Goal: Task Accomplishment & Management: Manage account settings

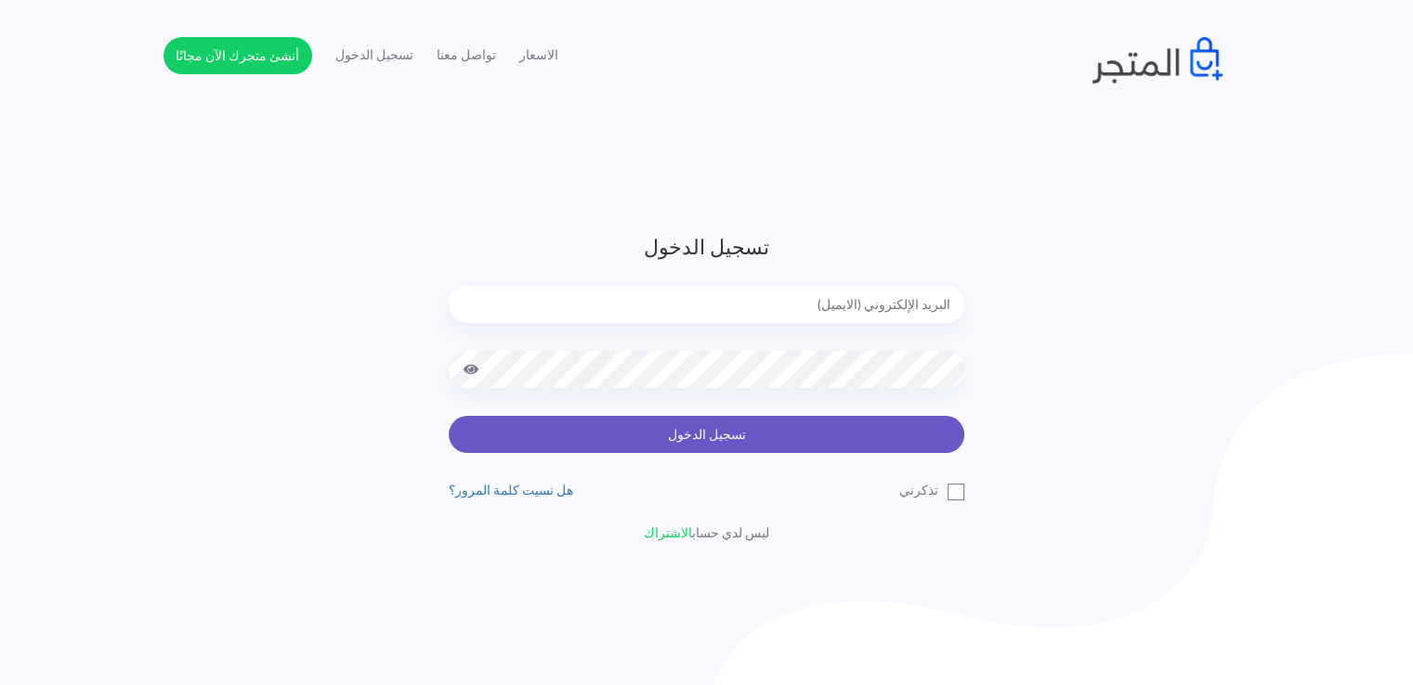
type input "[EMAIL_ADDRESS][DOMAIN_NAME]"
click at [921, 437] on button "تسجيل الدخول" at bounding box center [707, 434] width 516 height 37
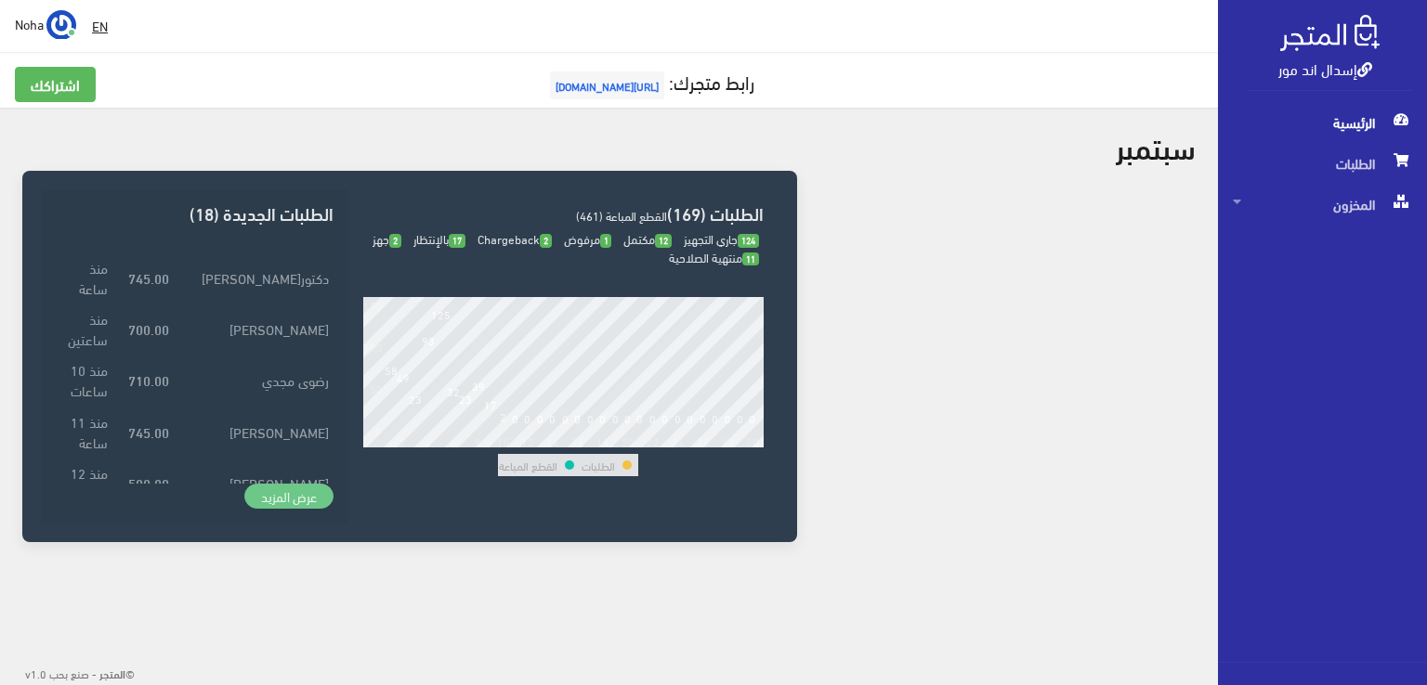
click at [290, 503] on link "عرض المزيد" at bounding box center [288, 497] width 89 height 26
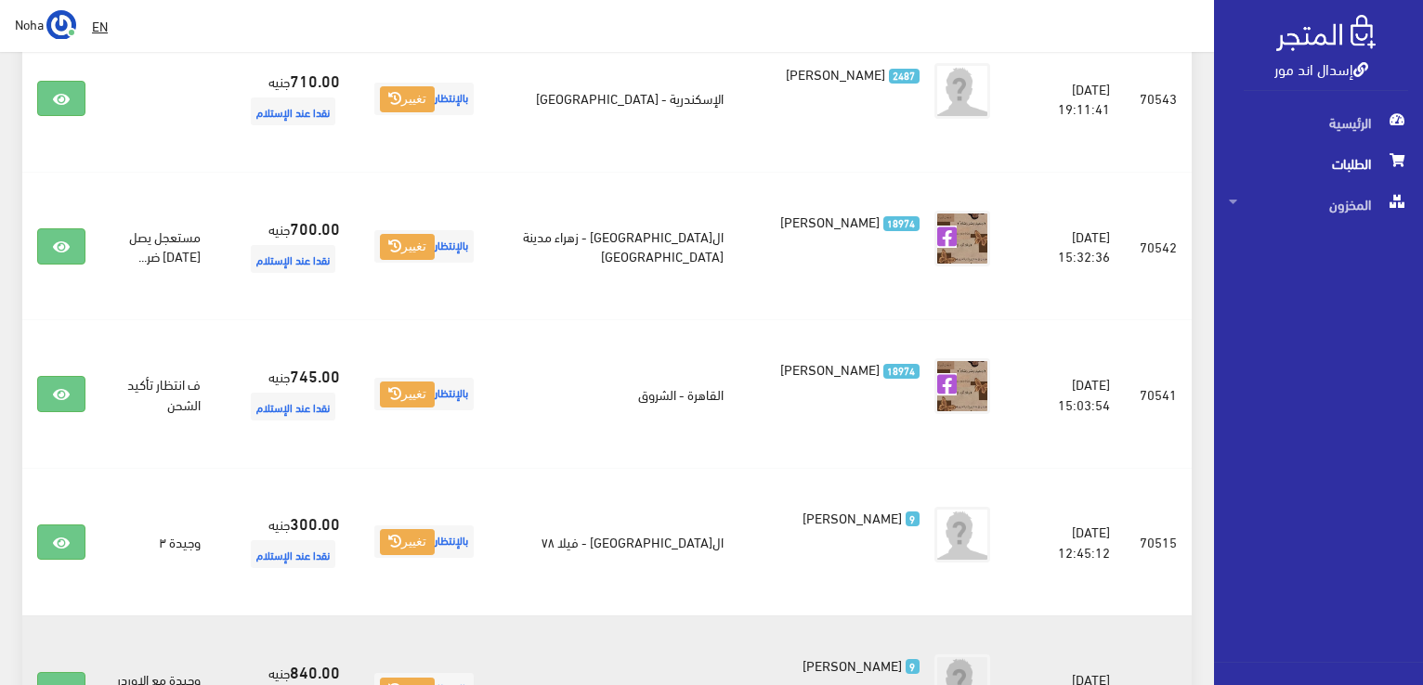
scroll to position [1754, 0]
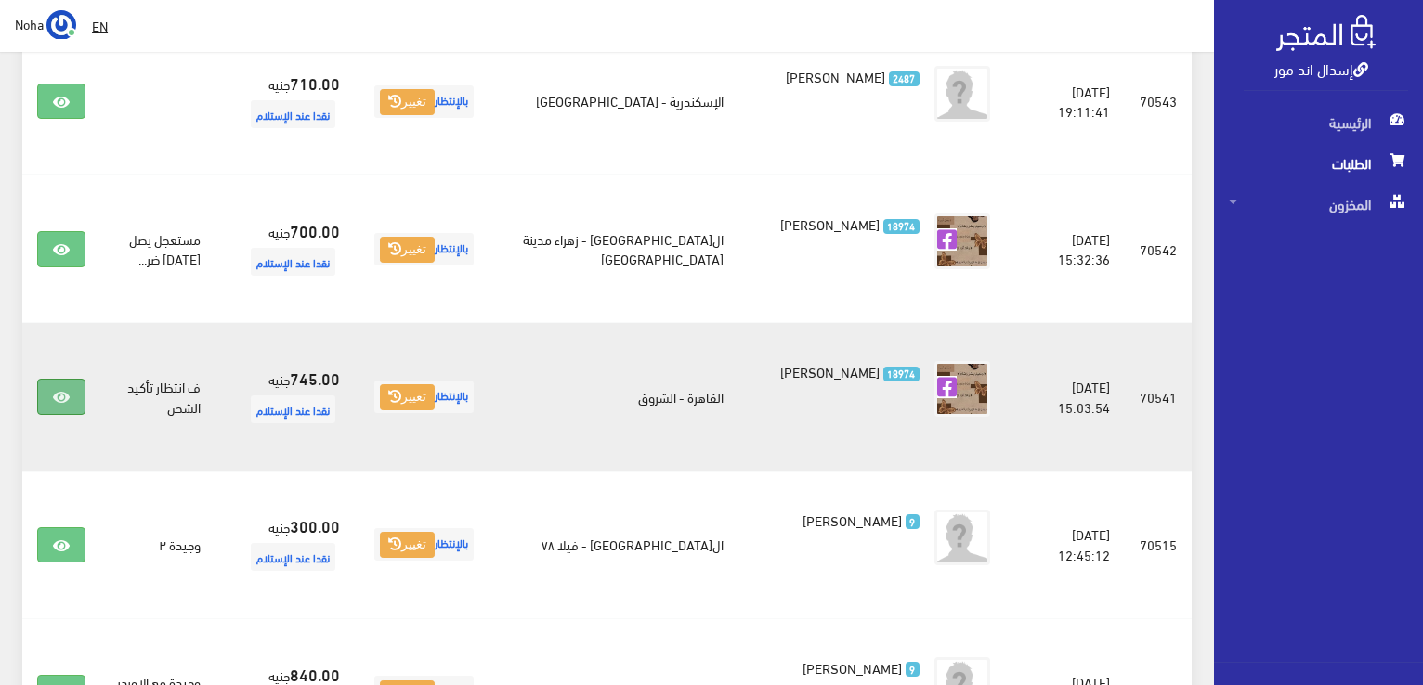
click at [50, 403] on link at bounding box center [61, 396] width 48 height 35
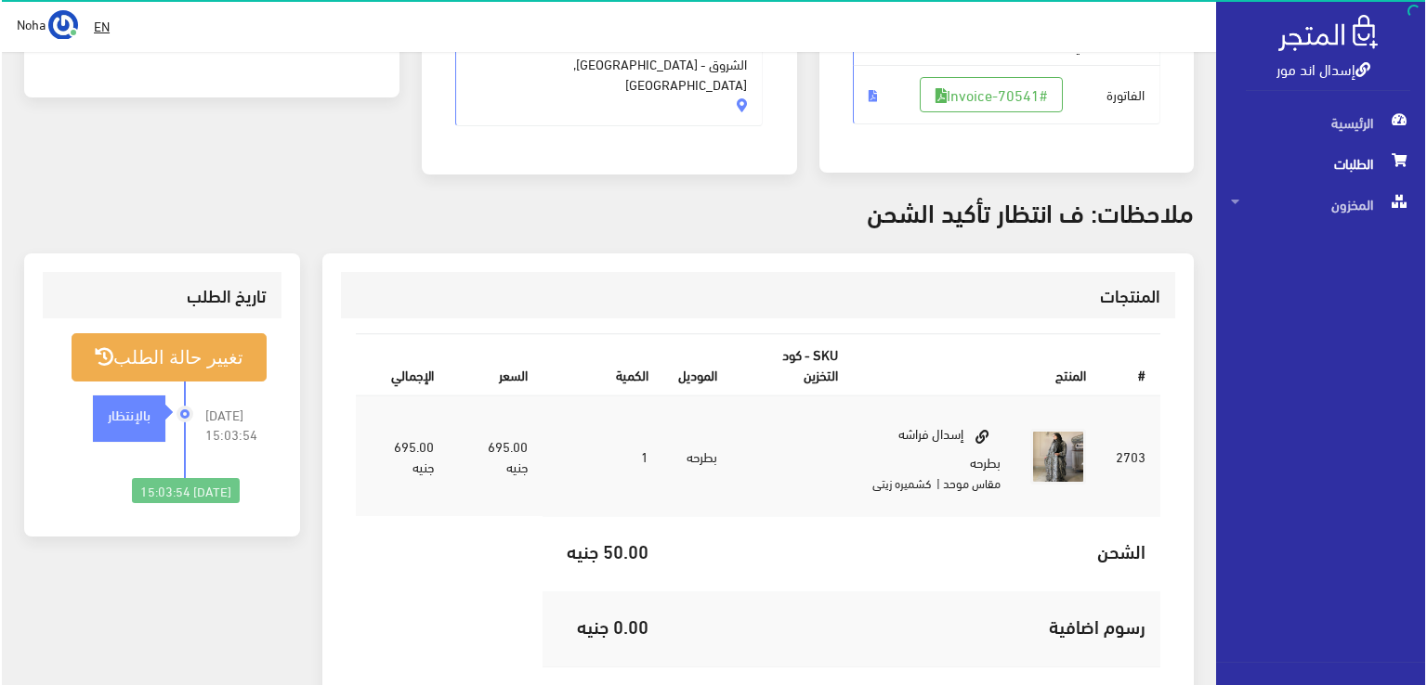
scroll to position [186, 0]
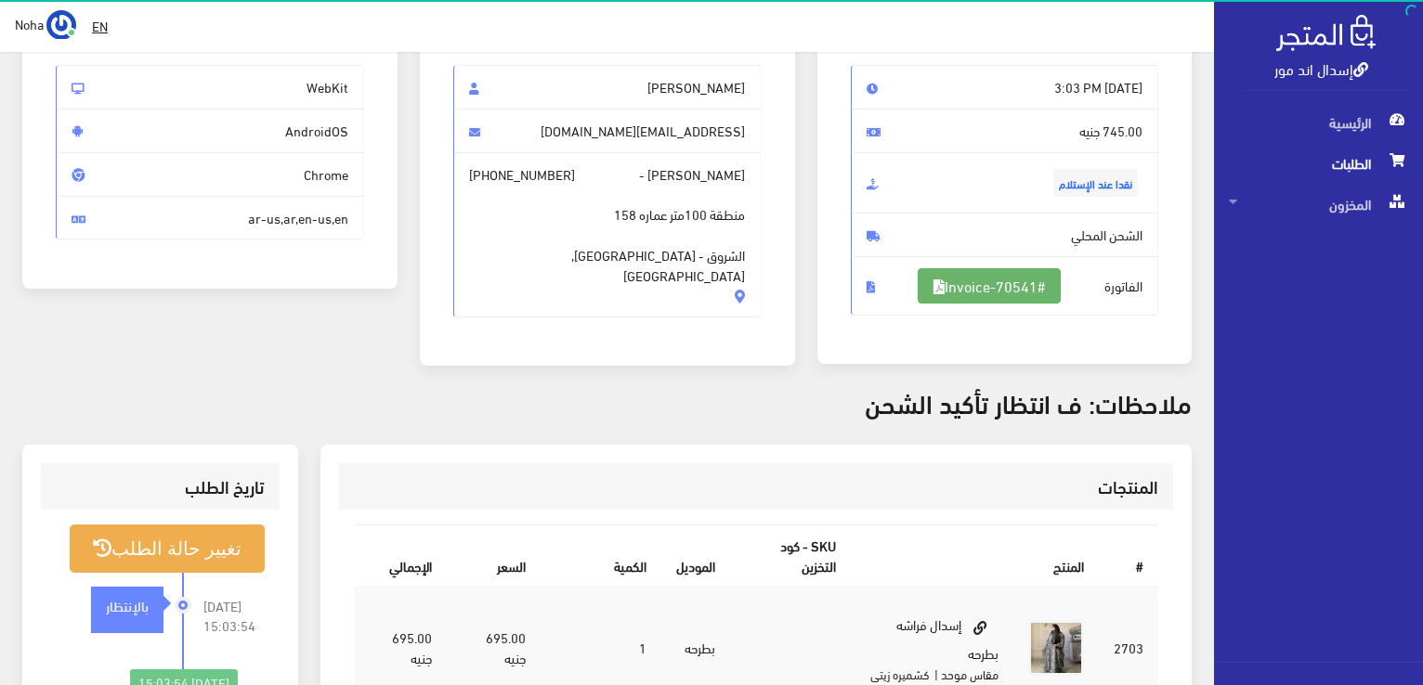
click at [948, 276] on link "#Invoice-70541" at bounding box center [989, 285] width 143 height 35
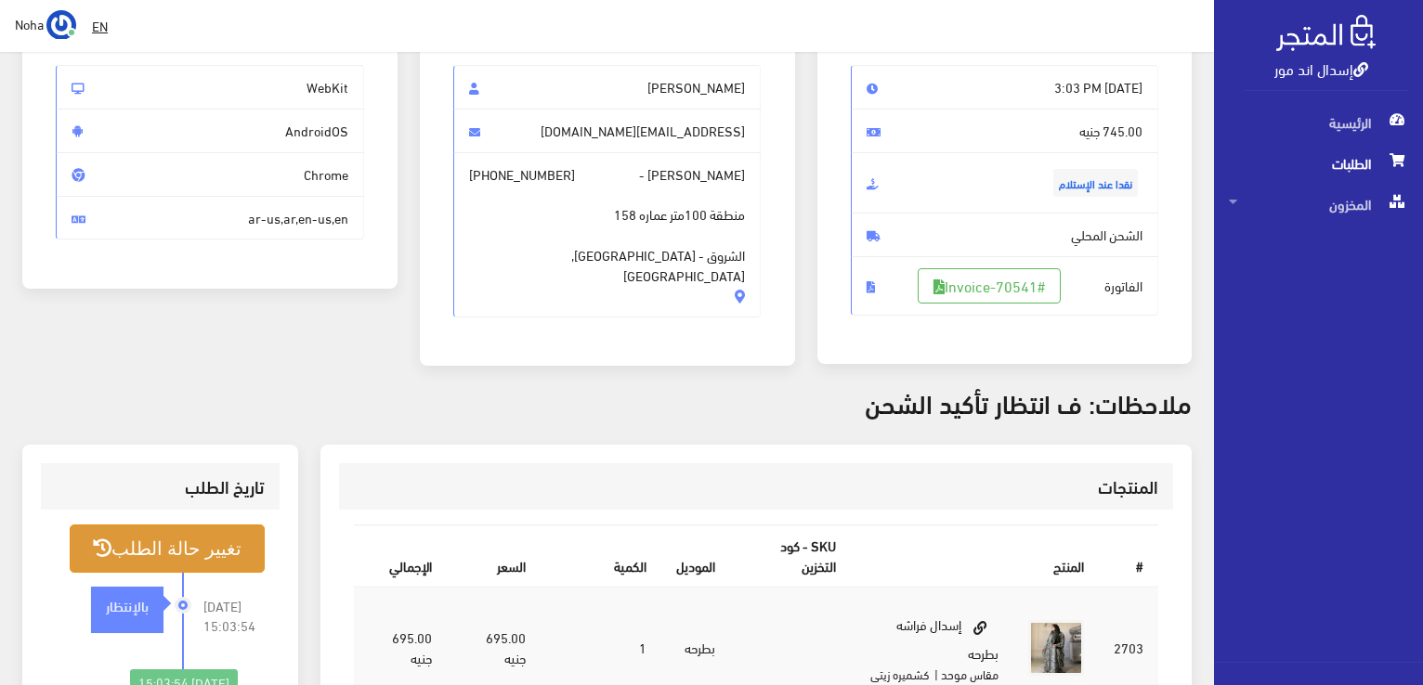
click at [145, 551] on button "تغيير حالة الطلب" at bounding box center [167, 548] width 195 height 47
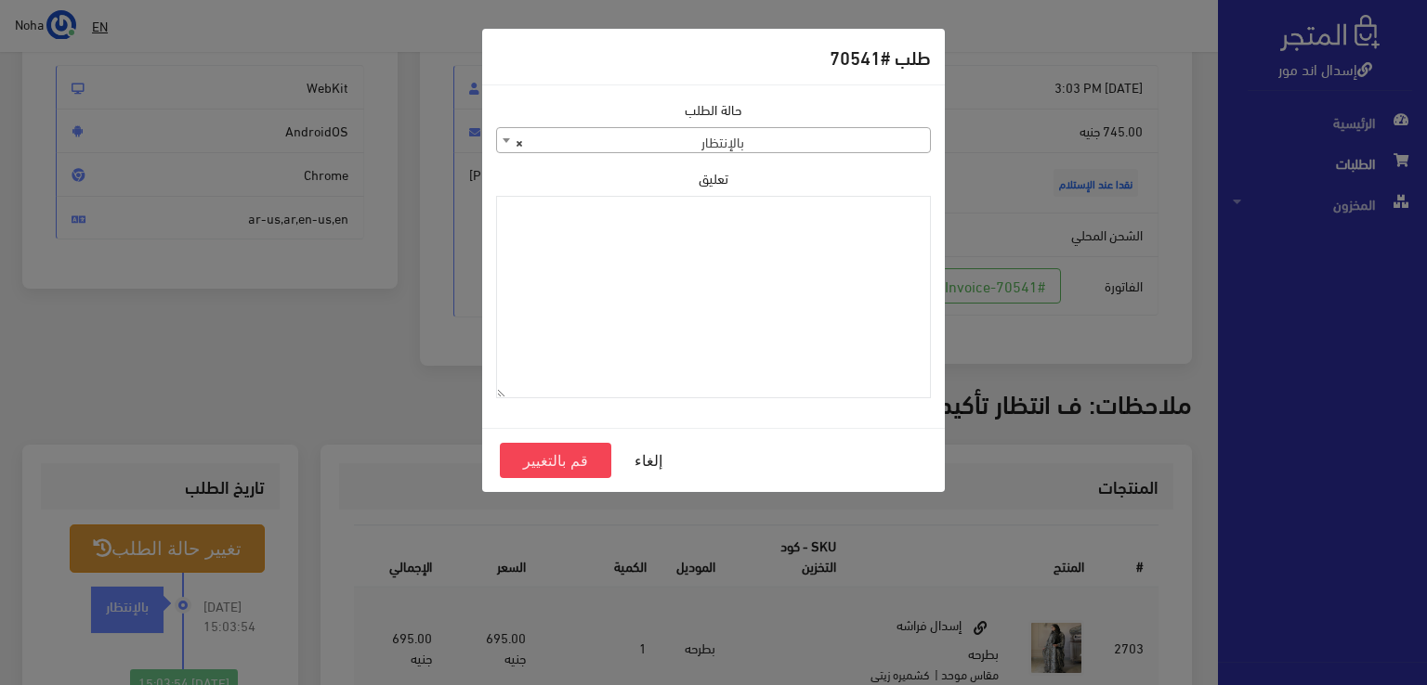
click at [851, 135] on span "× بالإنتظار" at bounding box center [713, 141] width 433 height 26
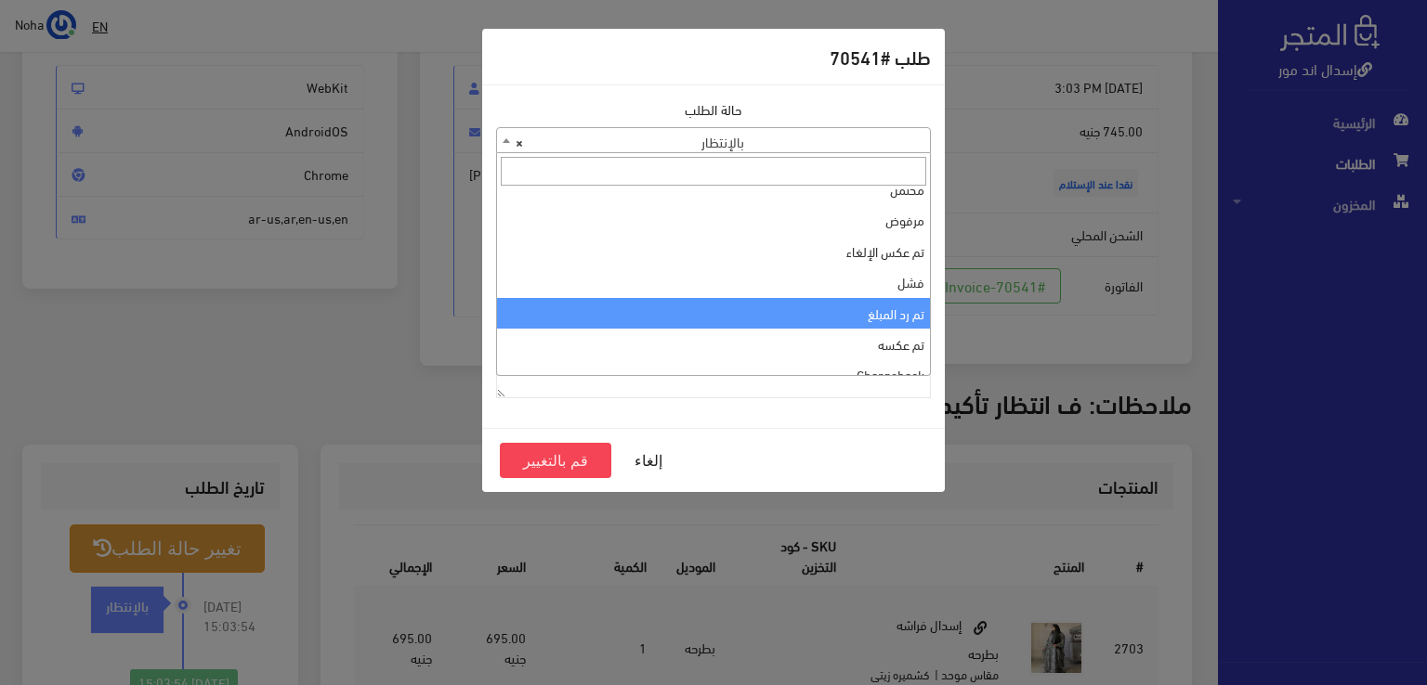
scroll to position [0, 0]
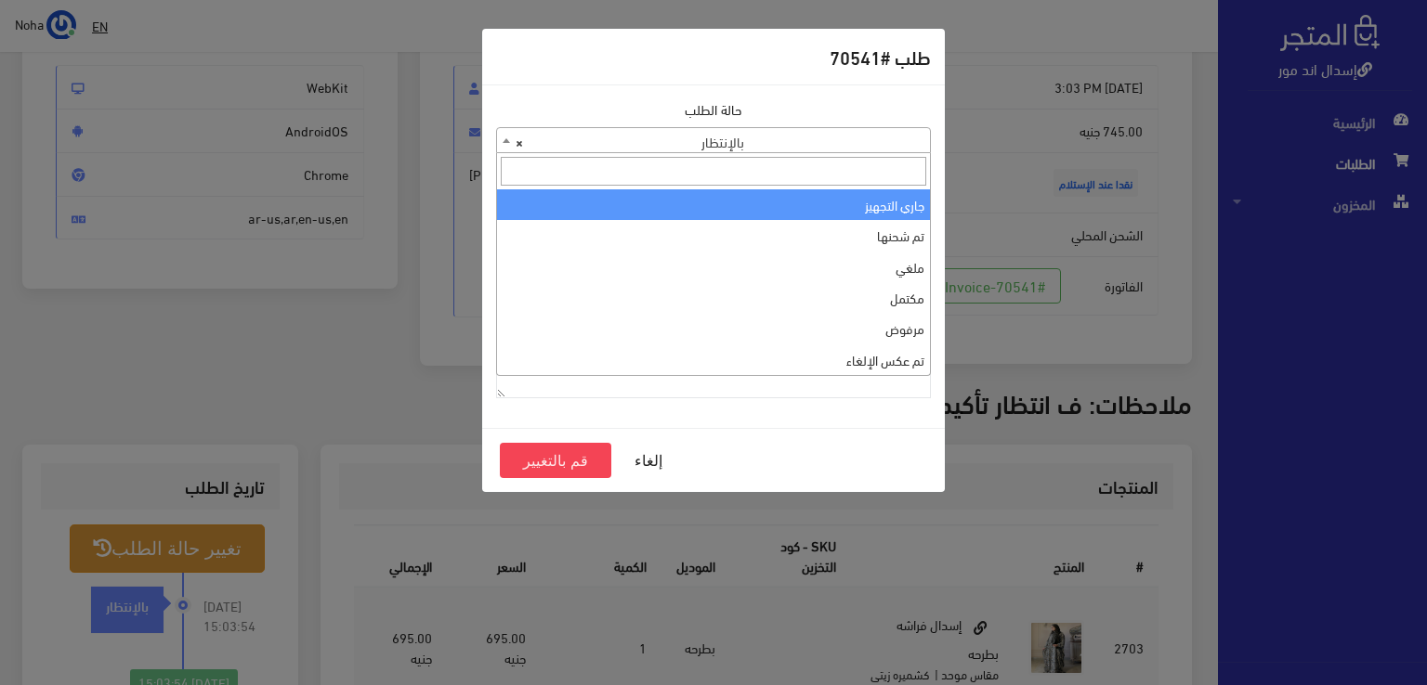
select select "1"
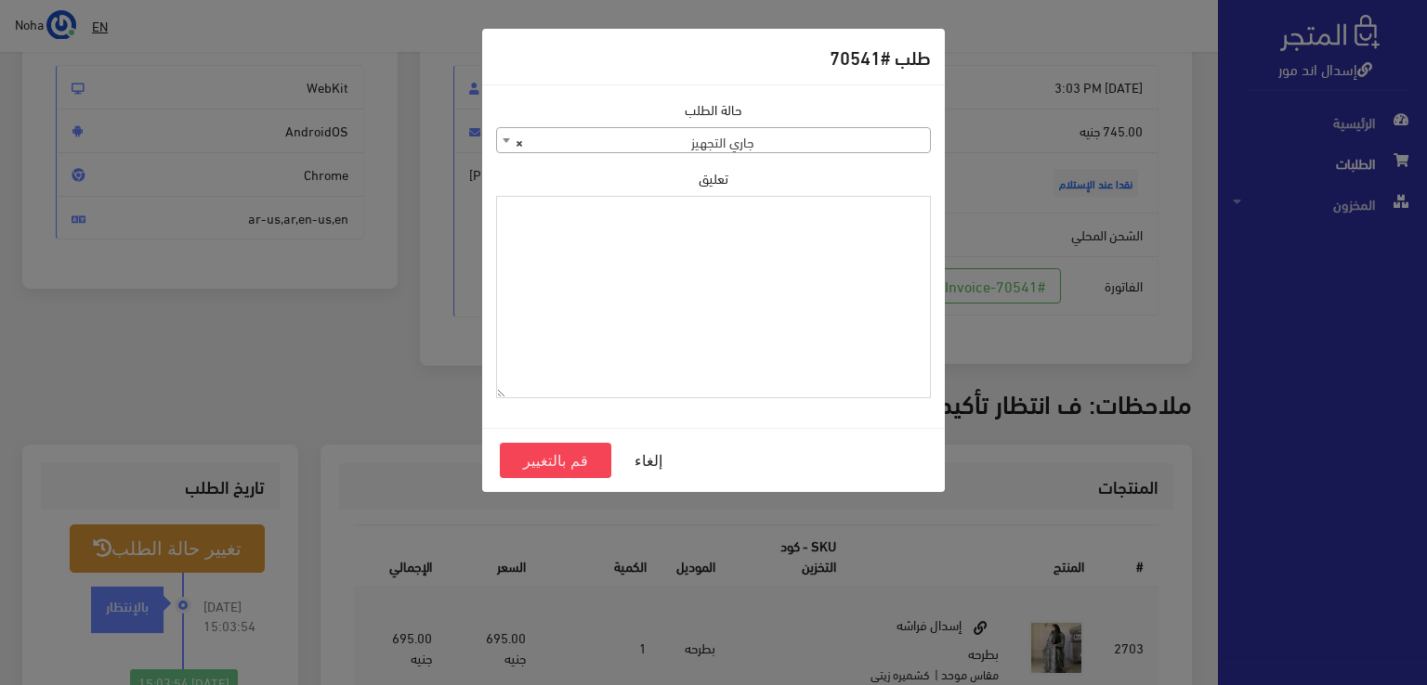
drag, startPoint x: 829, startPoint y: 264, endPoint x: 732, endPoint y: 340, distance: 123.0
click at [732, 340] on textarea "تعليق" at bounding box center [713, 297] width 435 height 203
click at [866, 216] on textarea "1120863" at bounding box center [713, 297] width 435 height 203
type textarea "1120863"
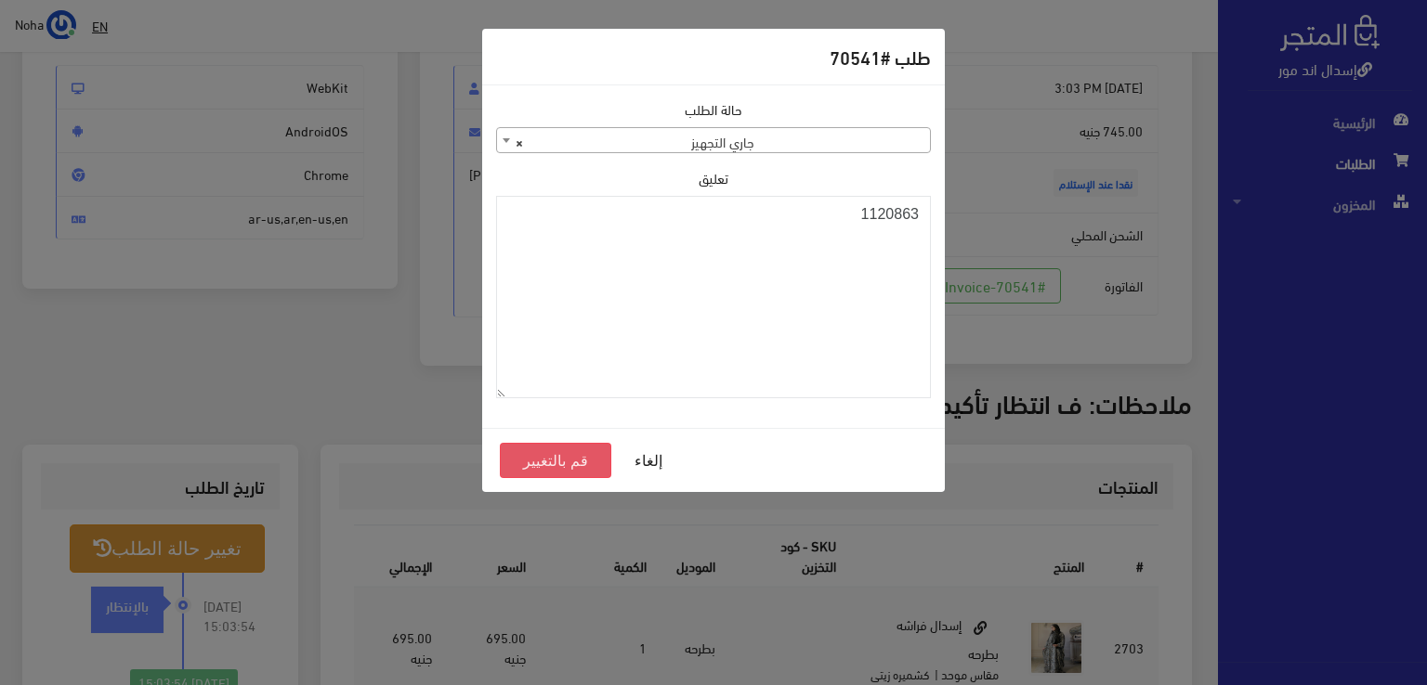
click at [570, 455] on button "قم بالتغيير" at bounding box center [555, 460] width 111 height 35
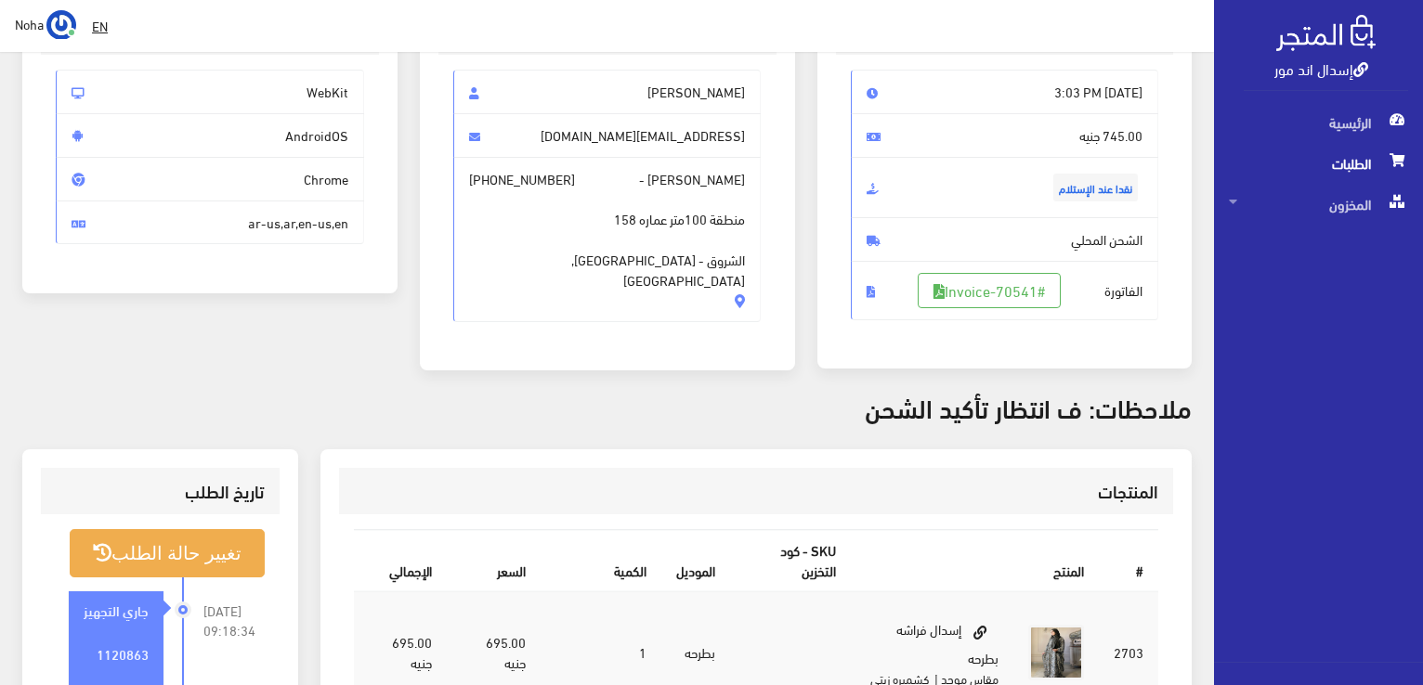
scroll to position [186, 0]
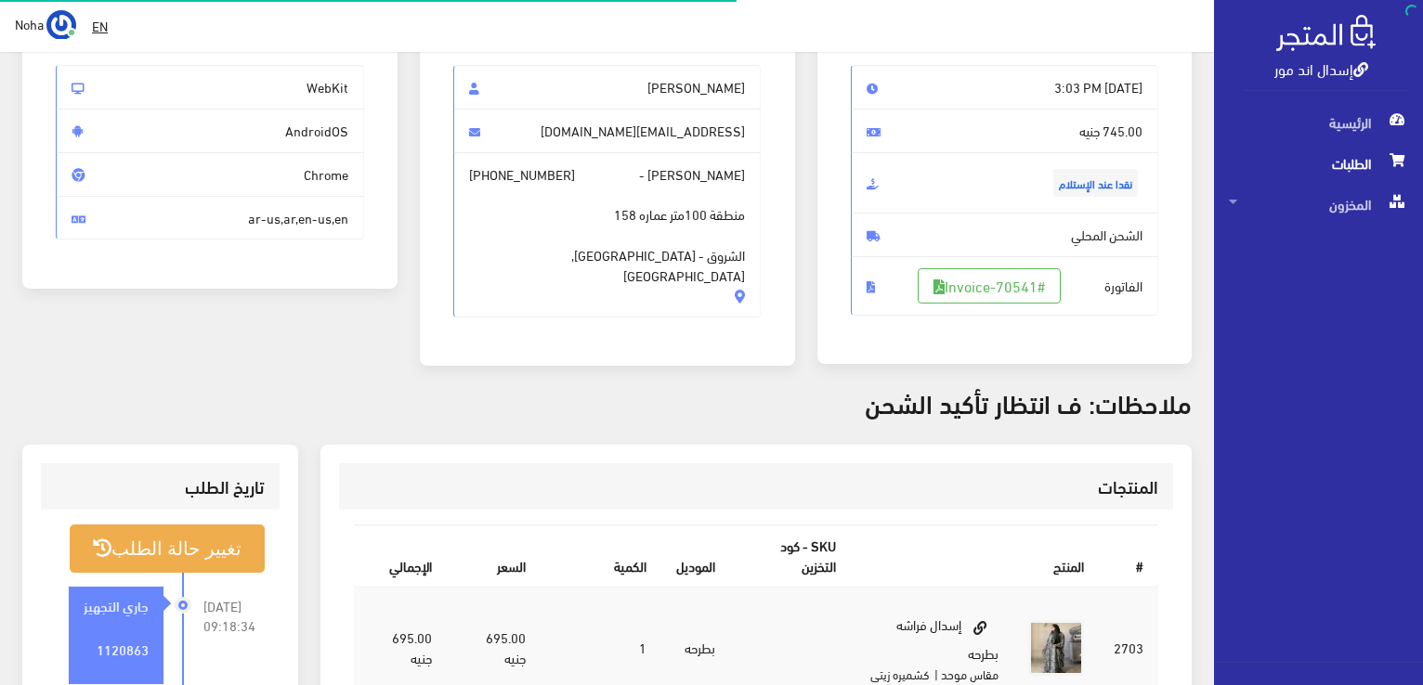
scroll to position [186, 0]
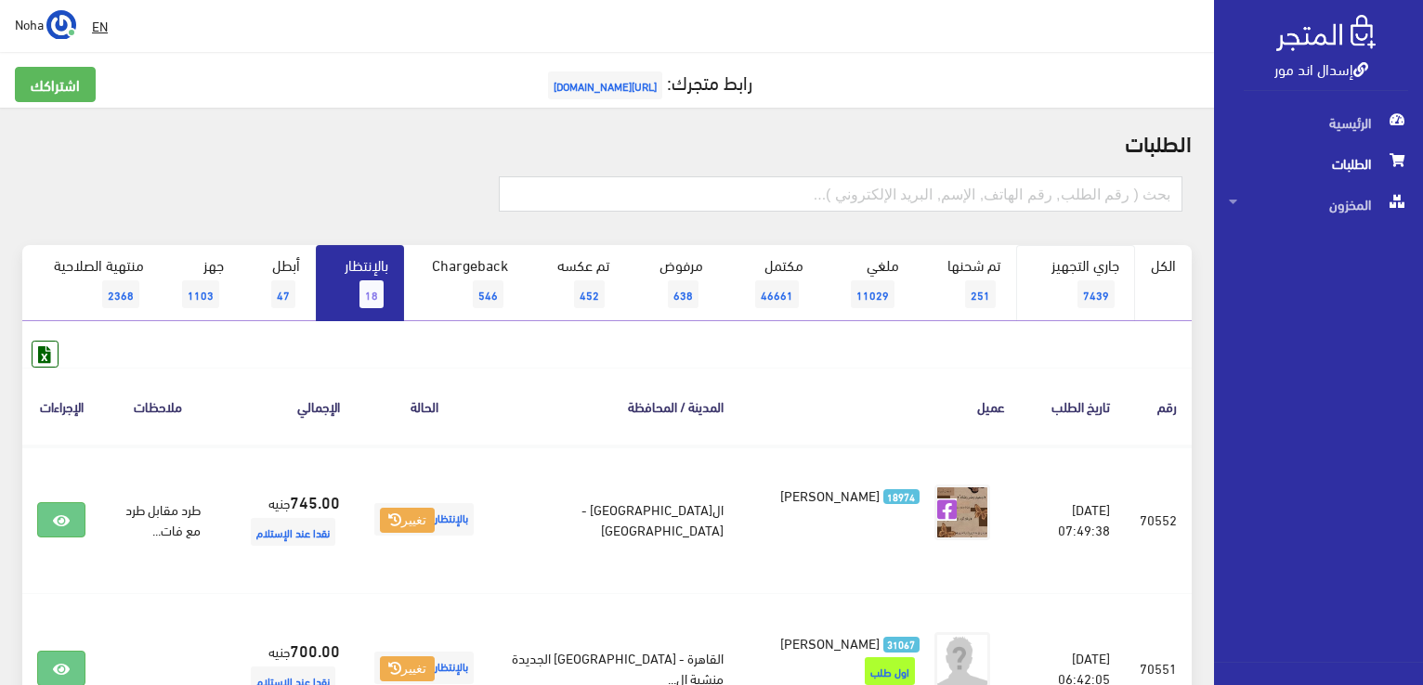
click at [1103, 284] on span "7439" at bounding box center [1095, 295] width 37 height 28
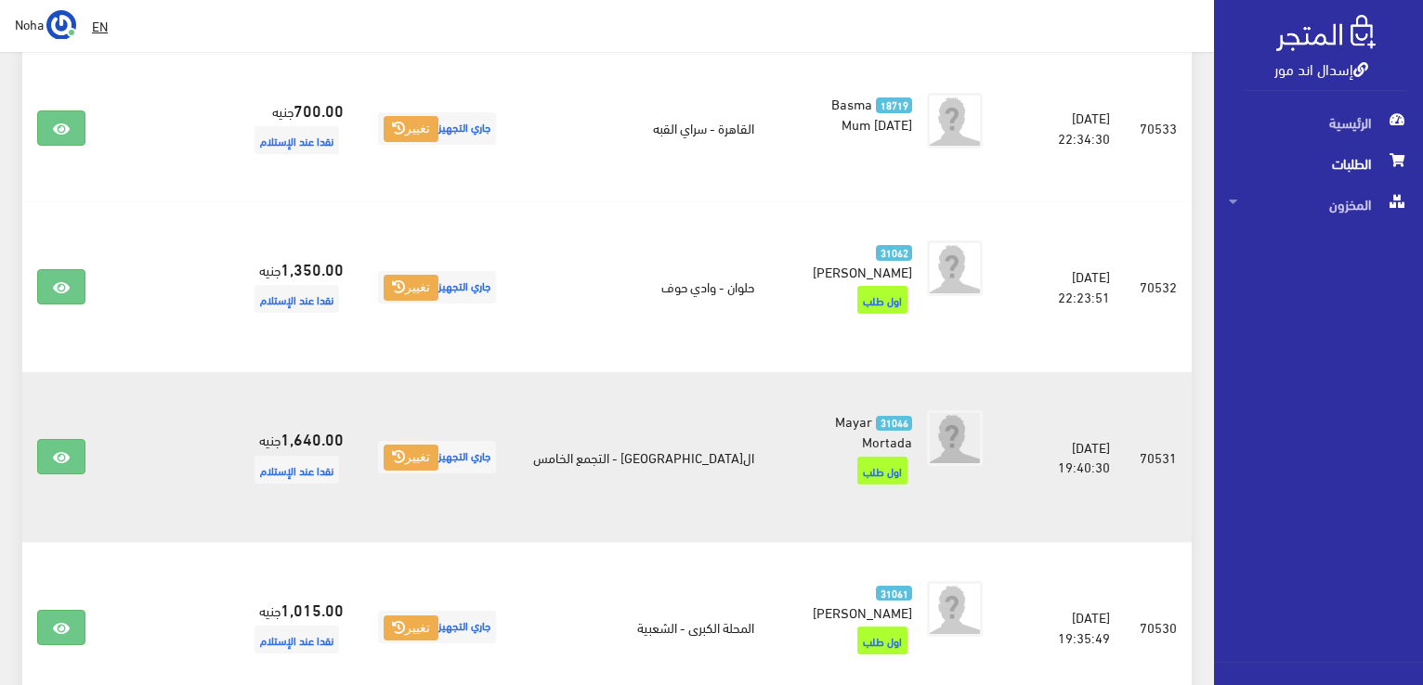
scroll to position [1393, 0]
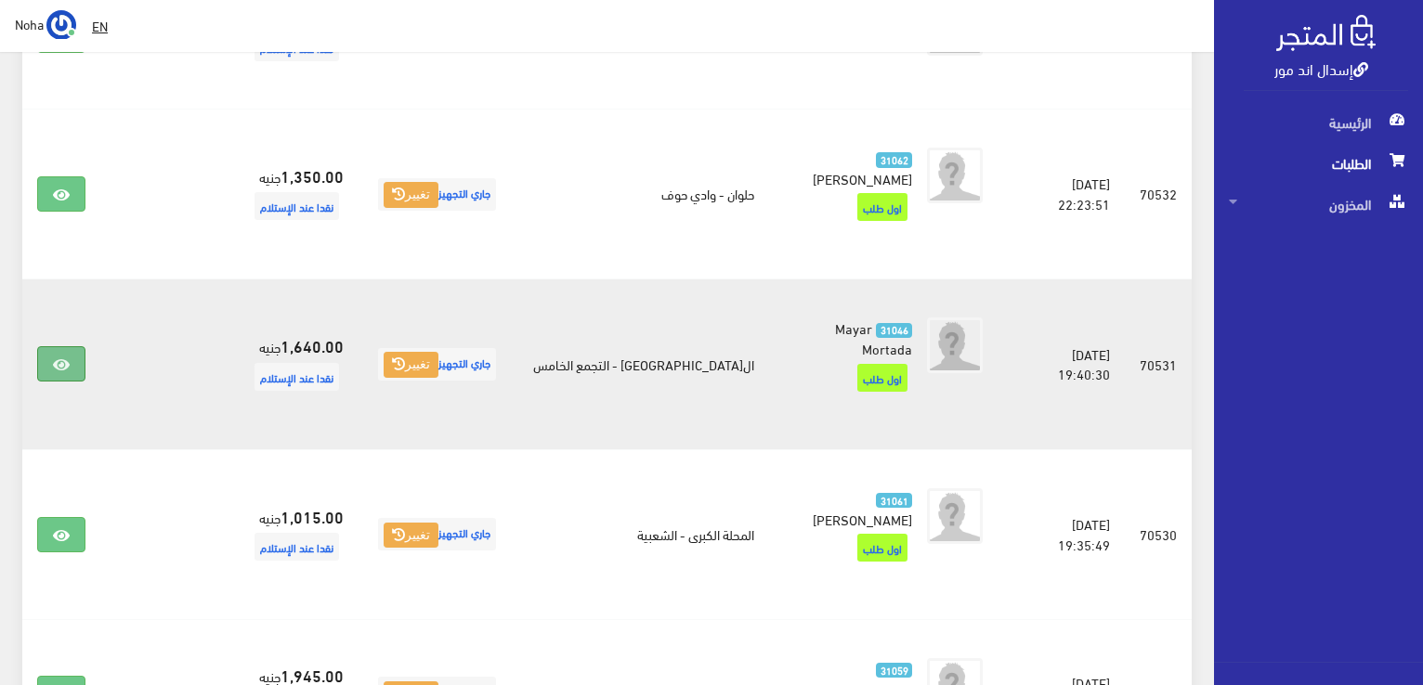
click at [63, 358] on icon at bounding box center [61, 365] width 17 height 15
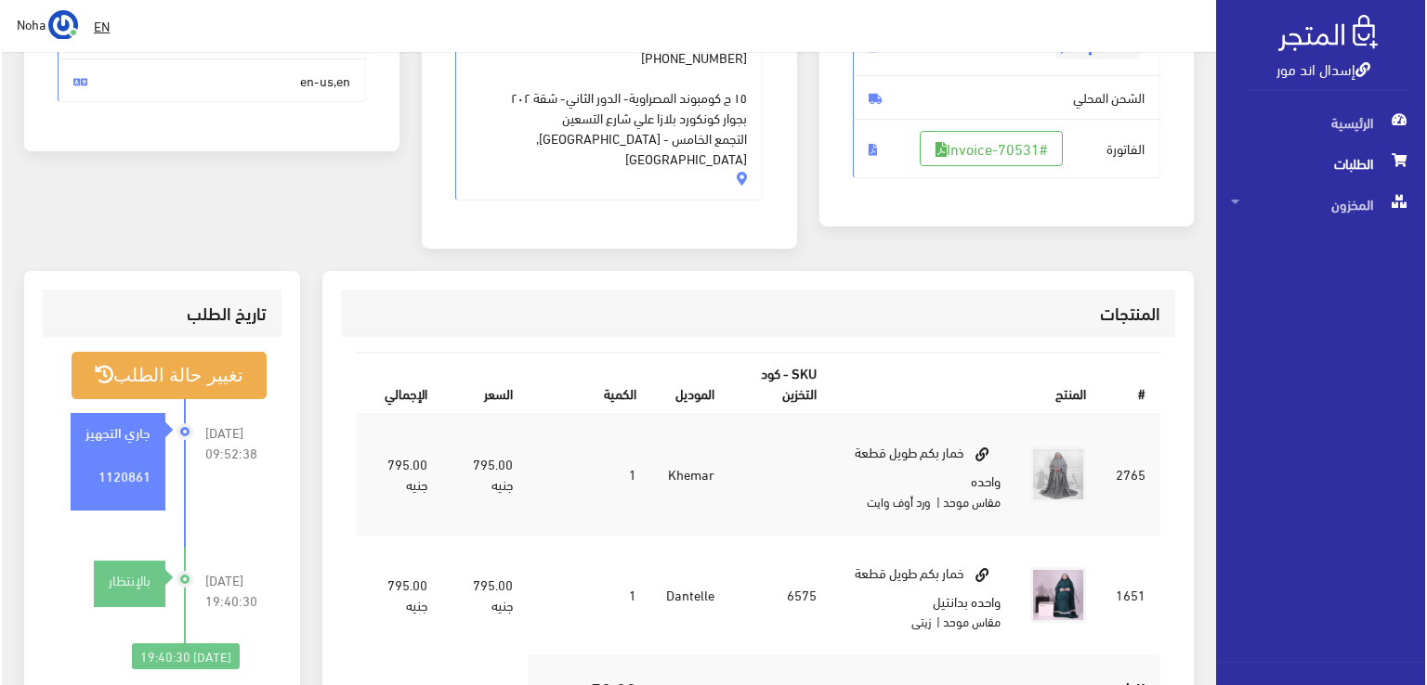
scroll to position [279, 0]
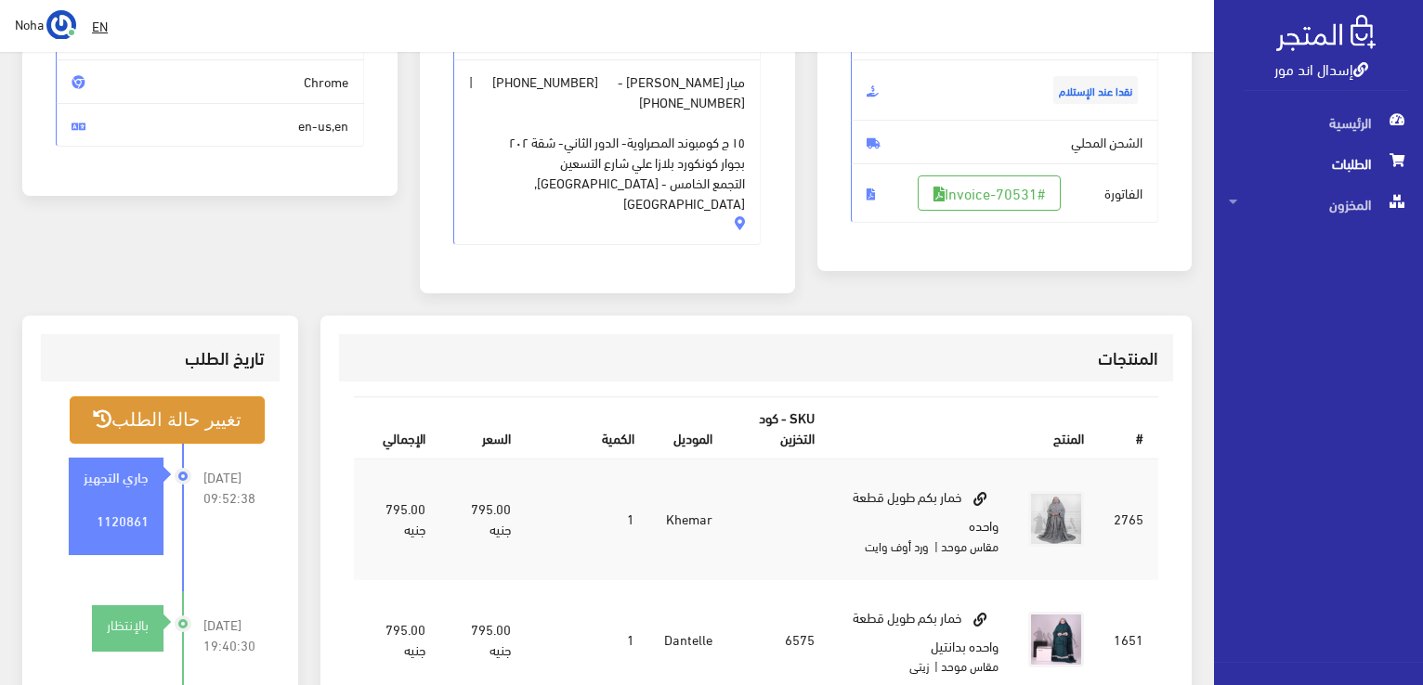
click at [180, 397] on button "تغيير حالة الطلب" at bounding box center [167, 420] width 195 height 47
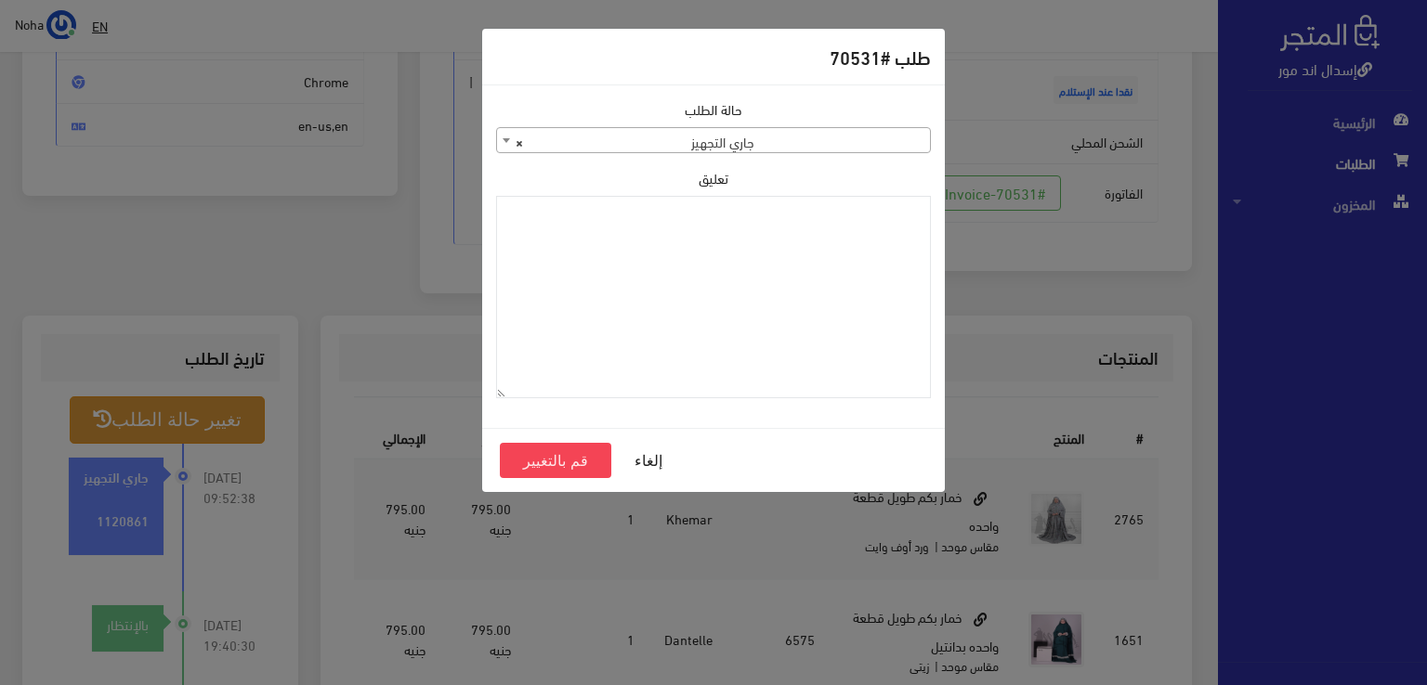
click at [851, 141] on span "× جاري التجهيز" at bounding box center [713, 141] width 433 height 26
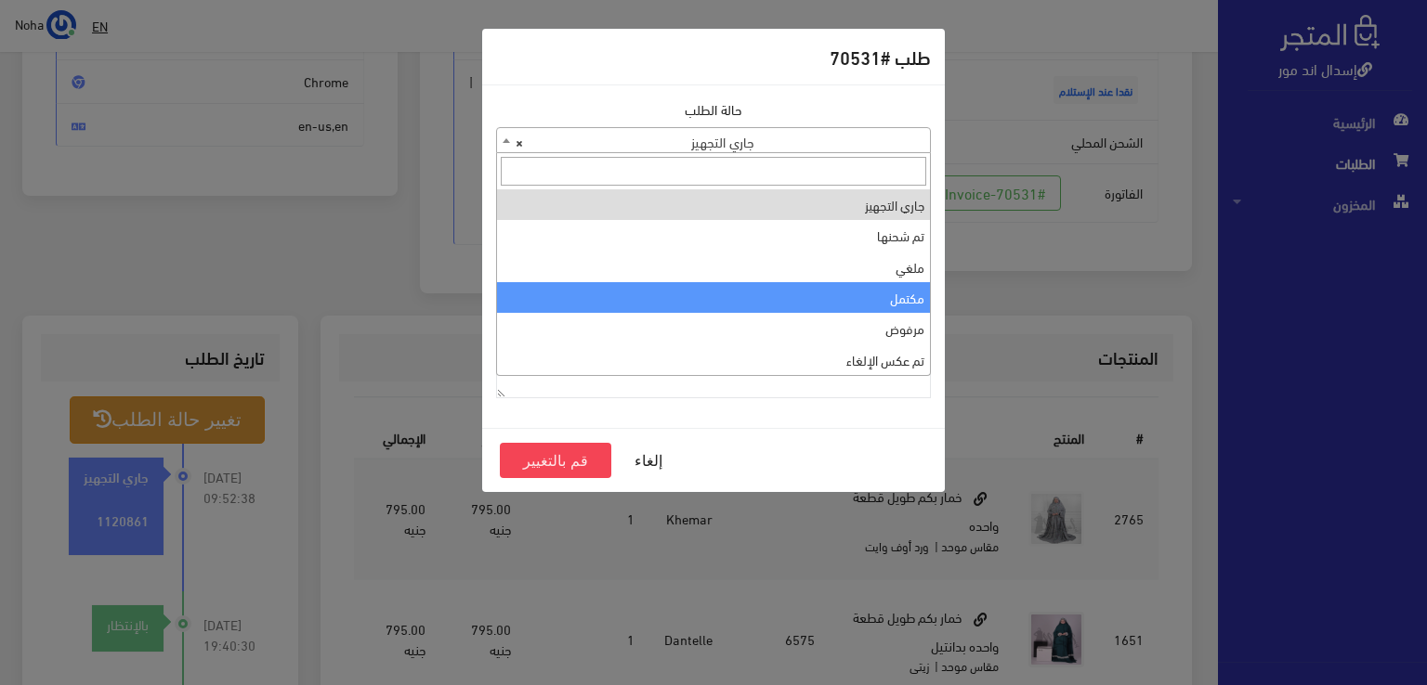
select select "4"
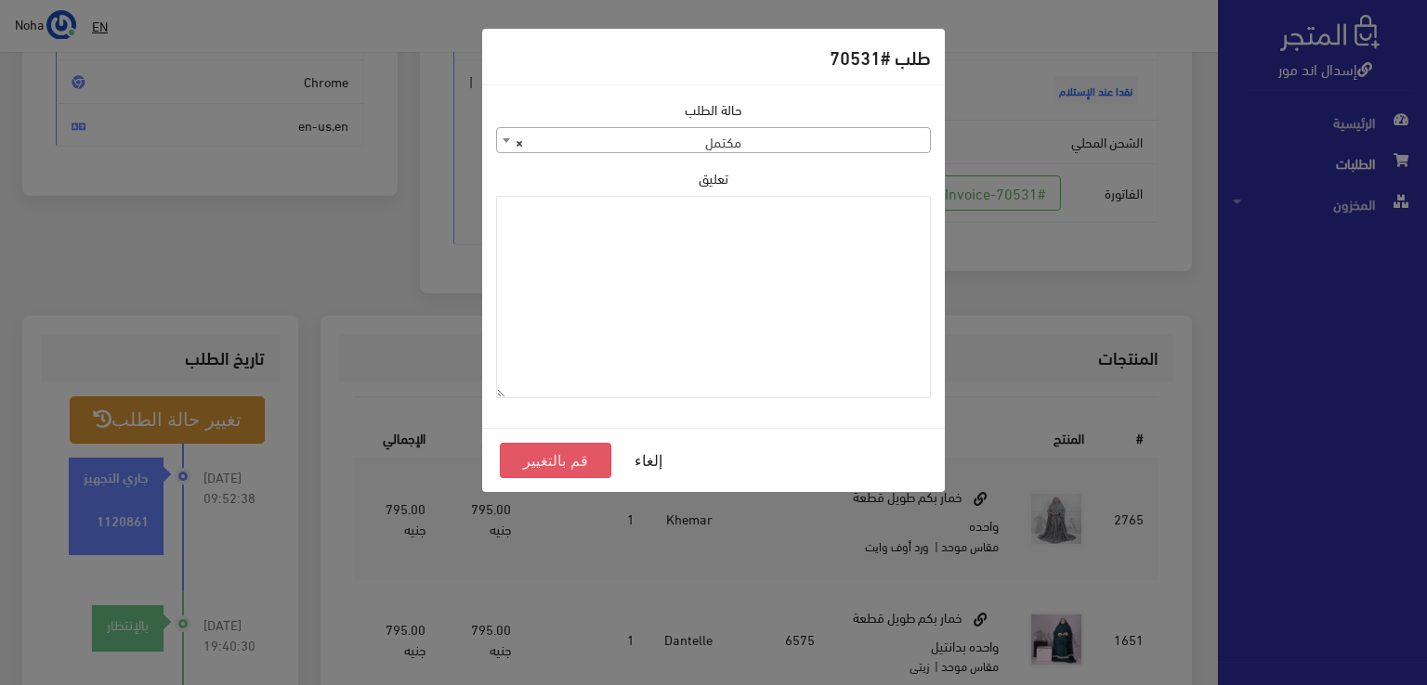
click at [562, 461] on button "قم بالتغيير" at bounding box center [555, 460] width 111 height 35
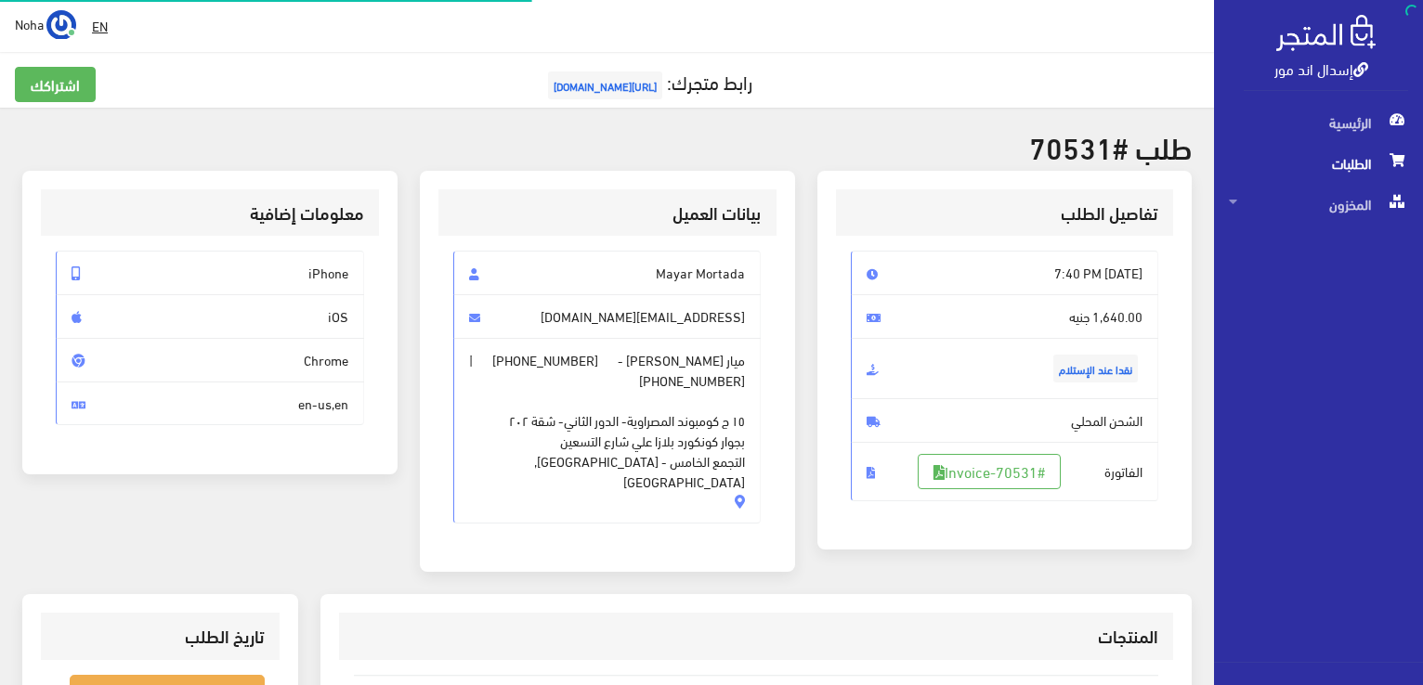
scroll to position [267, 0]
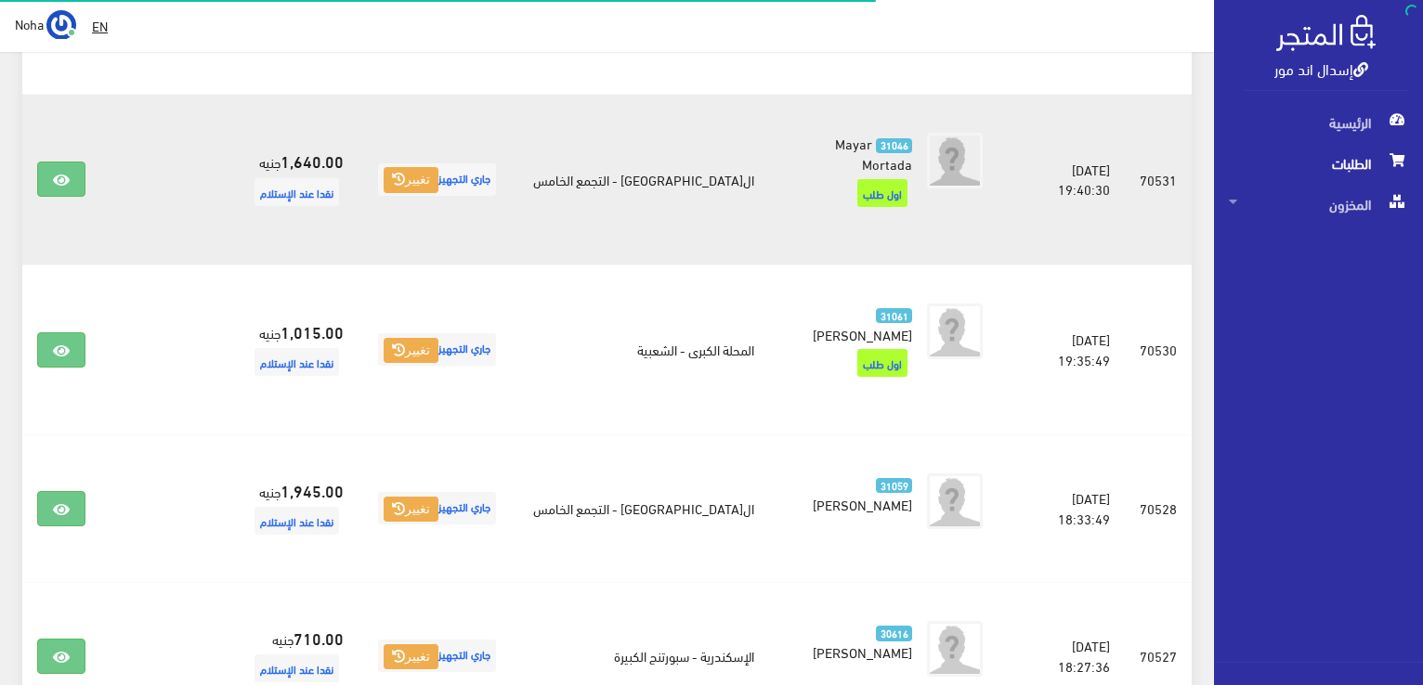
scroll to position [1579, 0]
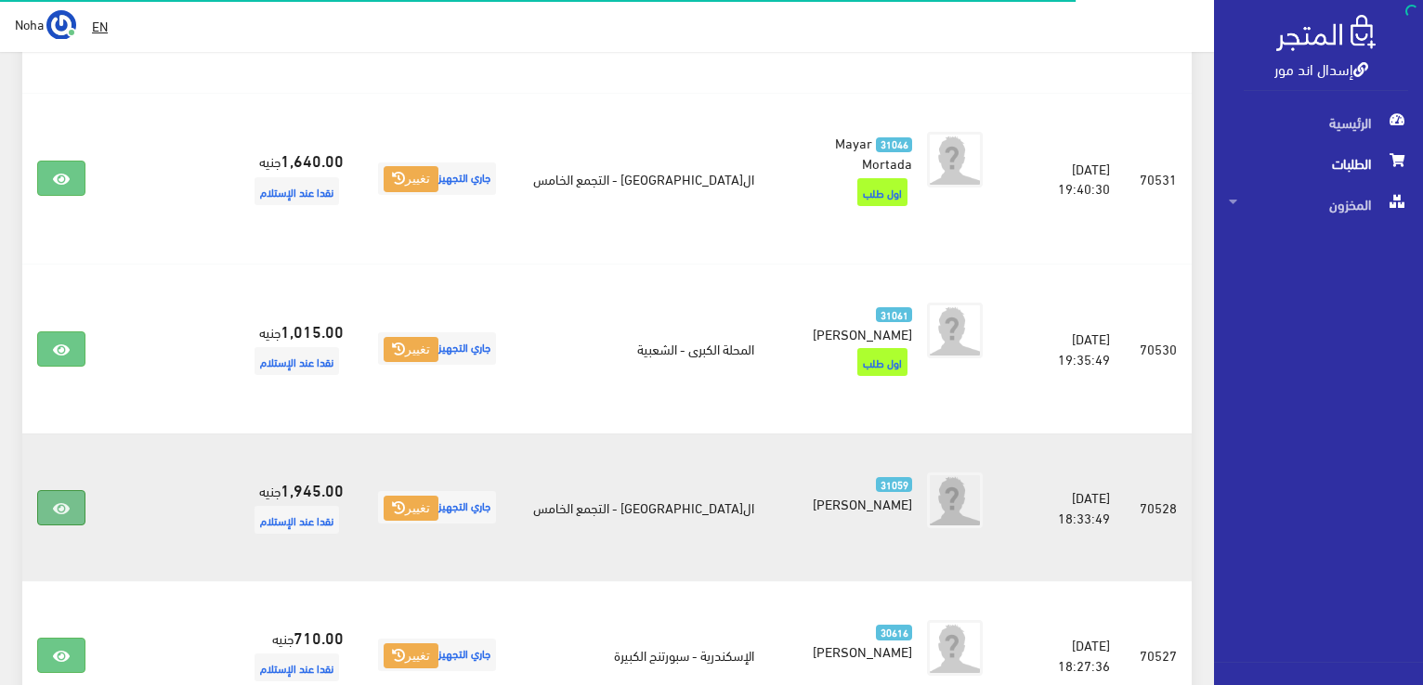
click at [59, 502] on icon at bounding box center [61, 509] width 17 height 15
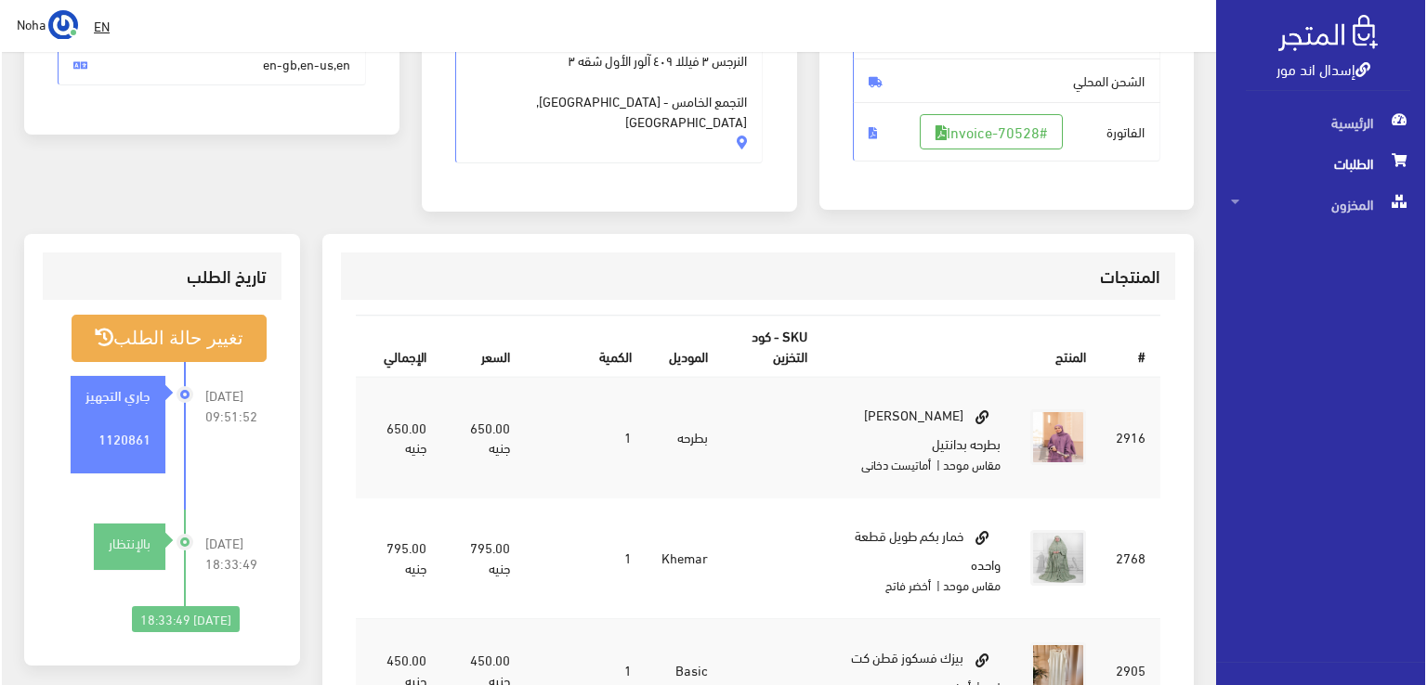
scroll to position [372, 0]
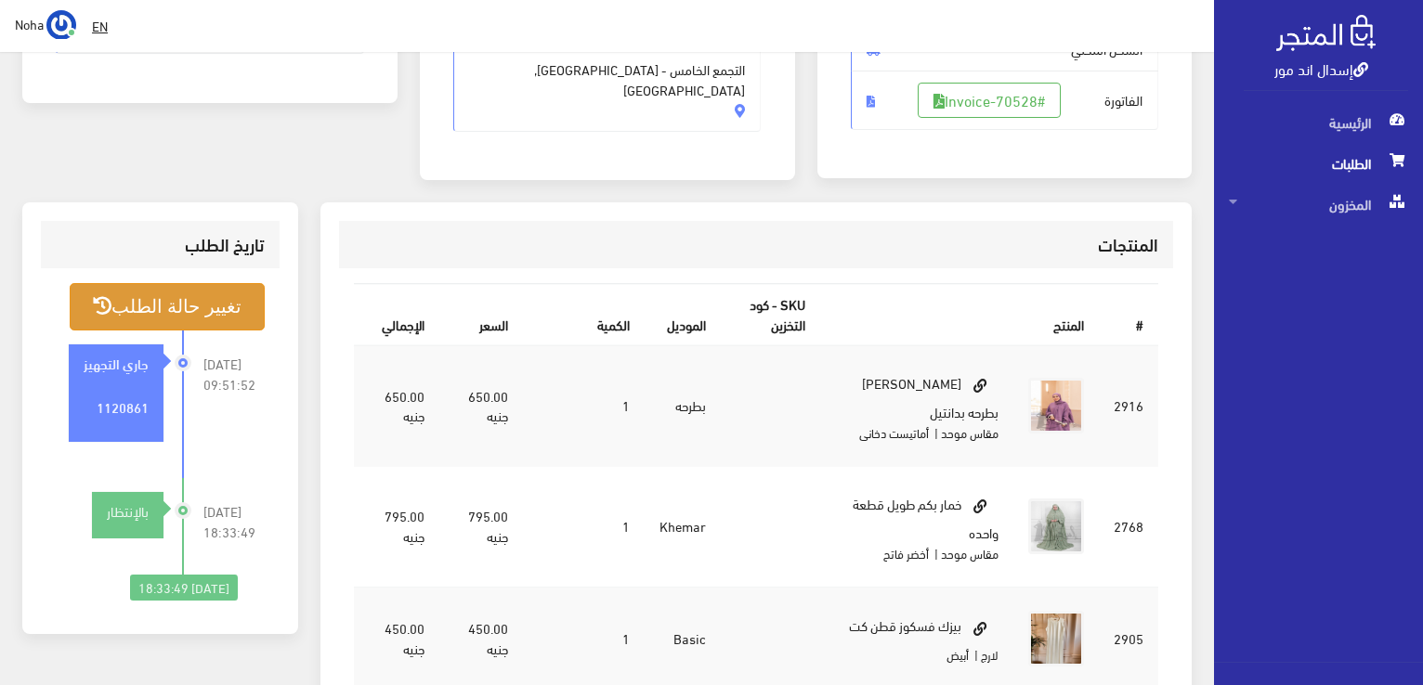
click at [134, 306] on button "تغيير حالة الطلب" at bounding box center [167, 306] width 195 height 47
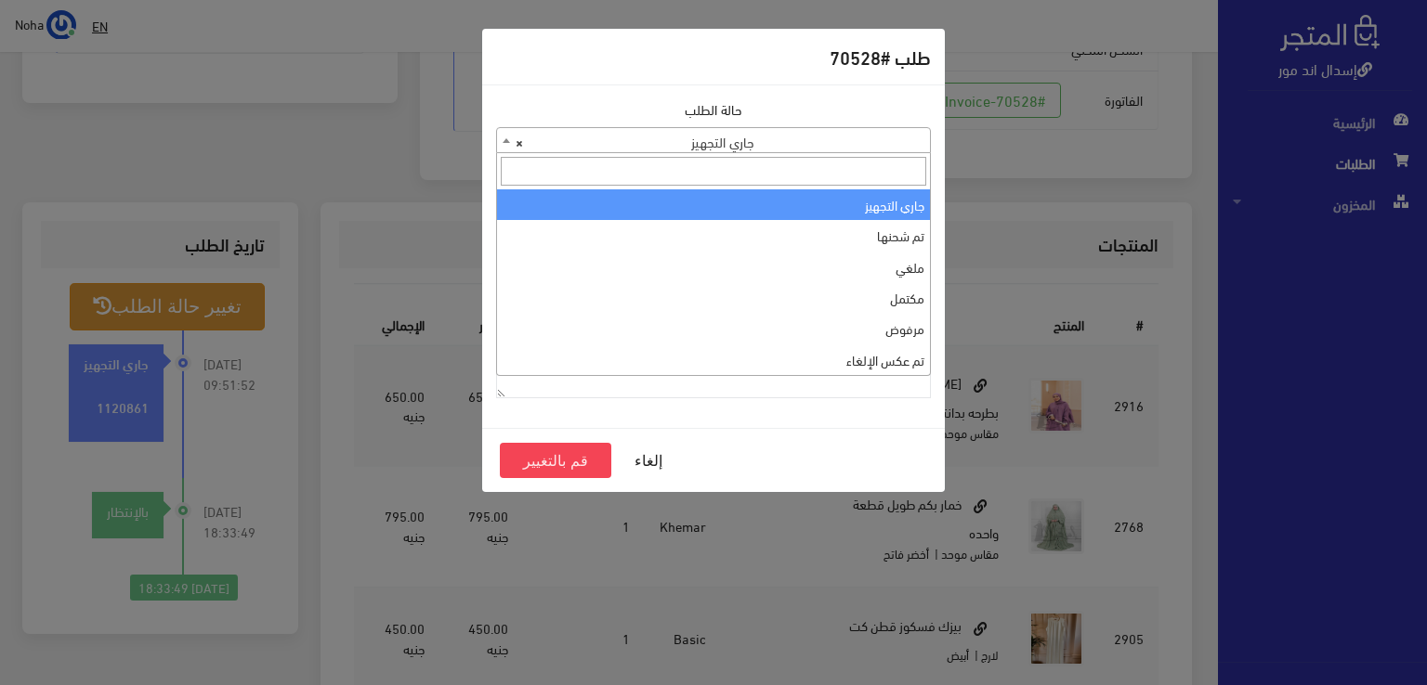
click at [719, 141] on span "× جاري التجهيز" at bounding box center [713, 141] width 433 height 26
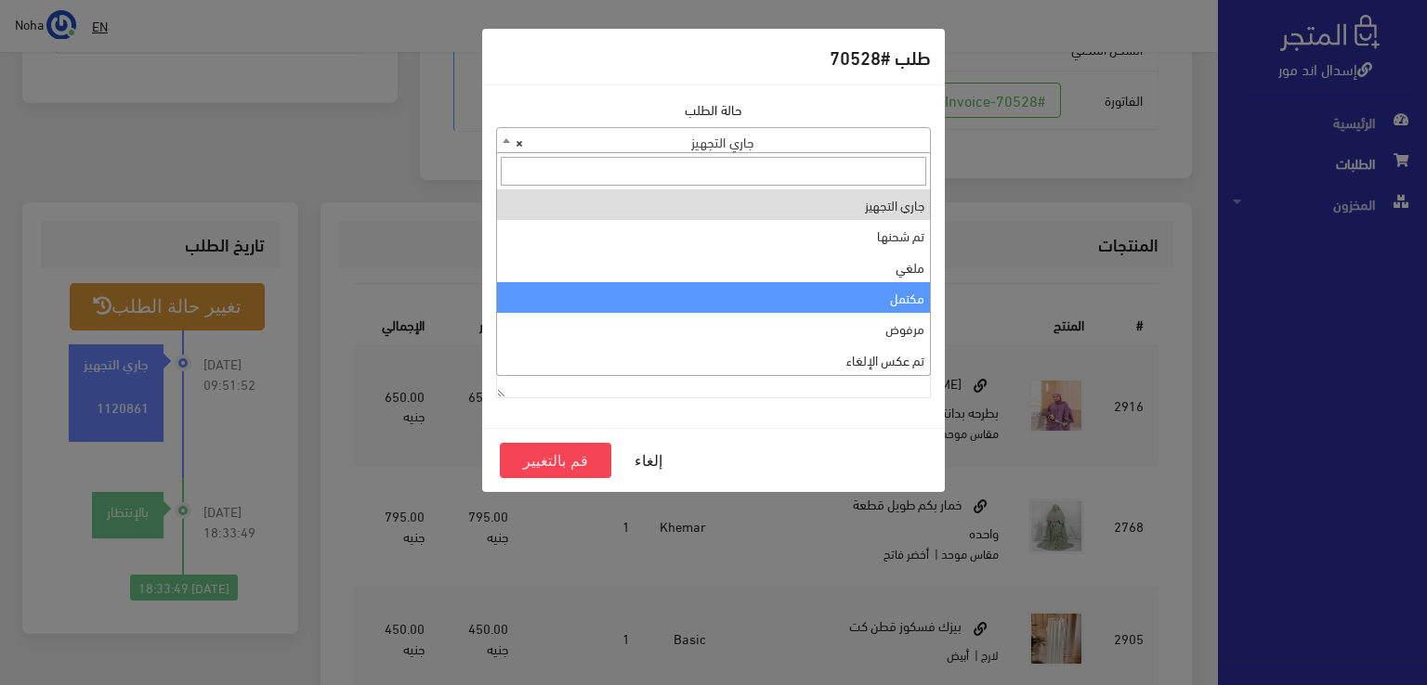
select select "4"
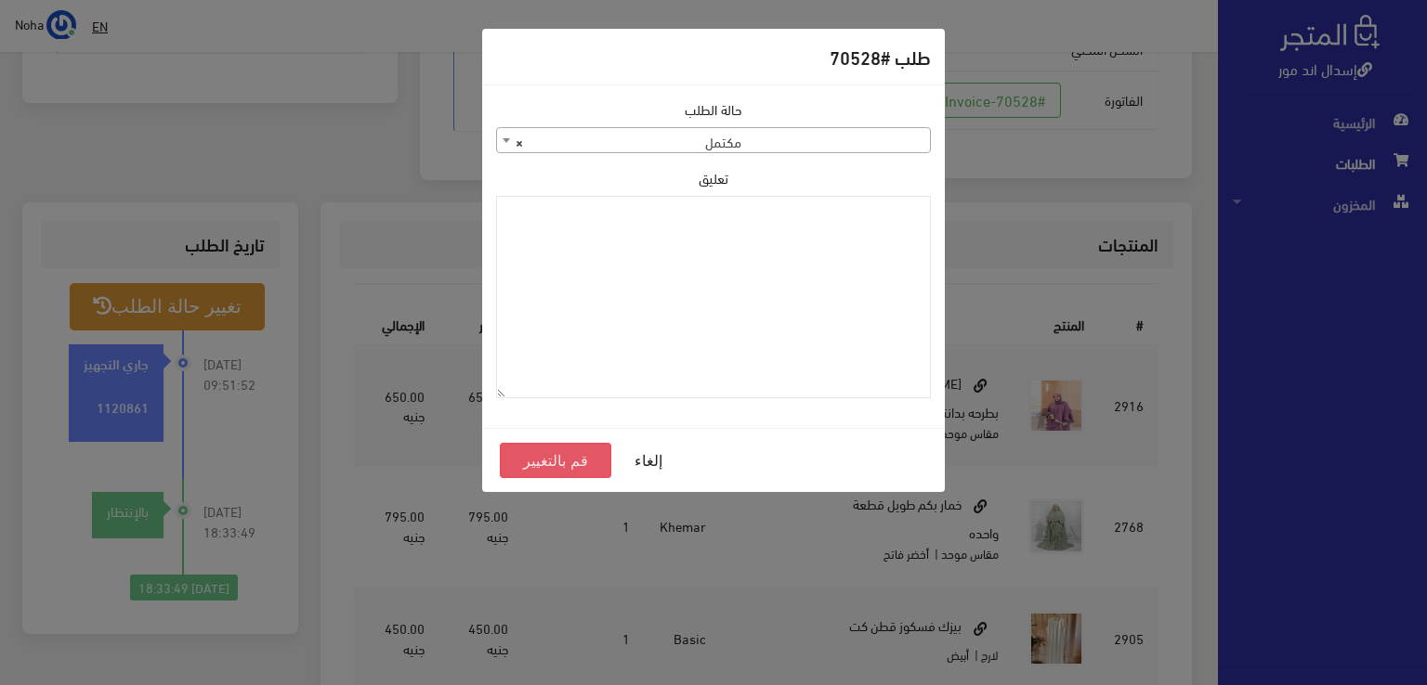
click at [549, 465] on button "قم بالتغيير" at bounding box center [555, 460] width 111 height 35
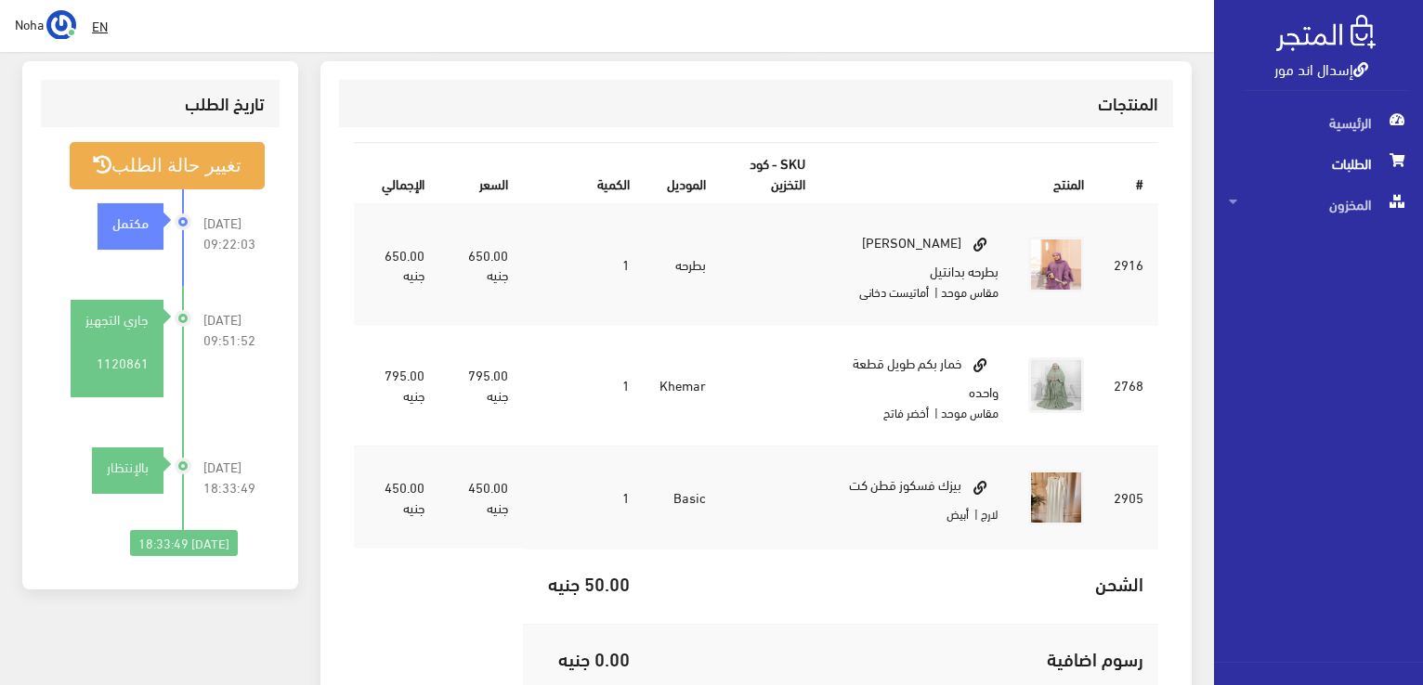
scroll to position [557, 0]
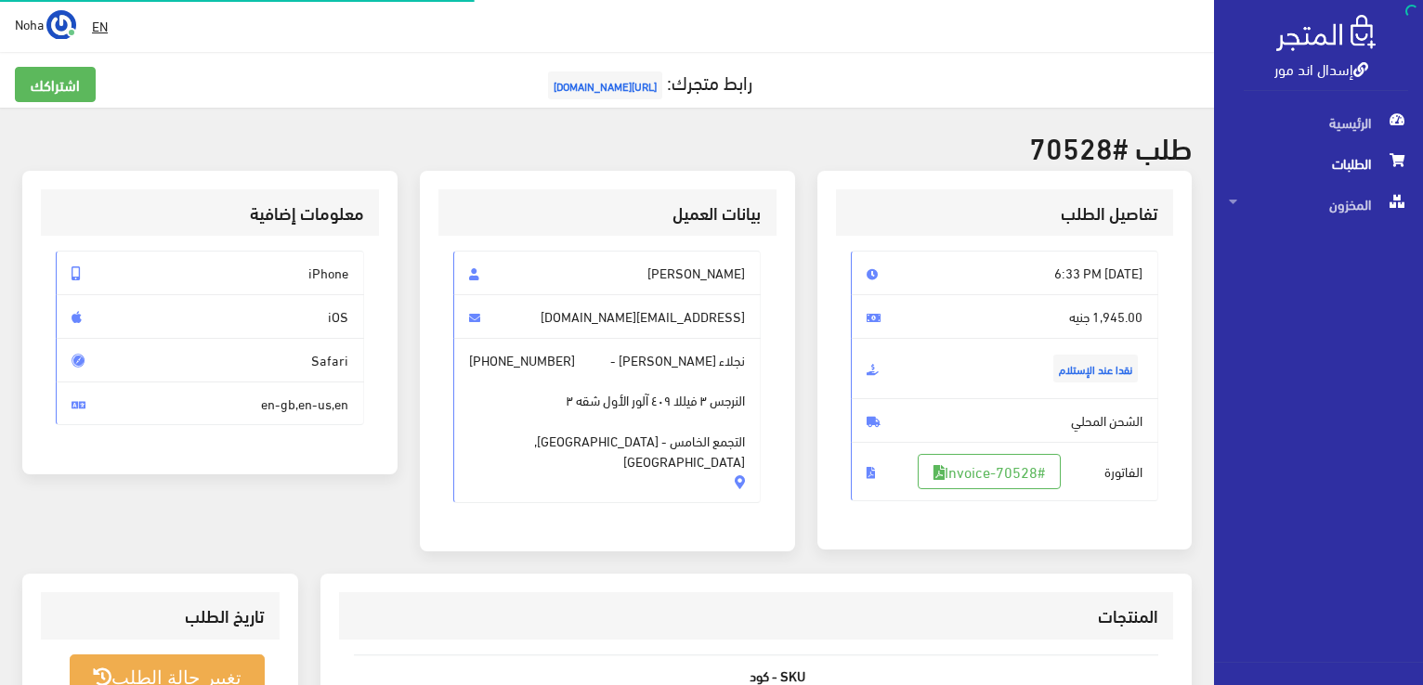
scroll to position [365, 0]
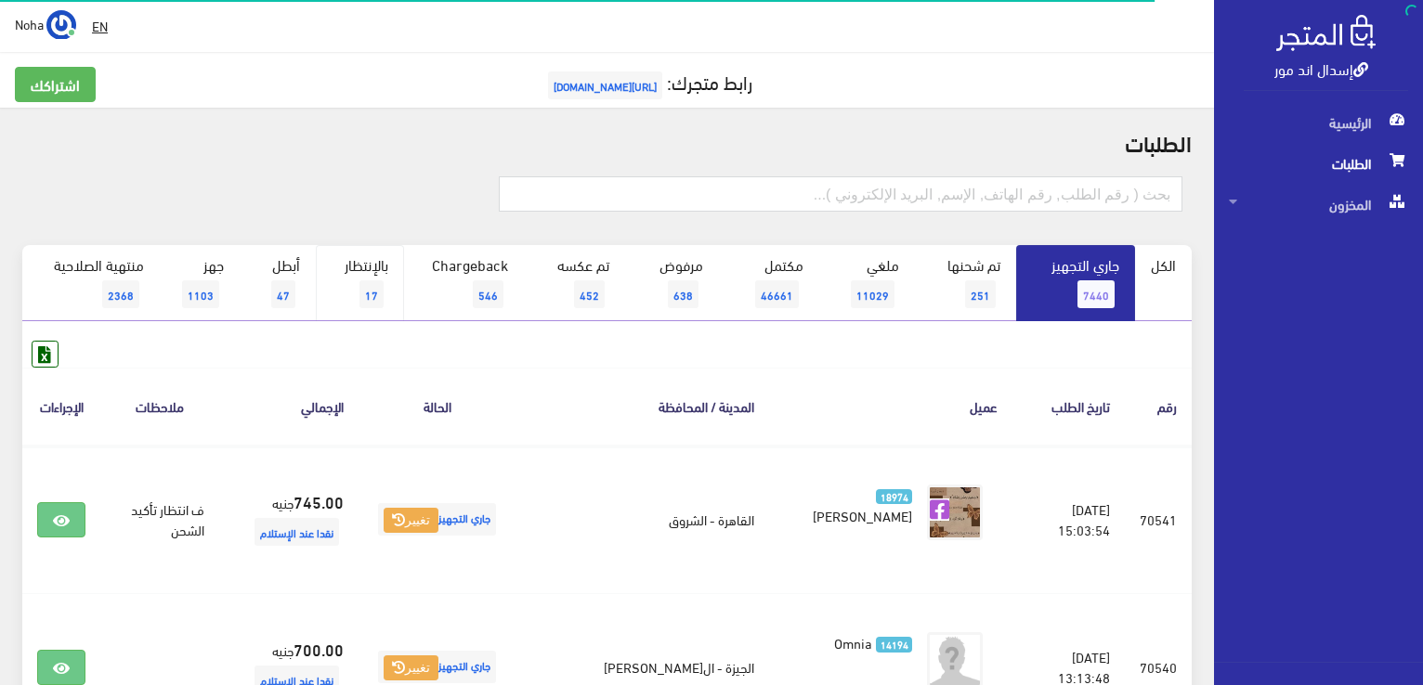
click at [346, 278] on link "بالإنتظار 17" at bounding box center [360, 283] width 88 height 76
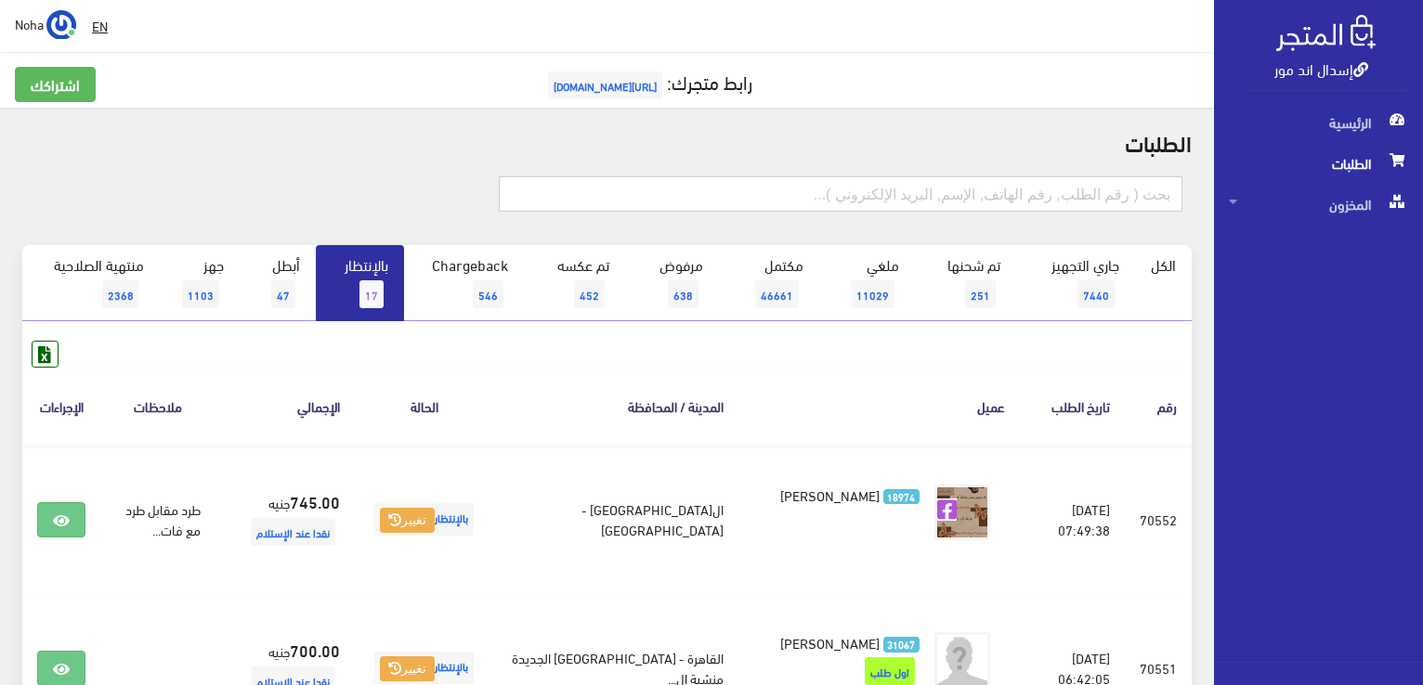
drag, startPoint x: 951, startPoint y: 190, endPoint x: 950, endPoint y: 204, distance: 14.0
click at [951, 190] on input "text" at bounding box center [841, 193] width 684 height 35
type input "70542"
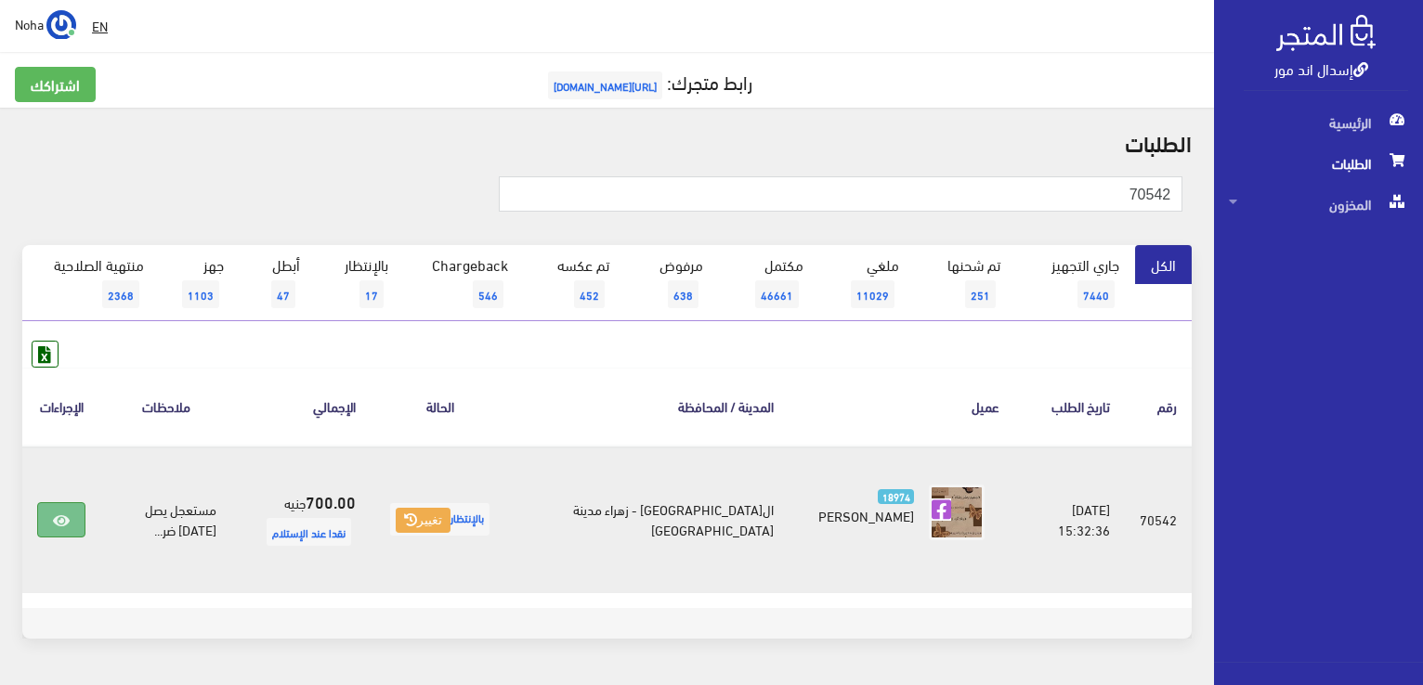
click at [67, 510] on link at bounding box center [61, 520] width 48 height 35
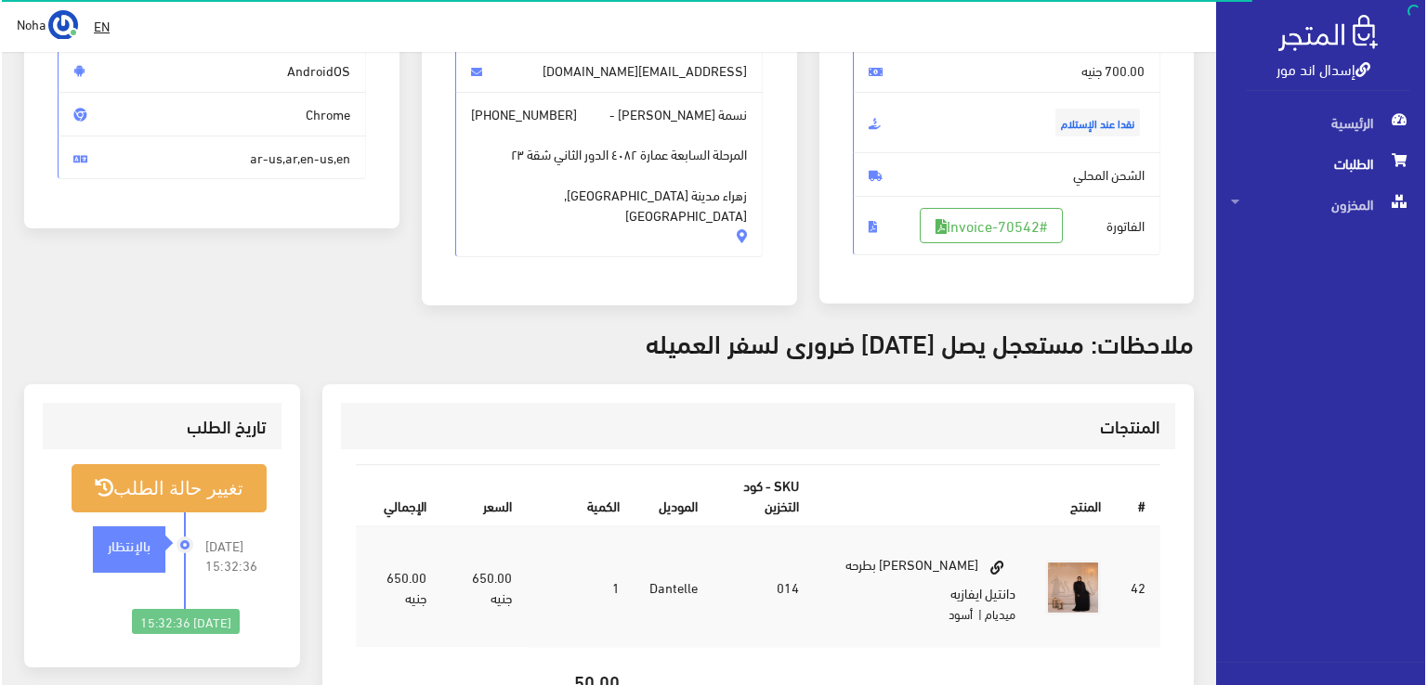
scroll to position [279, 0]
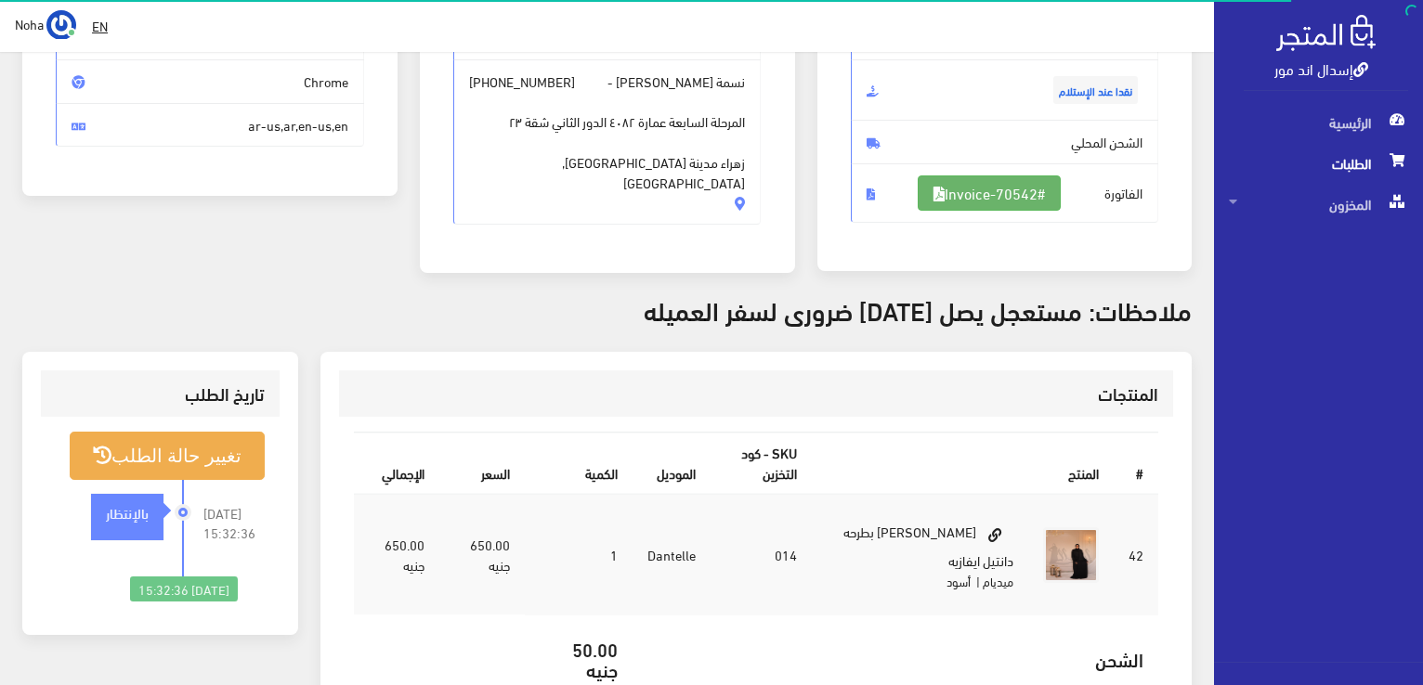
click at [1022, 186] on link "#Invoice-70542" at bounding box center [989, 193] width 143 height 35
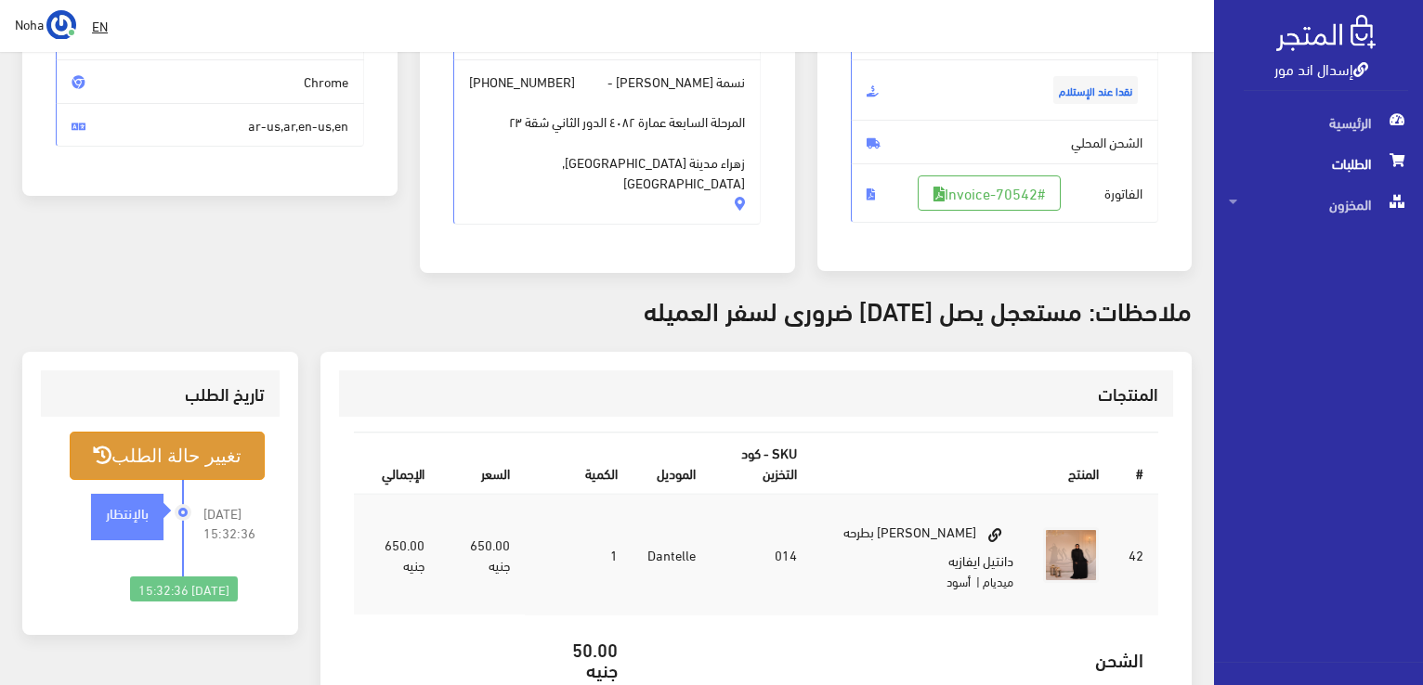
click at [203, 470] on button "تغيير حالة الطلب" at bounding box center [167, 455] width 195 height 47
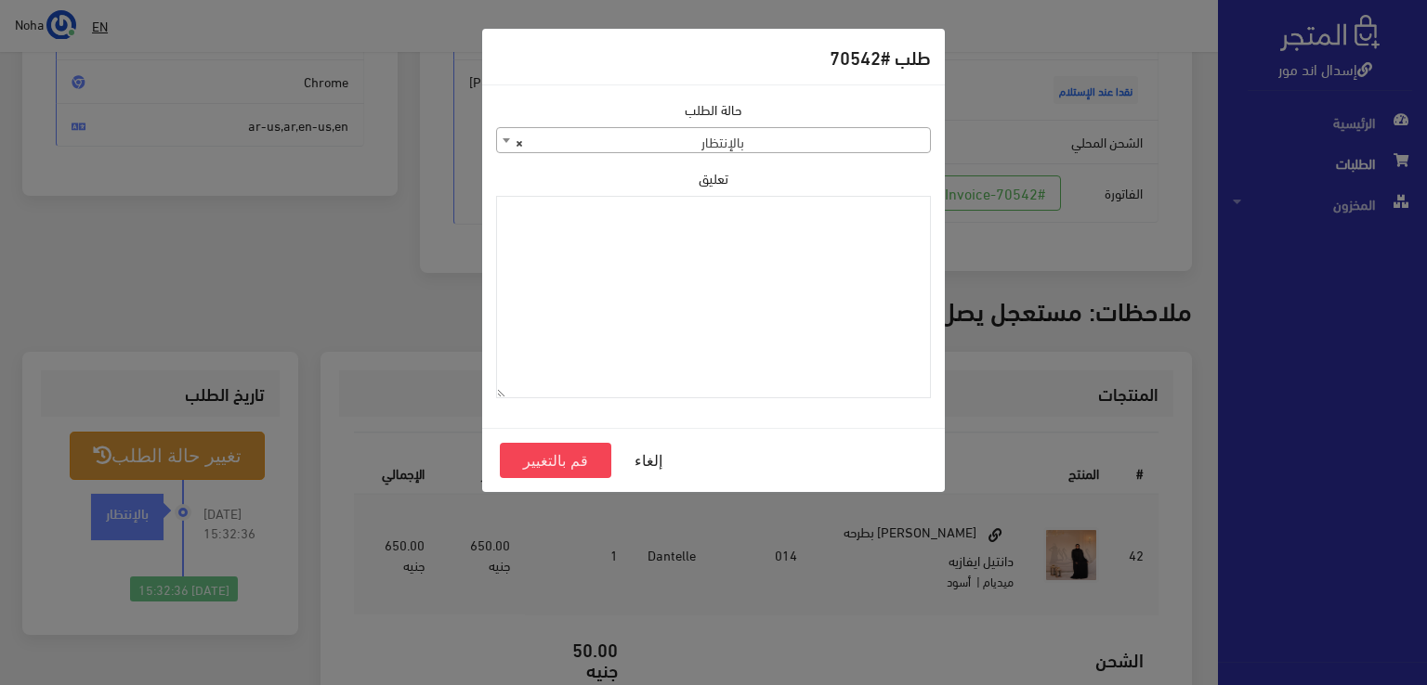
click at [860, 150] on span "× بالإنتظار" at bounding box center [713, 141] width 433 height 26
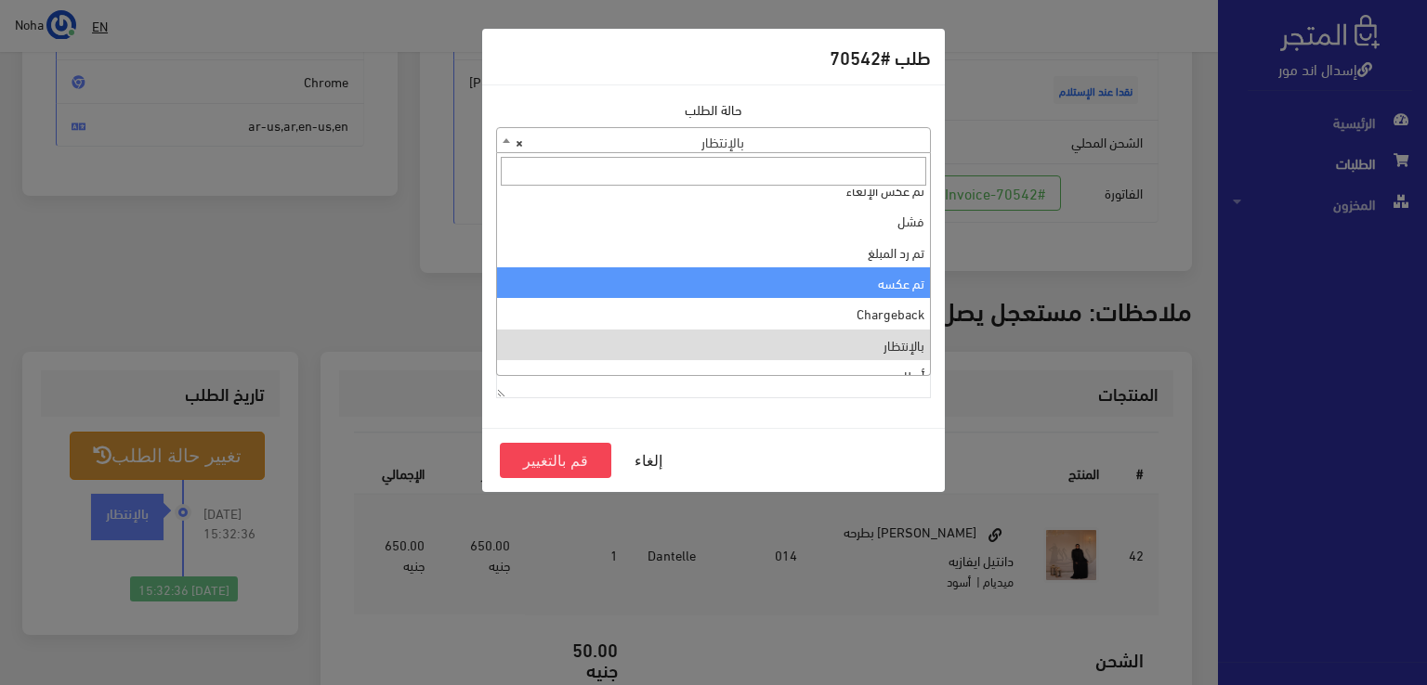
scroll to position [0, 0]
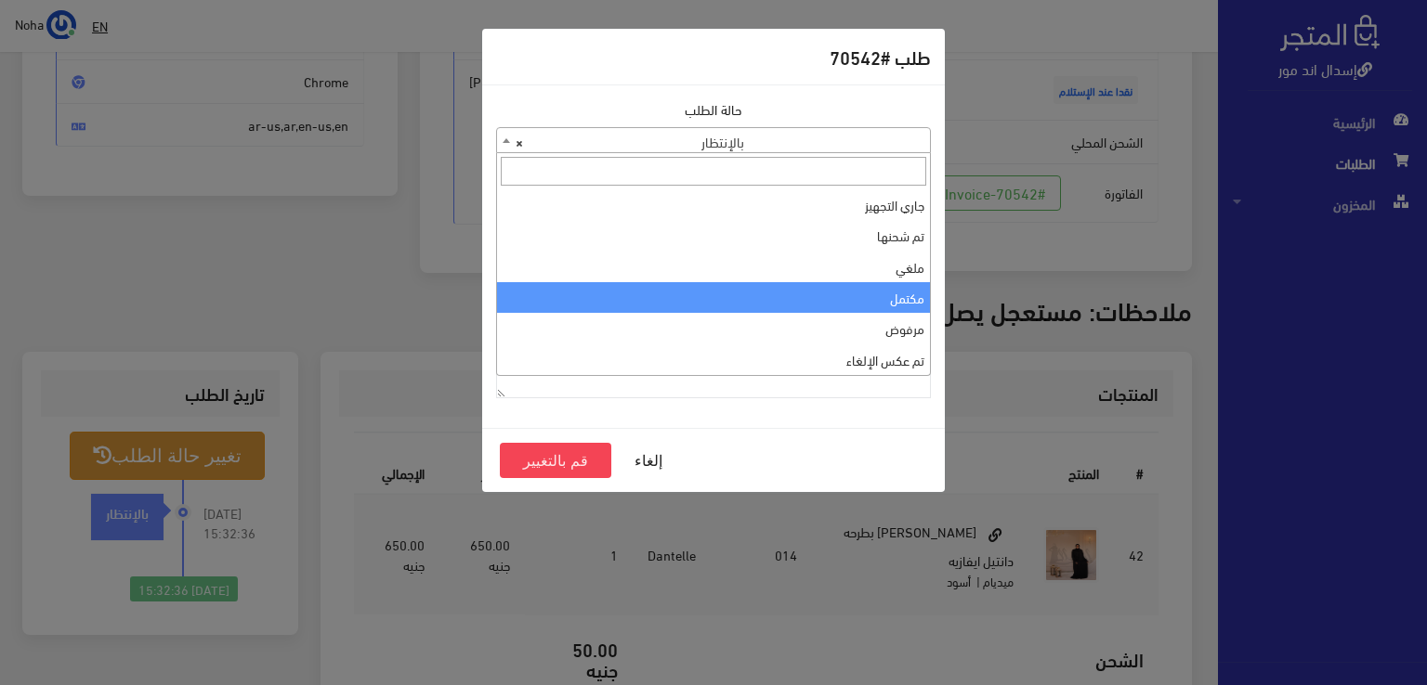
select select "4"
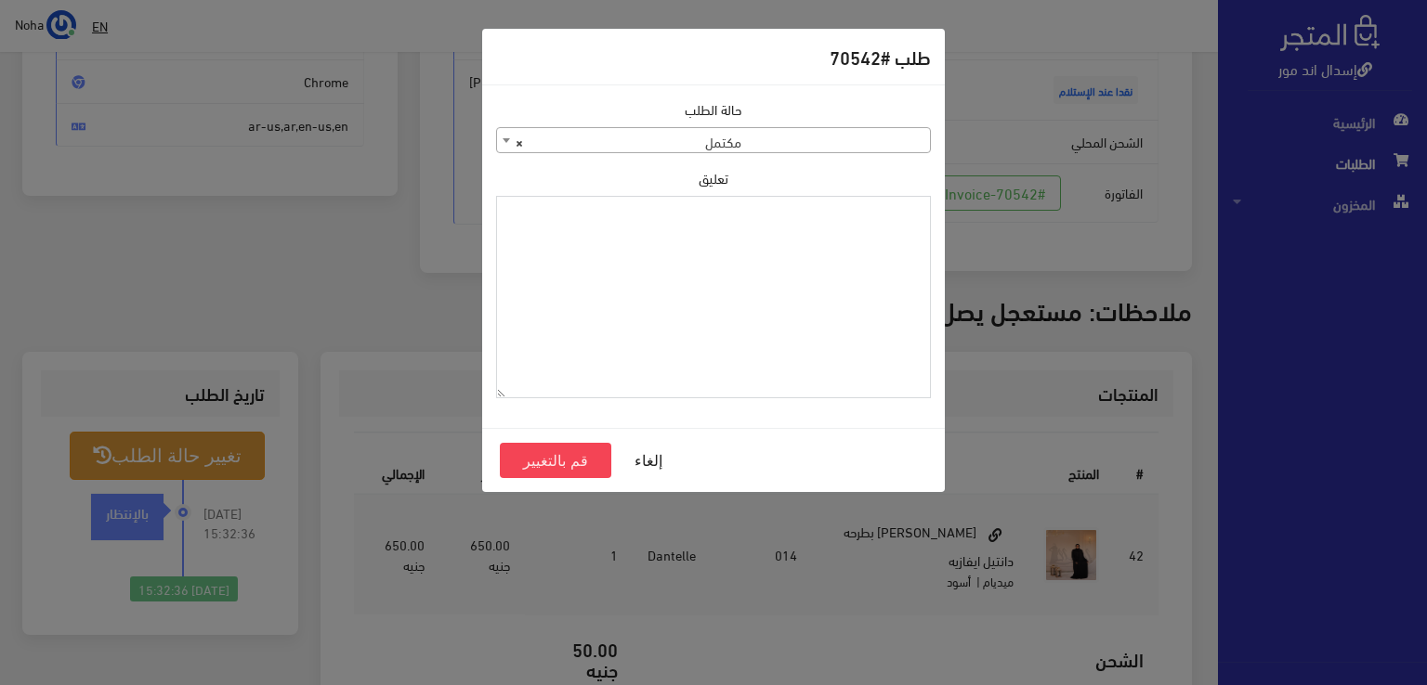
click at [791, 232] on textarea "تعليق" at bounding box center [713, 297] width 435 height 203
type textarea "i"
click at [807, 266] on textarea "هتدفع الشحن عند [DEMOGRAPHIC_DATA]" at bounding box center [713, 297] width 435 height 203
drag, startPoint x: 810, startPoint y: 264, endPoint x: 732, endPoint y: 224, distance: 87.7
click at [732, 224] on textarea "هتدفع الشحن عند [DEMOGRAPHIC_DATA]" at bounding box center [713, 297] width 435 height 203
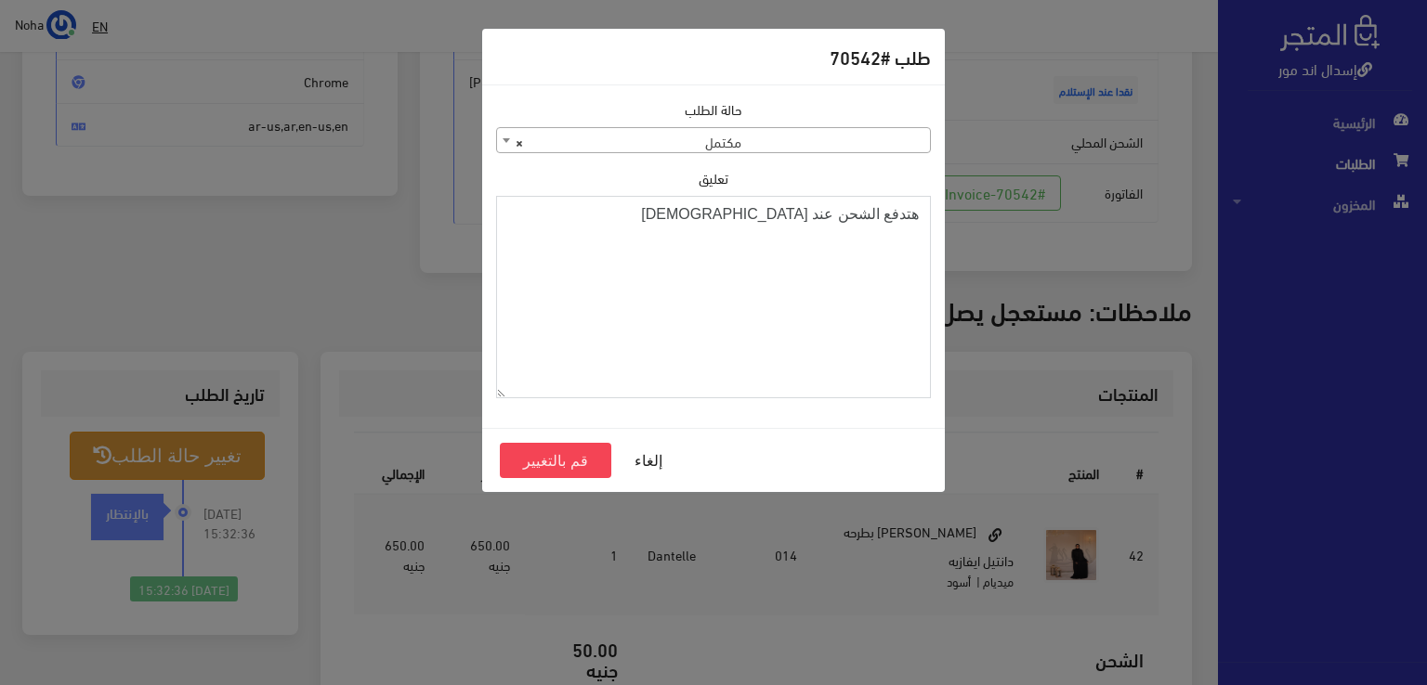
paste textarea "1120863"
type textarea "هتدفع الشحن عند [DEMOGRAPHIC_DATA] 1120863"
click at [560, 463] on button "قم بالتغيير" at bounding box center [555, 460] width 111 height 35
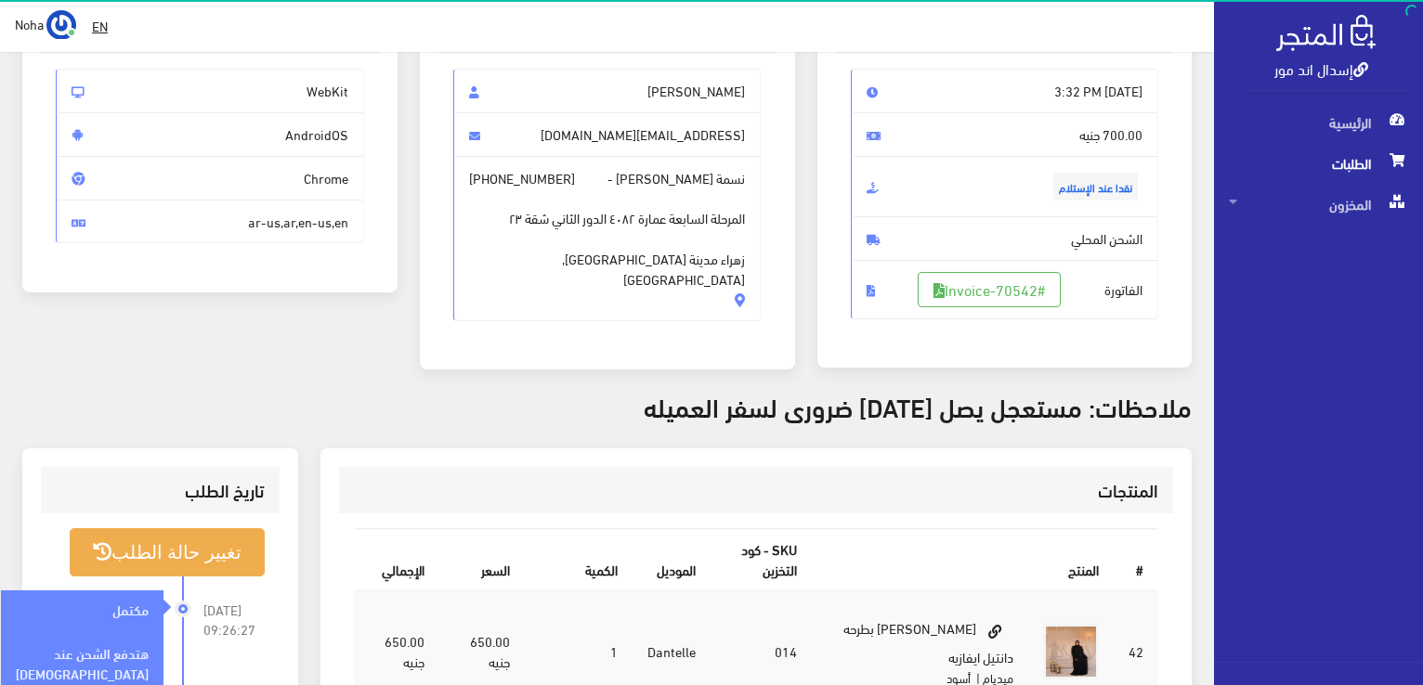
scroll to position [186, 0]
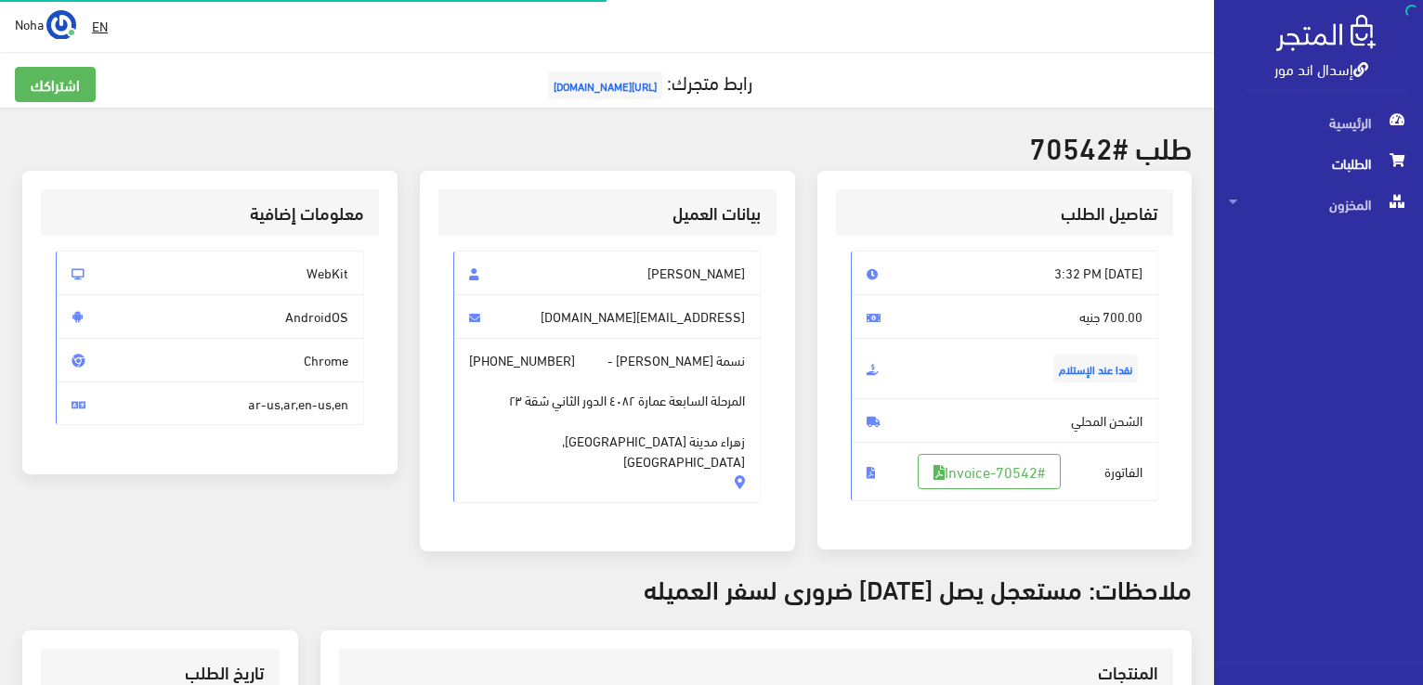
scroll to position [267, 0]
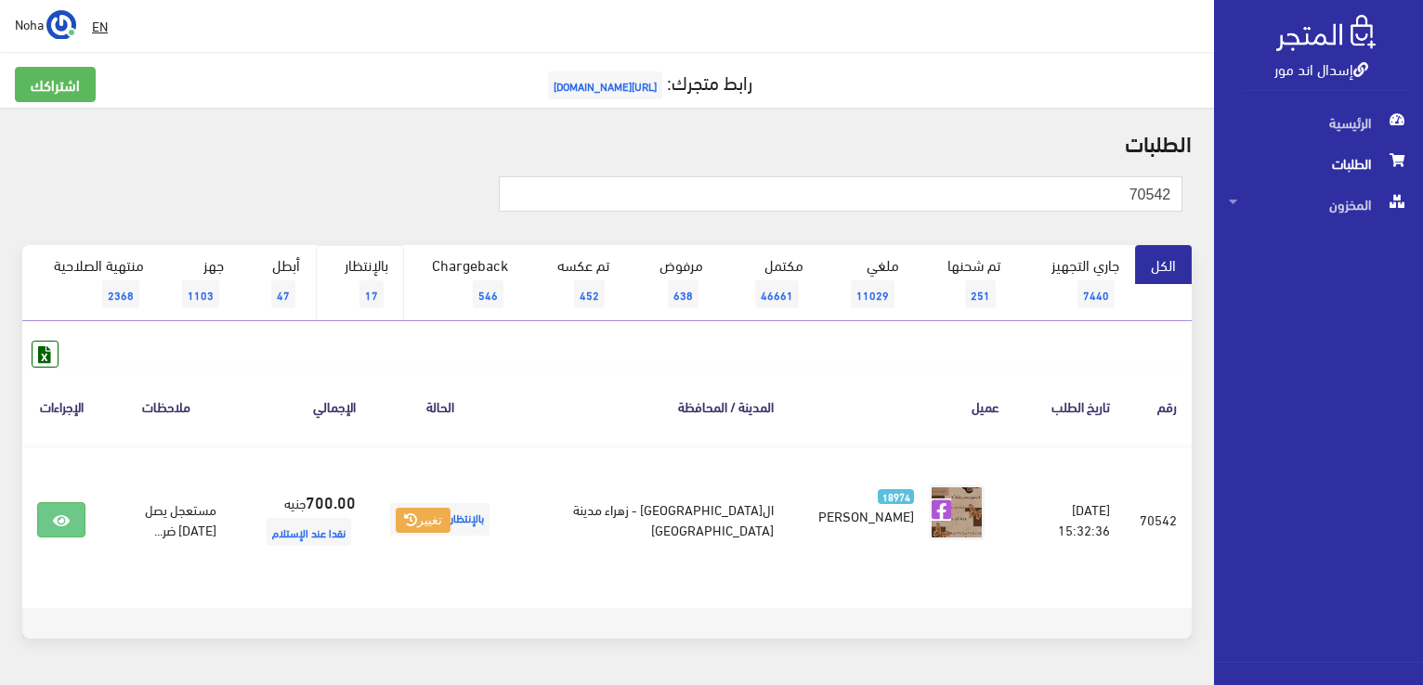
click at [355, 273] on link "بالإنتظار 17" at bounding box center [360, 283] width 88 height 76
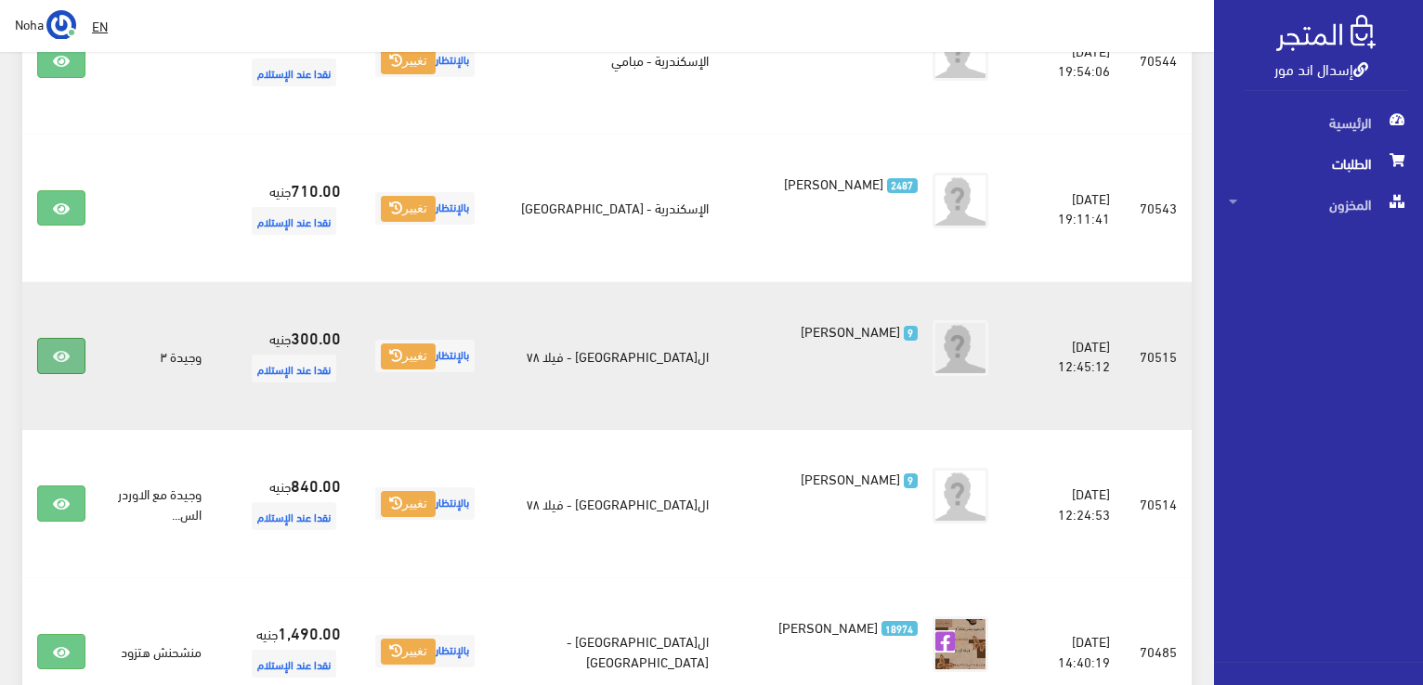
scroll to position [1645, 0]
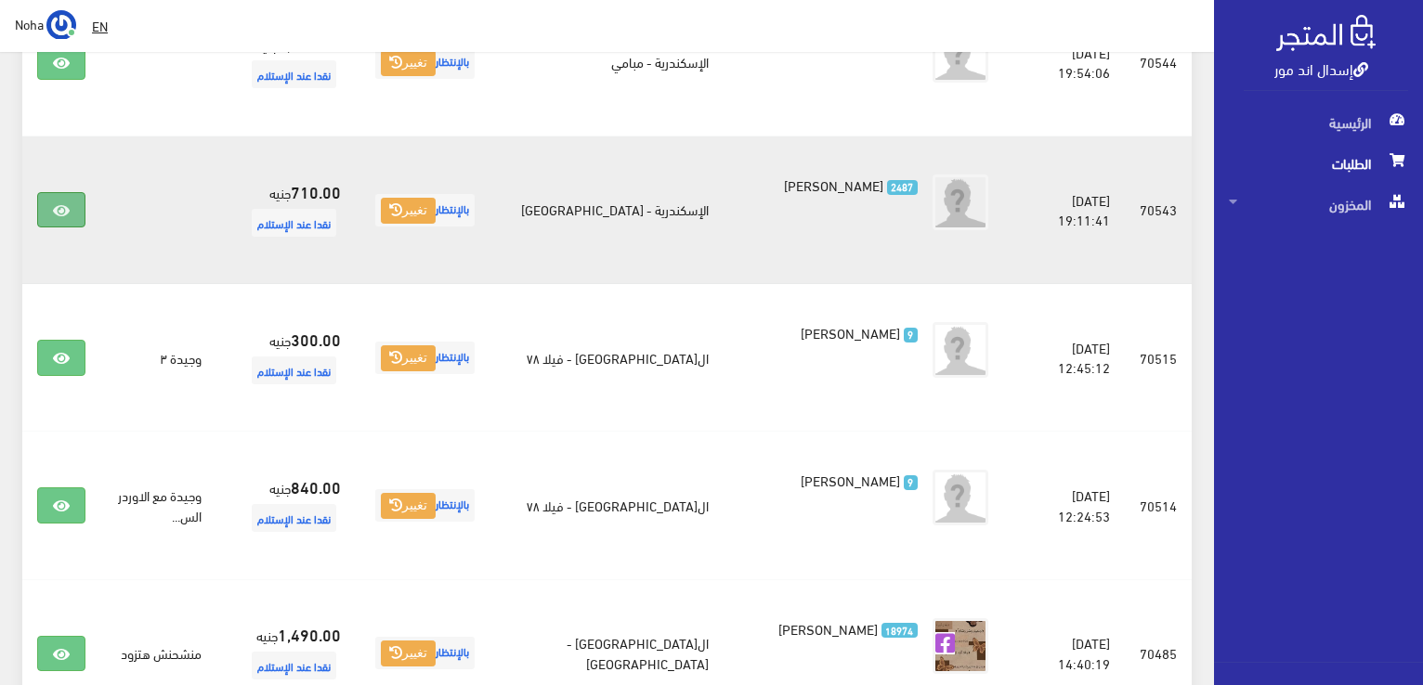
click at [52, 228] on link at bounding box center [61, 209] width 48 height 35
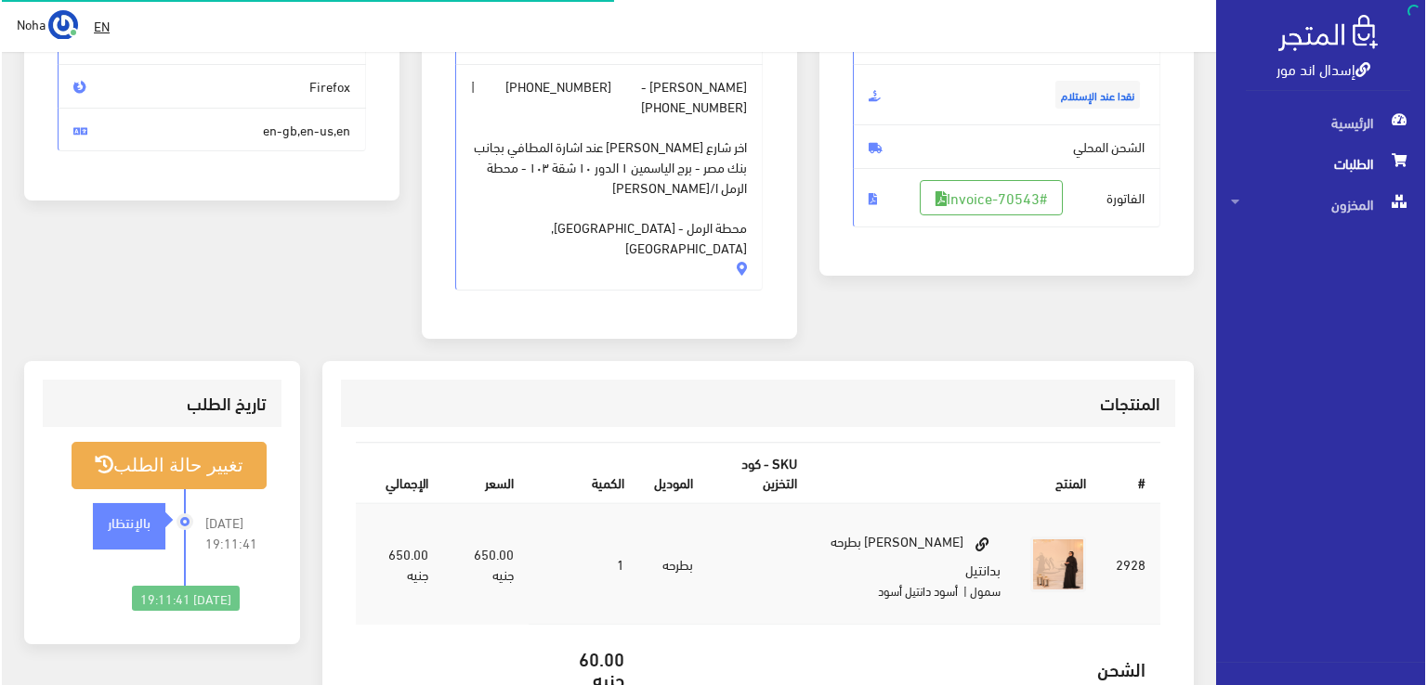
scroll to position [279, 0]
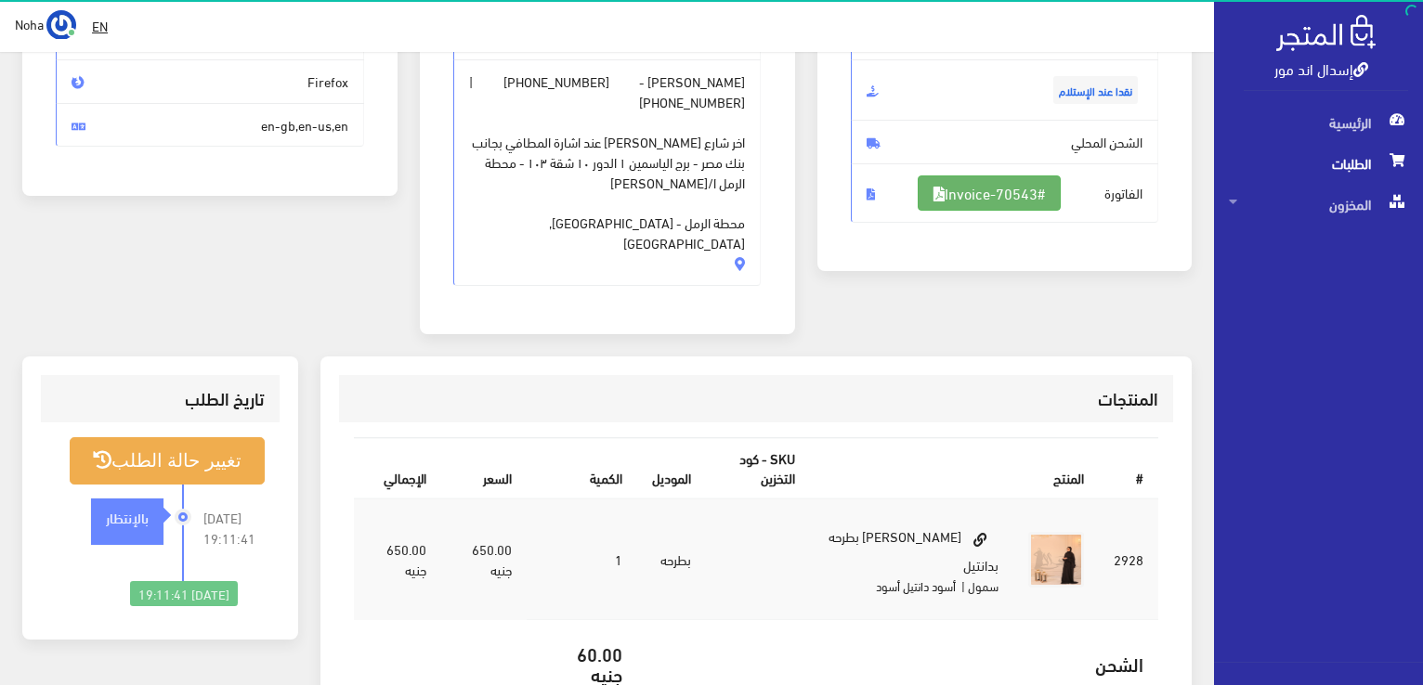
click at [1005, 187] on link "#Invoice-70543" at bounding box center [989, 193] width 143 height 35
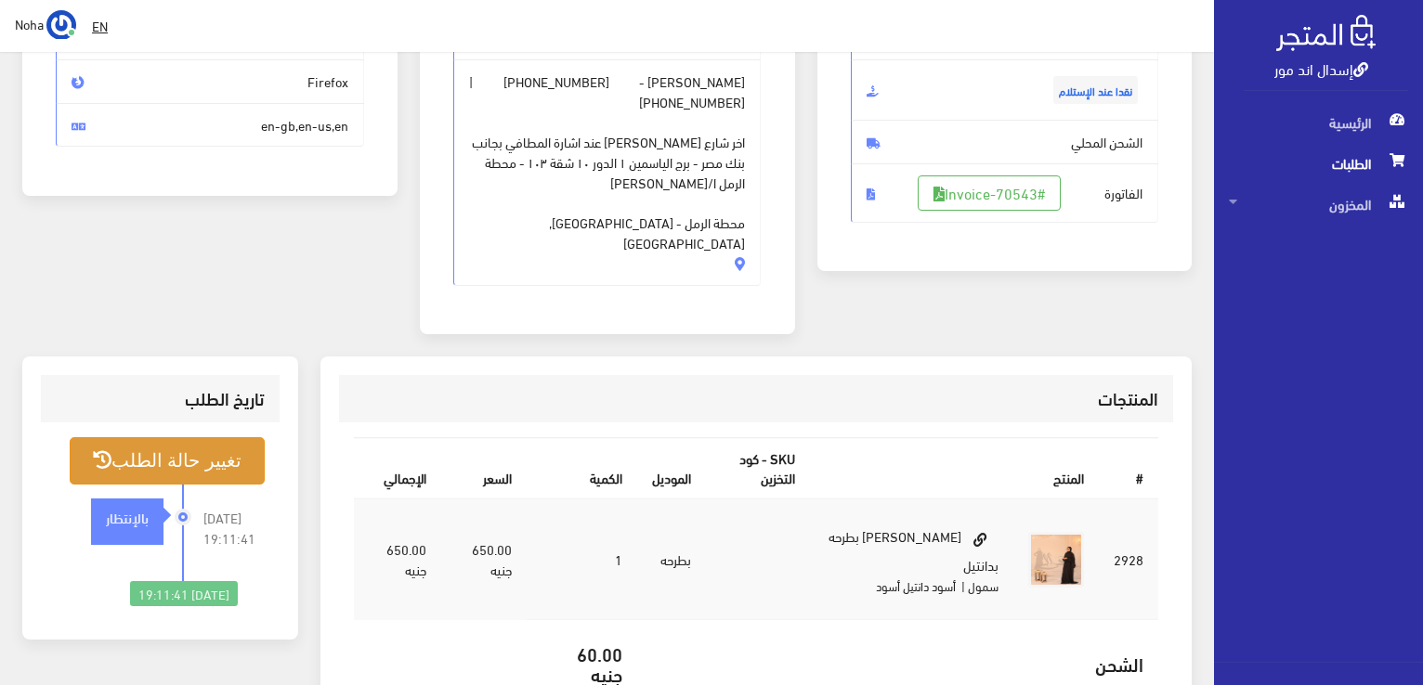
click at [218, 437] on button "تغيير حالة الطلب" at bounding box center [167, 460] width 195 height 47
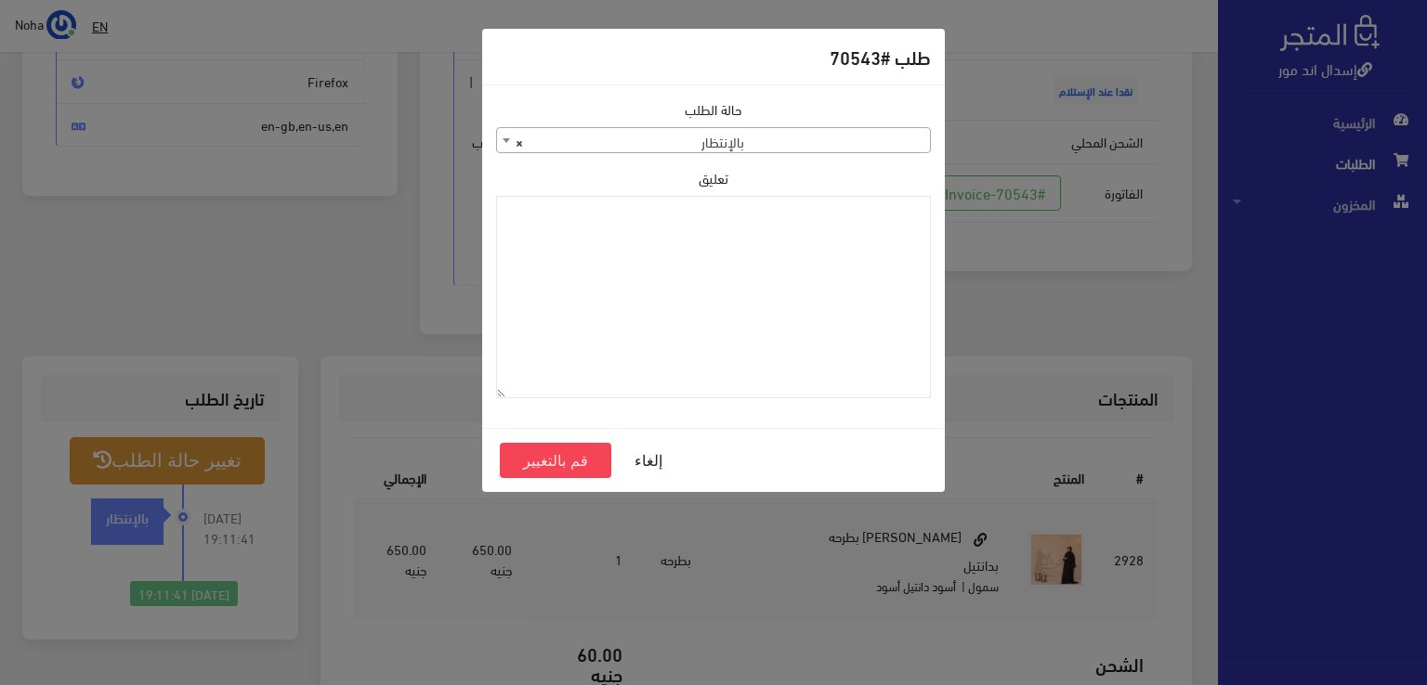
click at [895, 125] on div "حالة الطلب جاري التجهيز تم شحنها ملغي مكتمل مرفوض تم عكس الإلغاء فشل تم رد المب…" at bounding box center [713, 126] width 435 height 54
click at [880, 153] on body "إسدال اند مور الرئيسية الطلبات EN" at bounding box center [713, 379] width 1427 height 1317
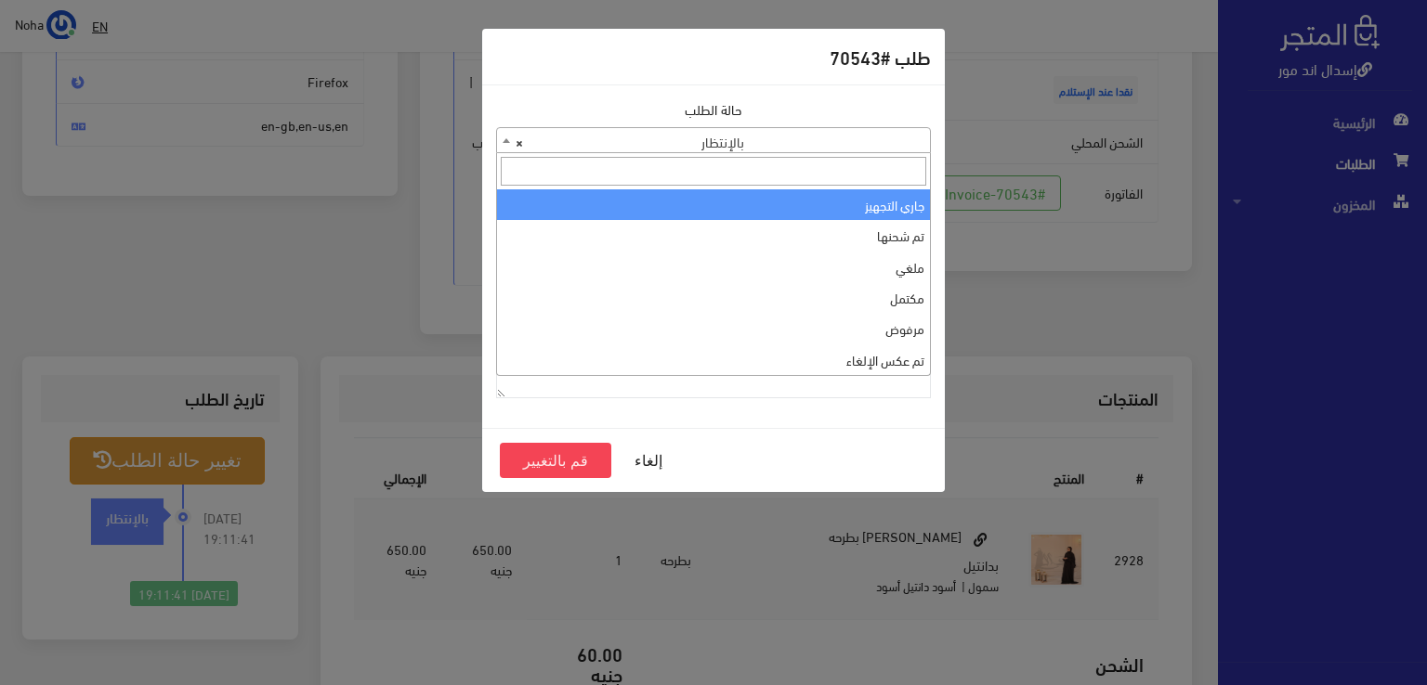
select select "1"
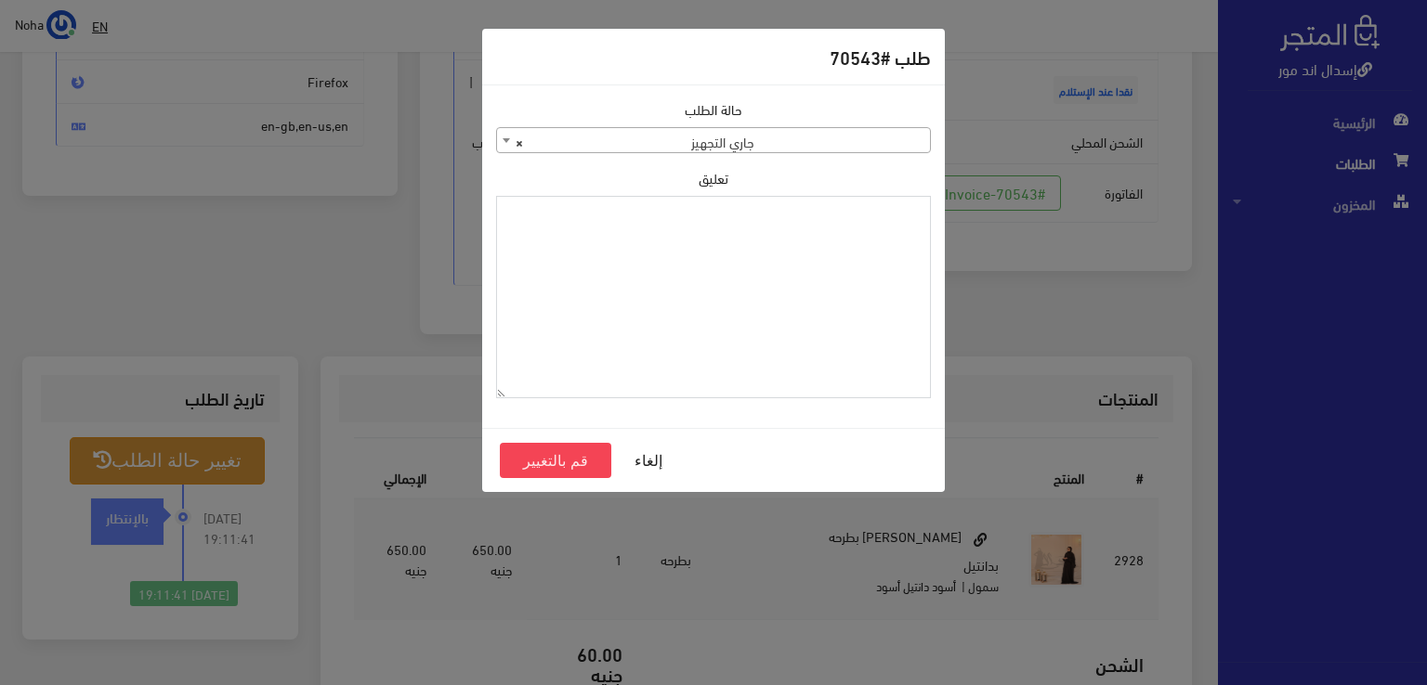
paste textarea "1120863"
type textarea "1120863"
click at [539, 458] on button "قم بالتغيير" at bounding box center [555, 460] width 111 height 35
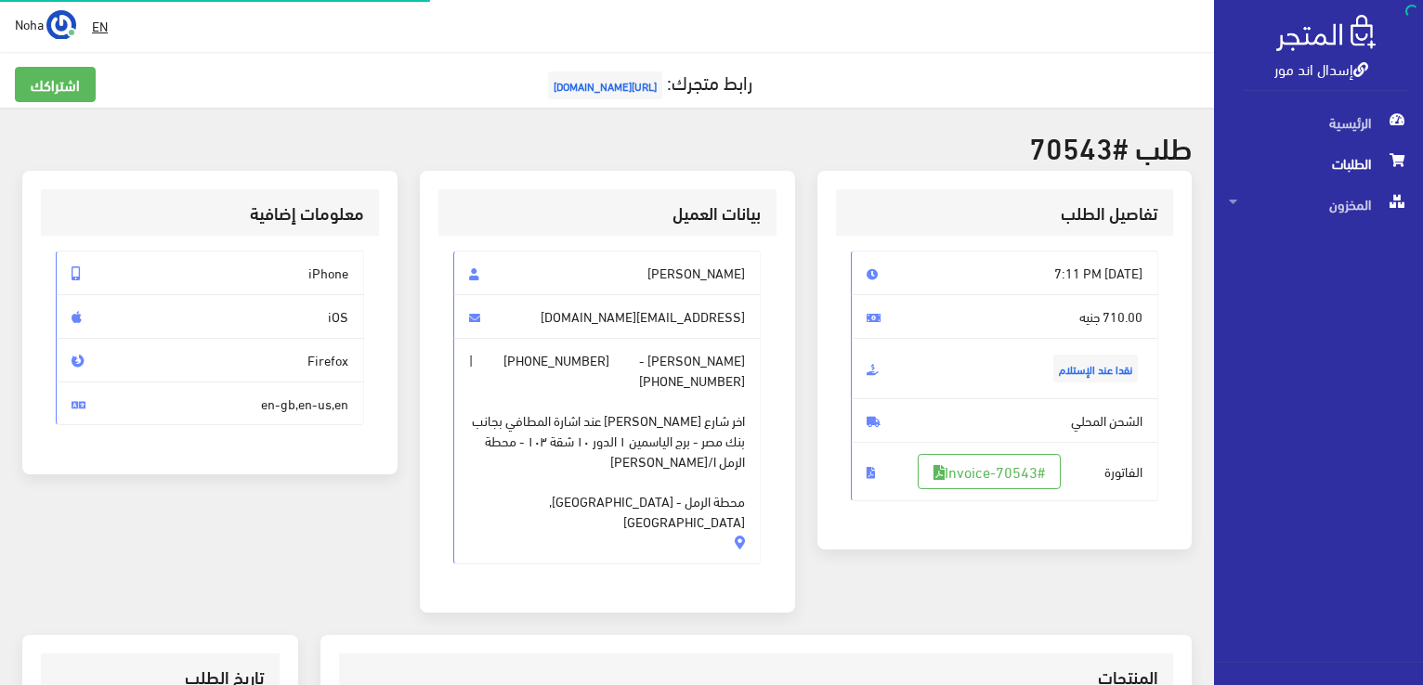
scroll to position [267, 0]
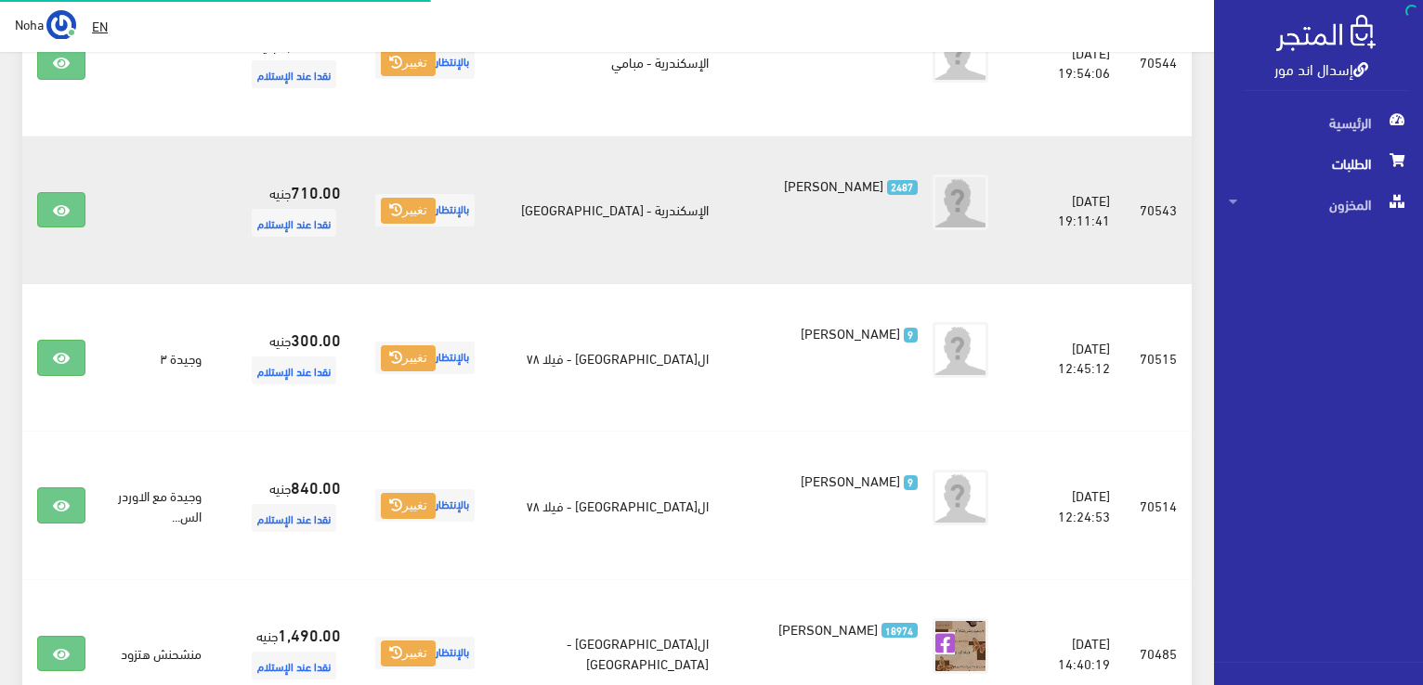
scroll to position [1645, 0]
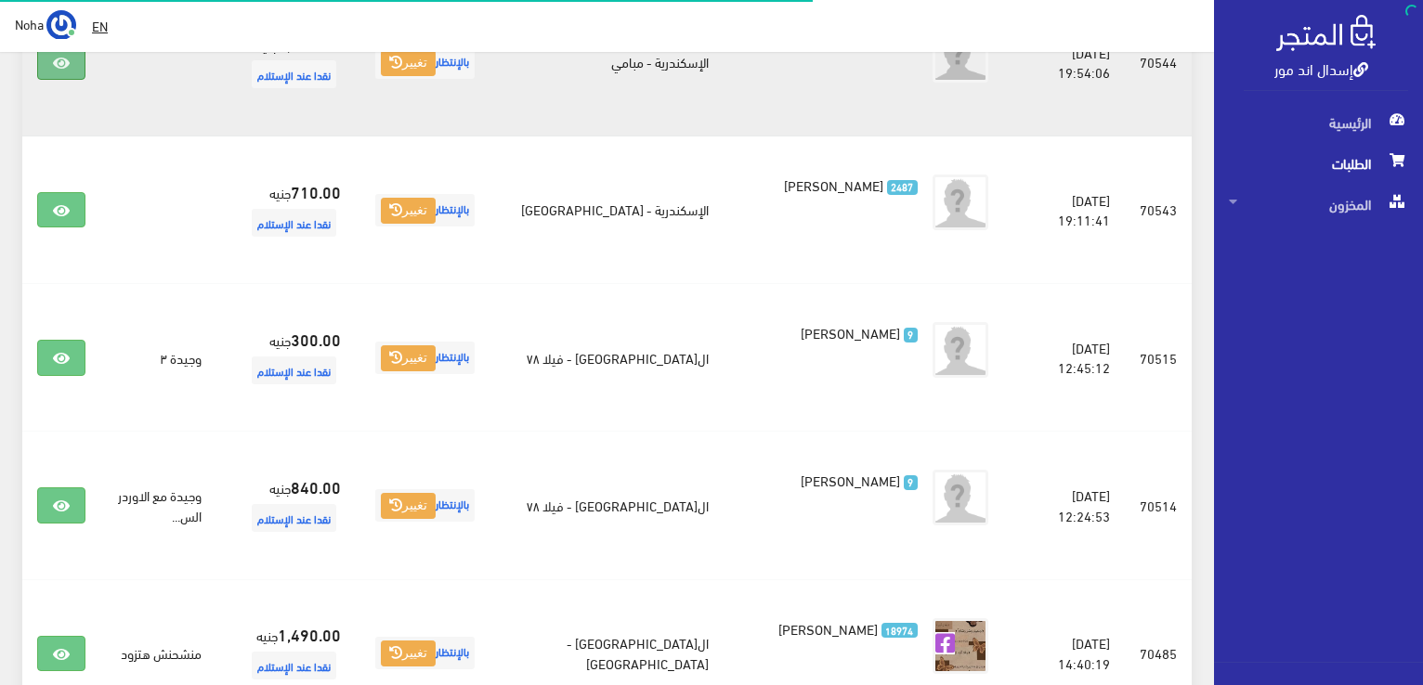
click at [53, 80] on link at bounding box center [61, 62] width 48 height 35
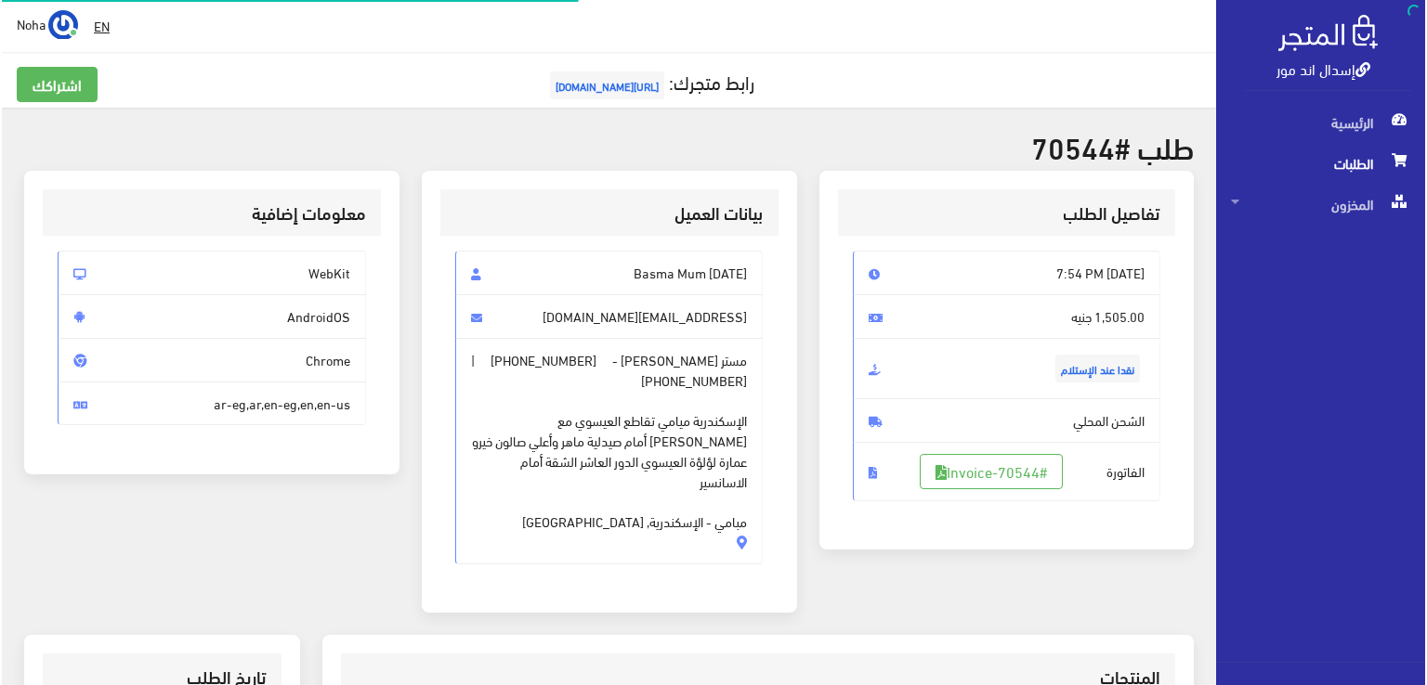
scroll to position [186, 0]
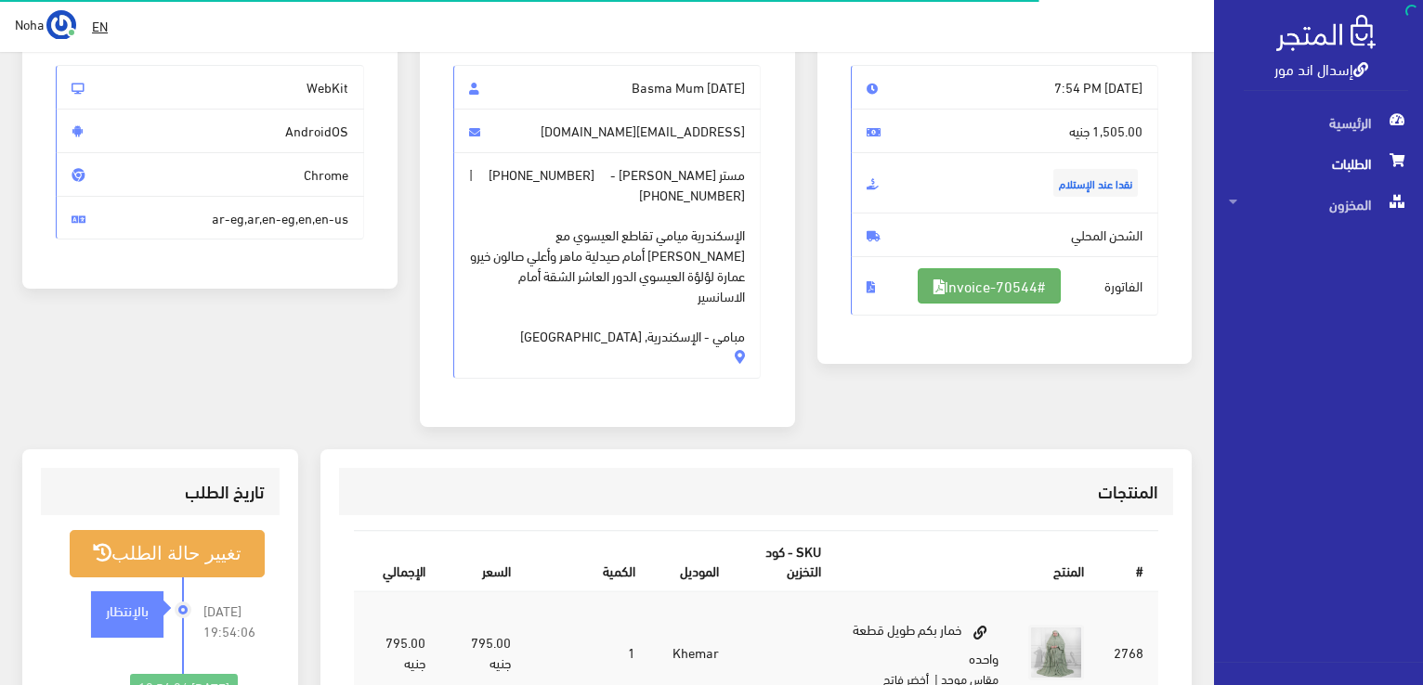
click at [1025, 289] on link "#Invoice-70544" at bounding box center [989, 285] width 143 height 35
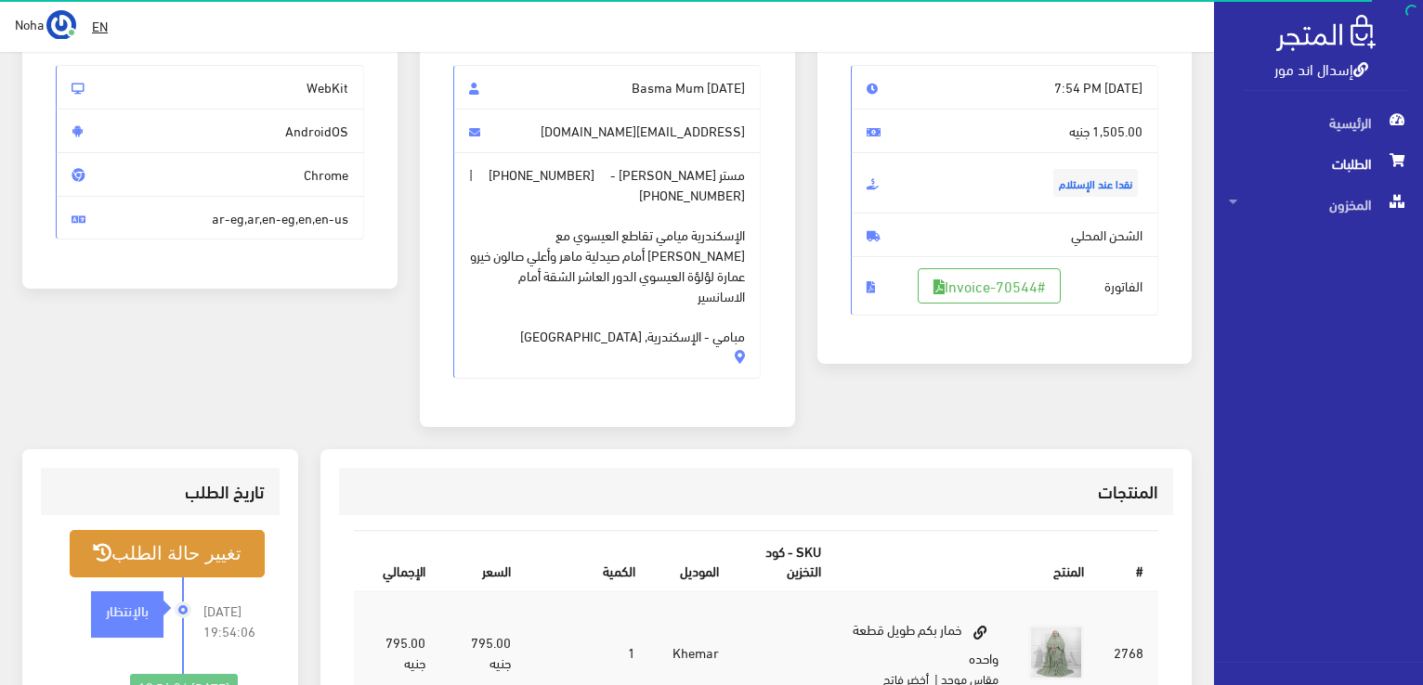
click at [192, 537] on button "تغيير حالة الطلب" at bounding box center [167, 553] width 195 height 47
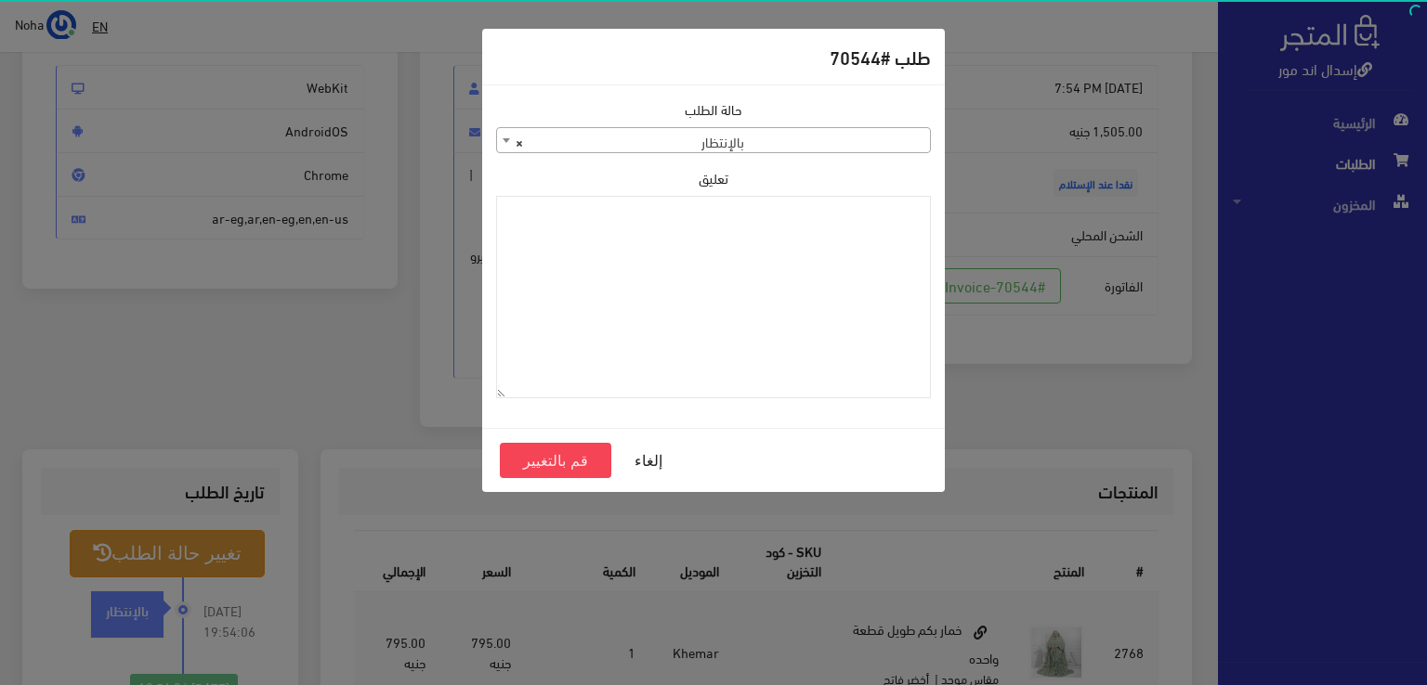
click at [769, 133] on span "× بالإنتظار" at bounding box center [713, 141] width 433 height 26
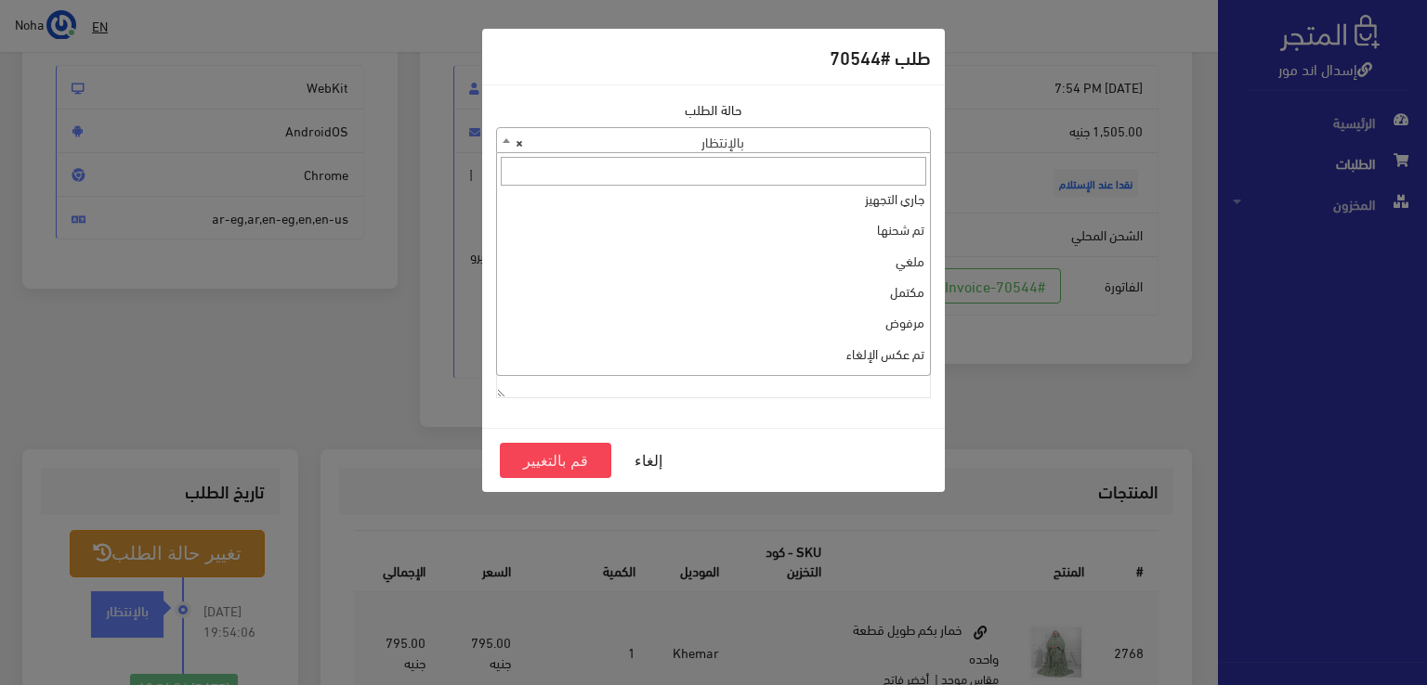
scroll to position [0, 0]
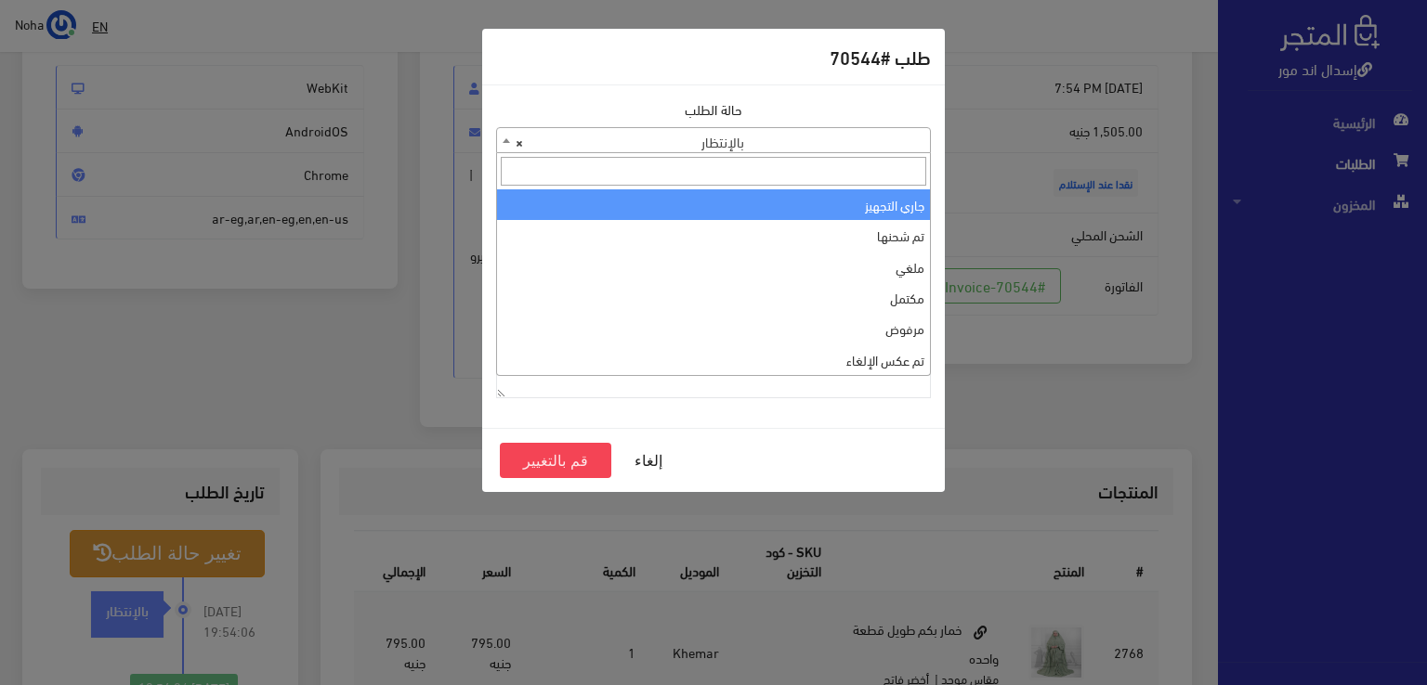
select select "1"
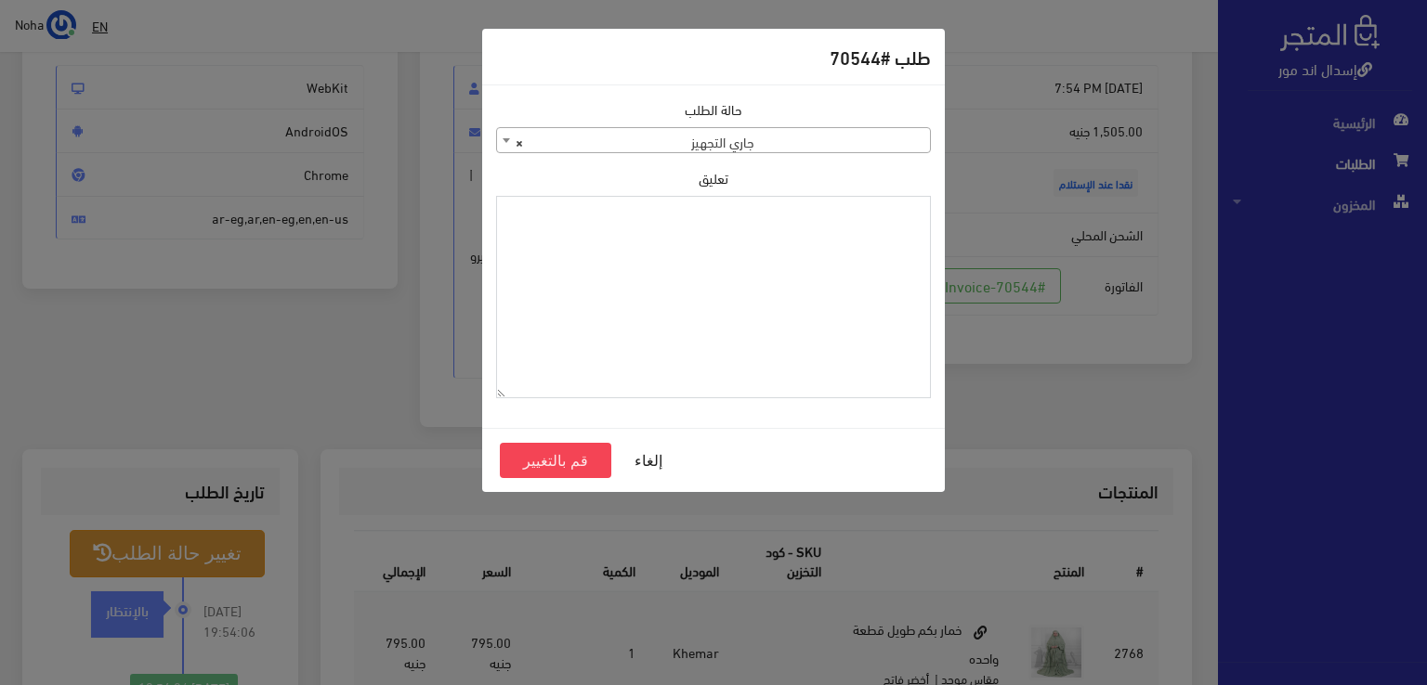
paste textarea "1120863"
type textarea "1120863"
click at [552, 462] on button "قم بالتغيير" at bounding box center [555, 460] width 111 height 35
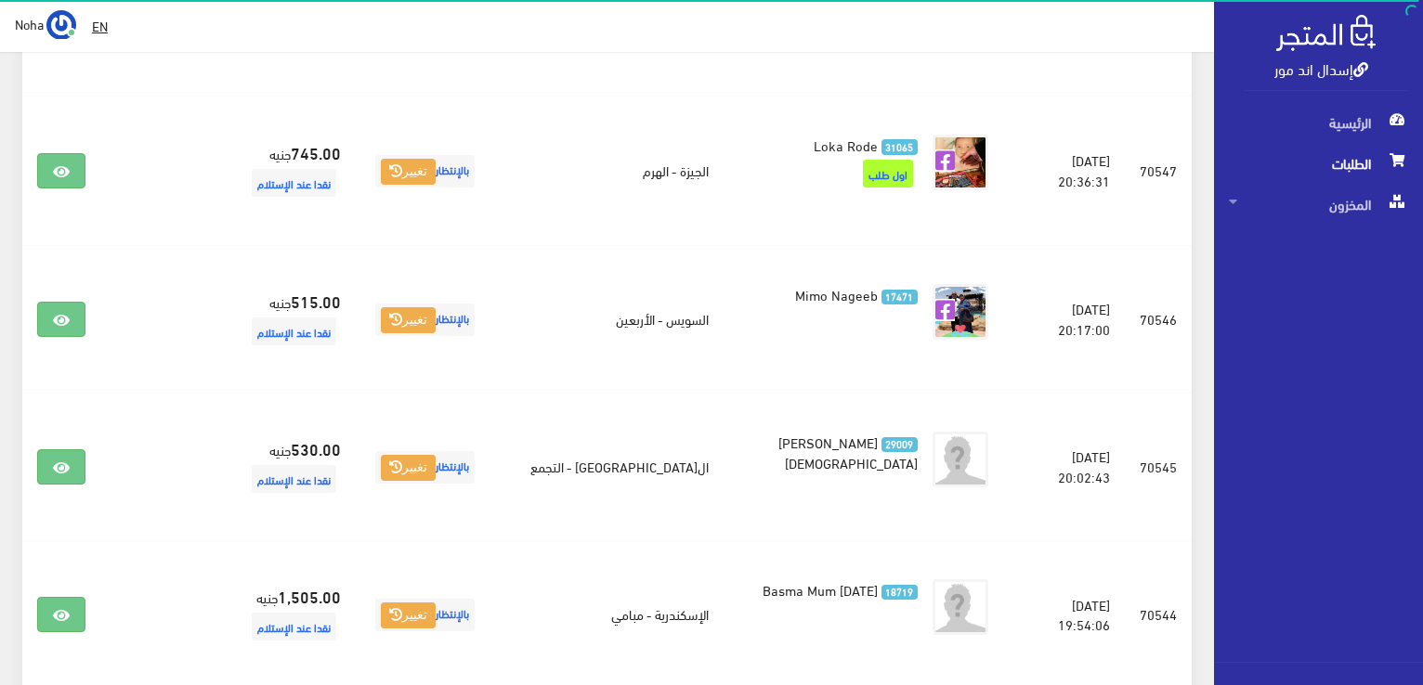
scroll to position [1088, 0]
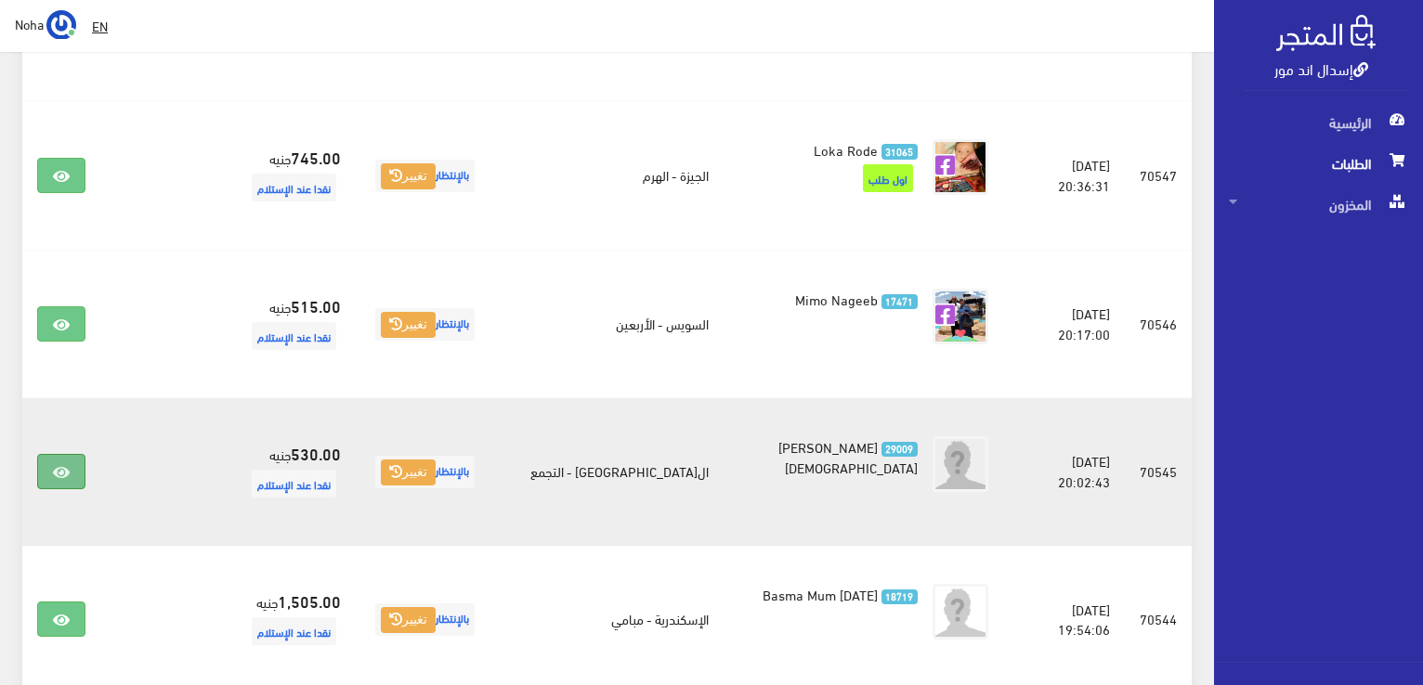
click at [53, 480] on icon at bounding box center [61, 472] width 17 height 15
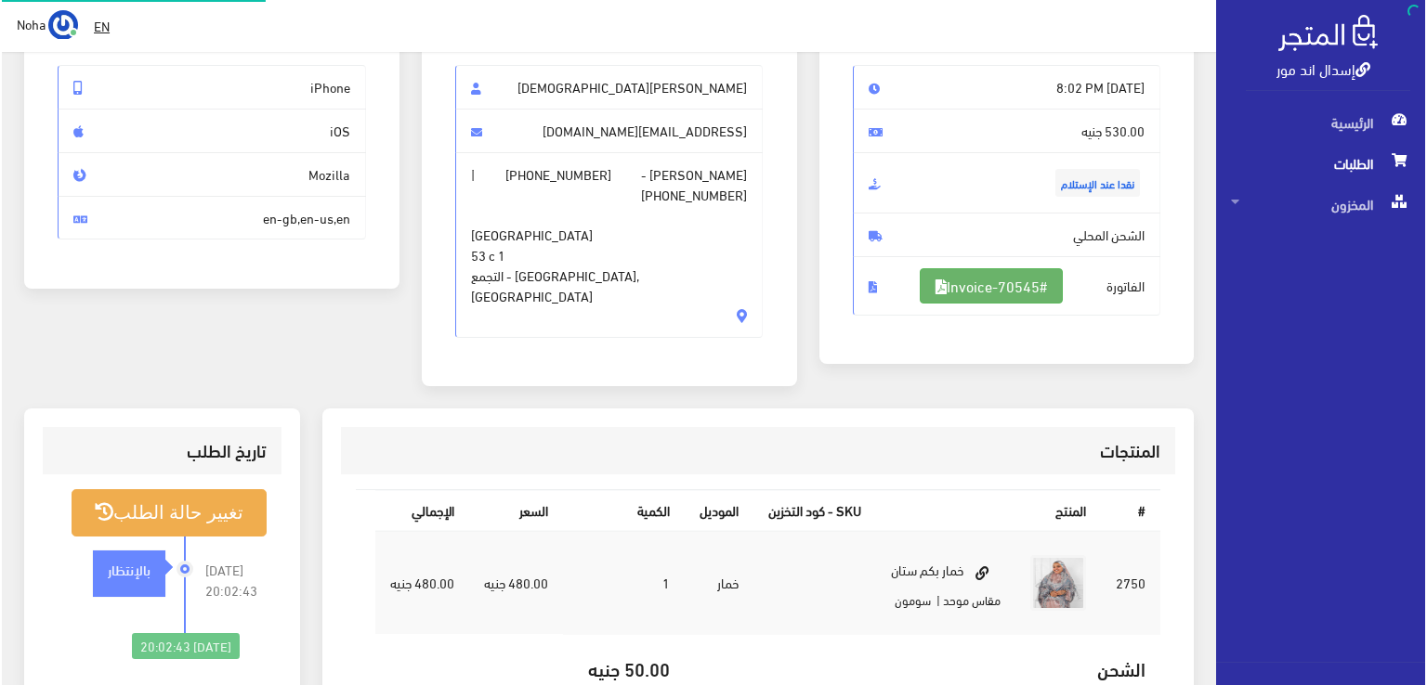
scroll to position [186, 0]
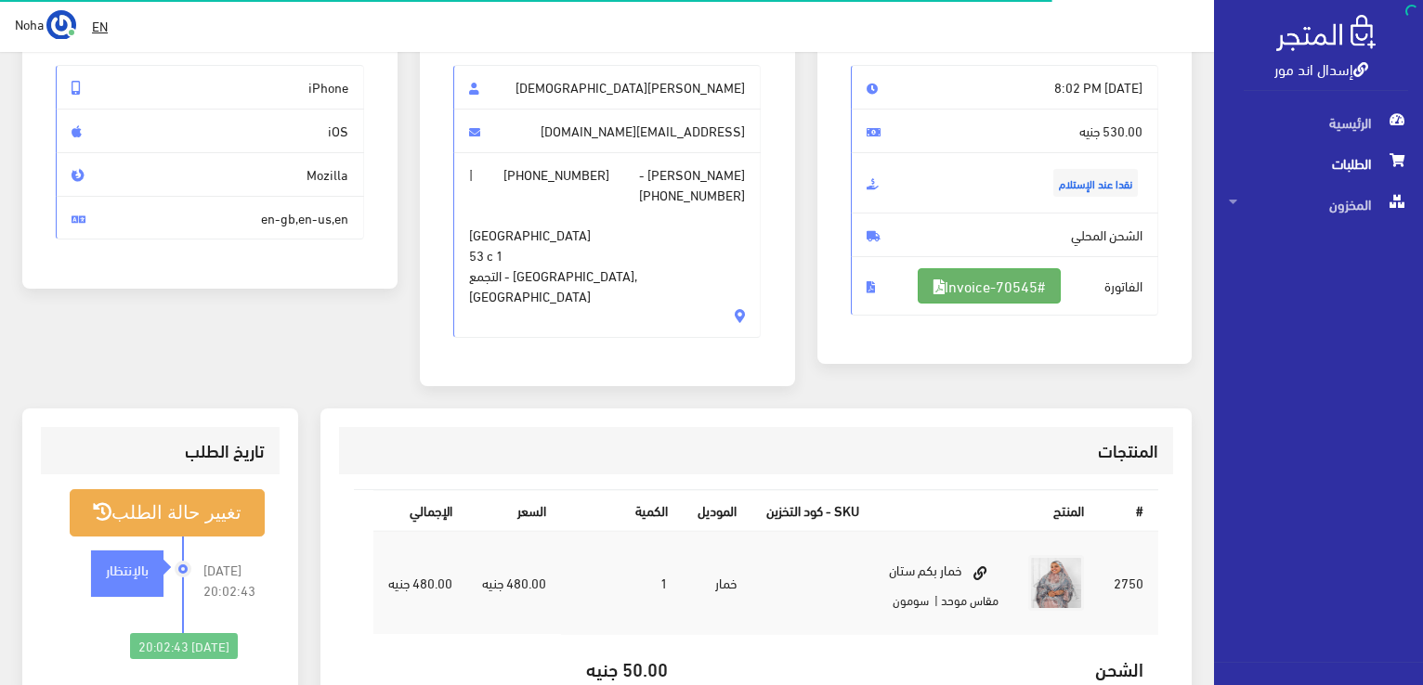
click at [992, 280] on link "#Invoice-70545" at bounding box center [989, 285] width 143 height 35
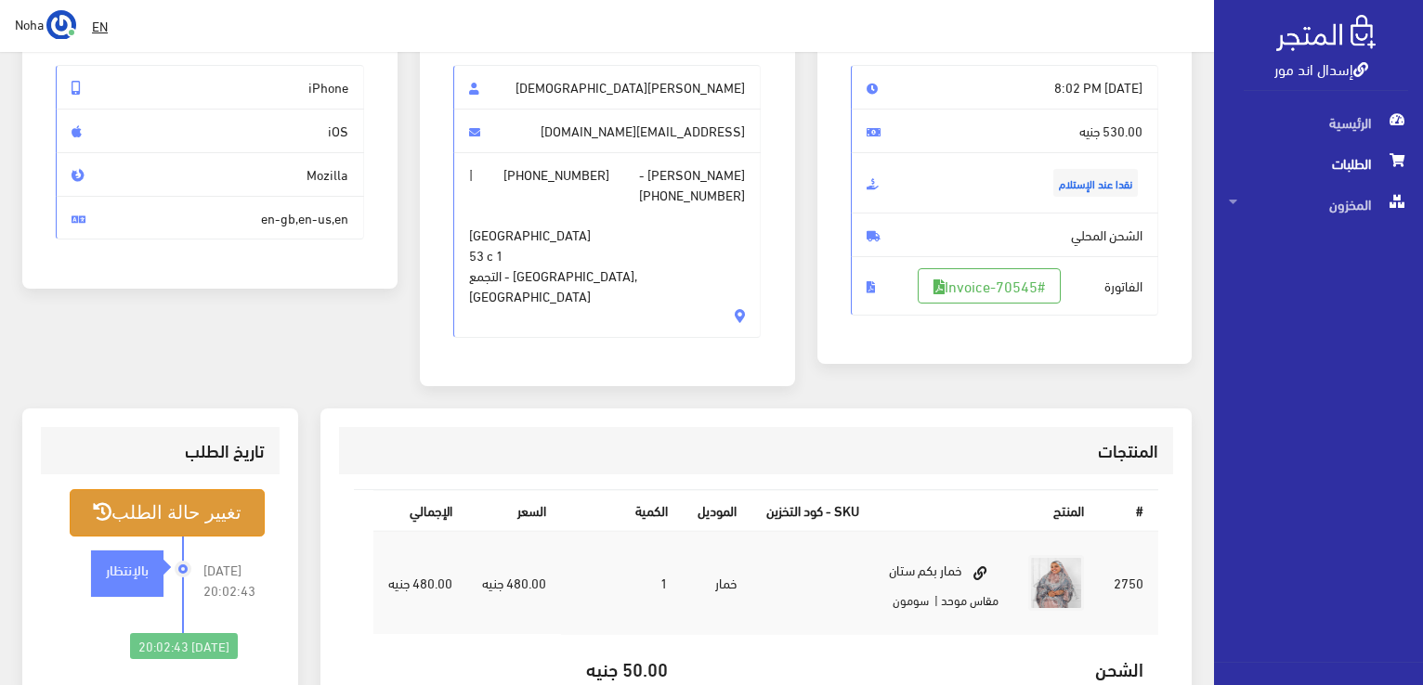
click at [189, 503] on button "تغيير حالة الطلب" at bounding box center [167, 513] width 195 height 47
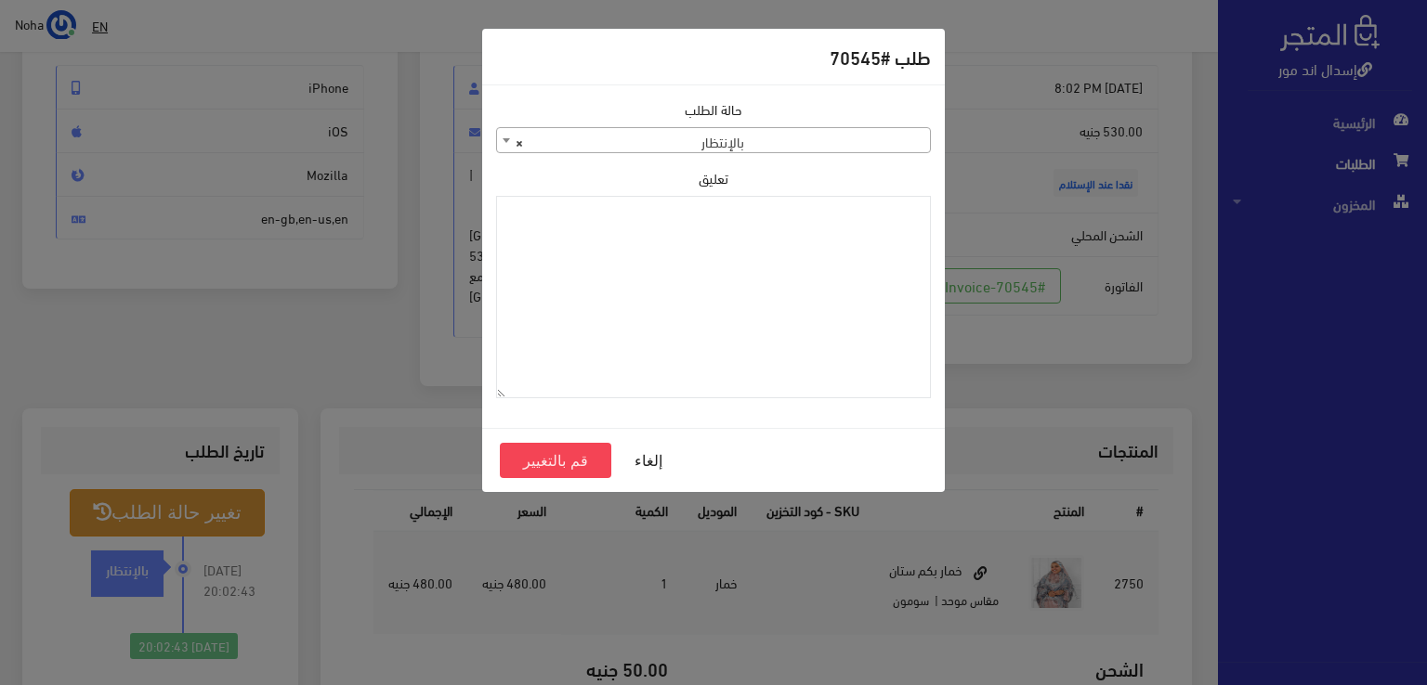
click at [730, 140] on span "× بالإنتظار" at bounding box center [713, 141] width 433 height 26
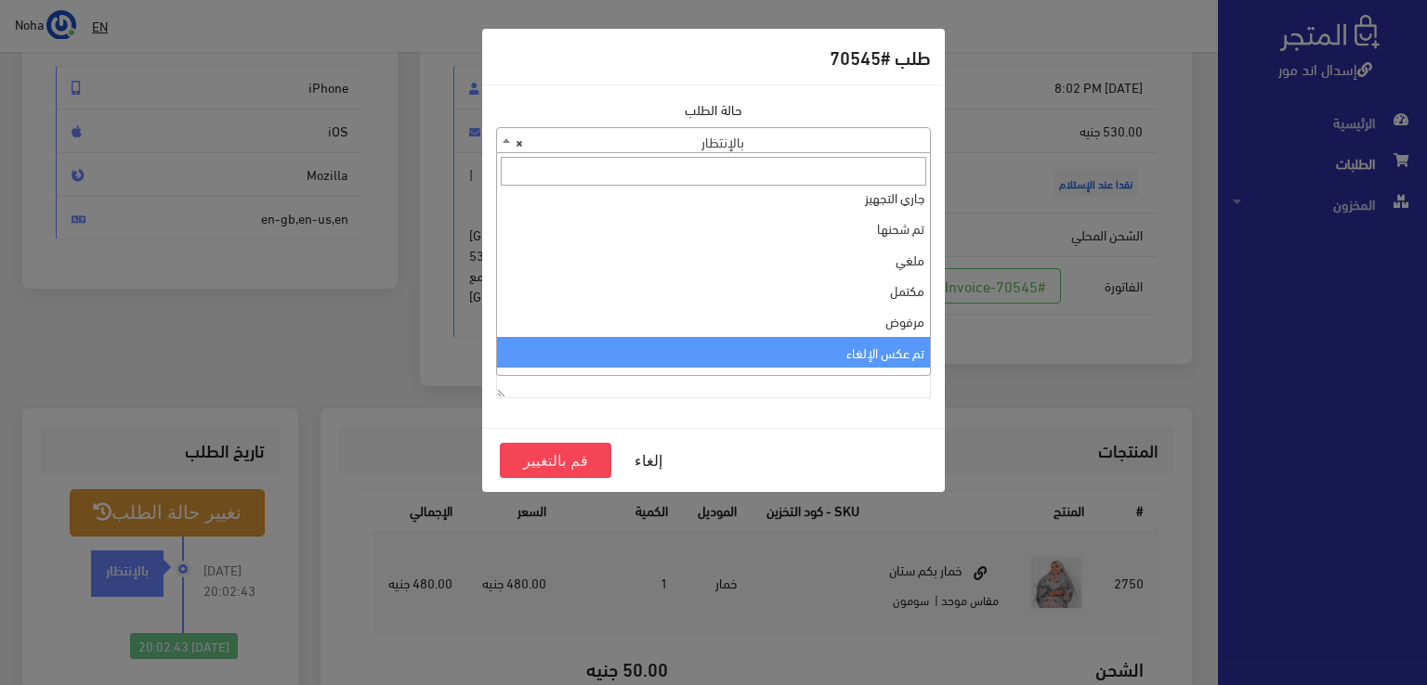
scroll to position [0, 0]
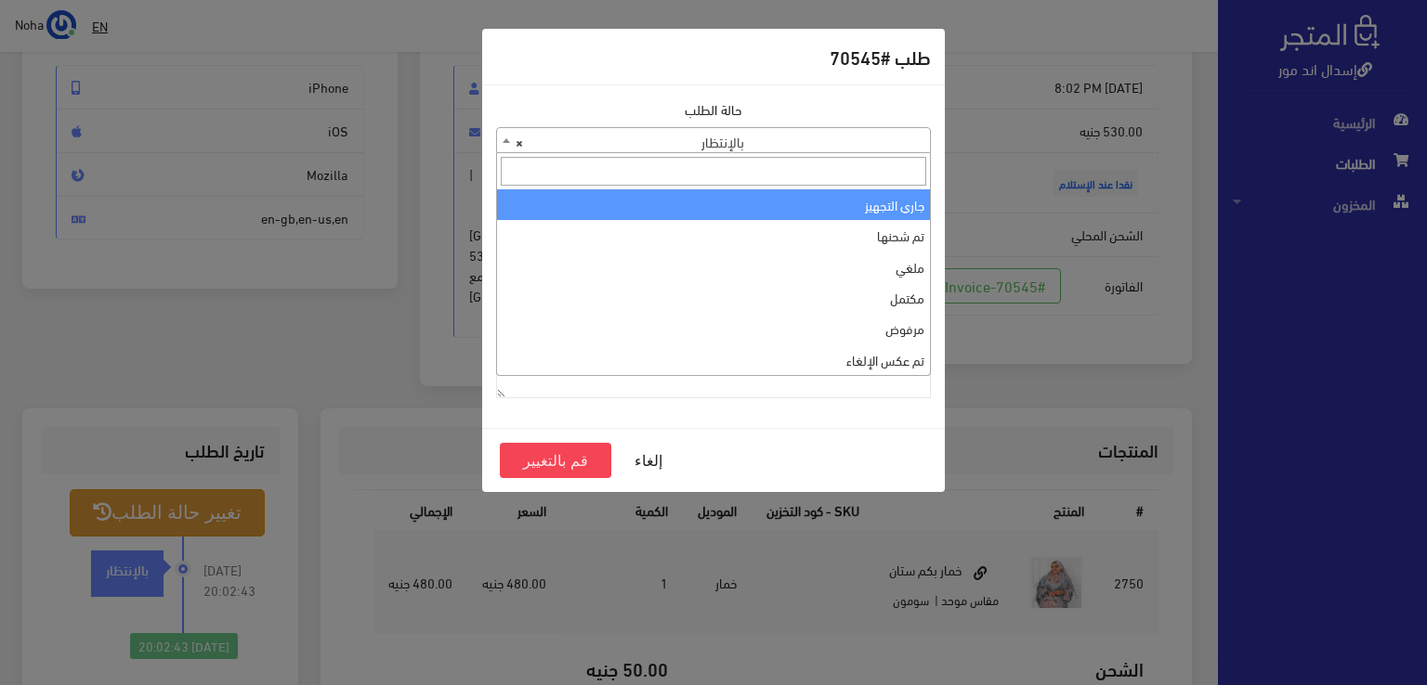
select select "1"
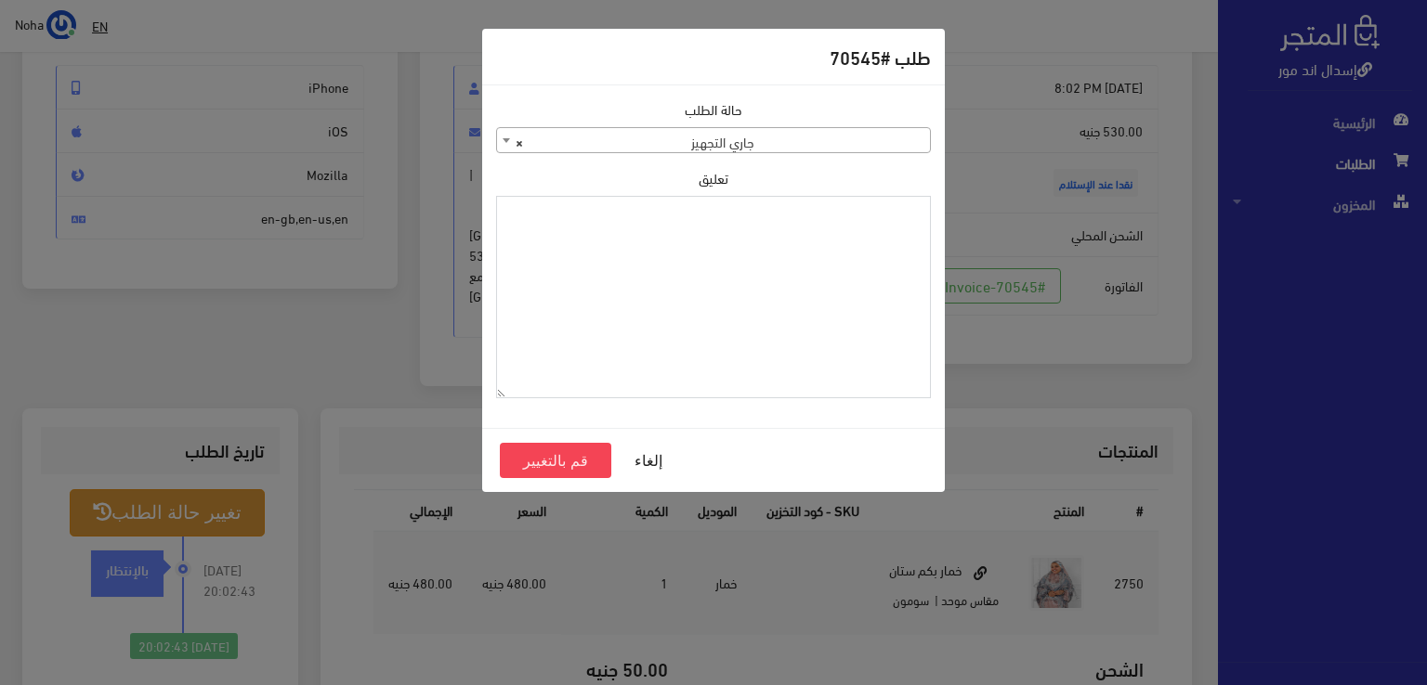
paste textarea "1120863"
type textarea "1120863"
click at [557, 447] on button "قم بالتغيير" at bounding box center [555, 460] width 111 height 35
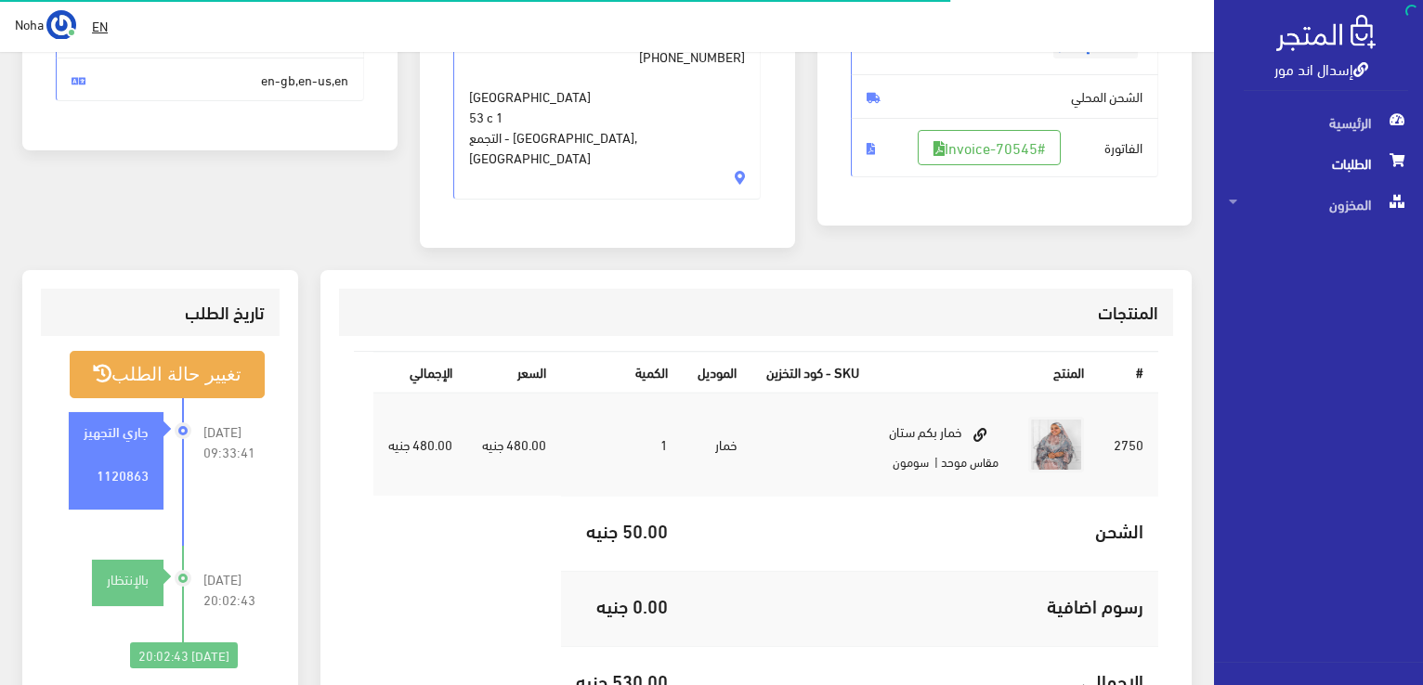
scroll to position [372, 0]
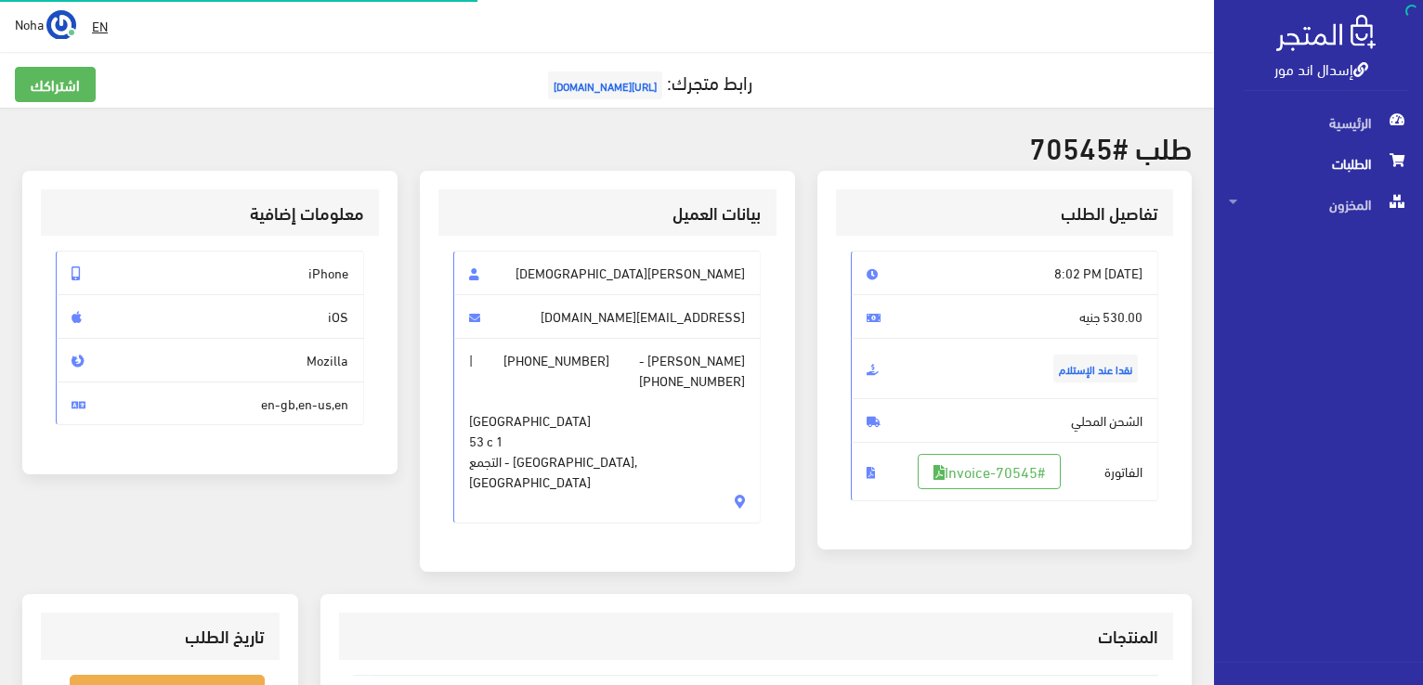
scroll to position [186, 0]
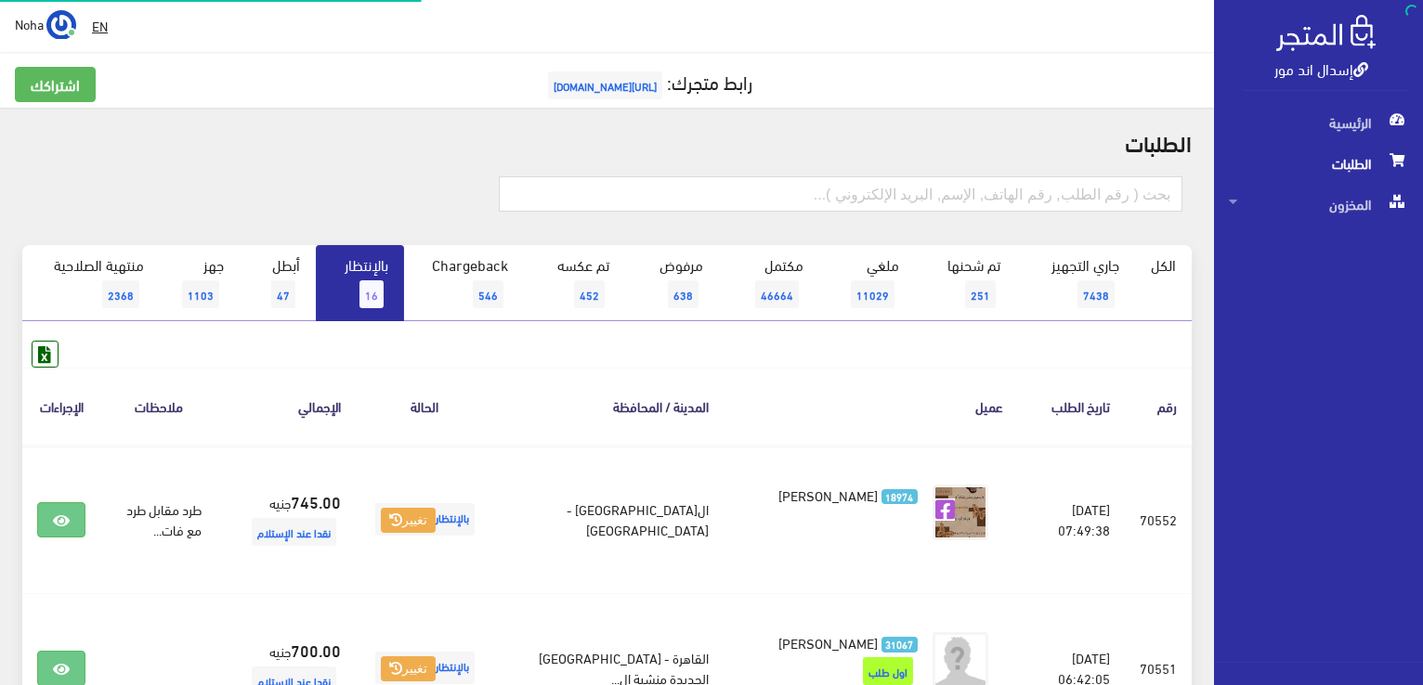
scroll to position [1088, 0]
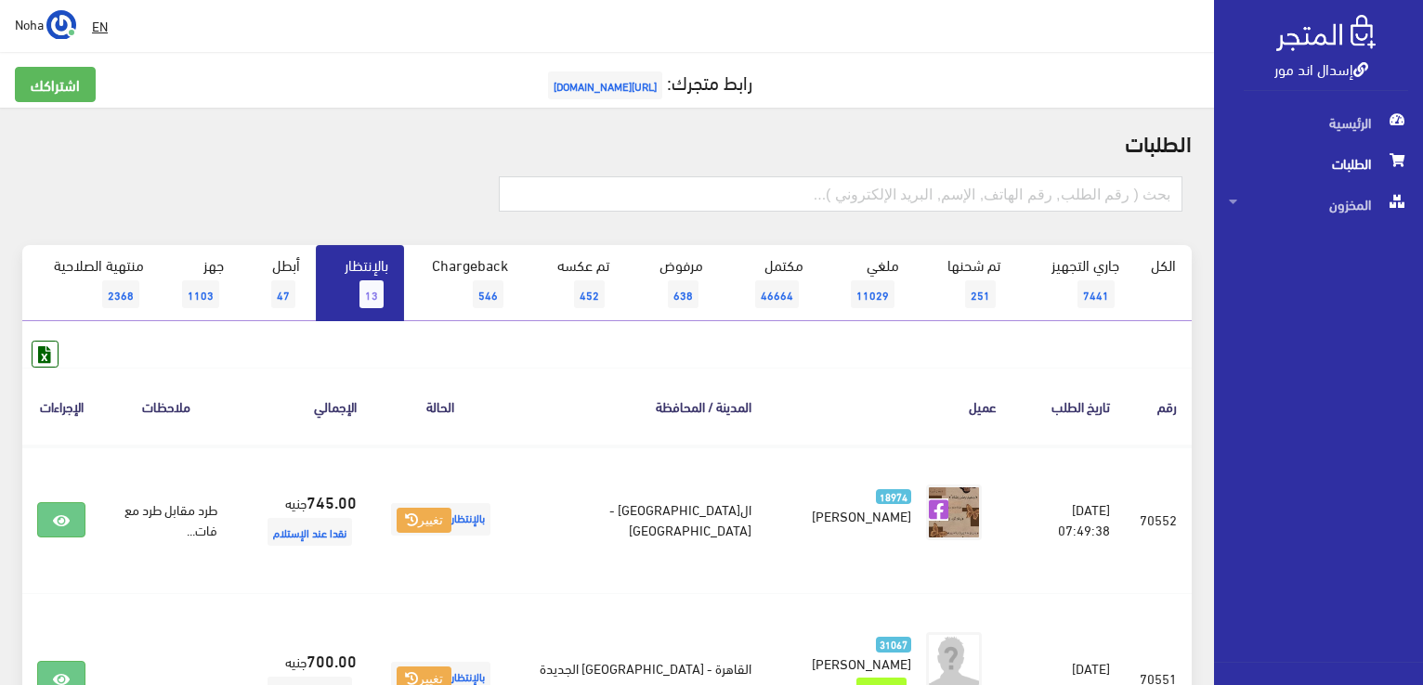
click at [323, 262] on link "بالإنتظار 13" at bounding box center [360, 283] width 88 height 76
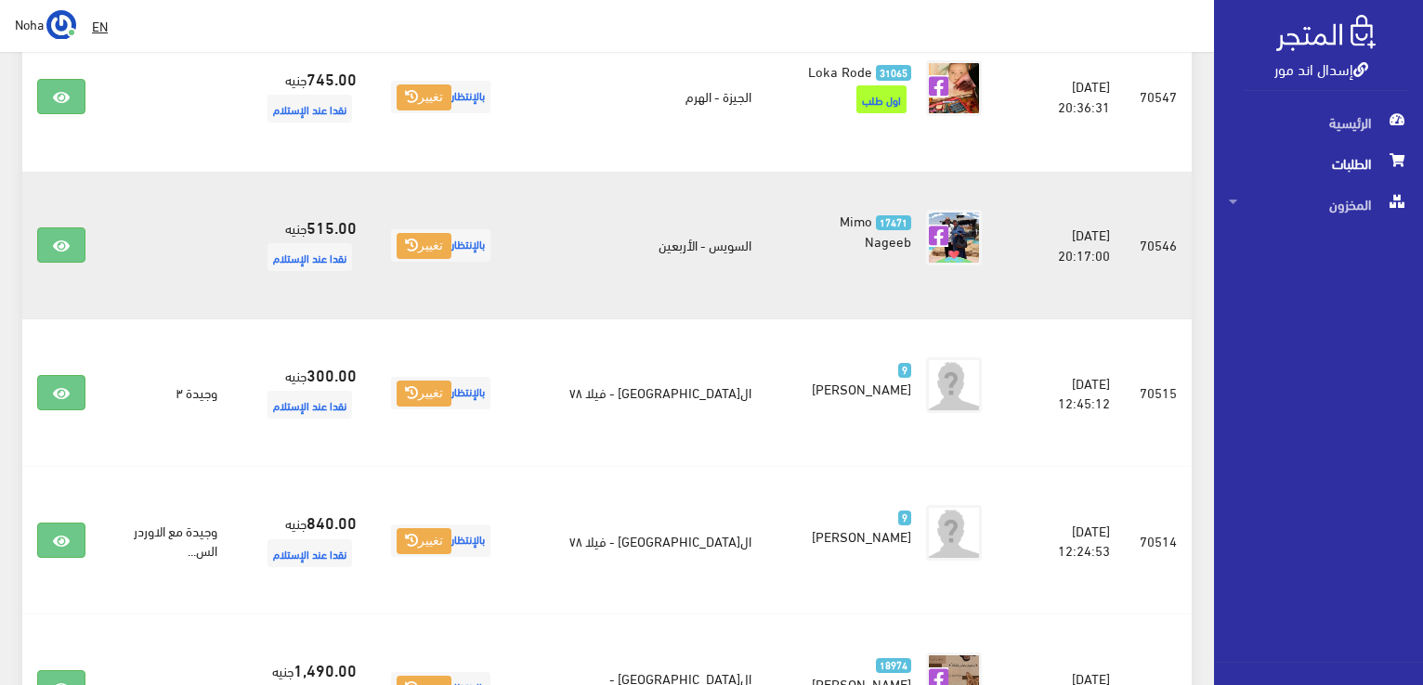
scroll to position [1115, 0]
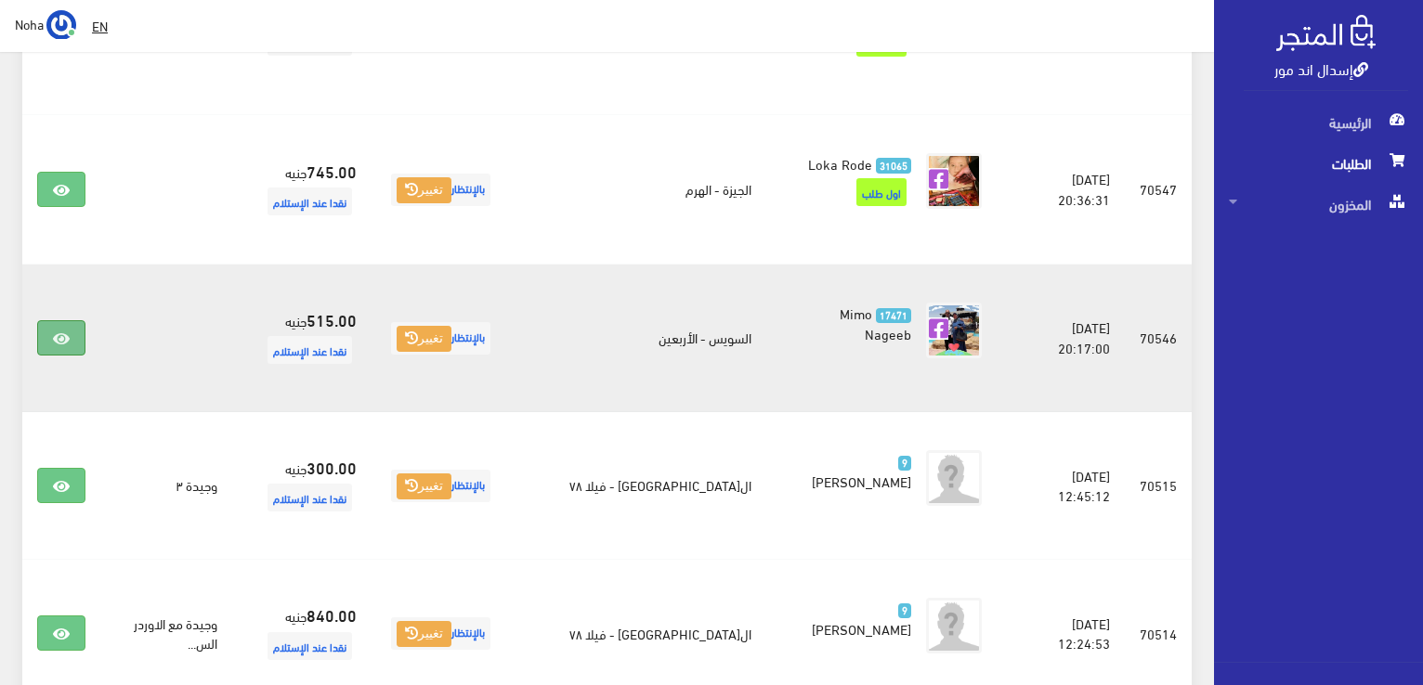
click at [70, 320] on link at bounding box center [61, 337] width 48 height 35
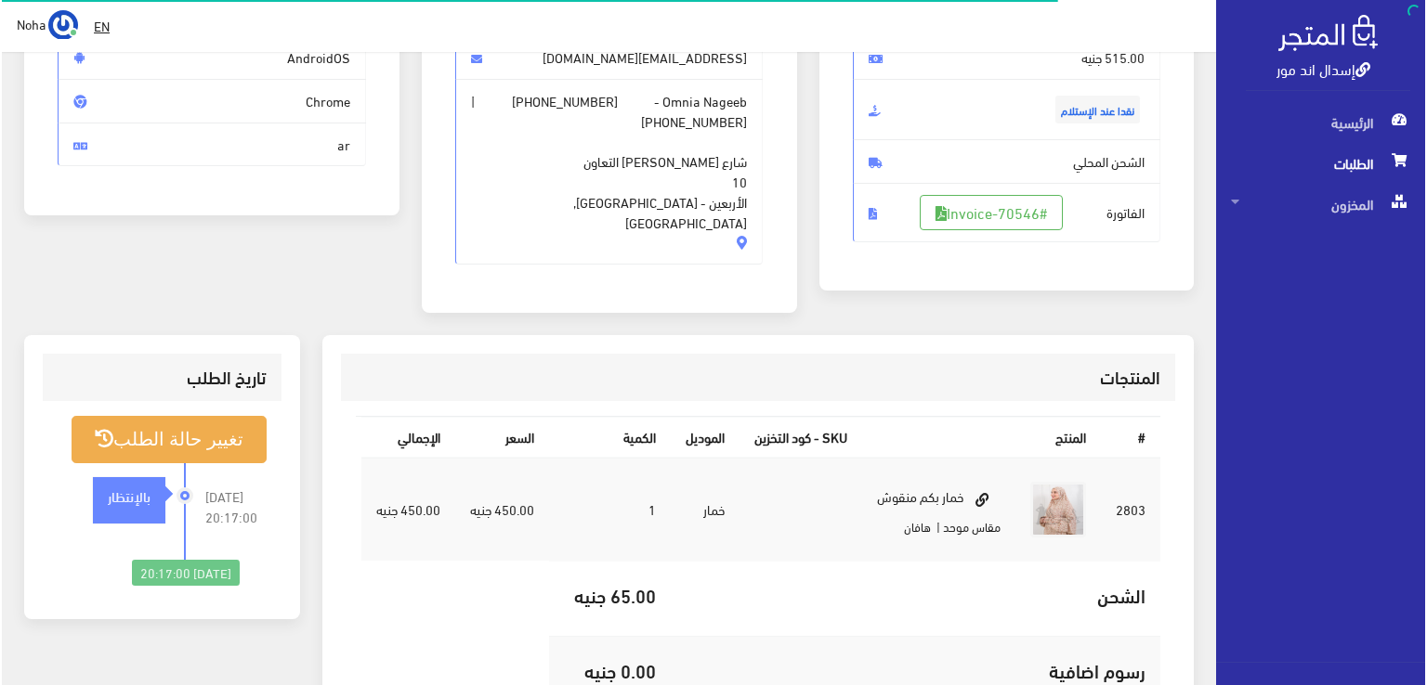
scroll to position [279, 0]
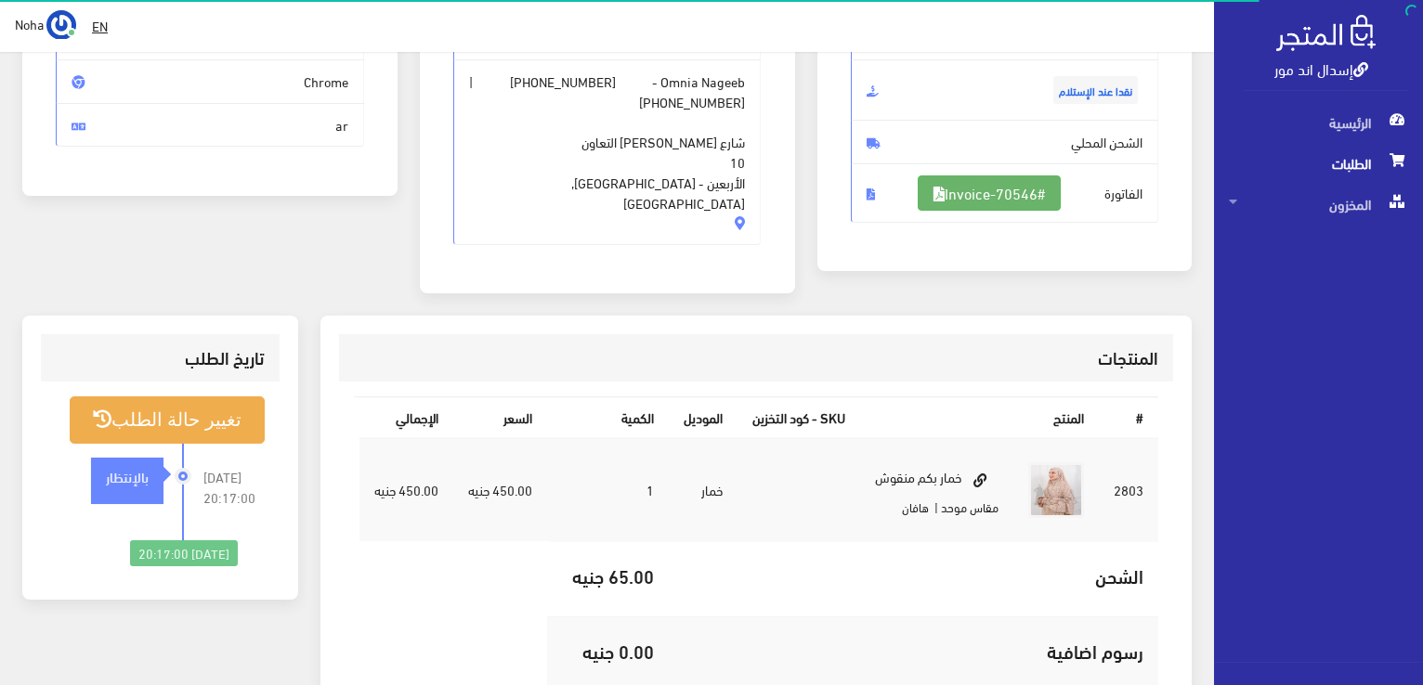
click at [1004, 186] on link "#Invoice-70546" at bounding box center [989, 193] width 143 height 35
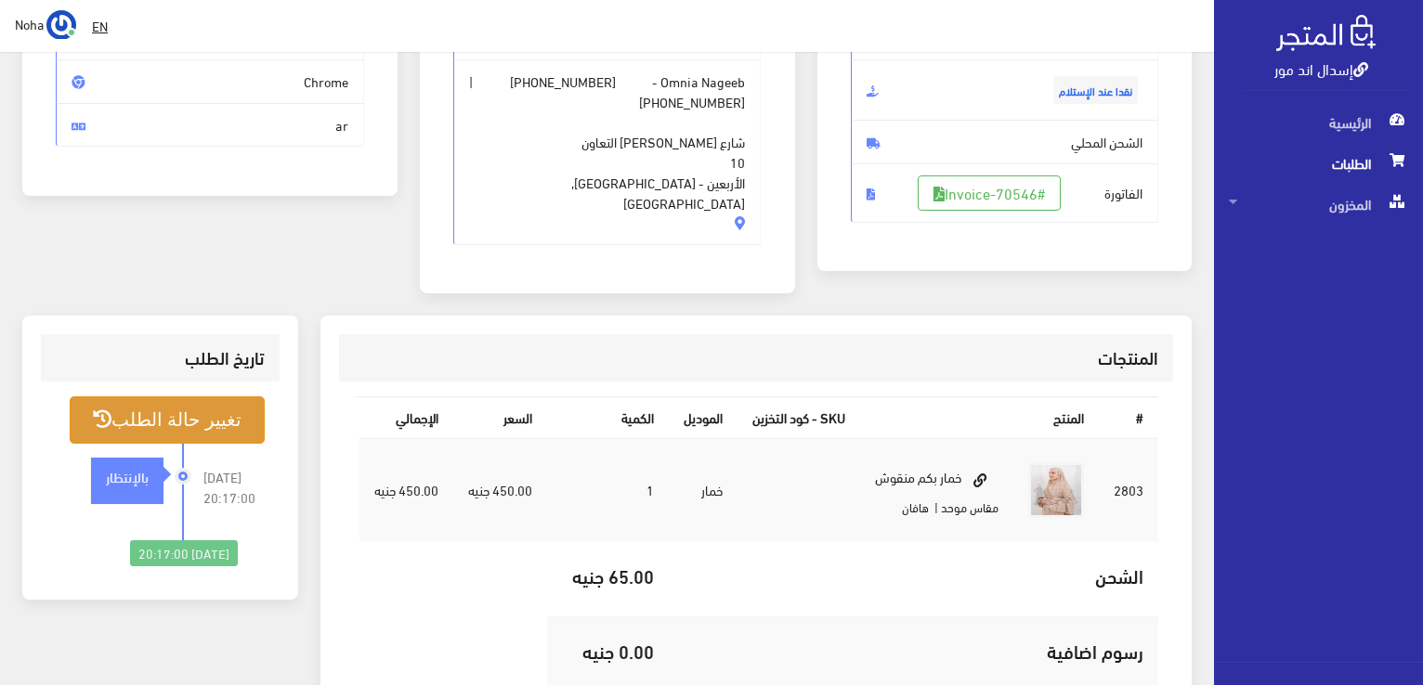
click at [195, 412] on button "تغيير حالة الطلب" at bounding box center [167, 420] width 195 height 47
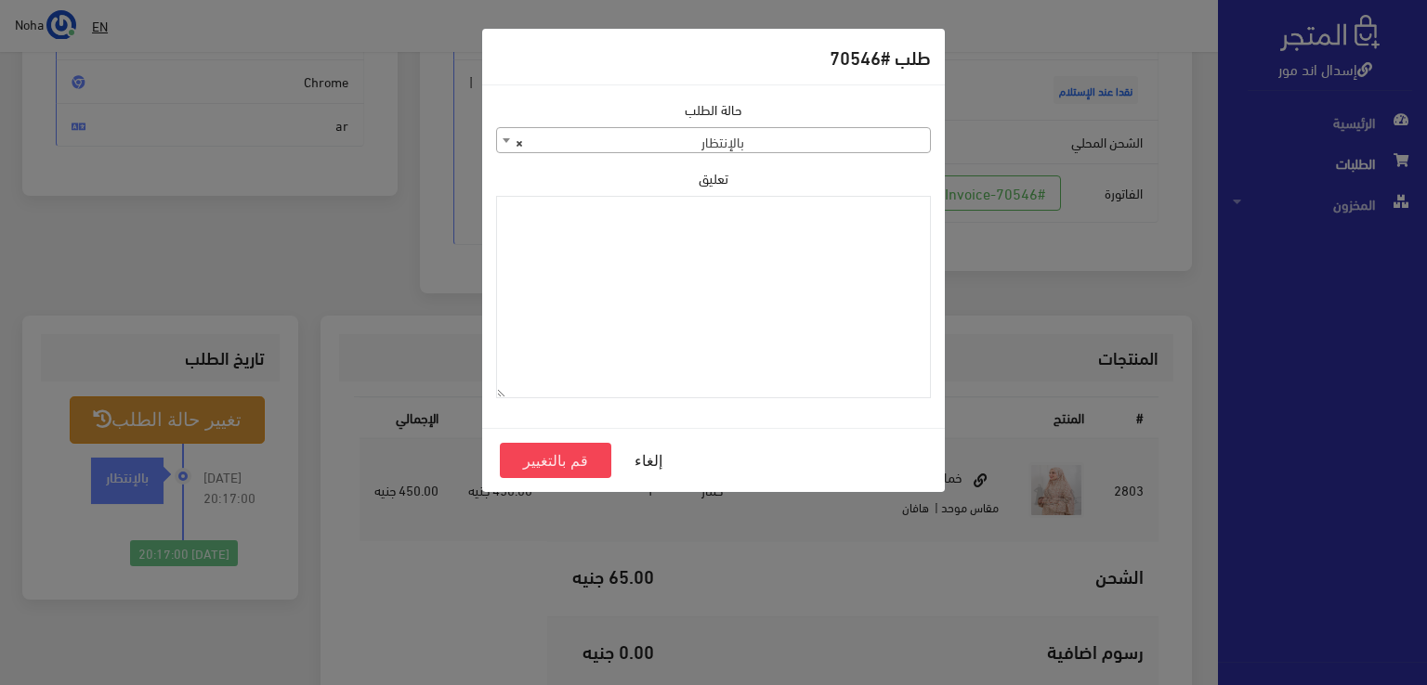
click at [639, 140] on span "× بالإنتظار" at bounding box center [713, 141] width 433 height 26
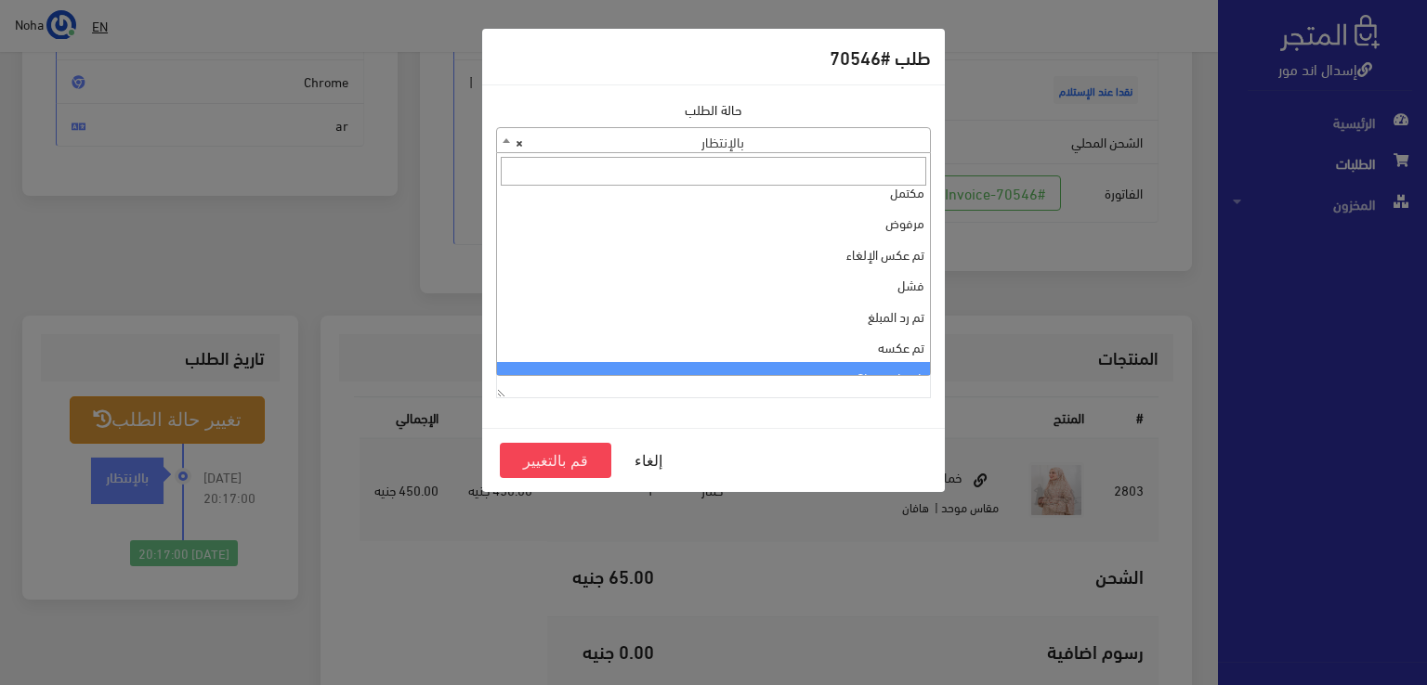
scroll to position [0, 0]
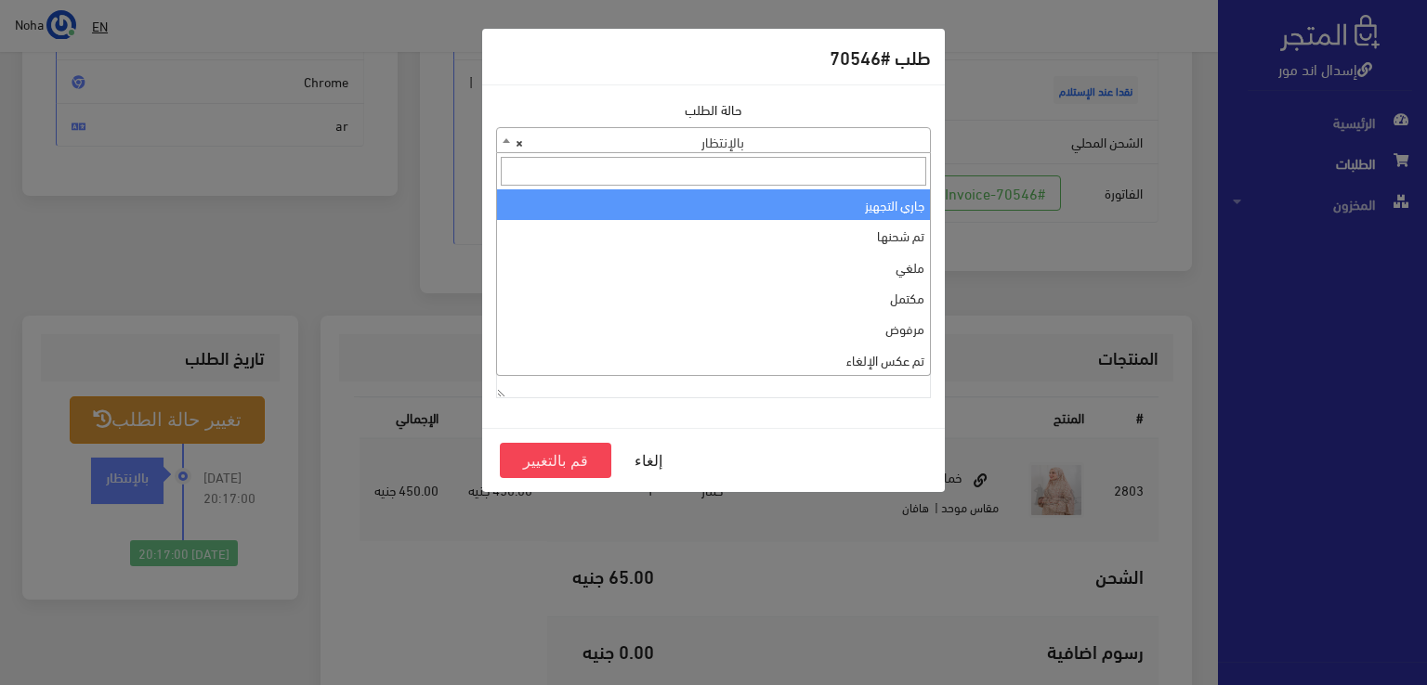
select select "1"
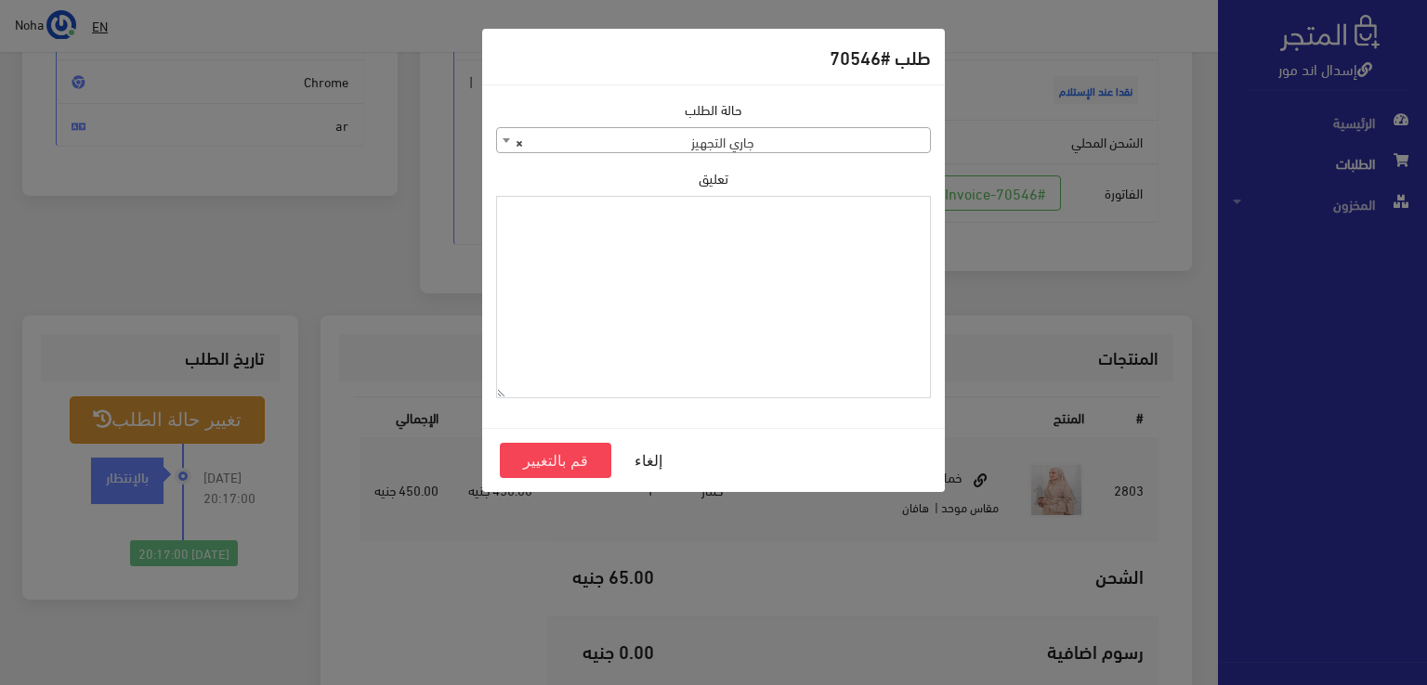
paste textarea "1120863"
type textarea "1120863"
click at [548, 458] on button "قم بالتغيير" at bounding box center [555, 460] width 111 height 35
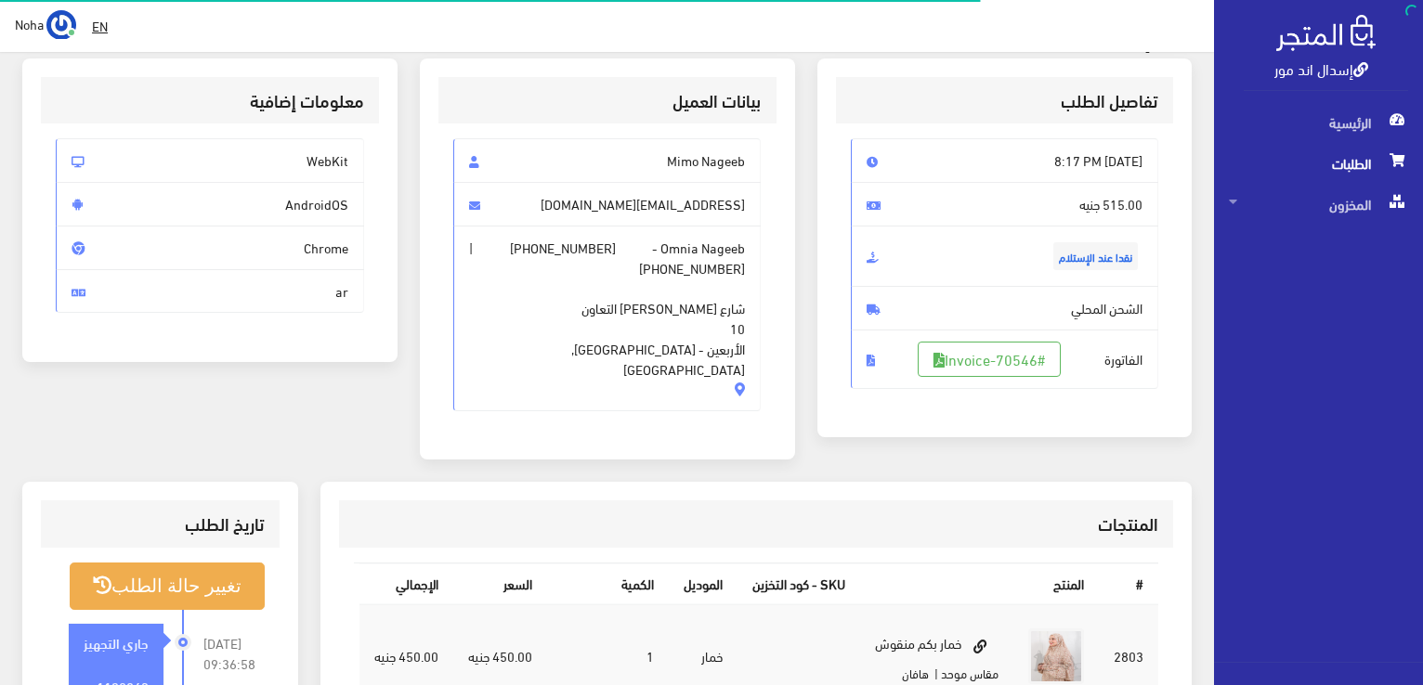
scroll to position [186, 0]
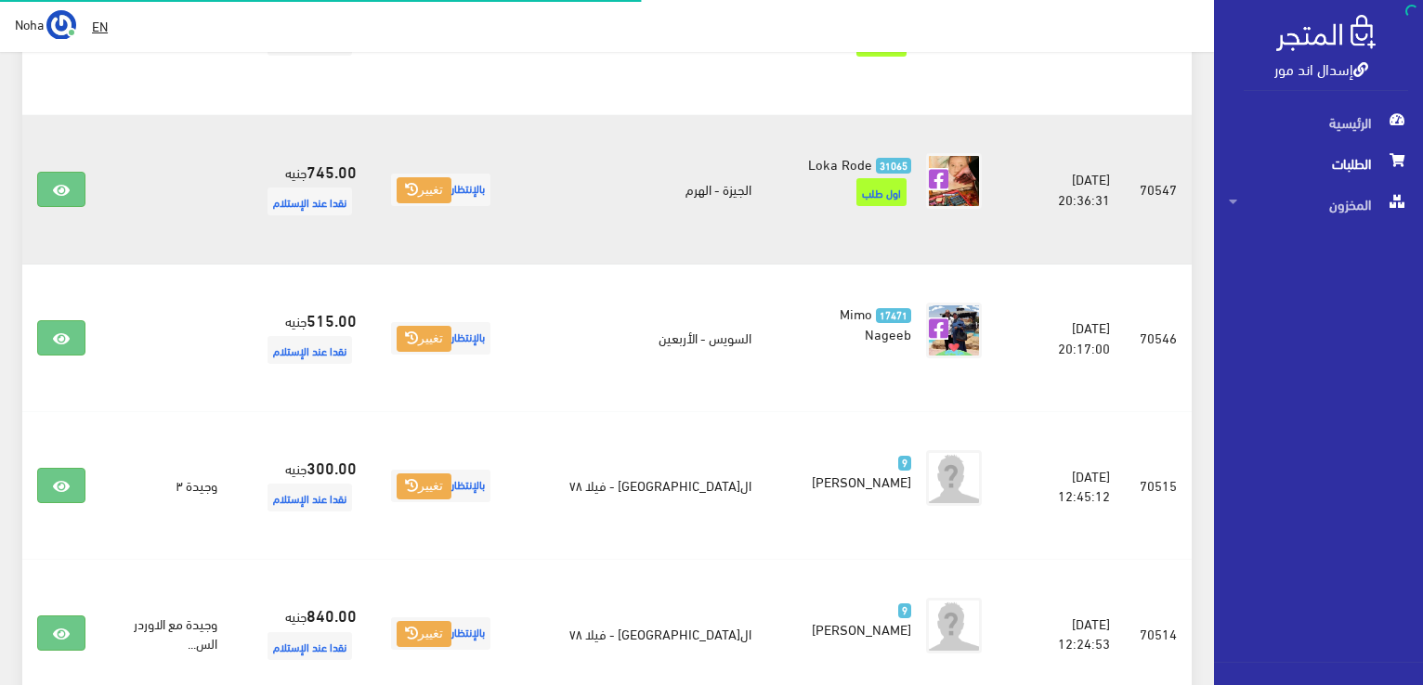
scroll to position [1115, 0]
click at [54, 183] on icon at bounding box center [61, 190] width 17 height 15
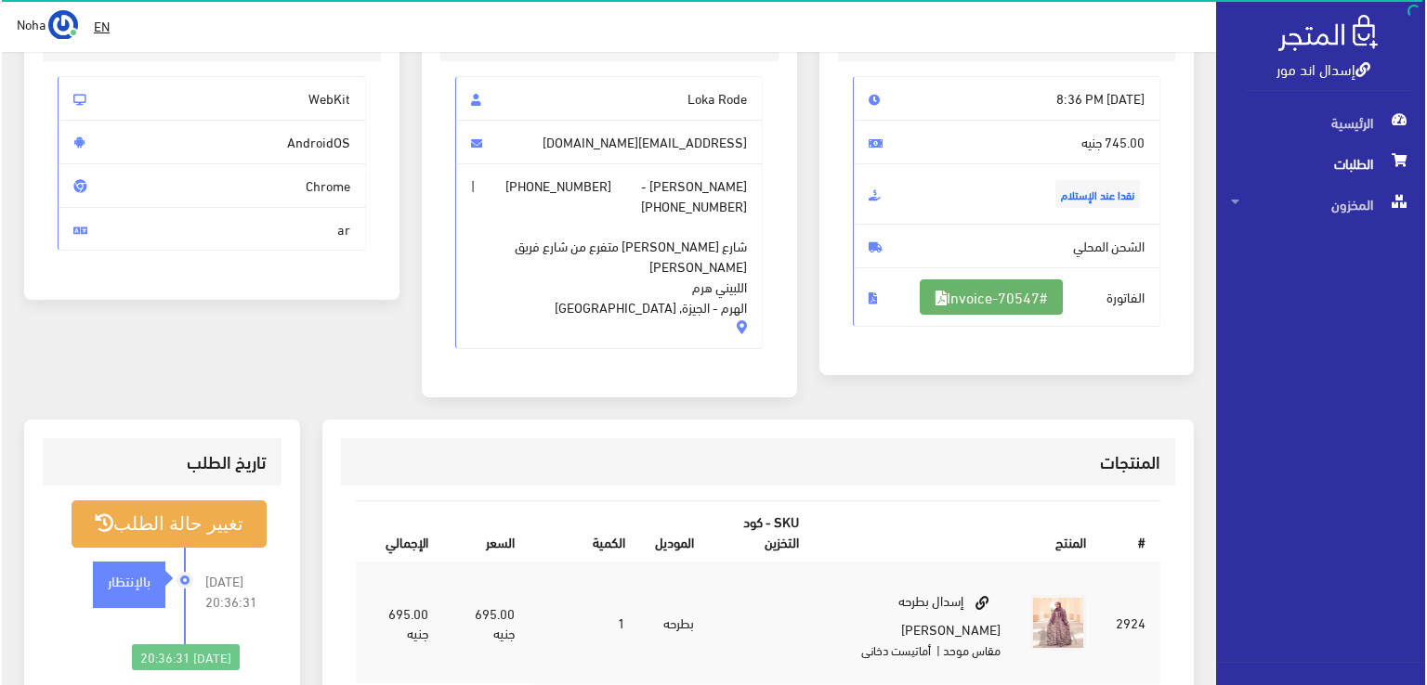
scroll to position [186, 0]
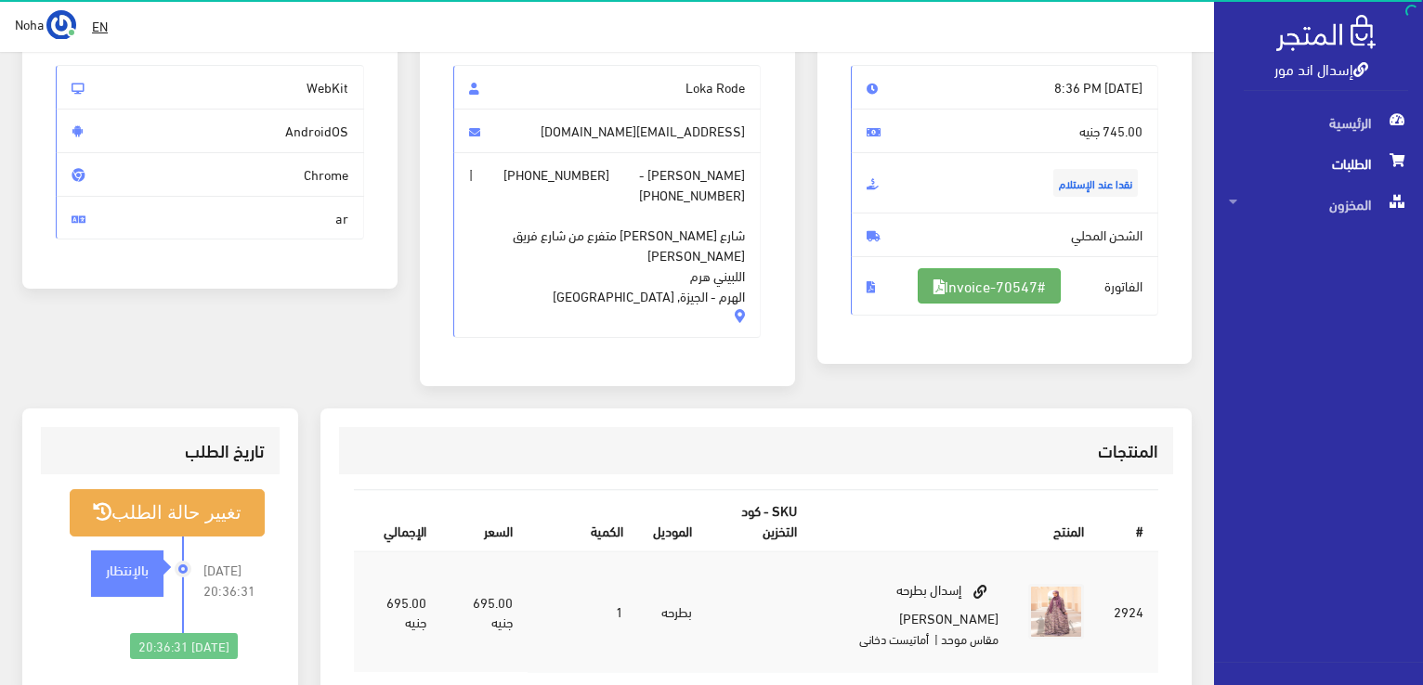
click at [970, 268] on link "#Invoice-70547" at bounding box center [989, 285] width 143 height 35
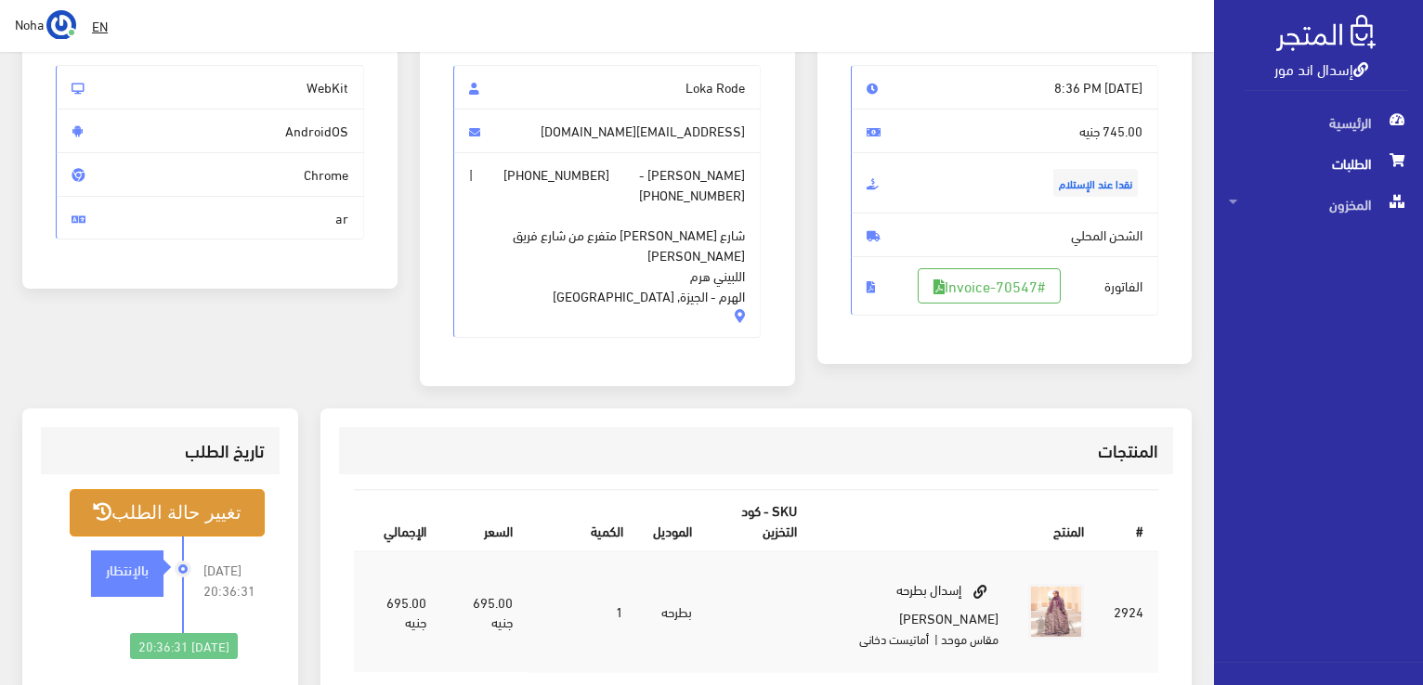
click at [115, 499] on button "تغيير حالة الطلب" at bounding box center [167, 513] width 195 height 47
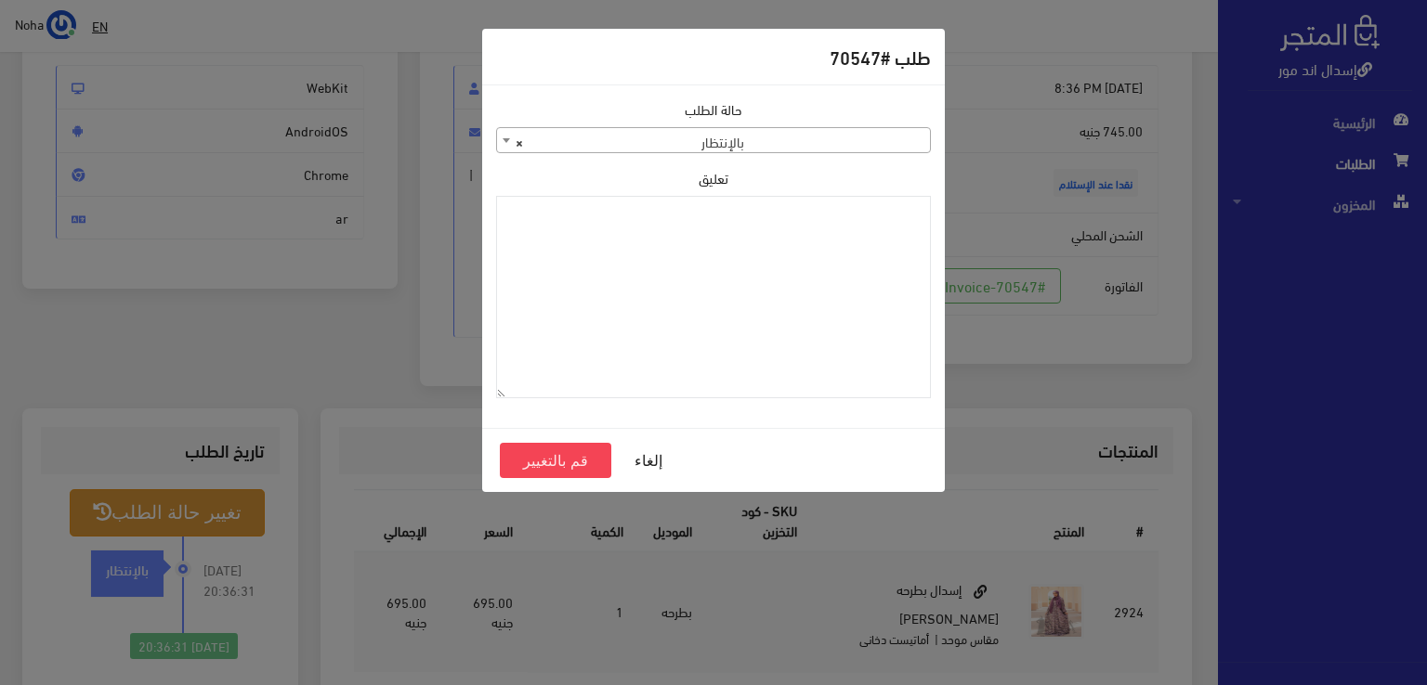
click at [785, 146] on span "× بالإنتظار" at bounding box center [713, 141] width 433 height 26
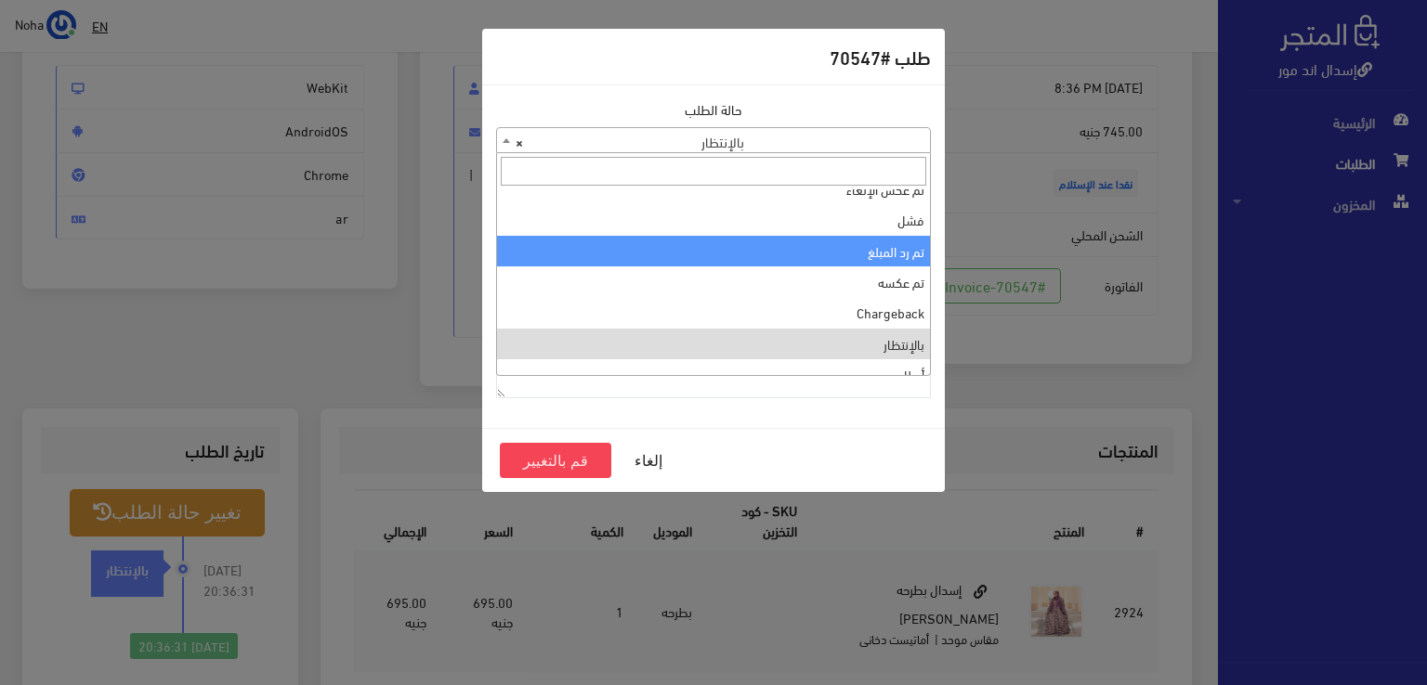
scroll to position [0, 0]
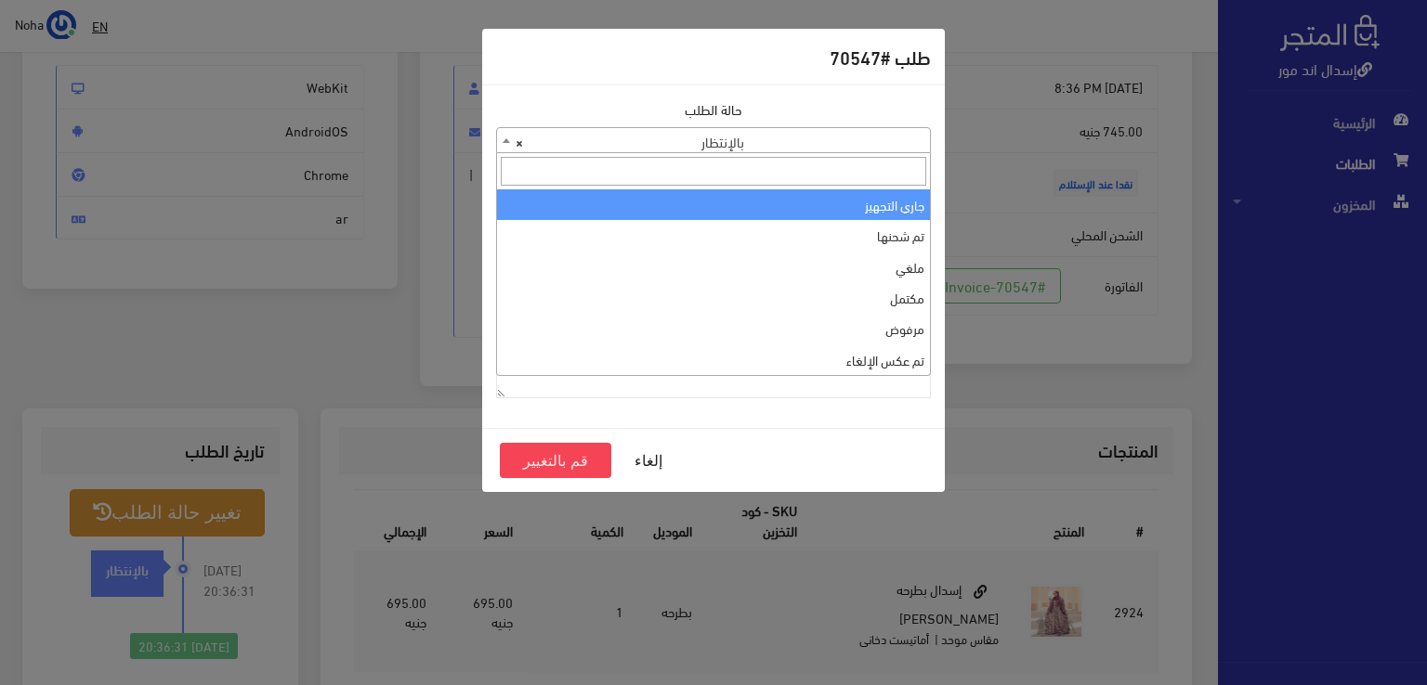
select select "1"
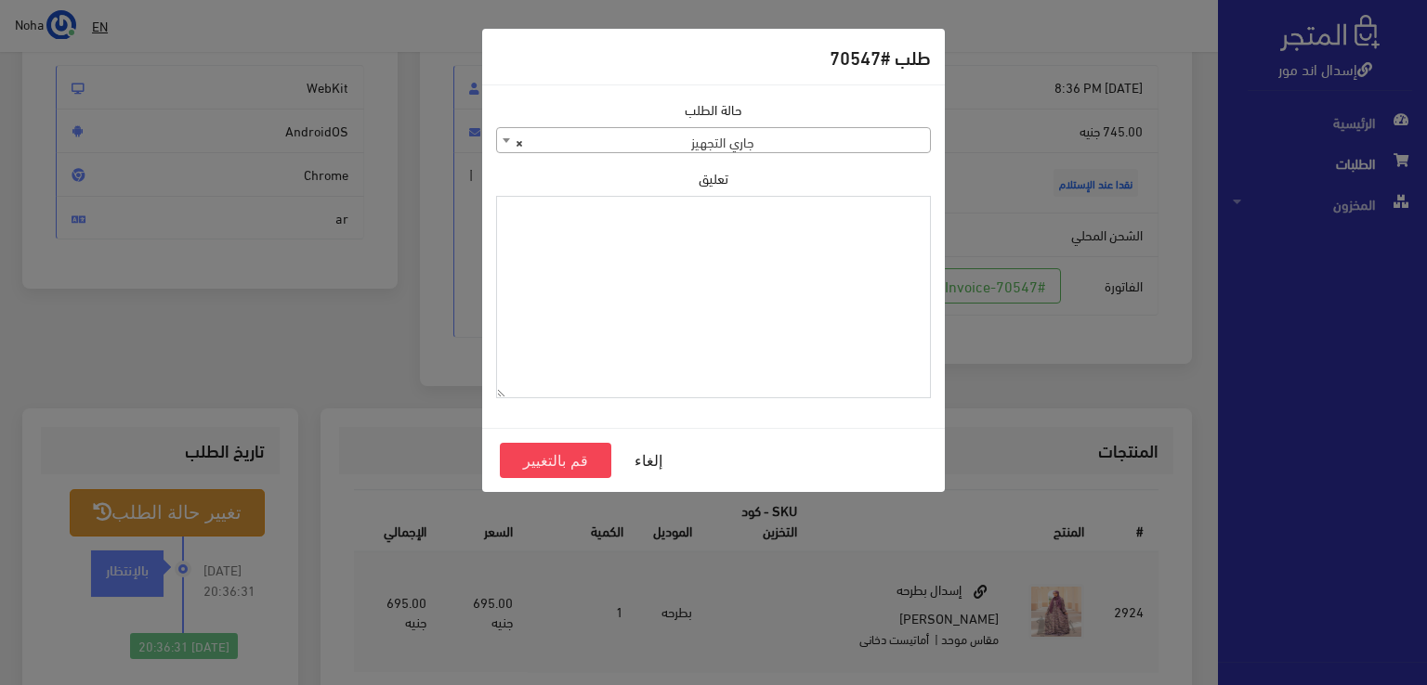
paste textarea "1120863"
type textarea "1120863"
click at [558, 459] on button "قم بالتغيير" at bounding box center [555, 460] width 111 height 35
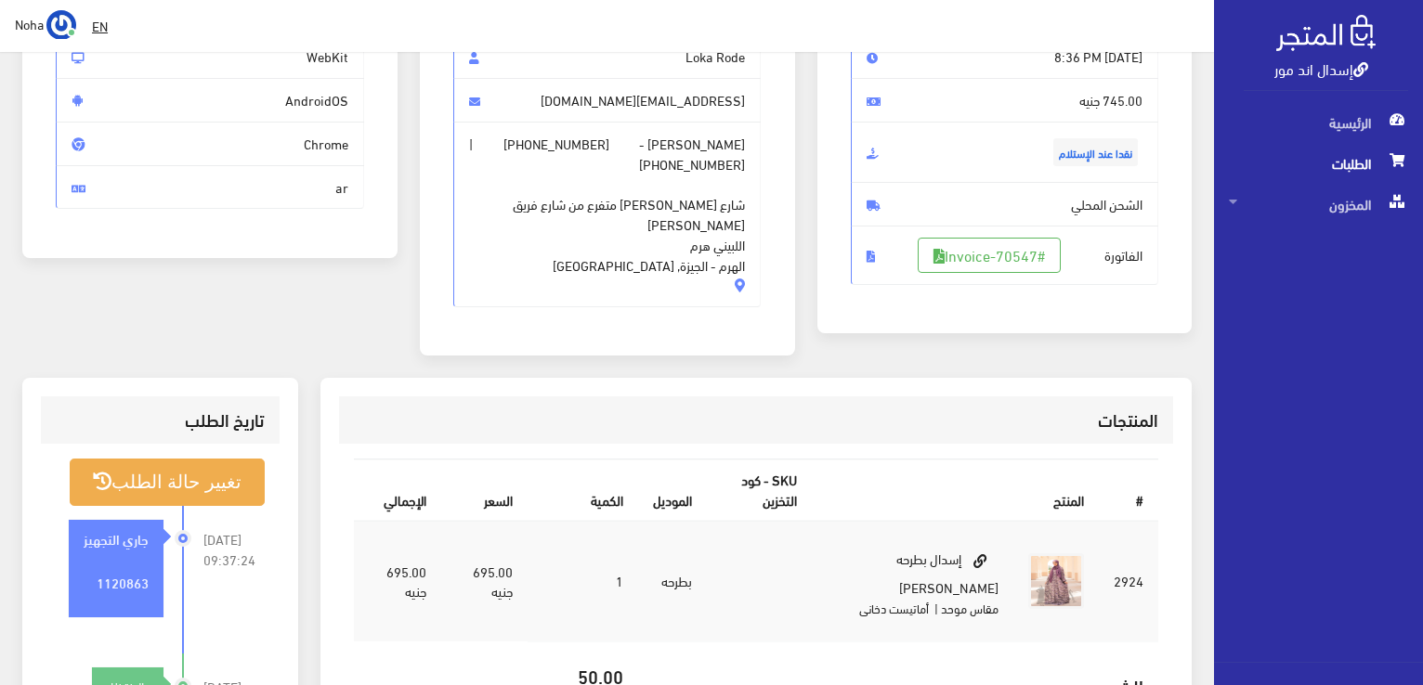
scroll to position [279, 0]
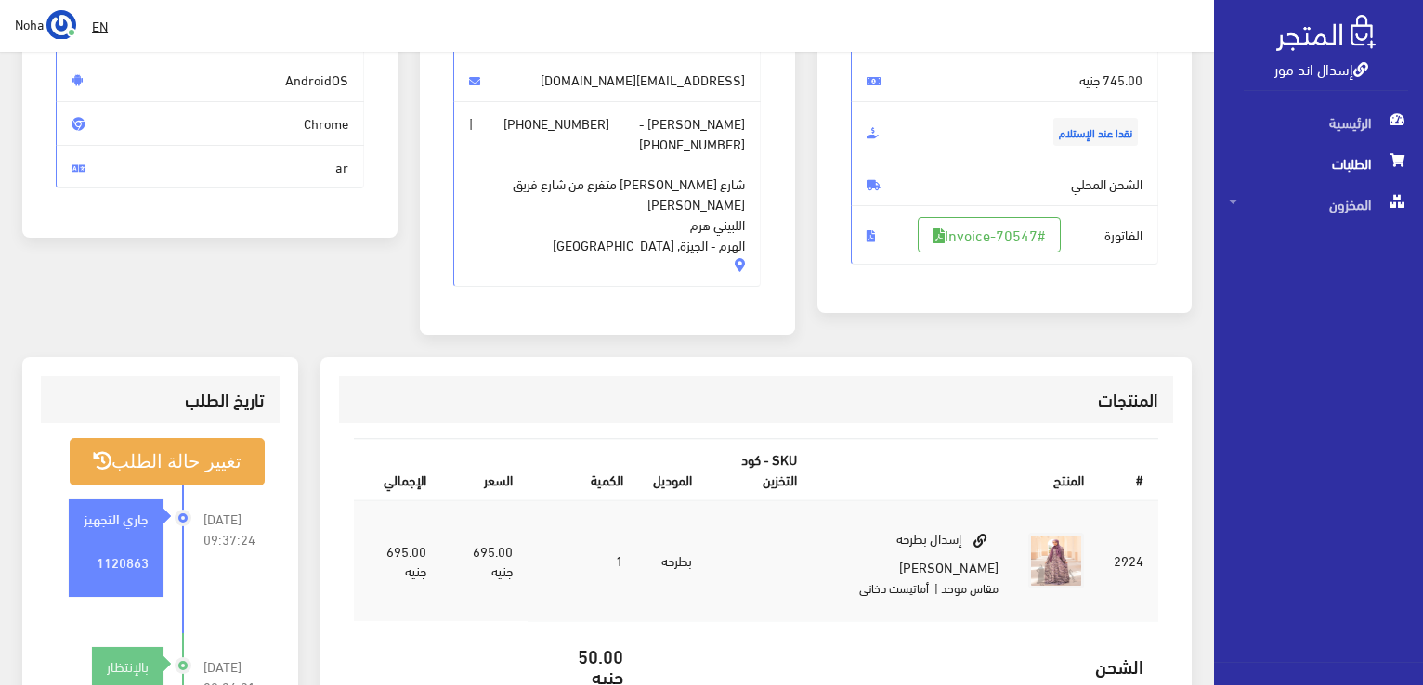
scroll to position [279, 0]
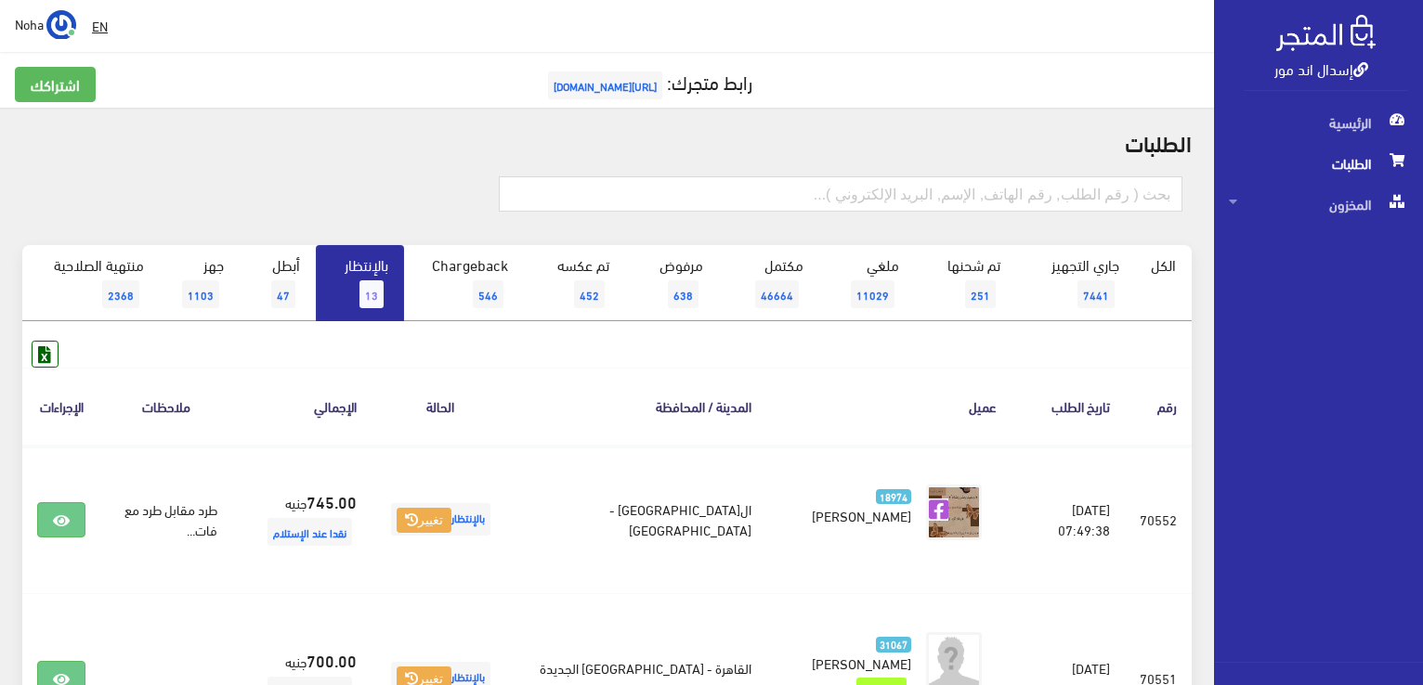
click at [347, 257] on link "بالإنتظار 13" at bounding box center [360, 283] width 88 height 76
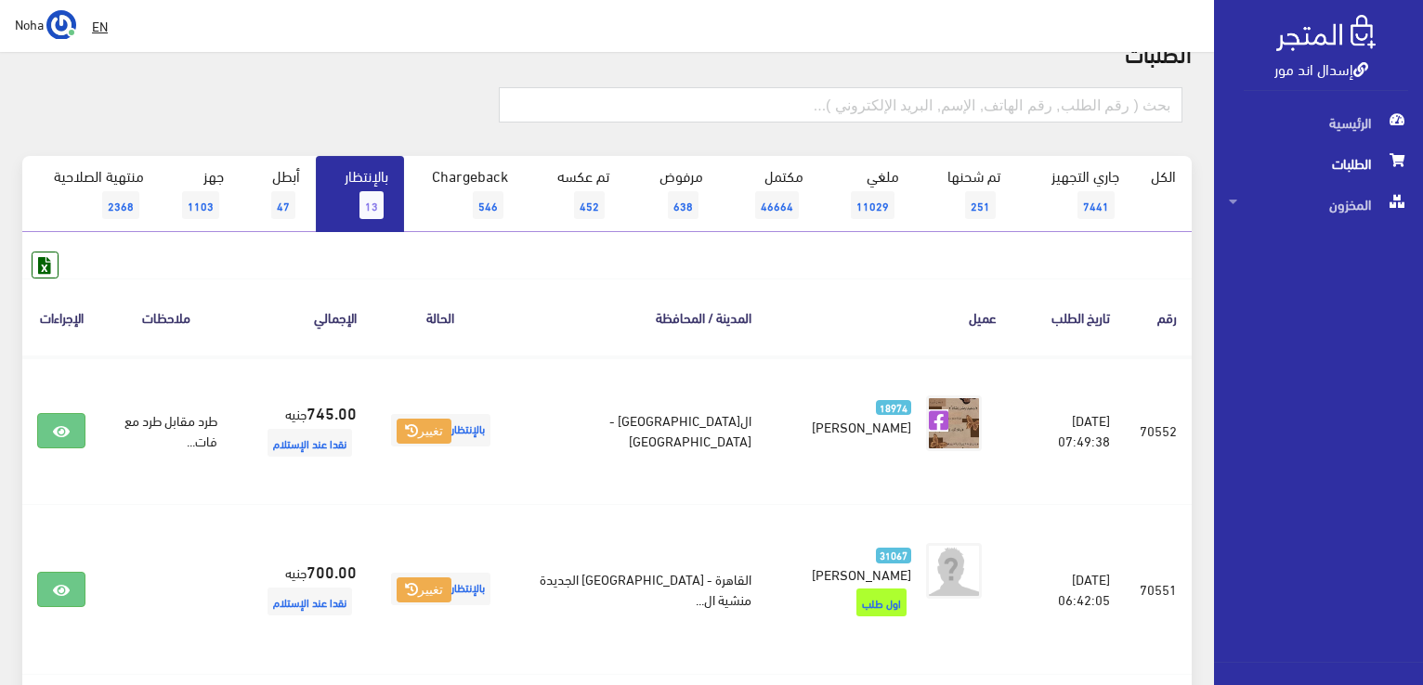
scroll to position [93, 0]
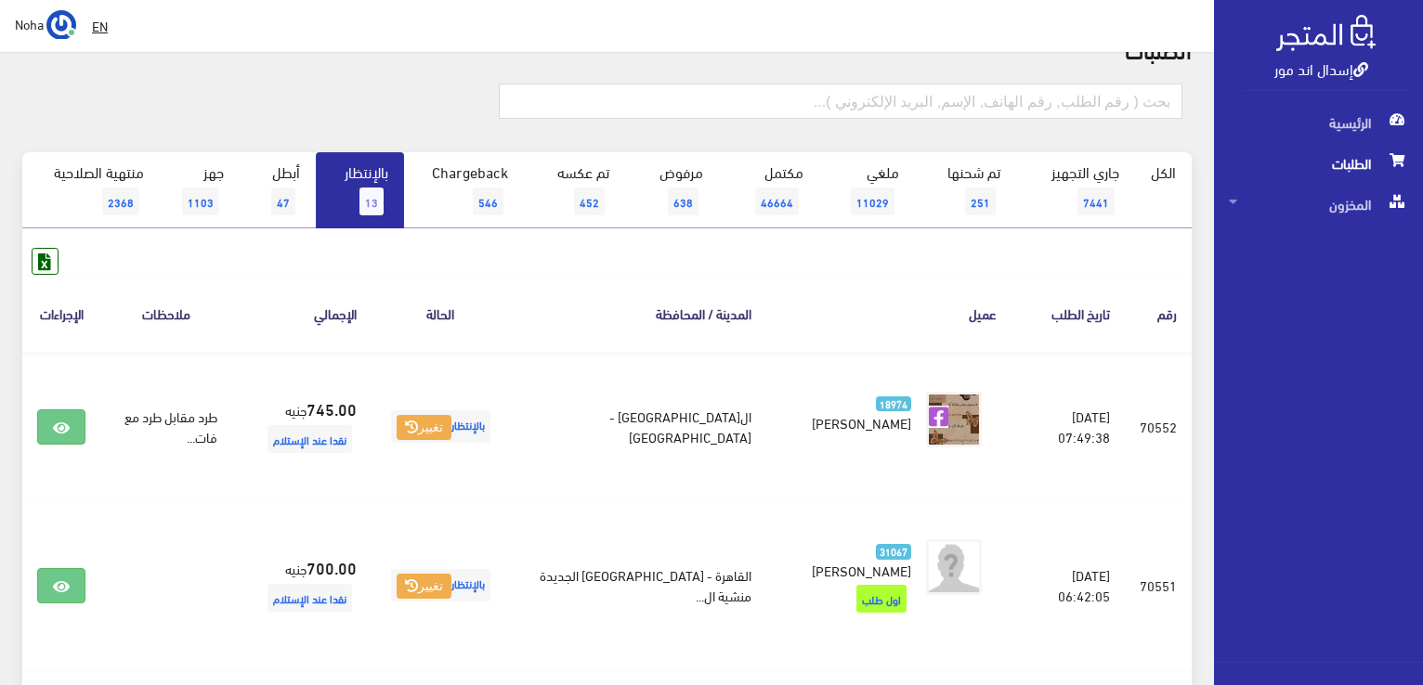
click at [363, 186] on link "بالإنتظار 13" at bounding box center [360, 190] width 88 height 76
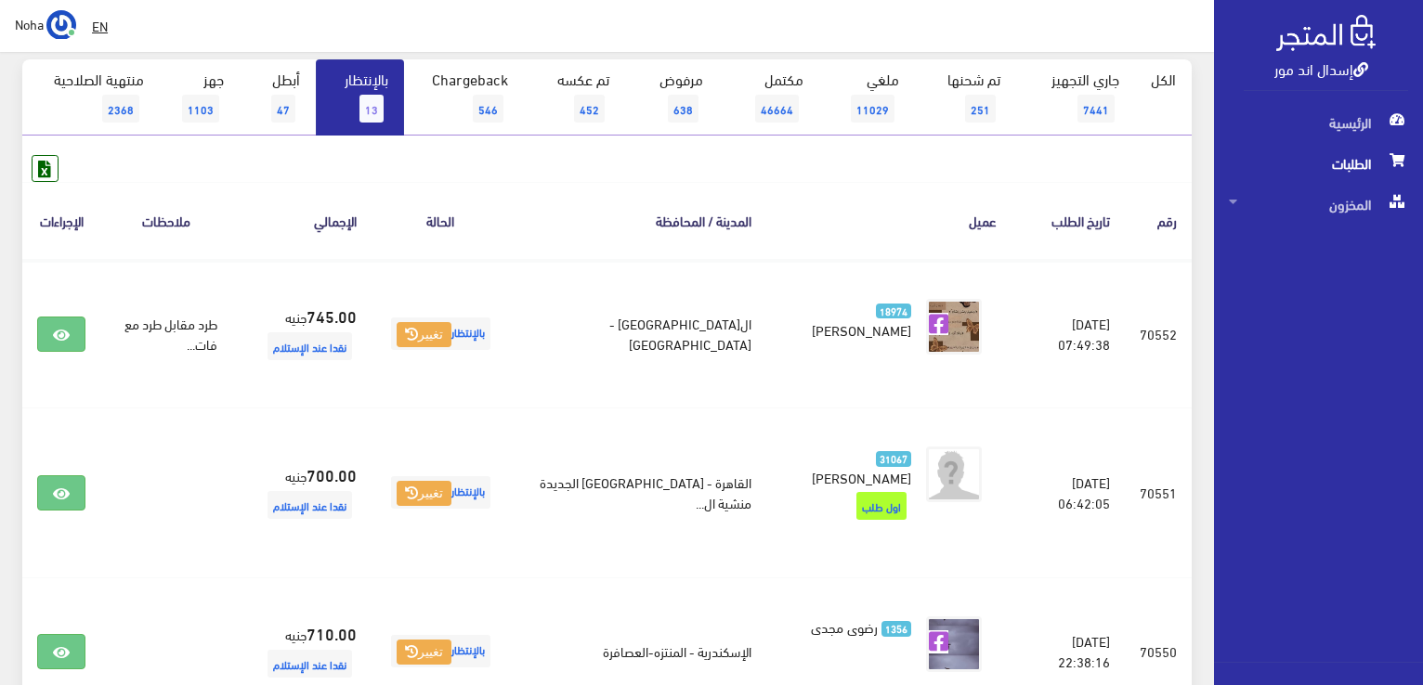
click at [380, 110] on span "13" at bounding box center [371, 109] width 24 height 28
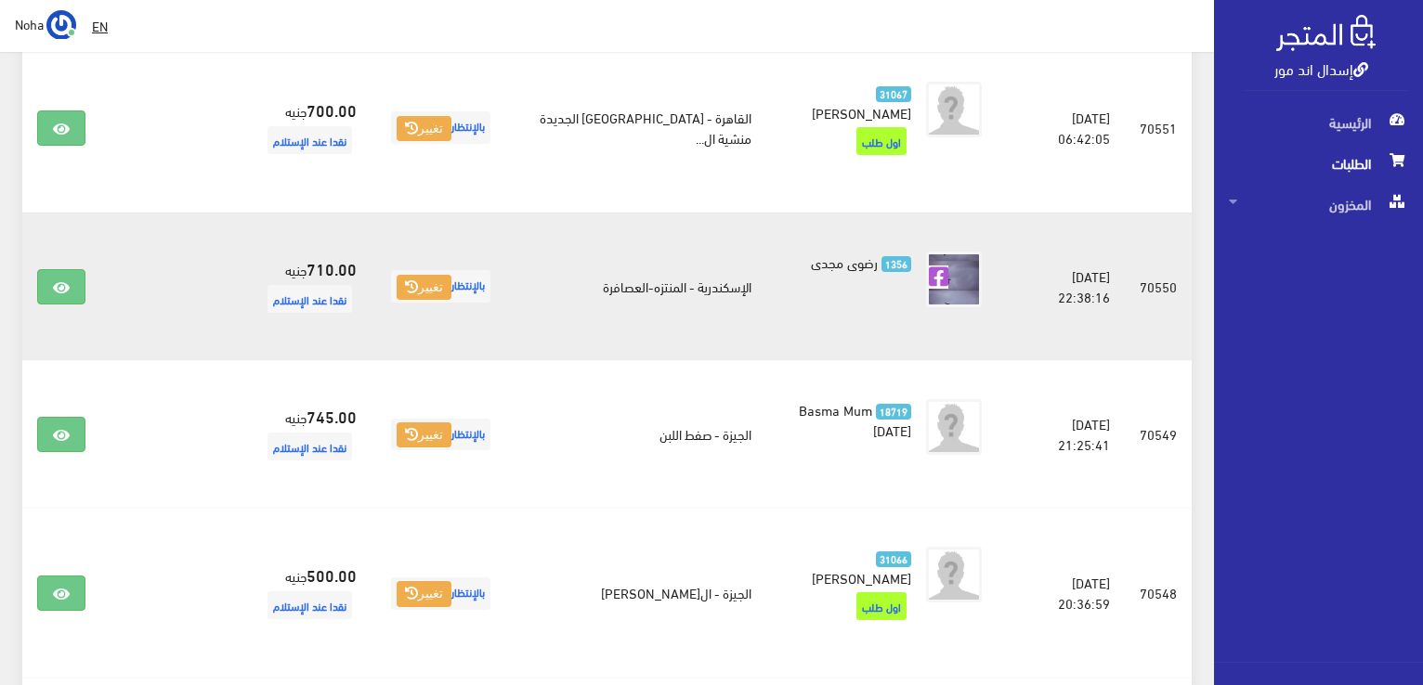
scroll to position [650, 0]
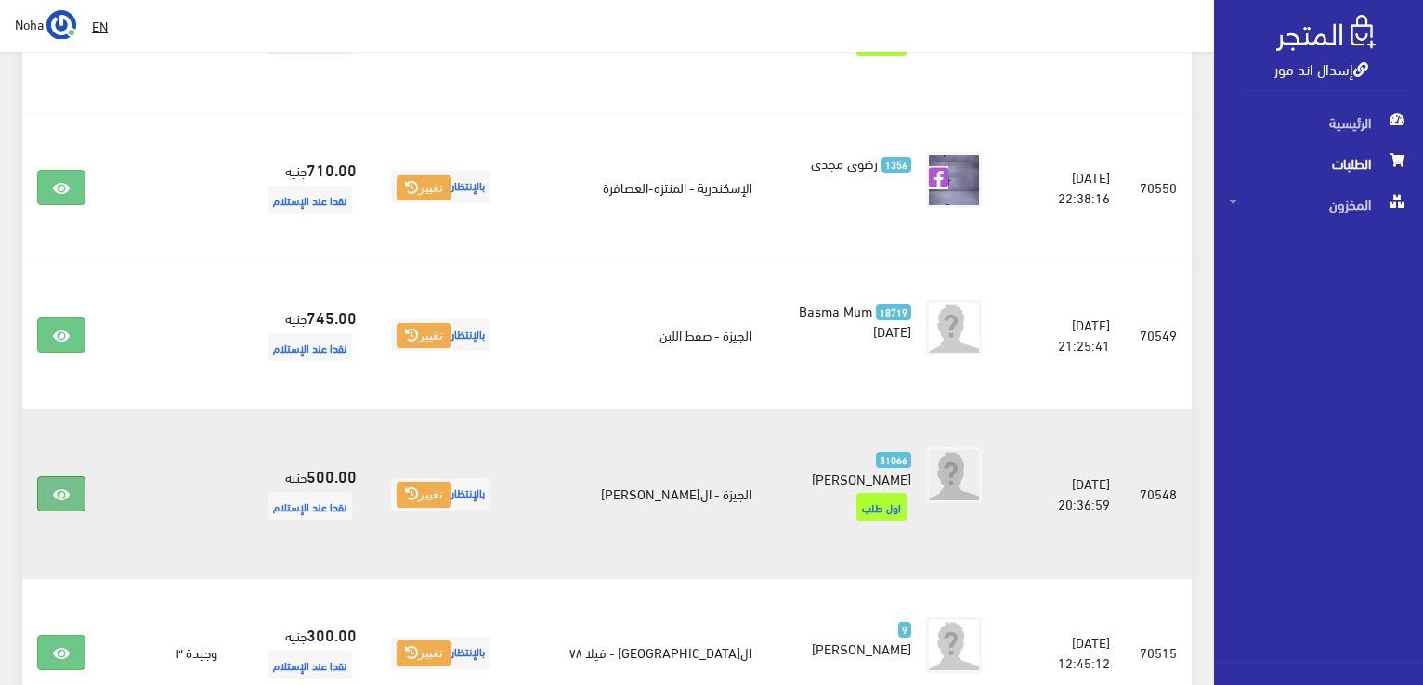
click at [70, 477] on link at bounding box center [61, 494] width 48 height 35
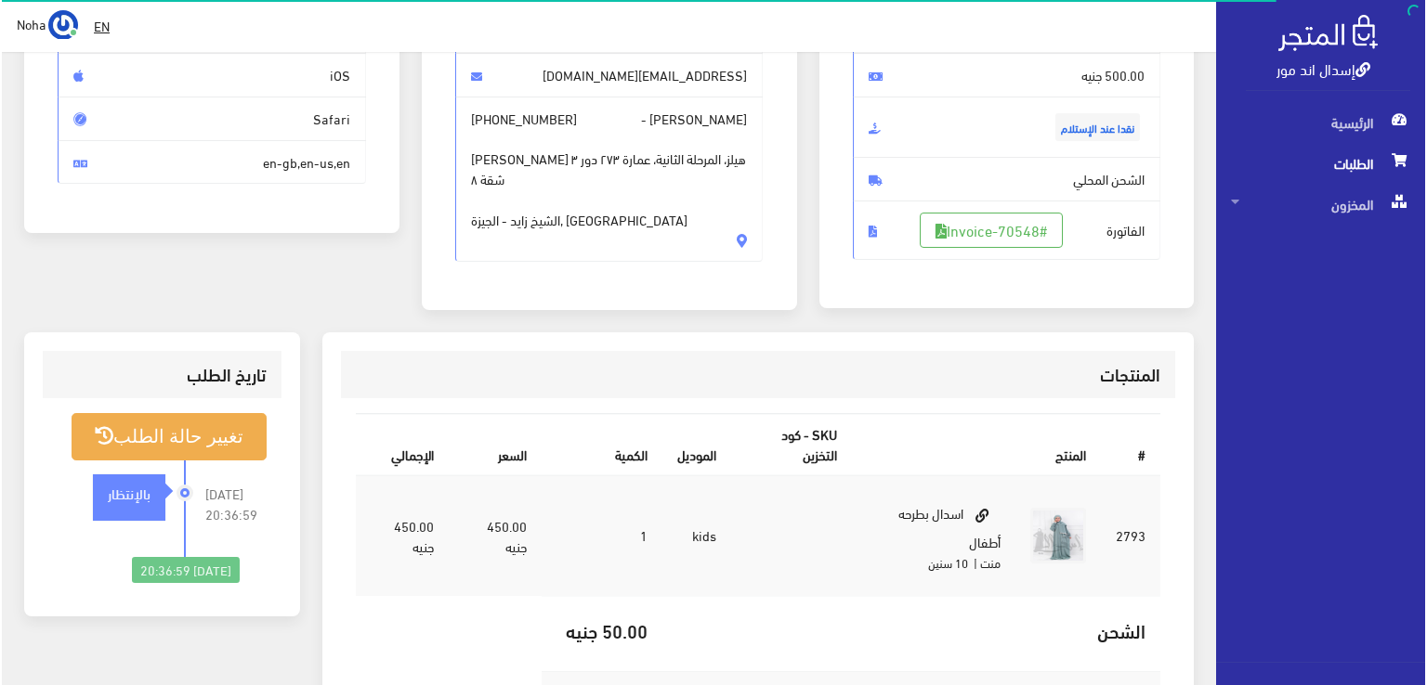
scroll to position [279, 0]
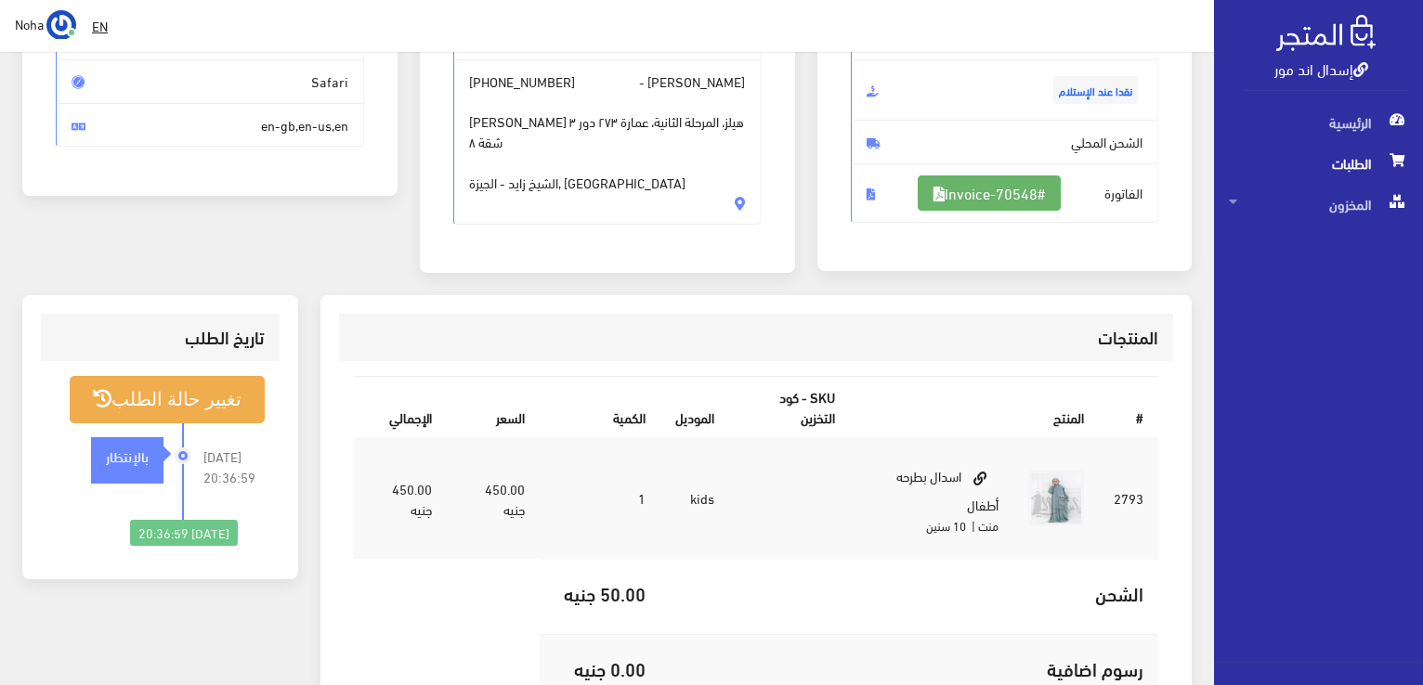
click at [1002, 196] on link "#Invoice-70548" at bounding box center [989, 193] width 143 height 35
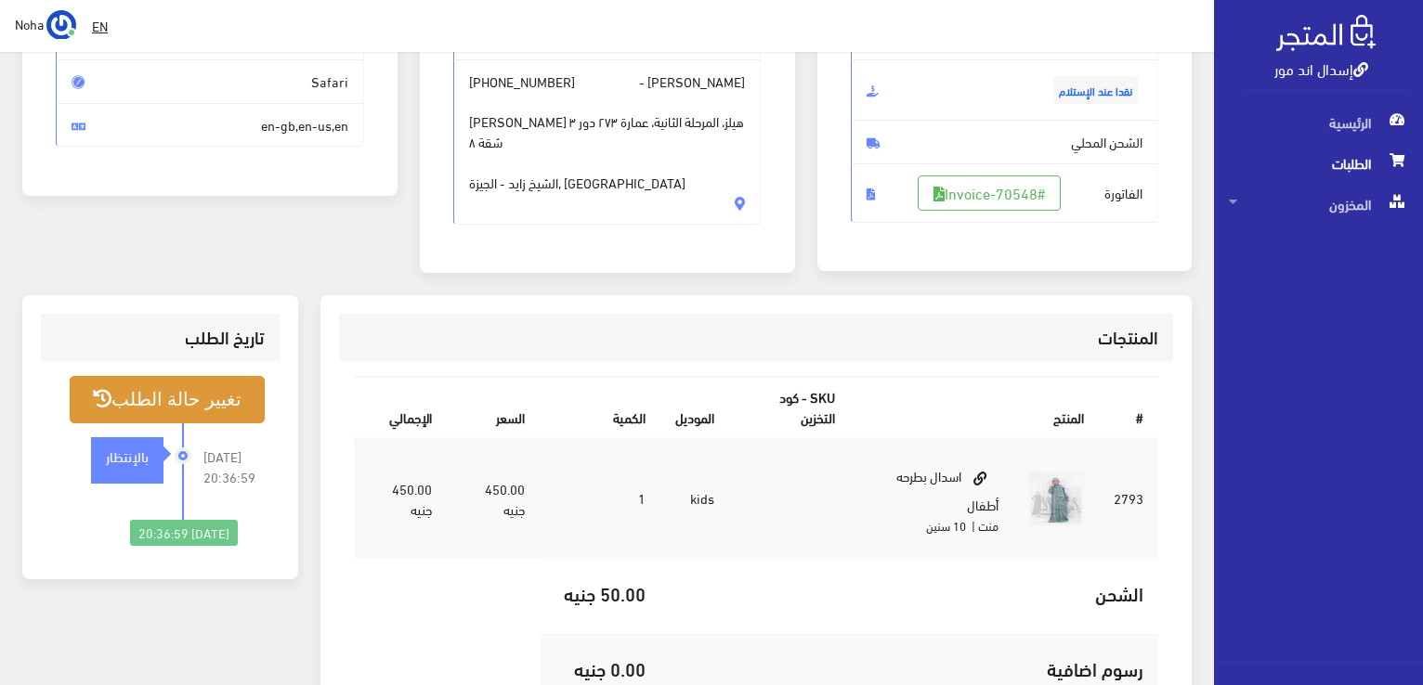
click at [212, 416] on button "تغيير حالة الطلب" at bounding box center [167, 399] width 195 height 47
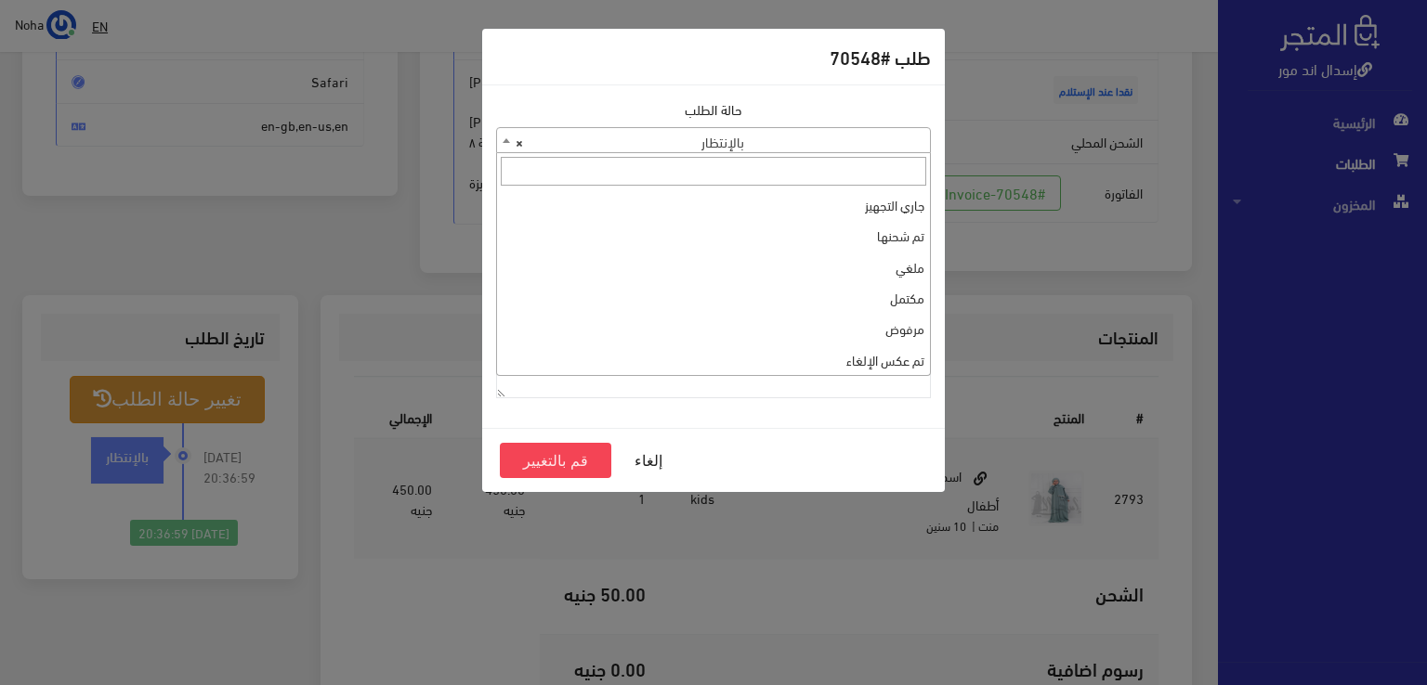
click at [875, 148] on span "× بالإنتظار" at bounding box center [713, 141] width 433 height 26
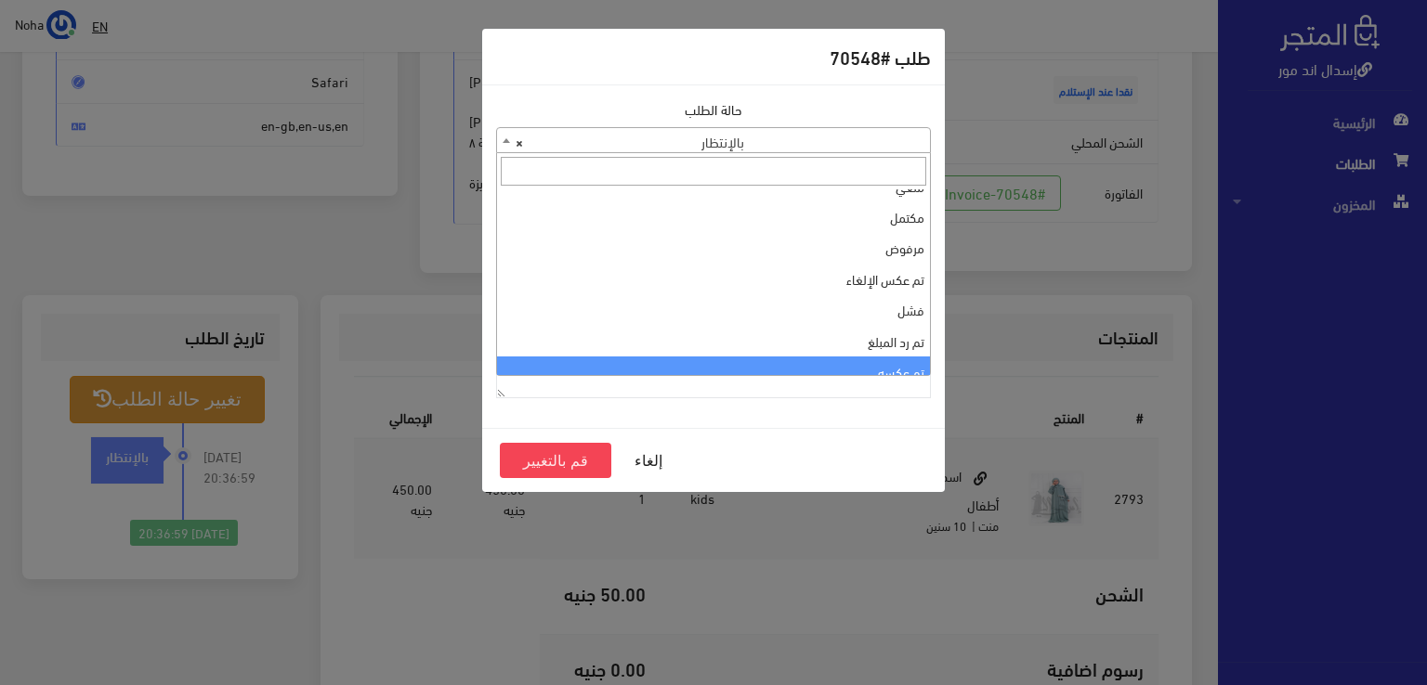
scroll to position [0, 0]
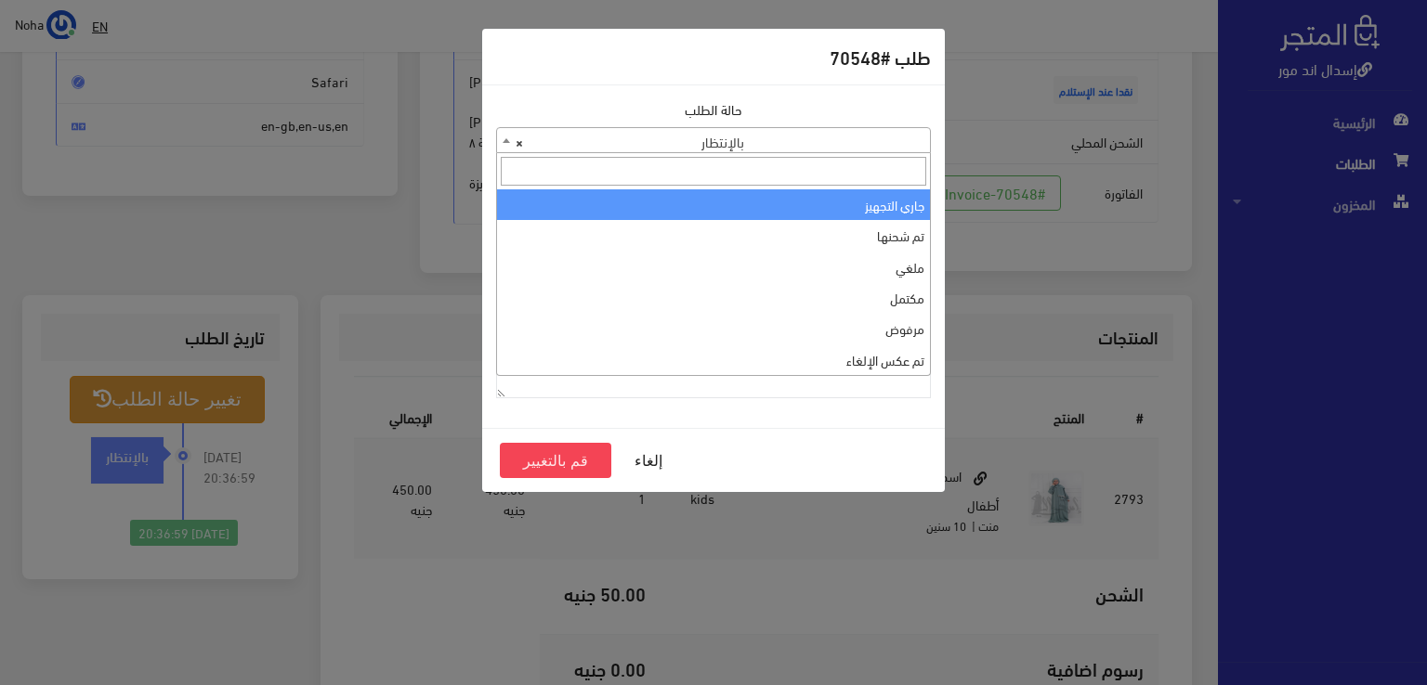
select select "1"
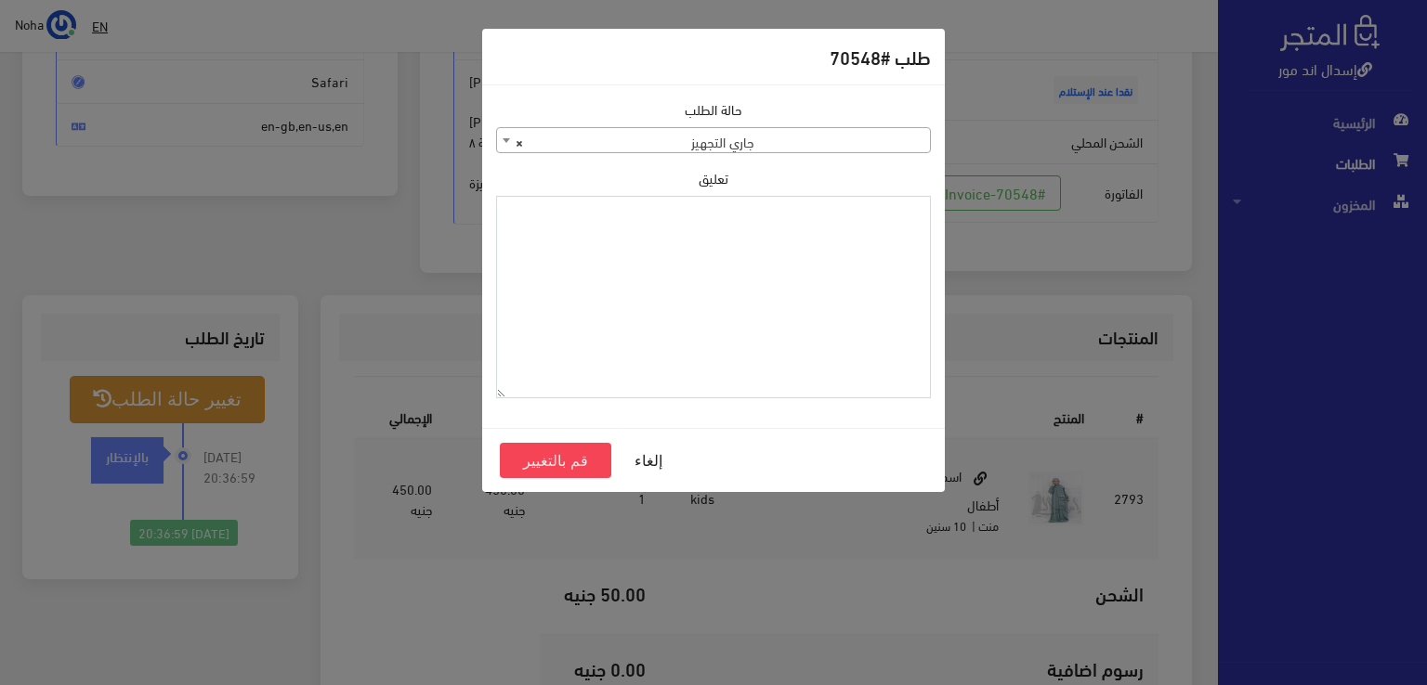
paste textarea "1120863"
type textarea "1120863"
click at [533, 461] on button "قم بالتغيير" at bounding box center [555, 460] width 111 height 35
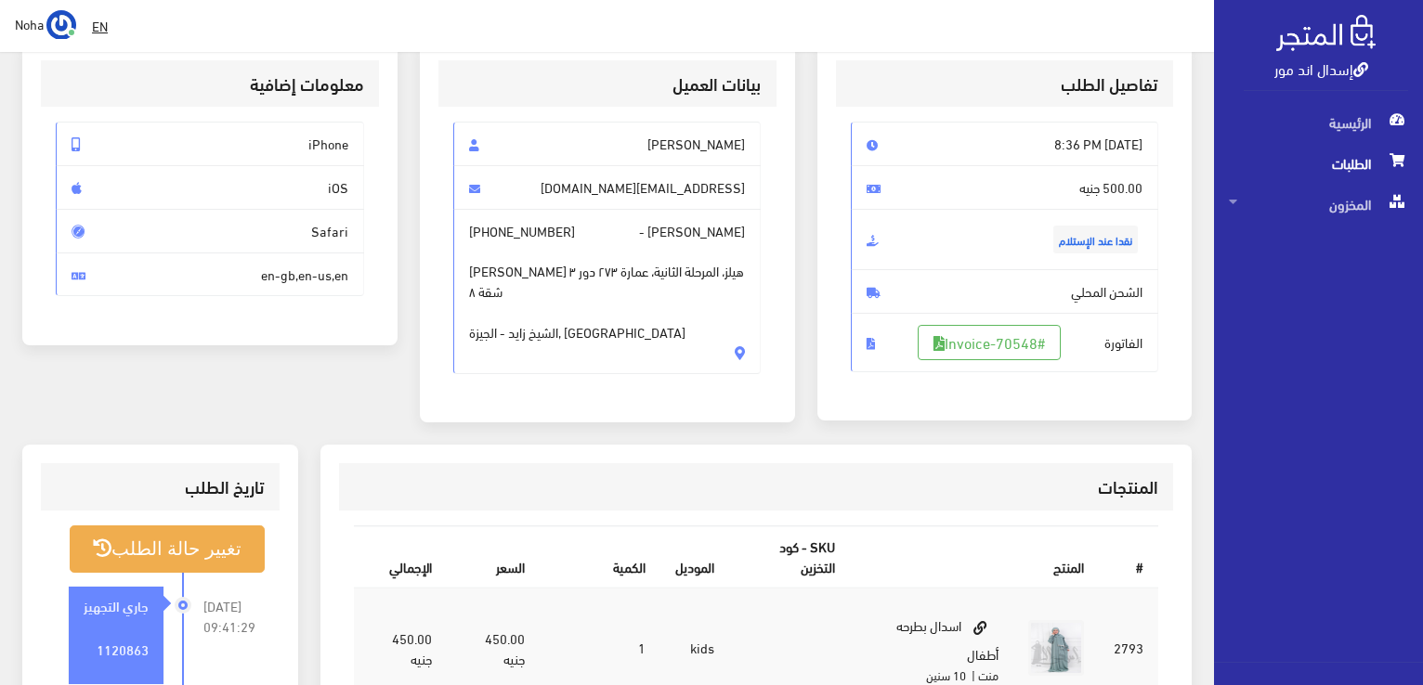
scroll to position [279, 0]
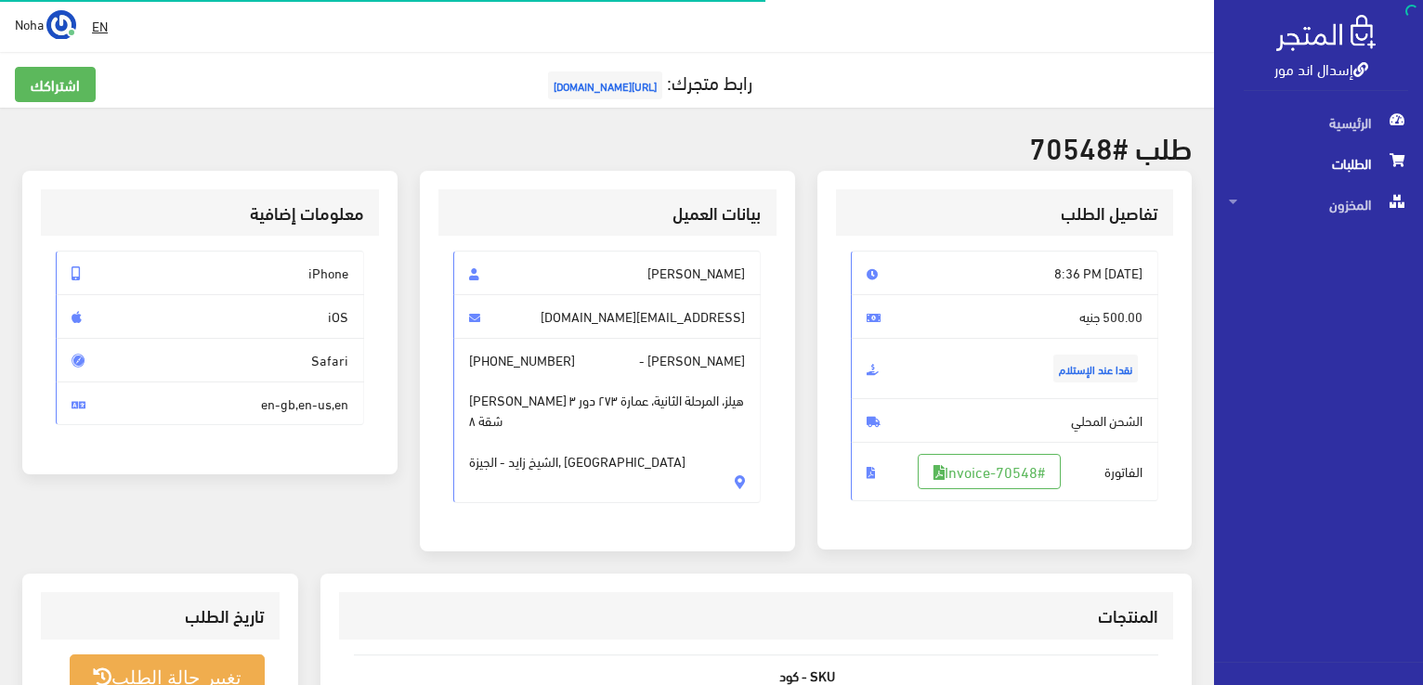
scroll to position [267, 0]
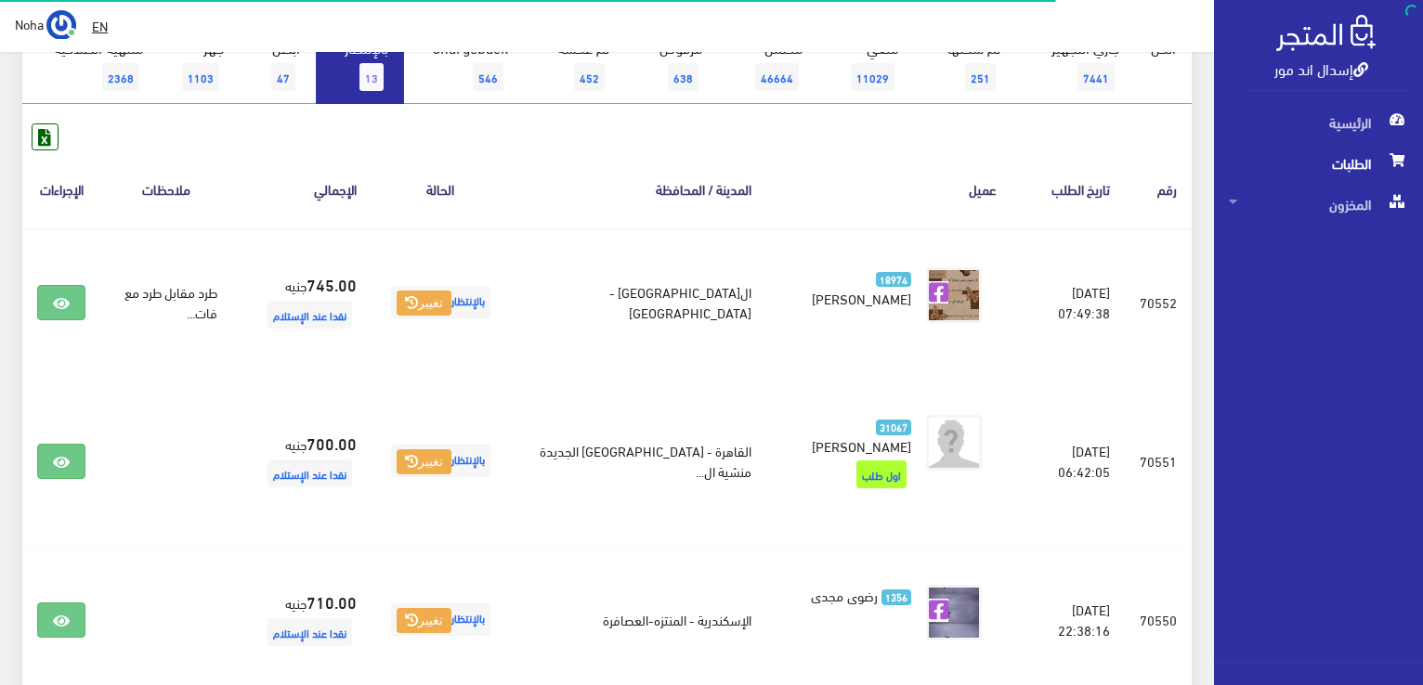
scroll to position [186, 0]
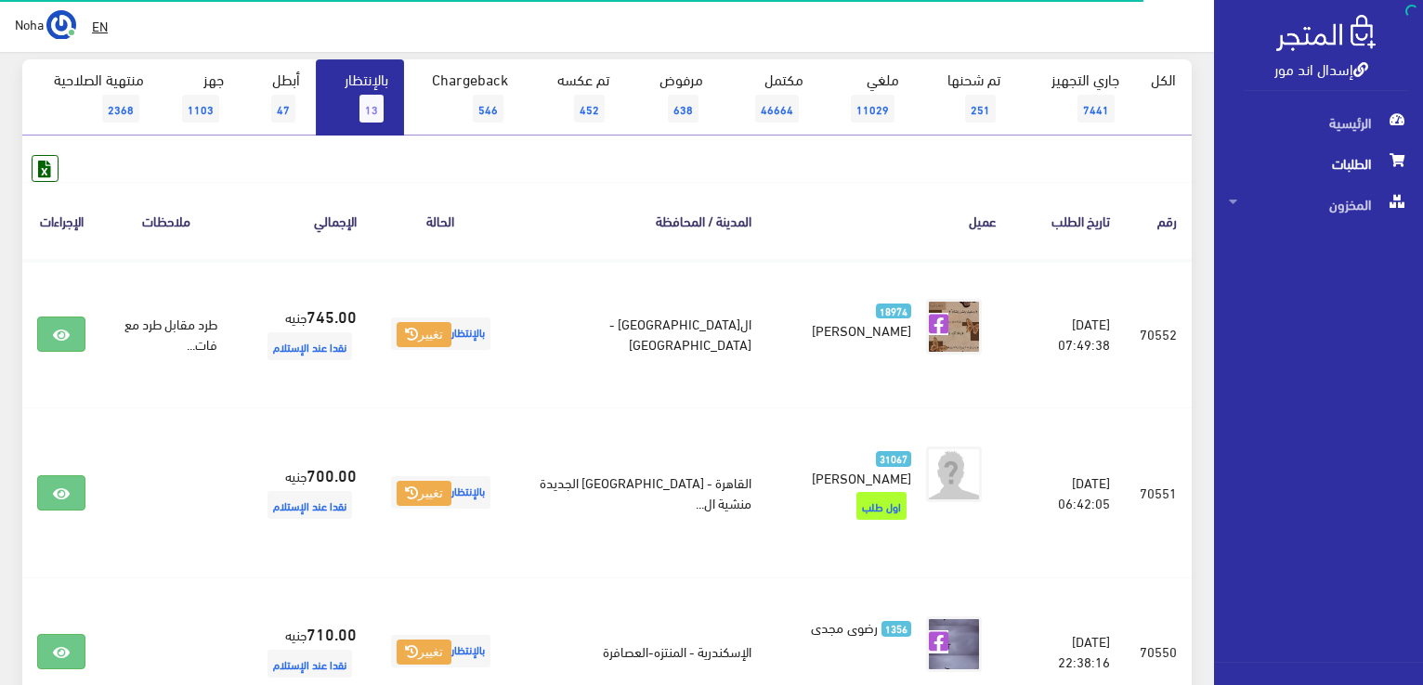
click at [353, 97] on link "بالإنتظار 13" at bounding box center [360, 97] width 88 height 76
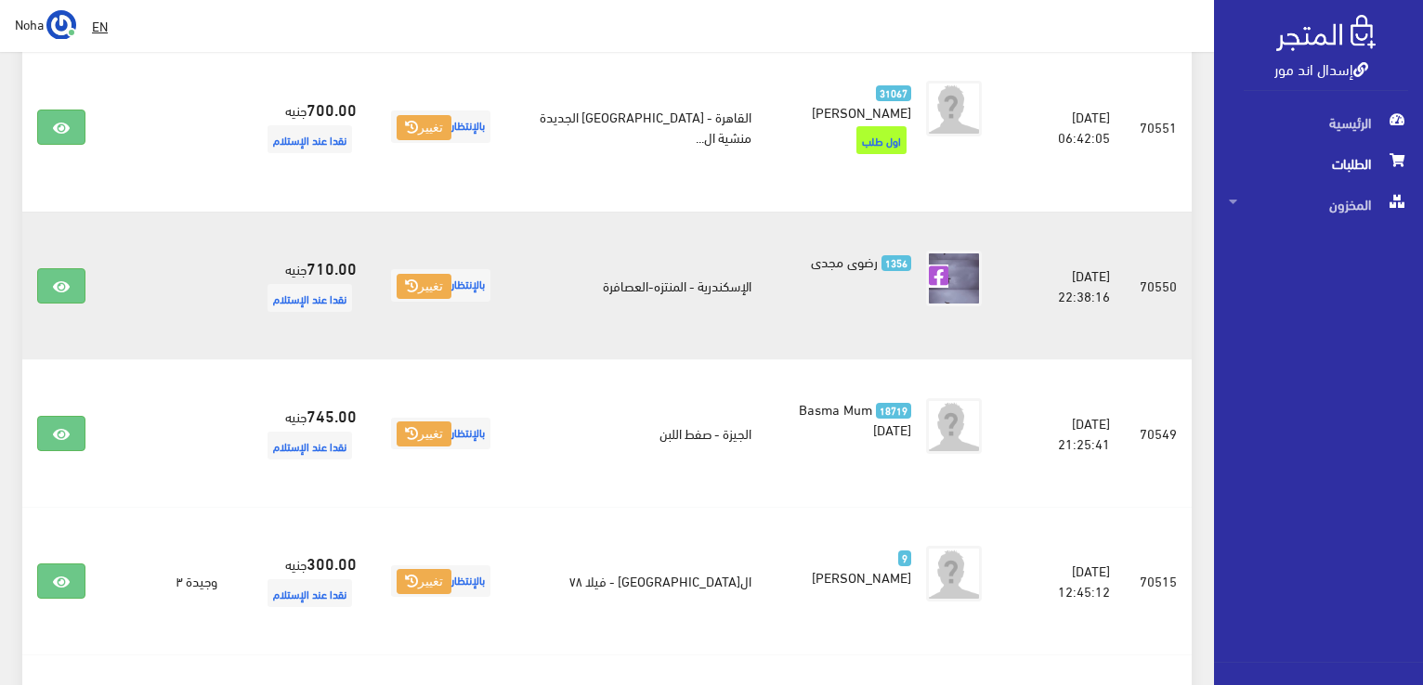
scroll to position [557, 0]
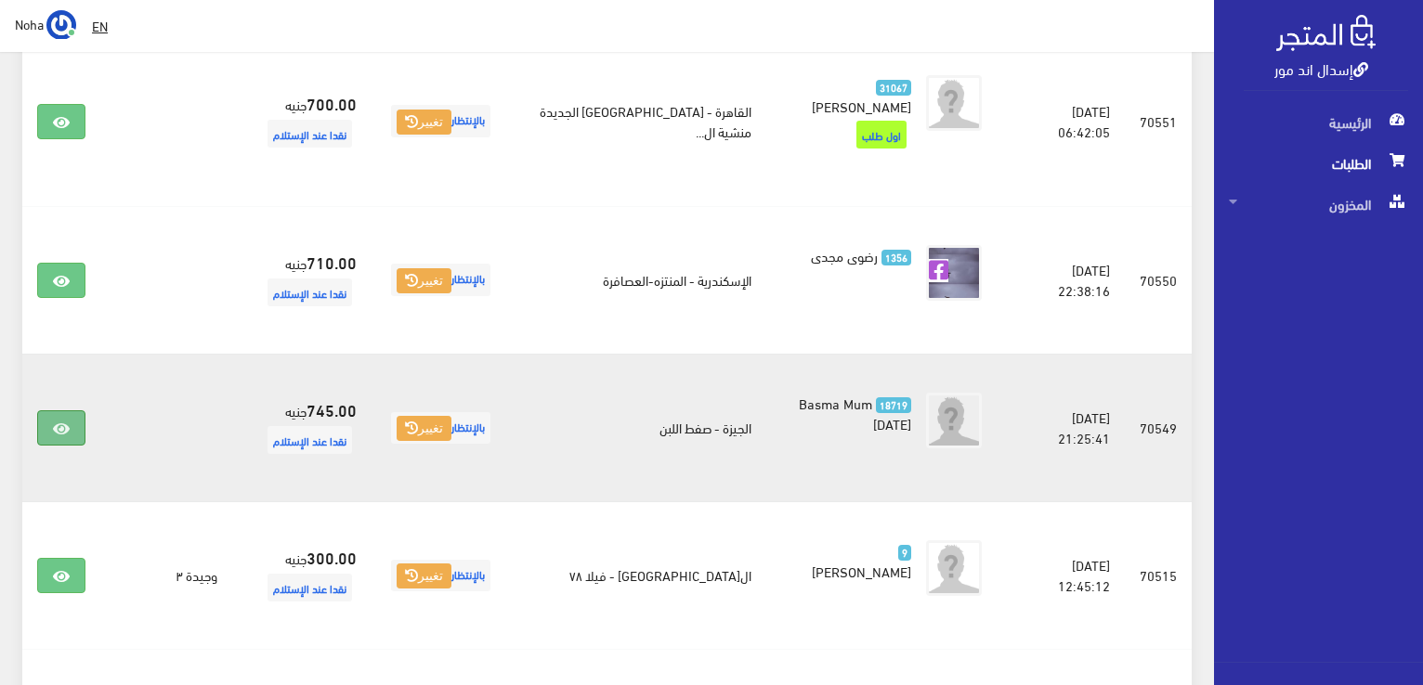
click at [47, 411] on link at bounding box center [61, 428] width 48 height 35
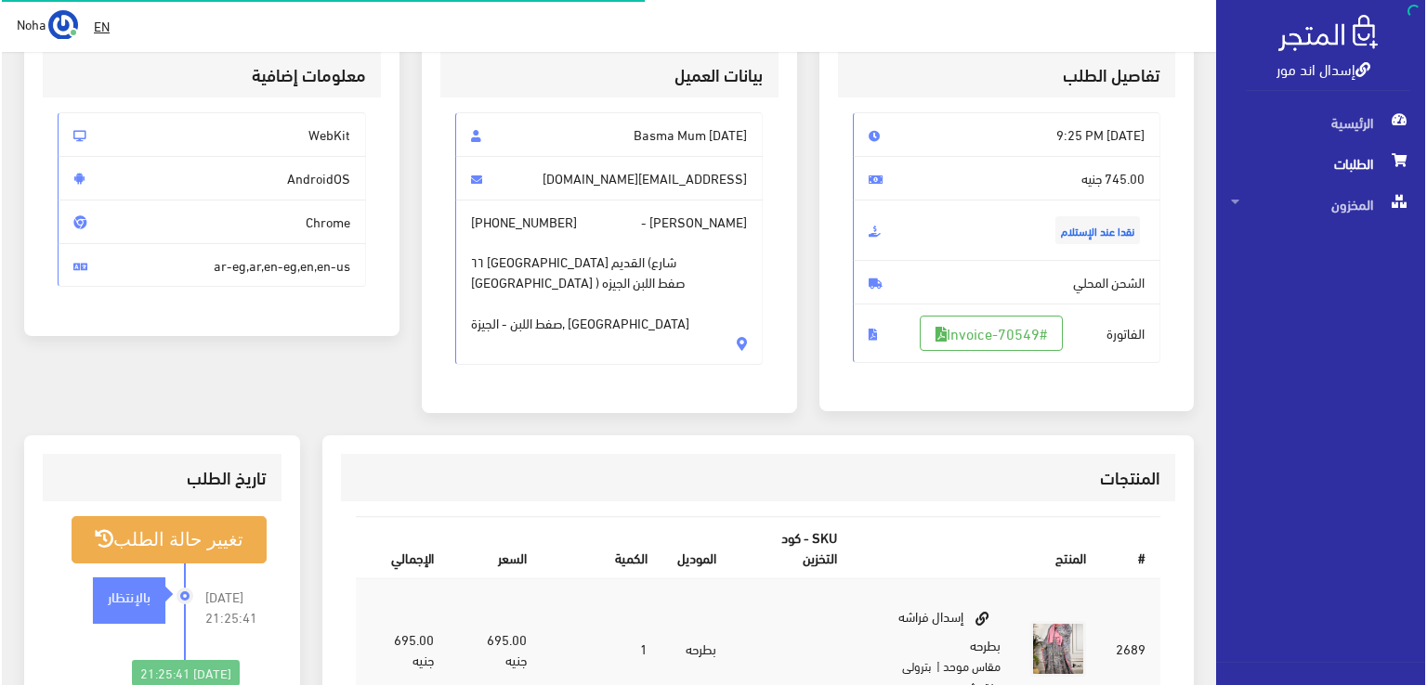
scroll to position [186, 0]
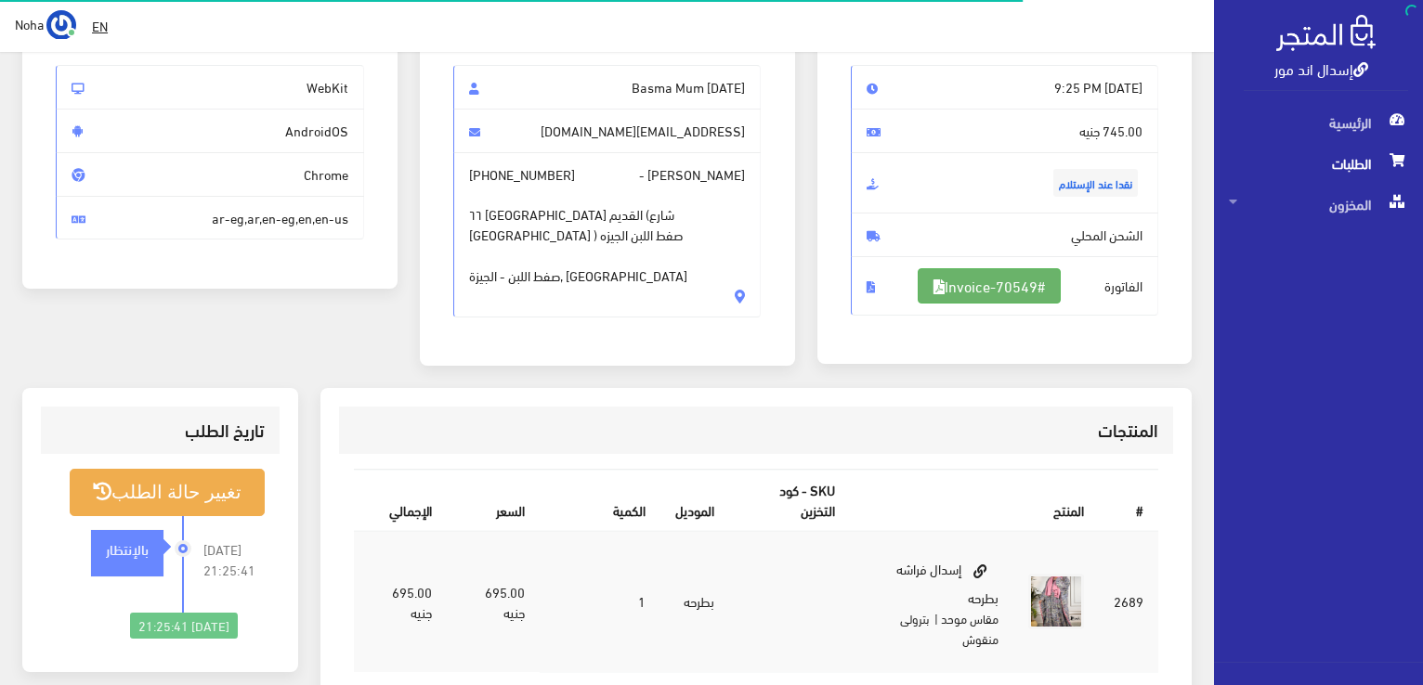
click at [967, 283] on link "#Invoice-70549" at bounding box center [989, 285] width 143 height 35
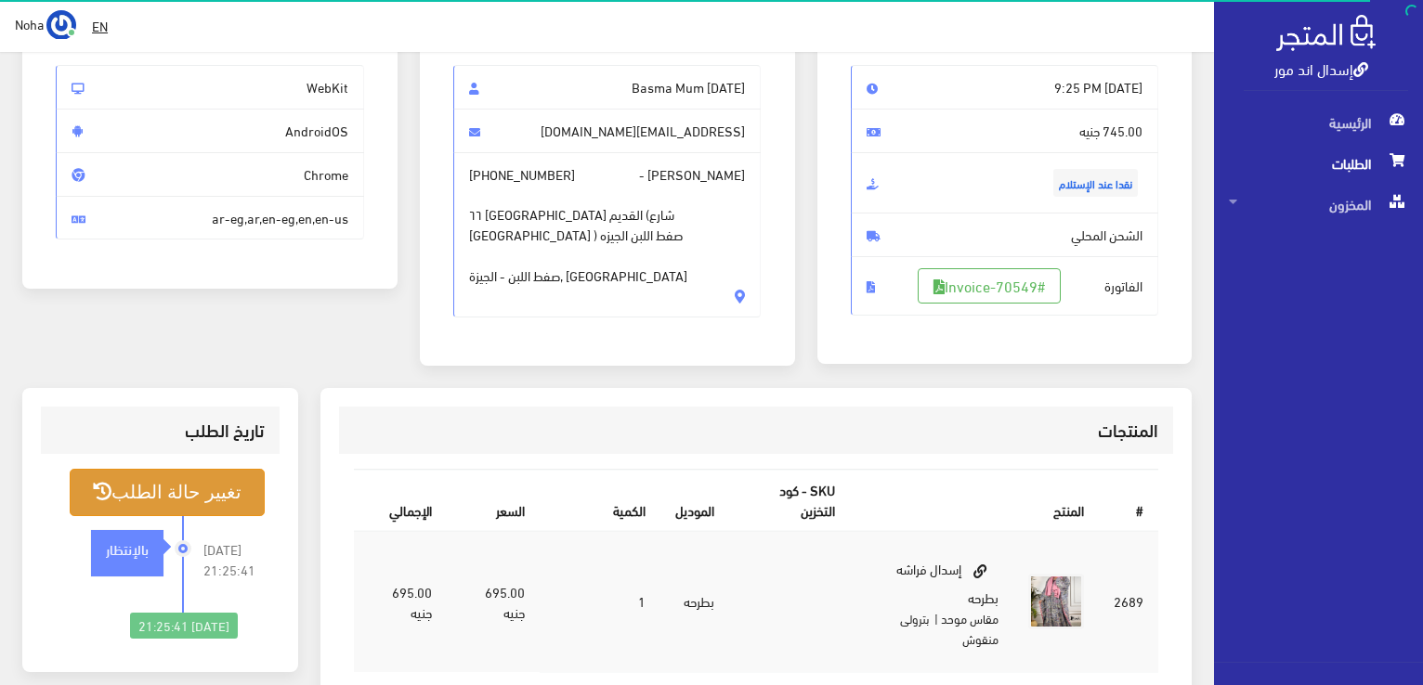
click at [232, 479] on button "تغيير حالة الطلب" at bounding box center [167, 492] width 195 height 47
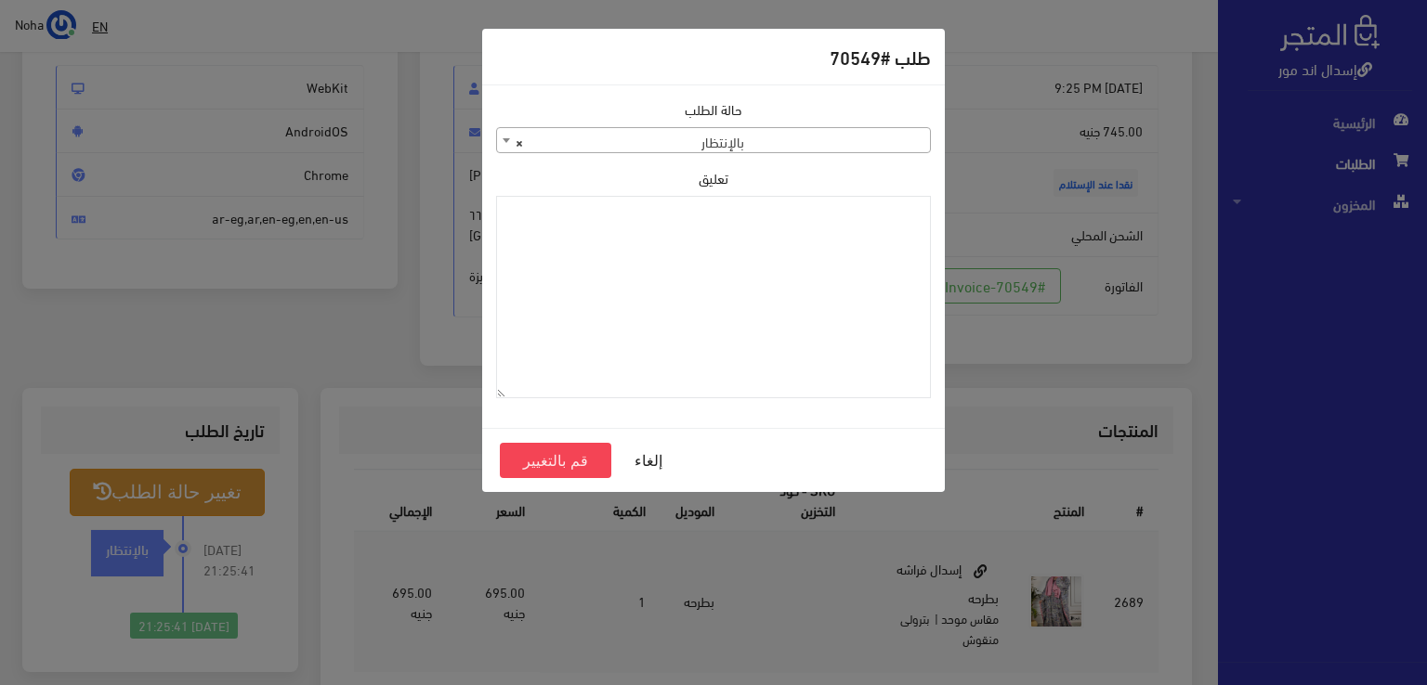
click at [685, 131] on div "حالة الطلب جاري التجهيز تم شحنها ملغي مكتمل مرفوض تم عكس الإلغاء فشل تم رد المب…" at bounding box center [713, 126] width 435 height 54
click at [685, 133] on span "× بالإنتظار" at bounding box center [713, 141] width 433 height 26
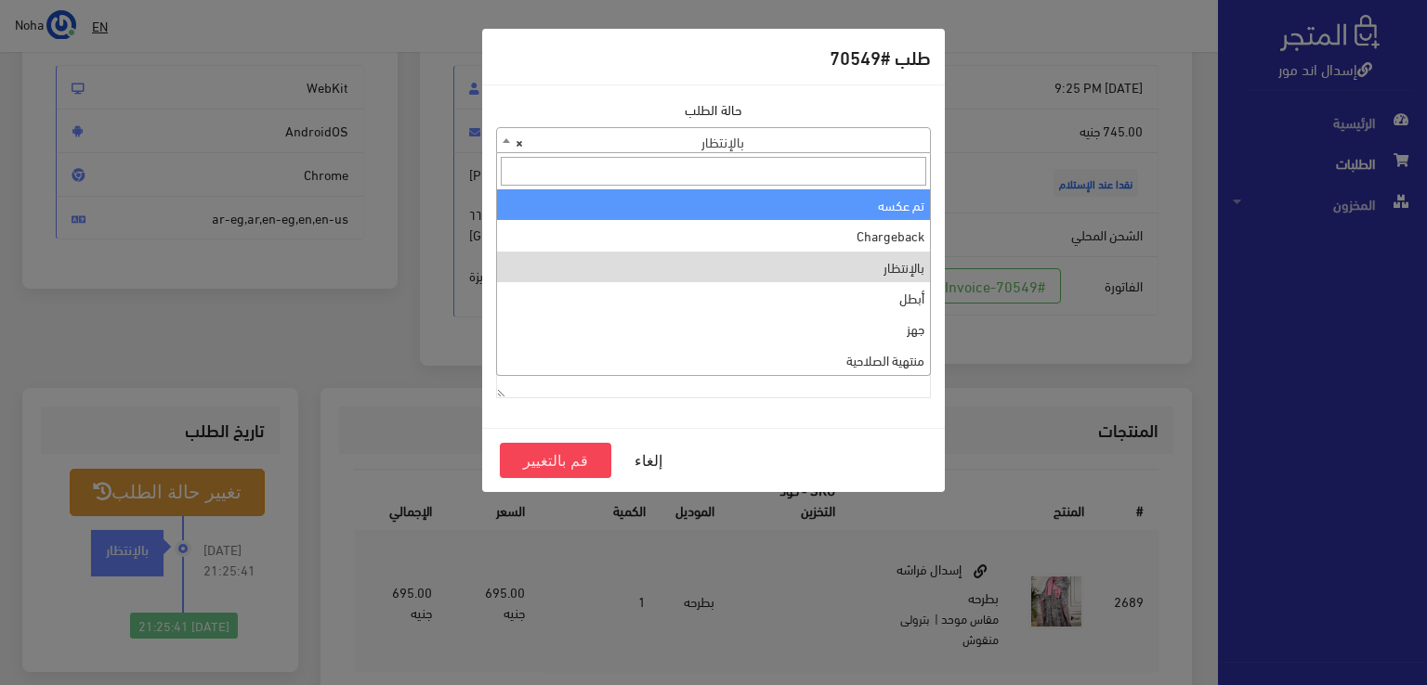
scroll to position [0, 0]
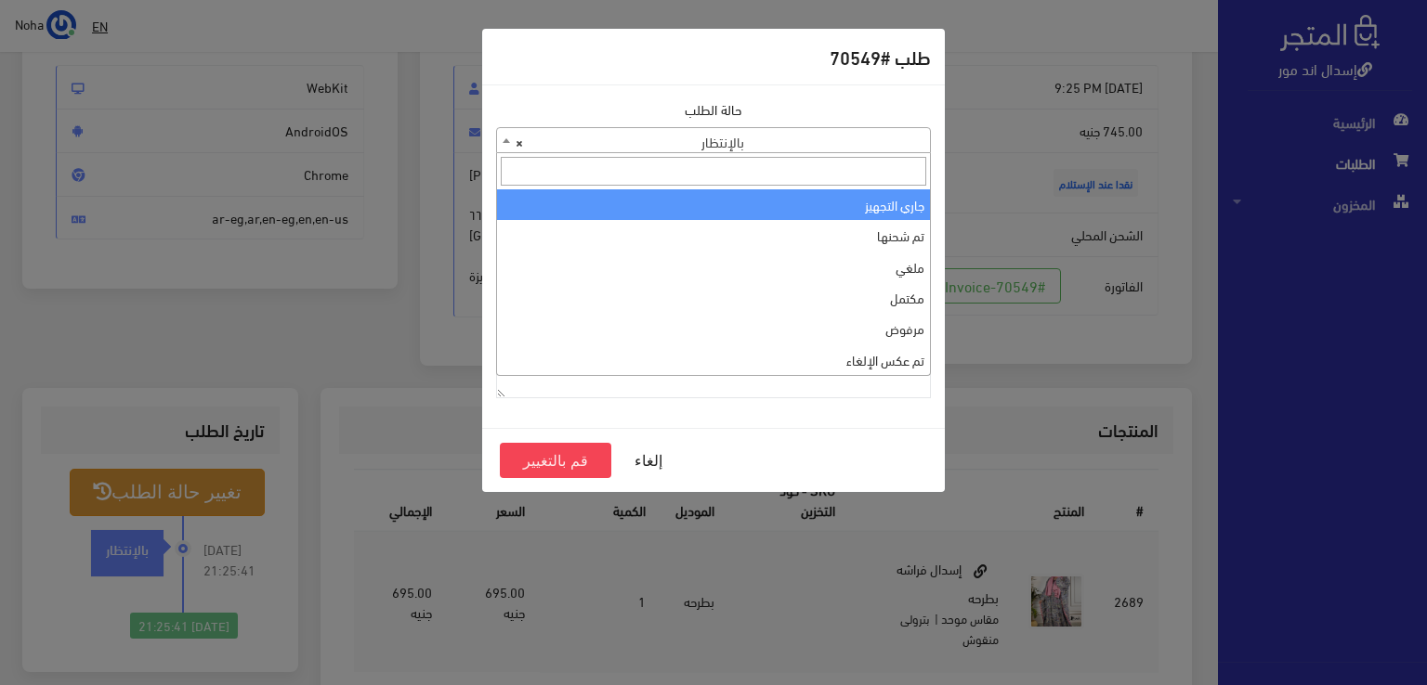
select select "1"
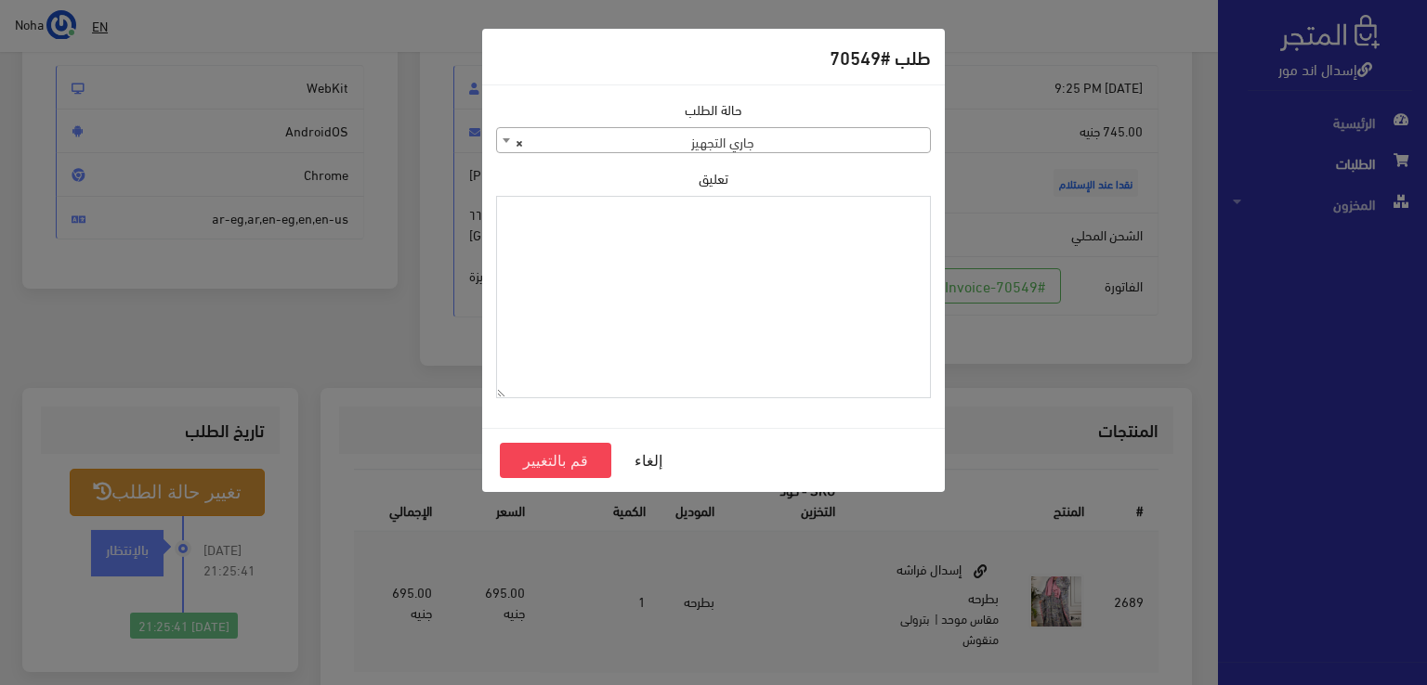
paste textarea "1120863"
type textarea "1120863"
click at [593, 453] on button "قم بالتغيير" at bounding box center [555, 460] width 111 height 35
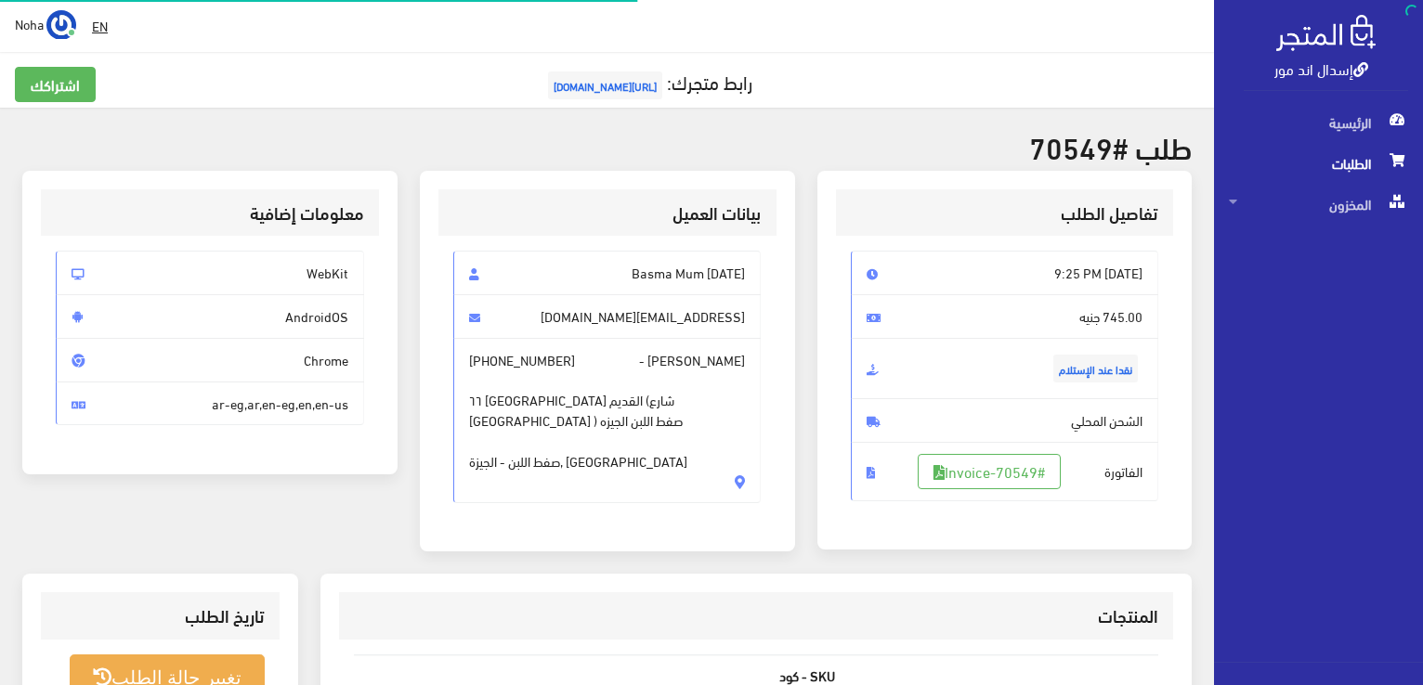
scroll to position [186, 0]
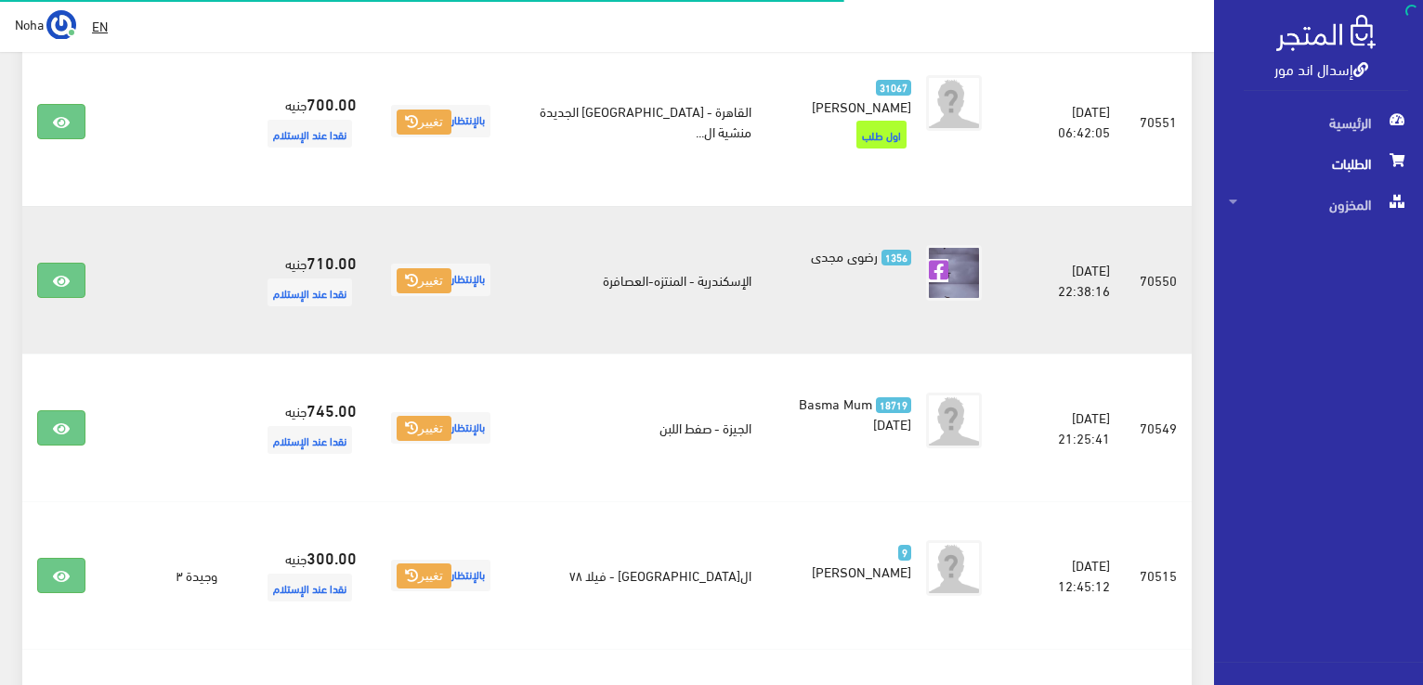
scroll to position [557, 0]
click at [74, 263] on link at bounding box center [61, 280] width 48 height 35
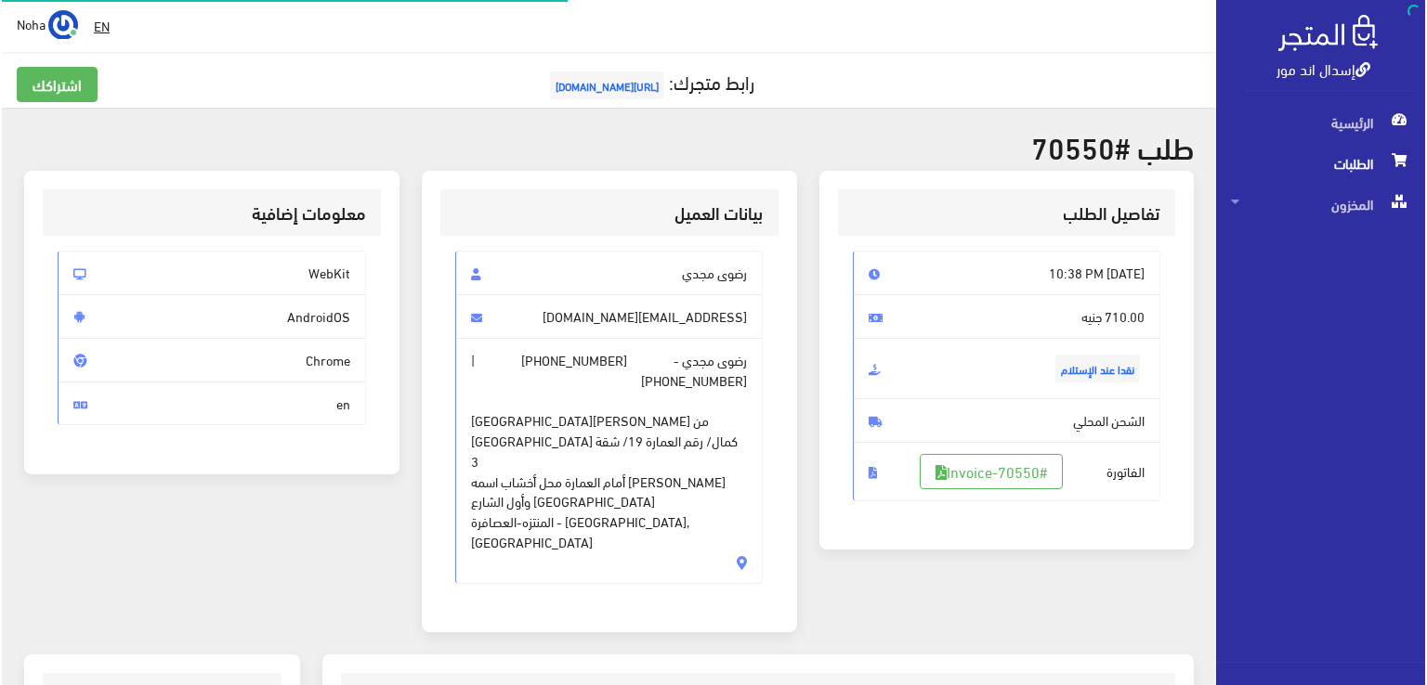
scroll to position [372, 0]
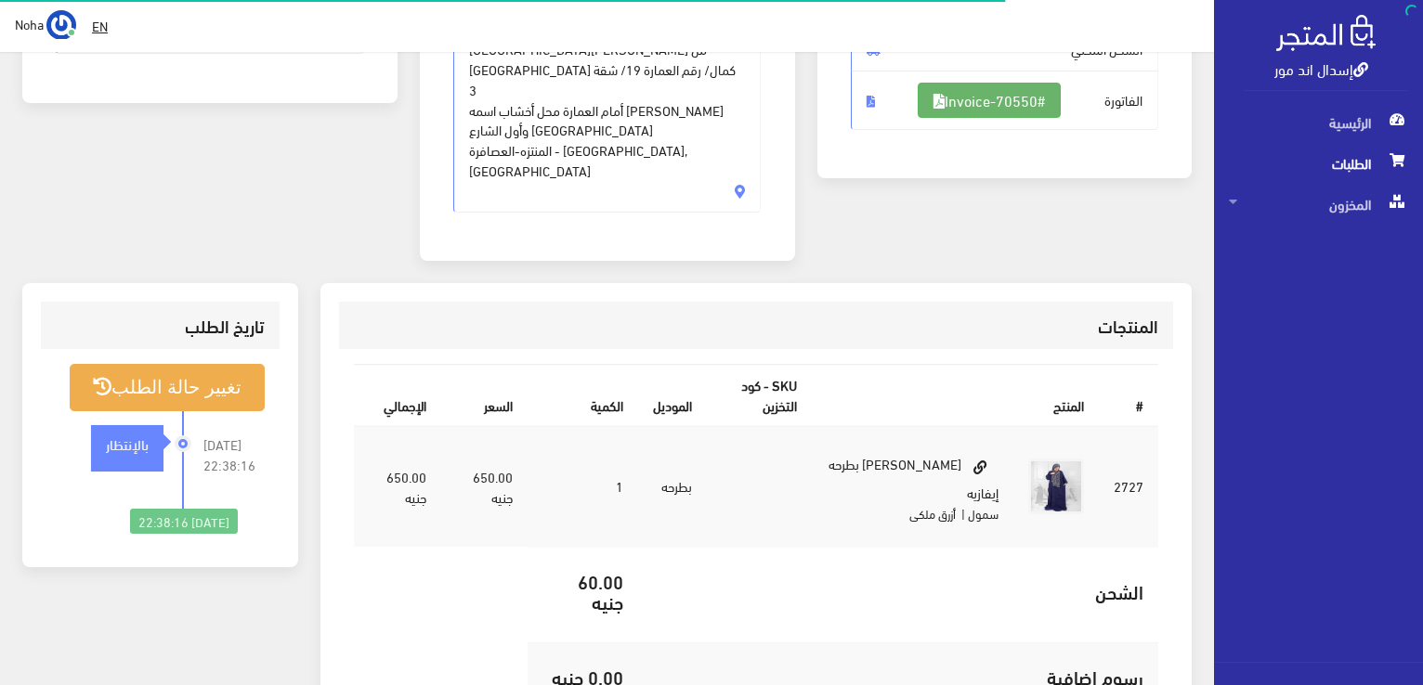
click at [968, 94] on link "#Invoice-70550" at bounding box center [989, 100] width 143 height 35
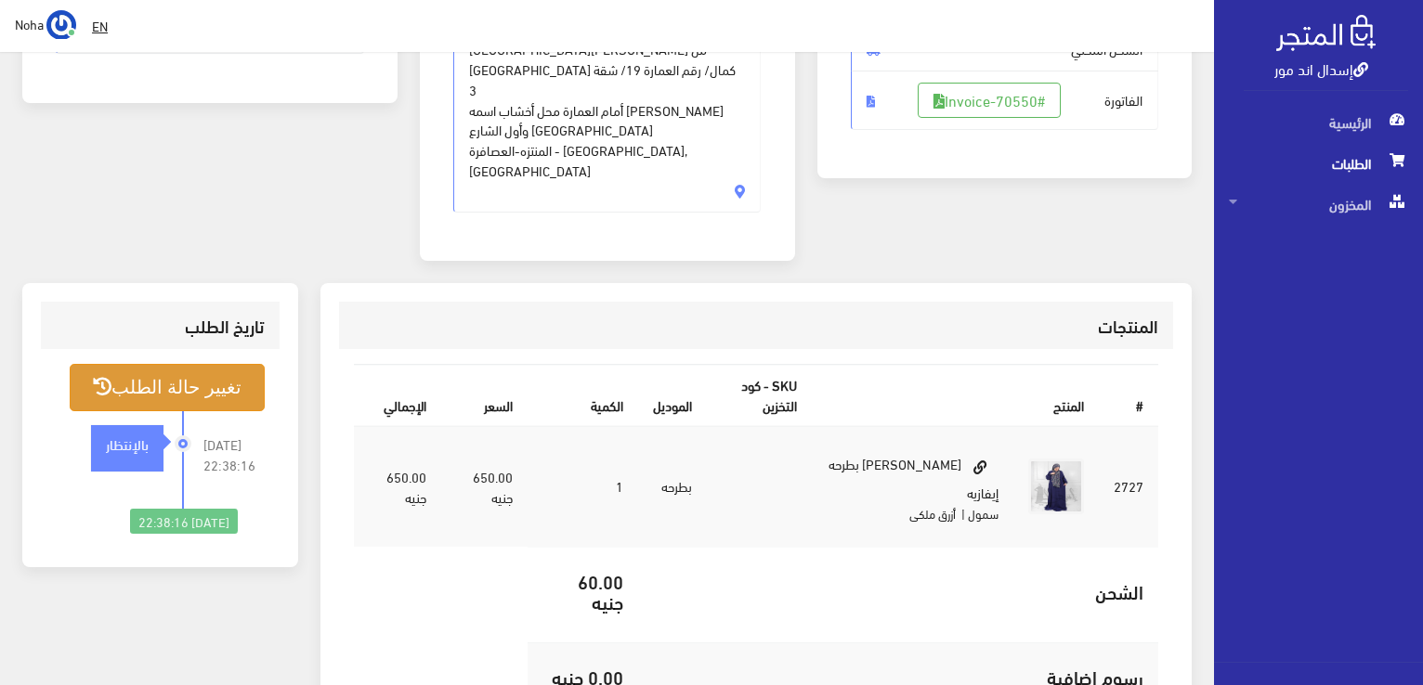
click at [189, 364] on button "تغيير حالة الطلب" at bounding box center [167, 387] width 195 height 47
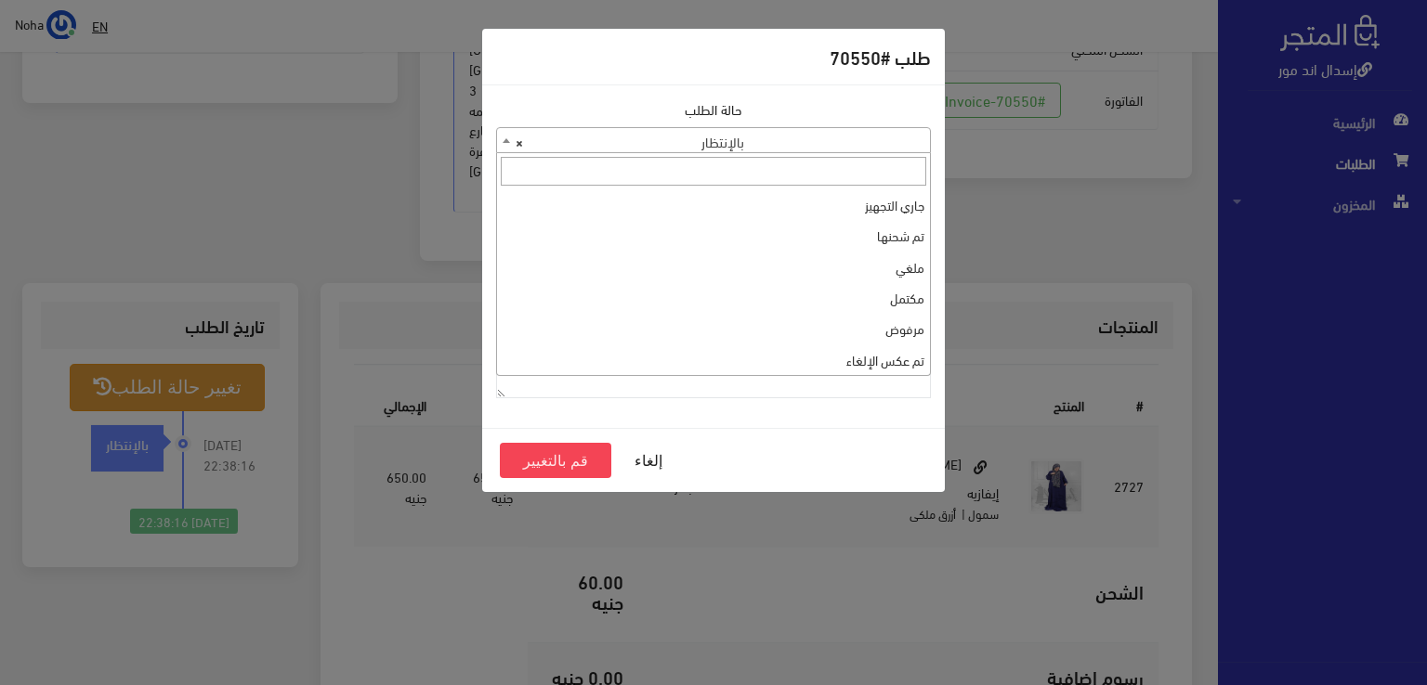
click at [831, 148] on span "× بالإنتظار" at bounding box center [713, 141] width 433 height 26
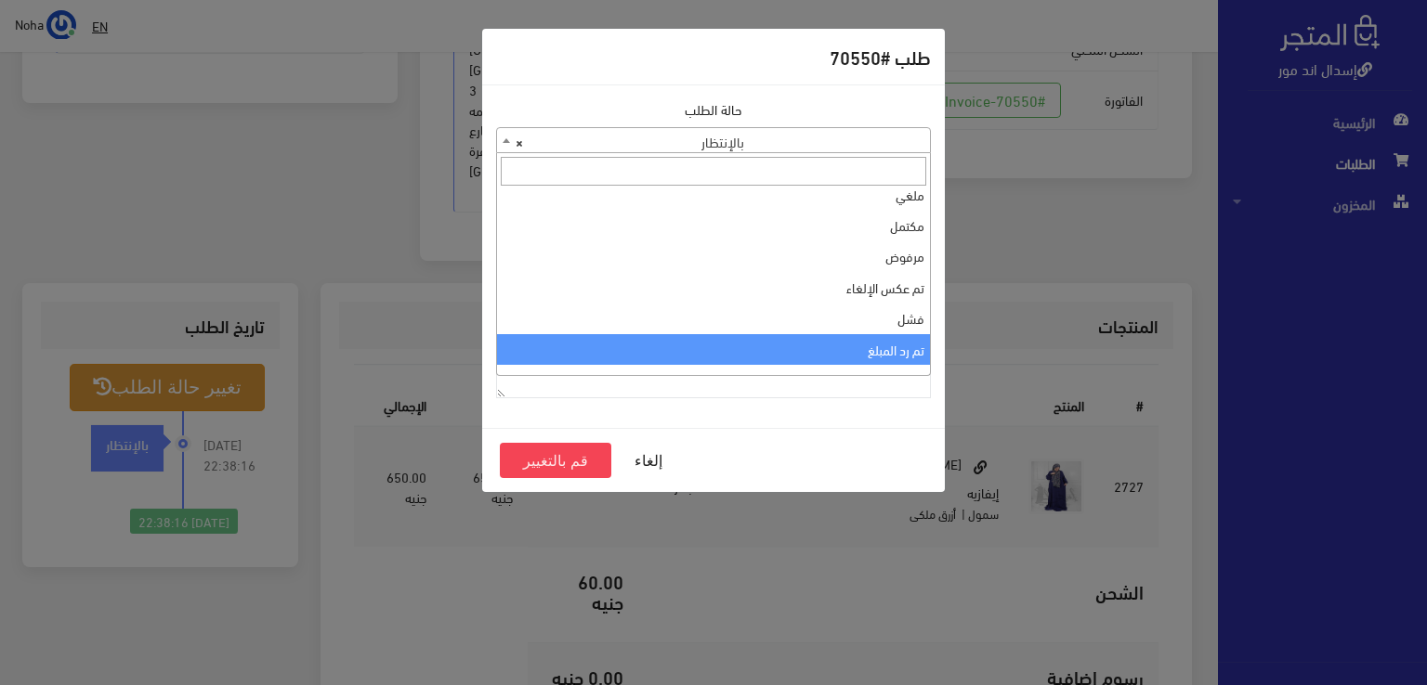
scroll to position [0, 0]
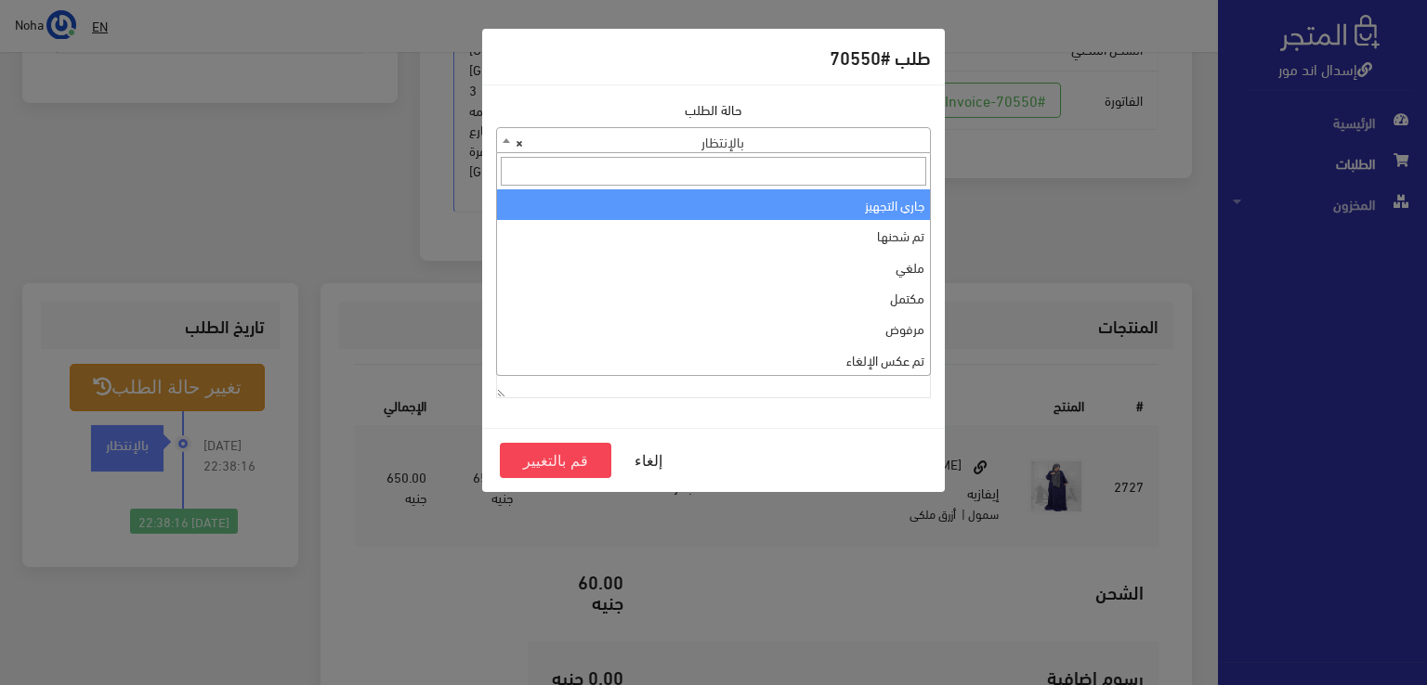
select select "1"
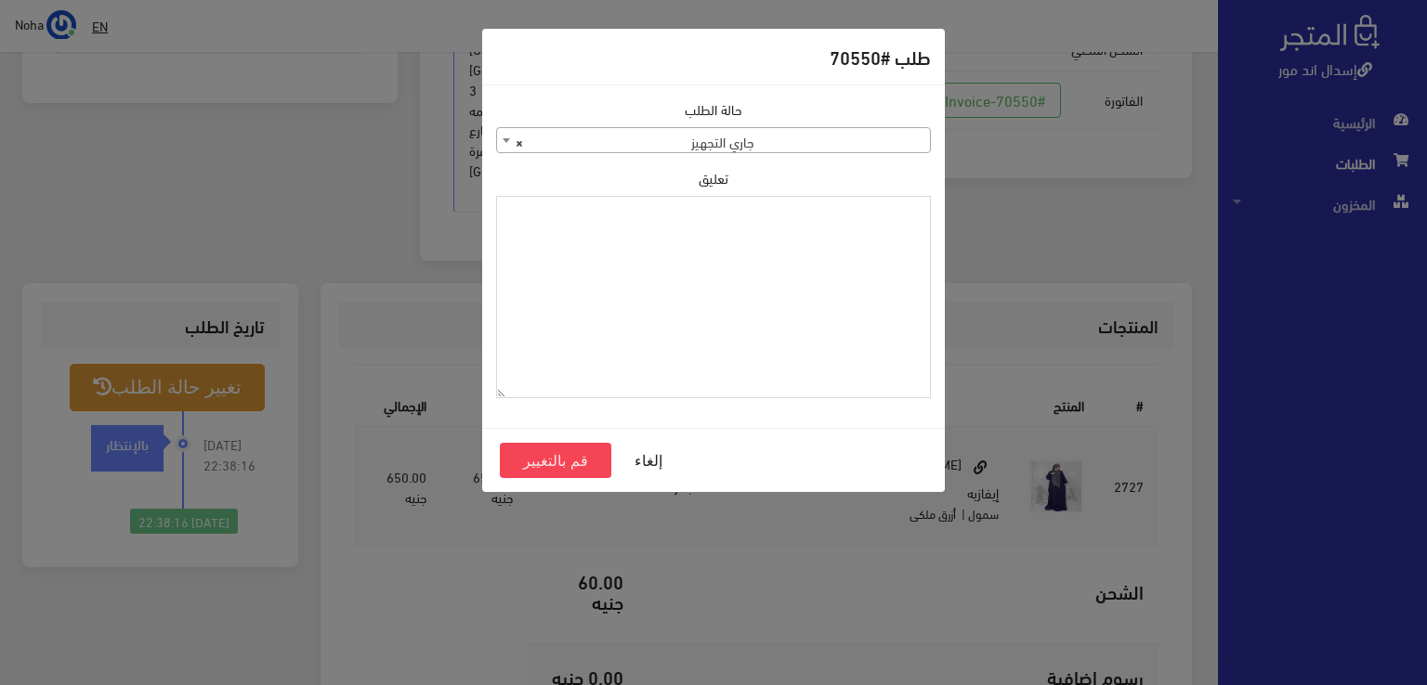
paste textarea "1120863"
type textarea "1120863"
click at [587, 447] on button "قم بالتغيير" at bounding box center [555, 460] width 111 height 35
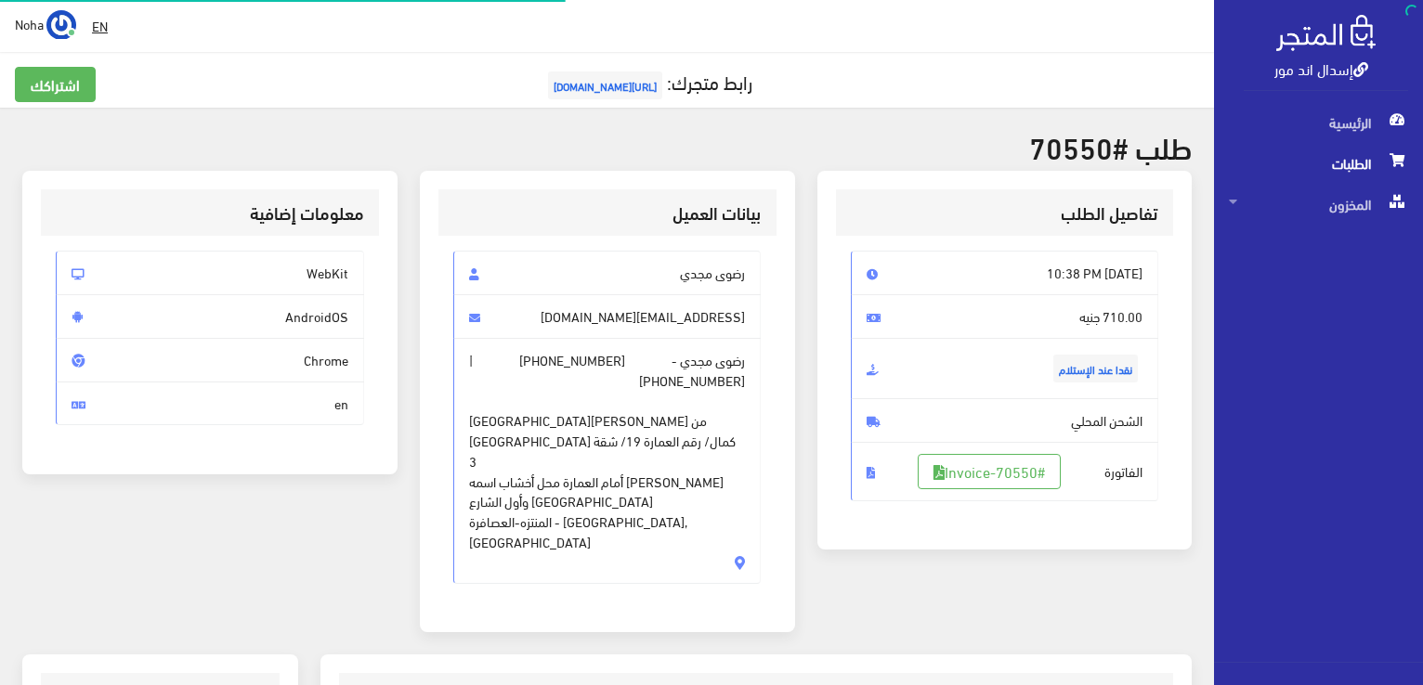
scroll to position [365, 0]
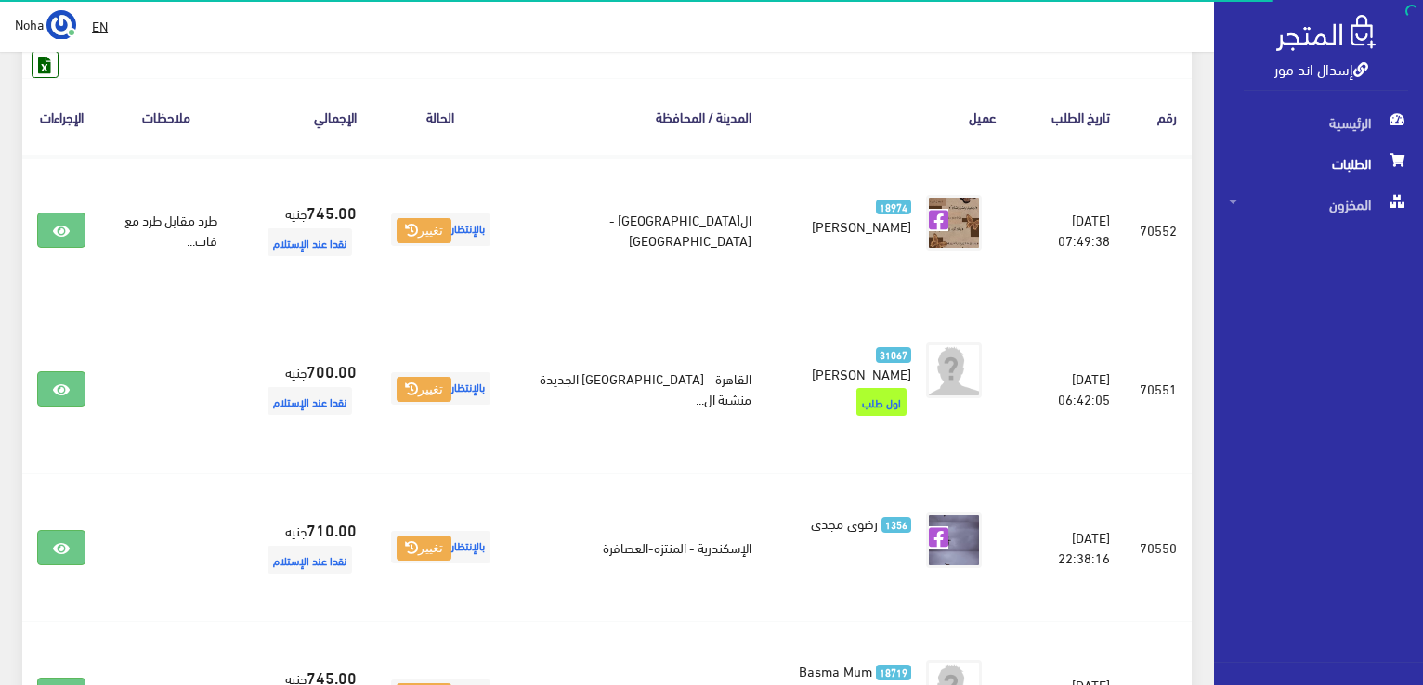
scroll to position [279, 0]
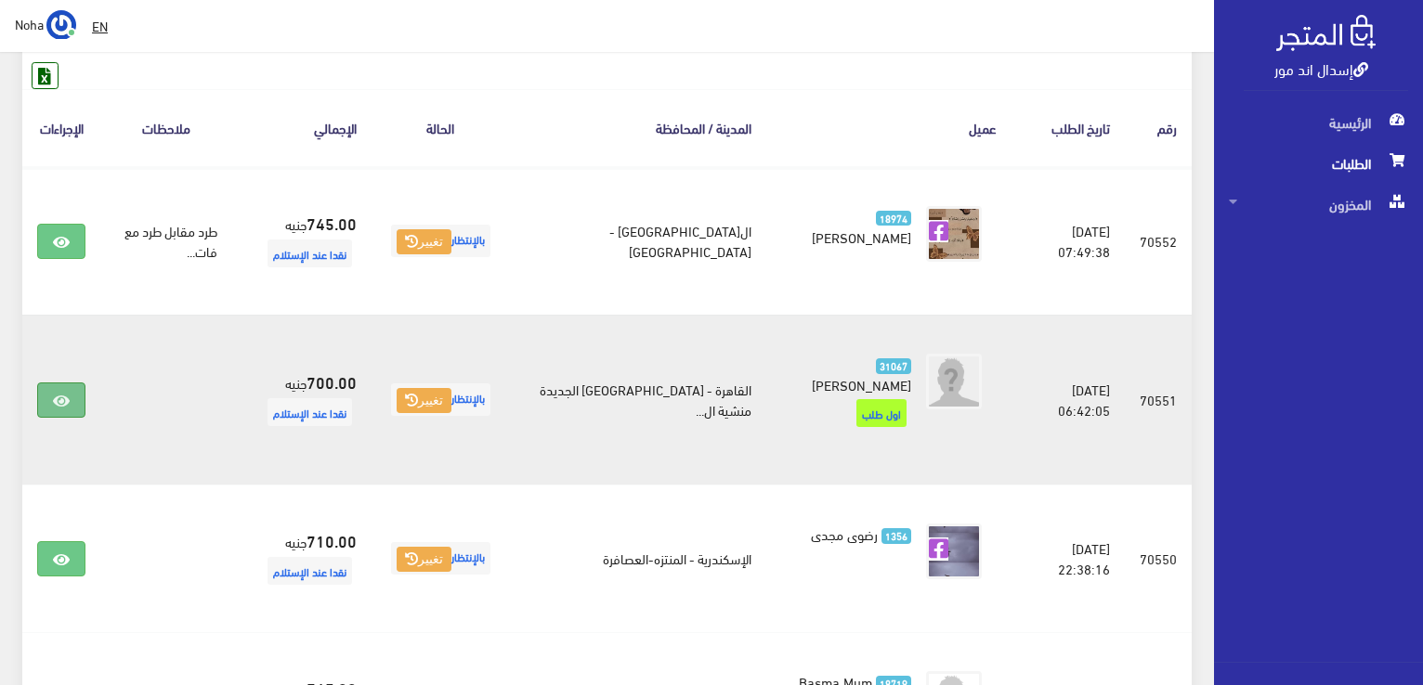
click at [70, 383] on link at bounding box center [61, 400] width 48 height 35
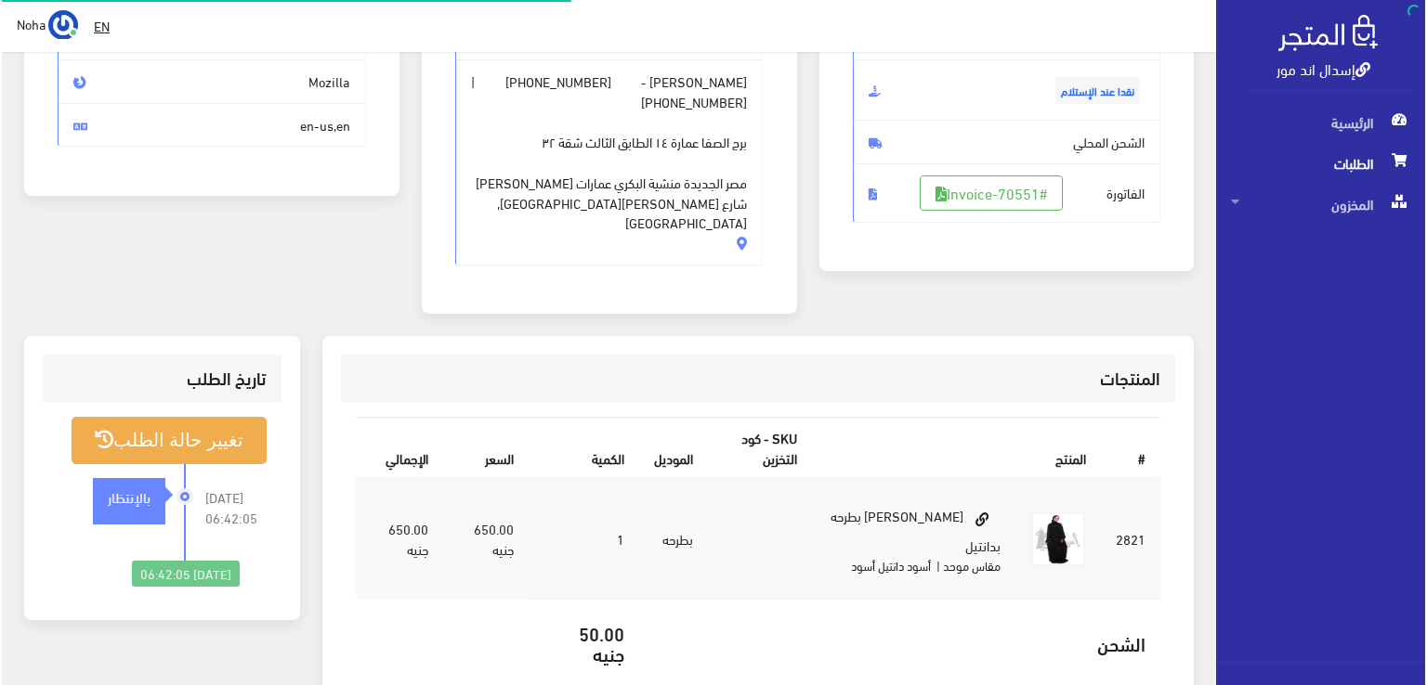
scroll to position [279, 0]
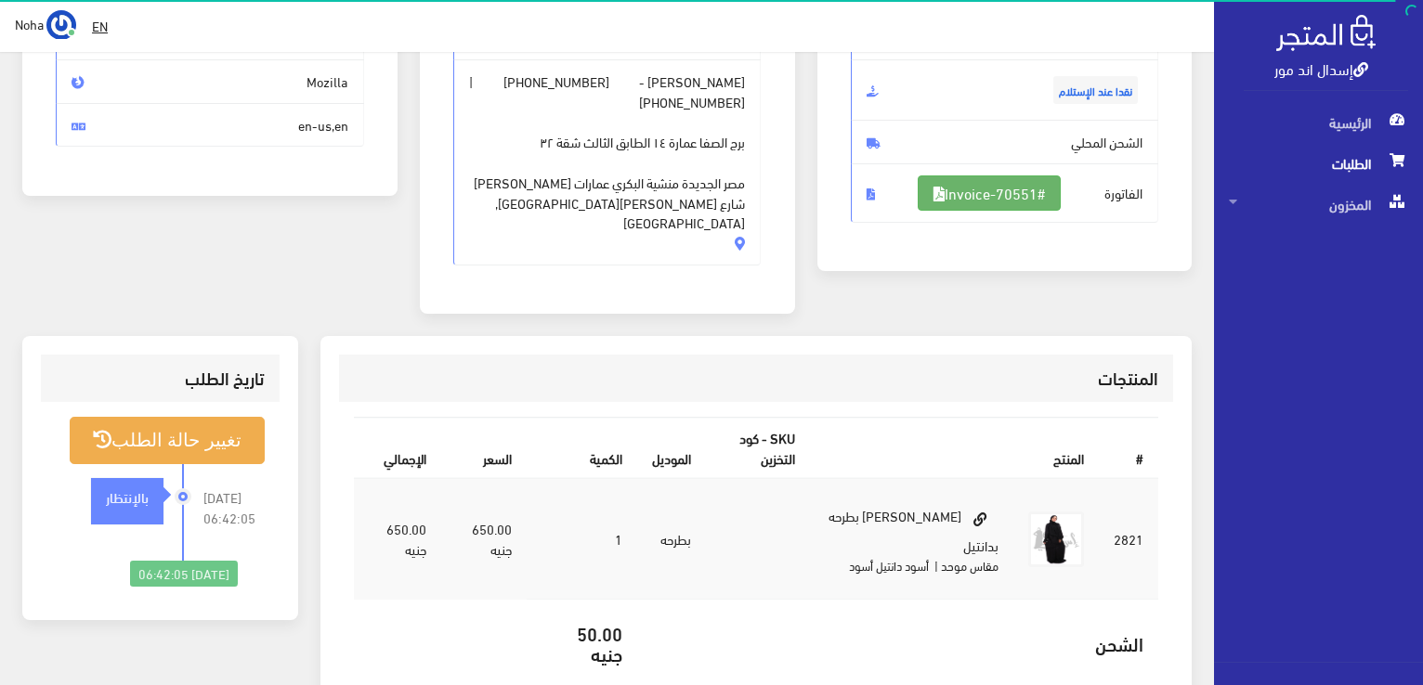
click at [996, 193] on link "#Invoice-70551" at bounding box center [989, 193] width 143 height 35
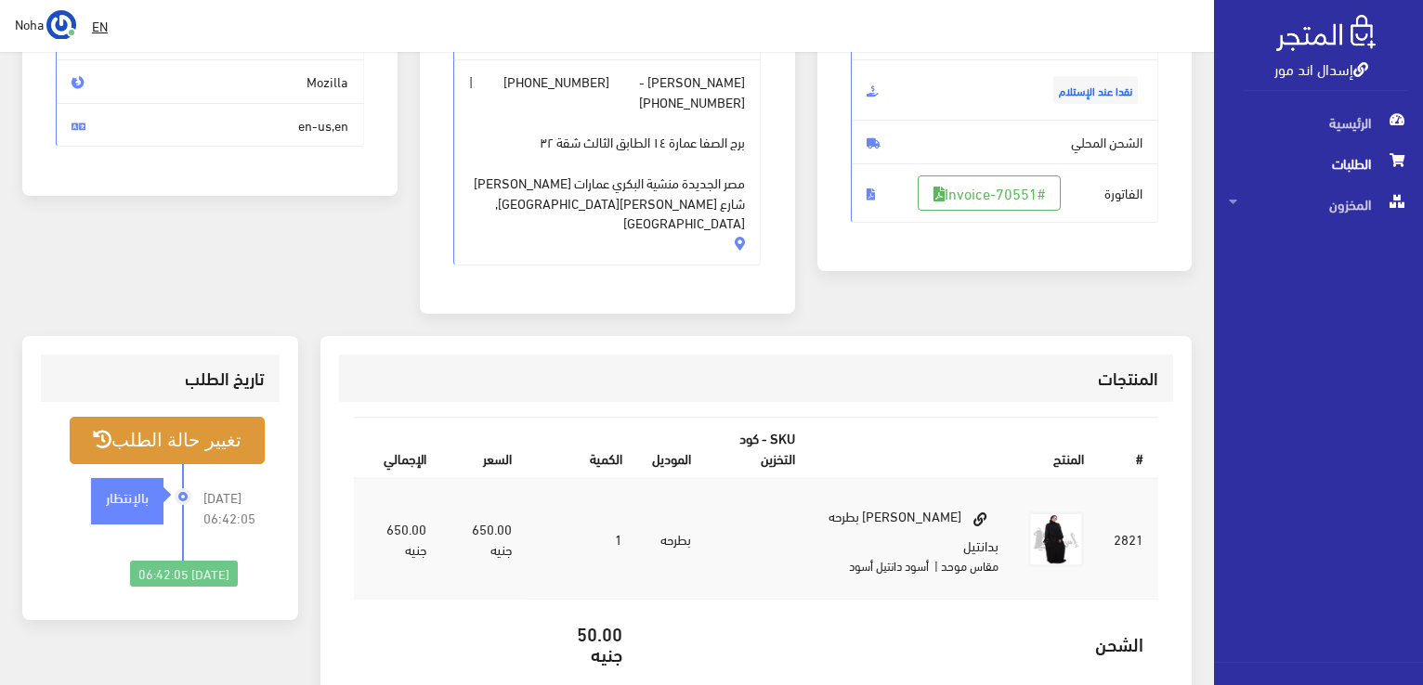
click at [182, 417] on button "تغيير حالة الطلب" at bounding box center [167, 440] width 195 height 47
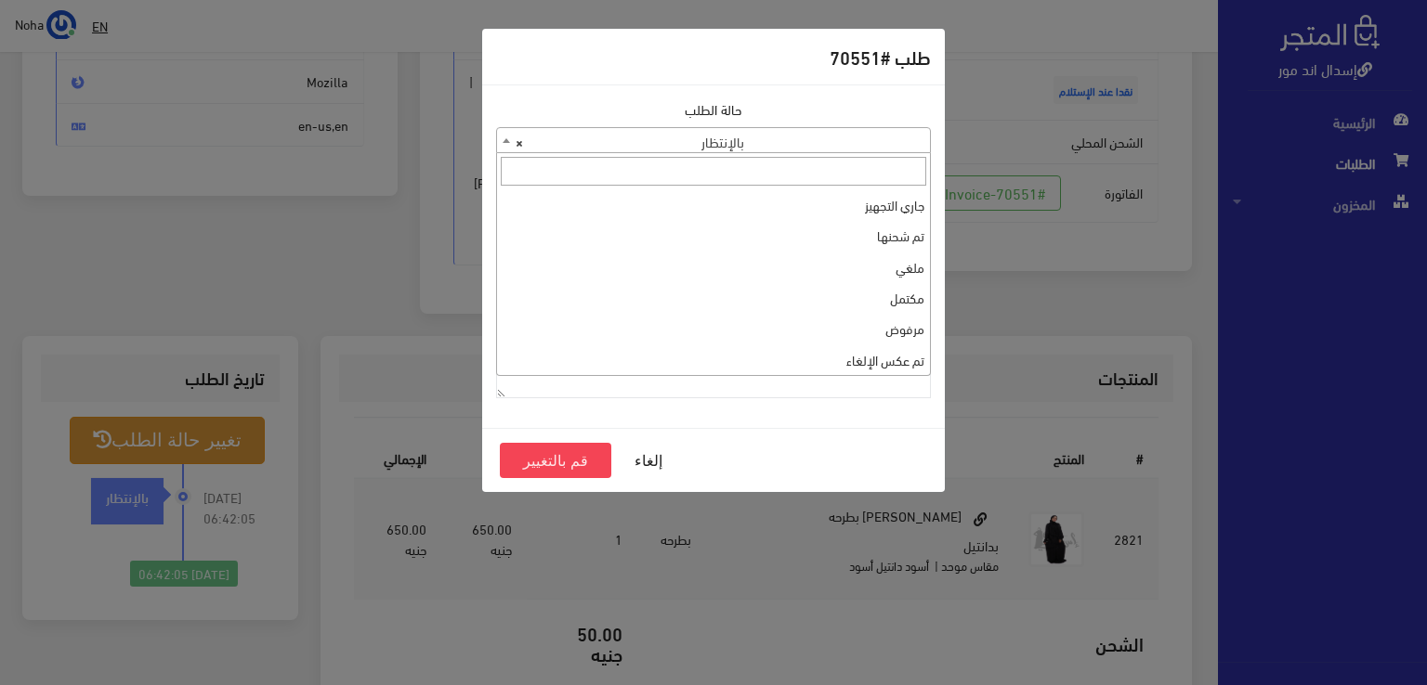
click at [661, 147] on span "× بالإنتظار" at bounding box center [713, 141] width 433 height 26
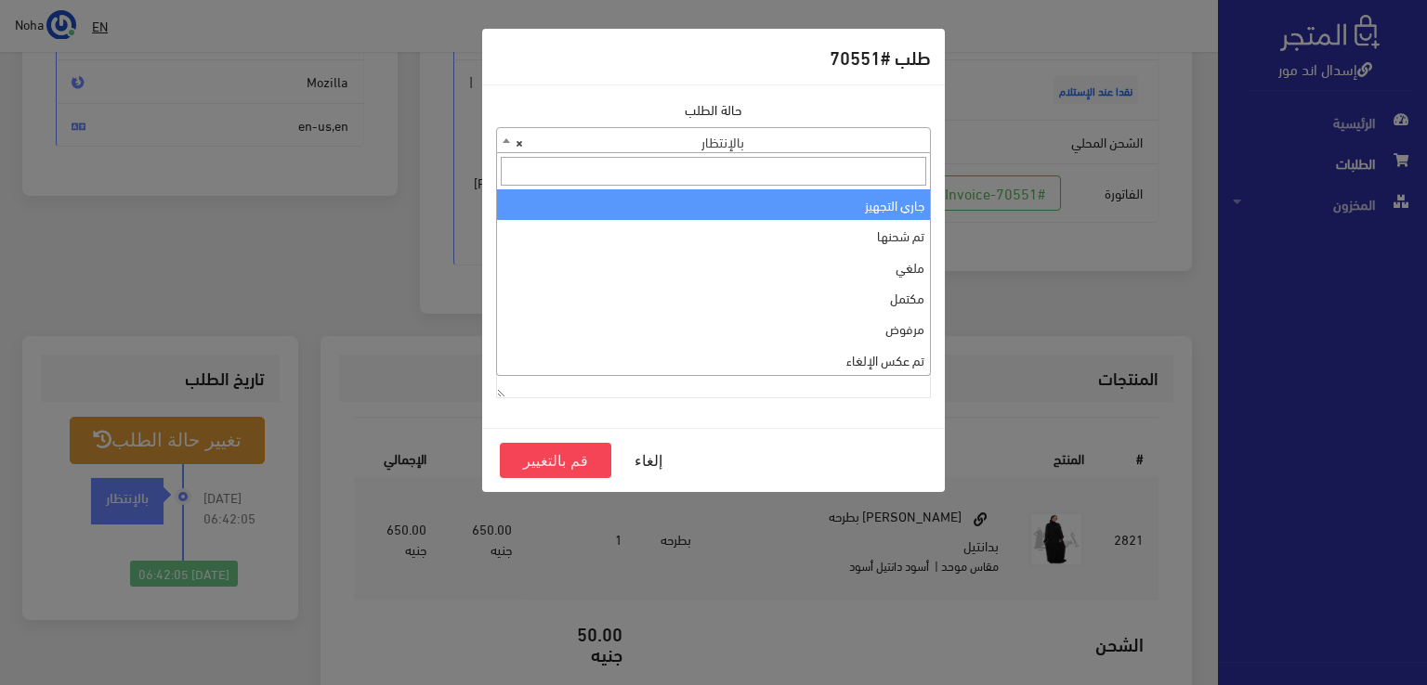
click at [695, 184] on input "search" at bounding box center [713, 171] width 425 height 29
select select "1"
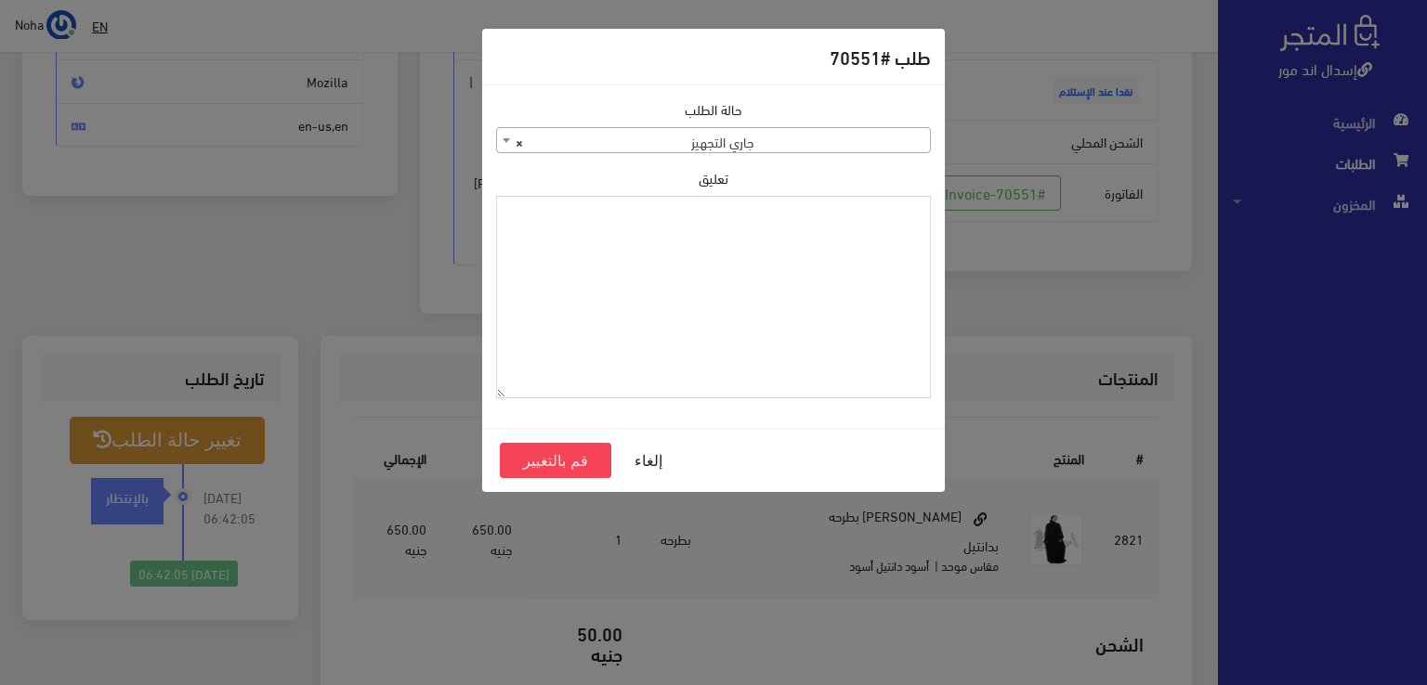
paste textarea "1120863"
type textarea "1120863"
click at [592, 463] on button "قم بالتغيير" at bounding box center [555, 460] width 111 height 35
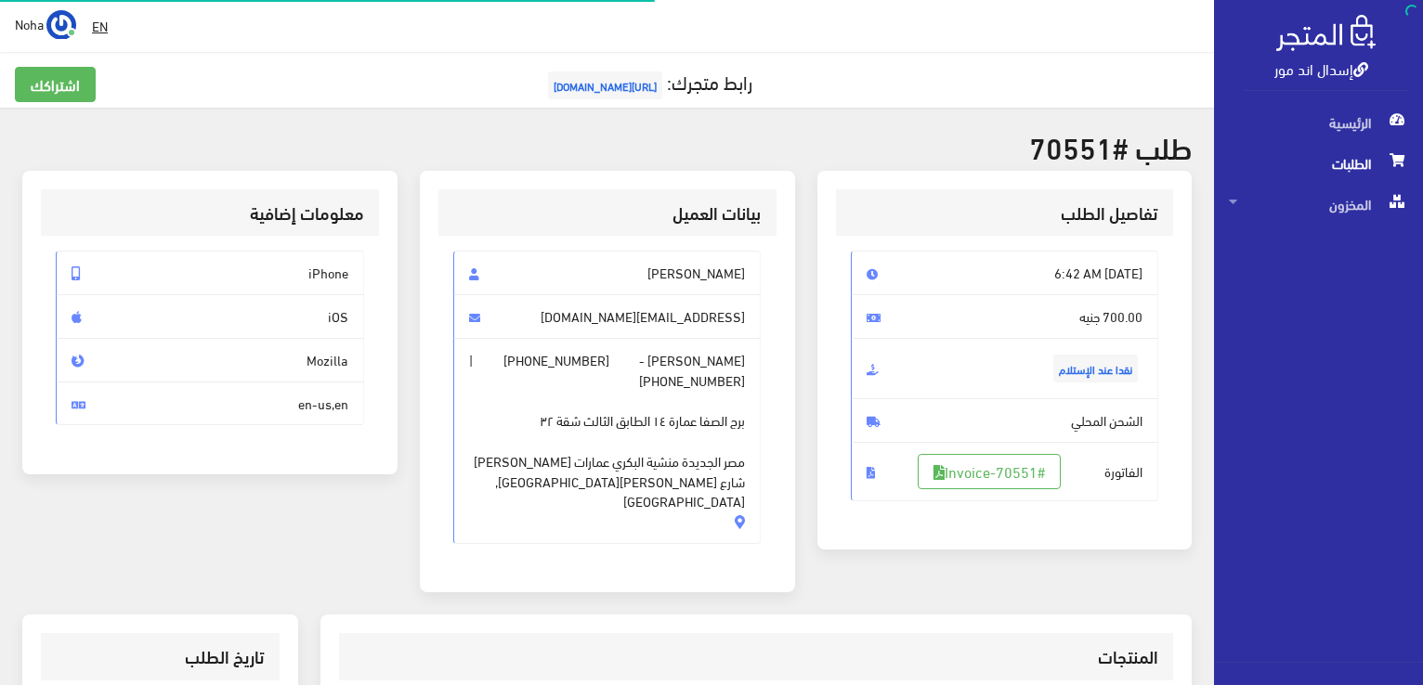
scroll to position [267, 0]
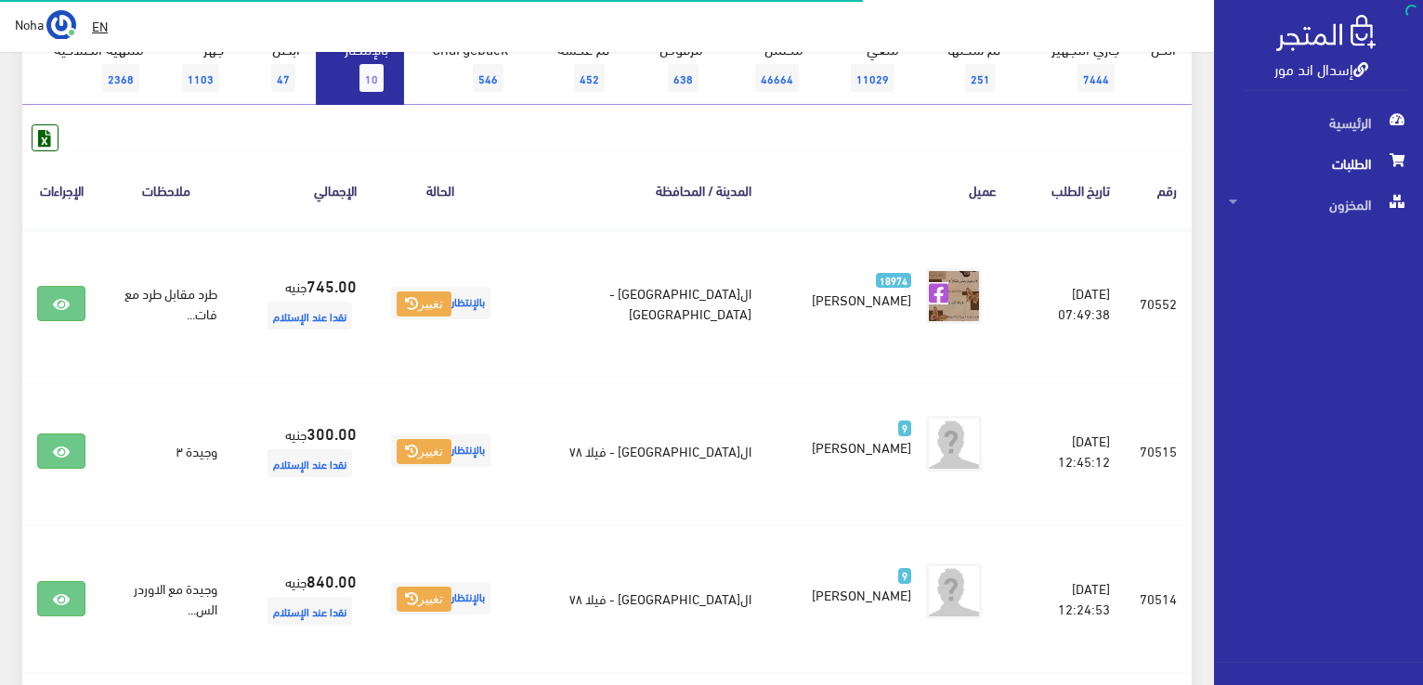
scroll to position [279, 0]
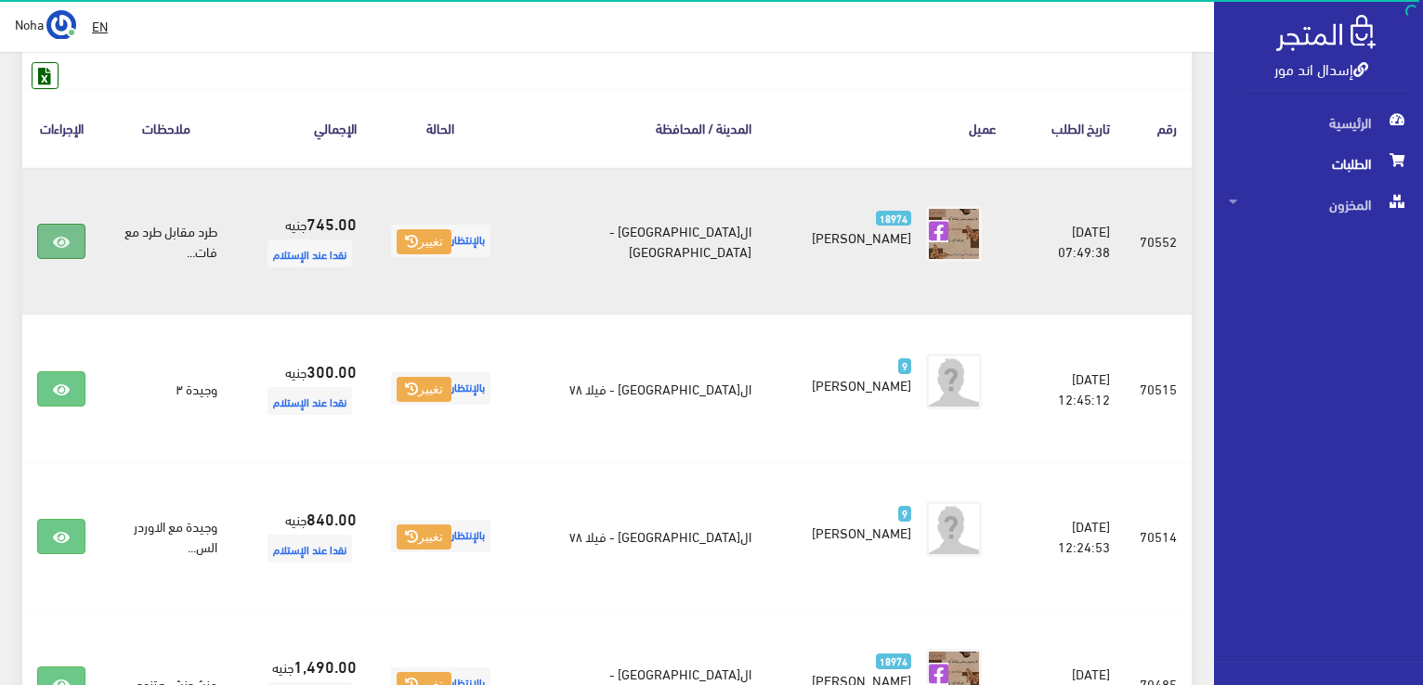
click at [67, 238] on icon at bounding box center [61, 242] width 17 height 15
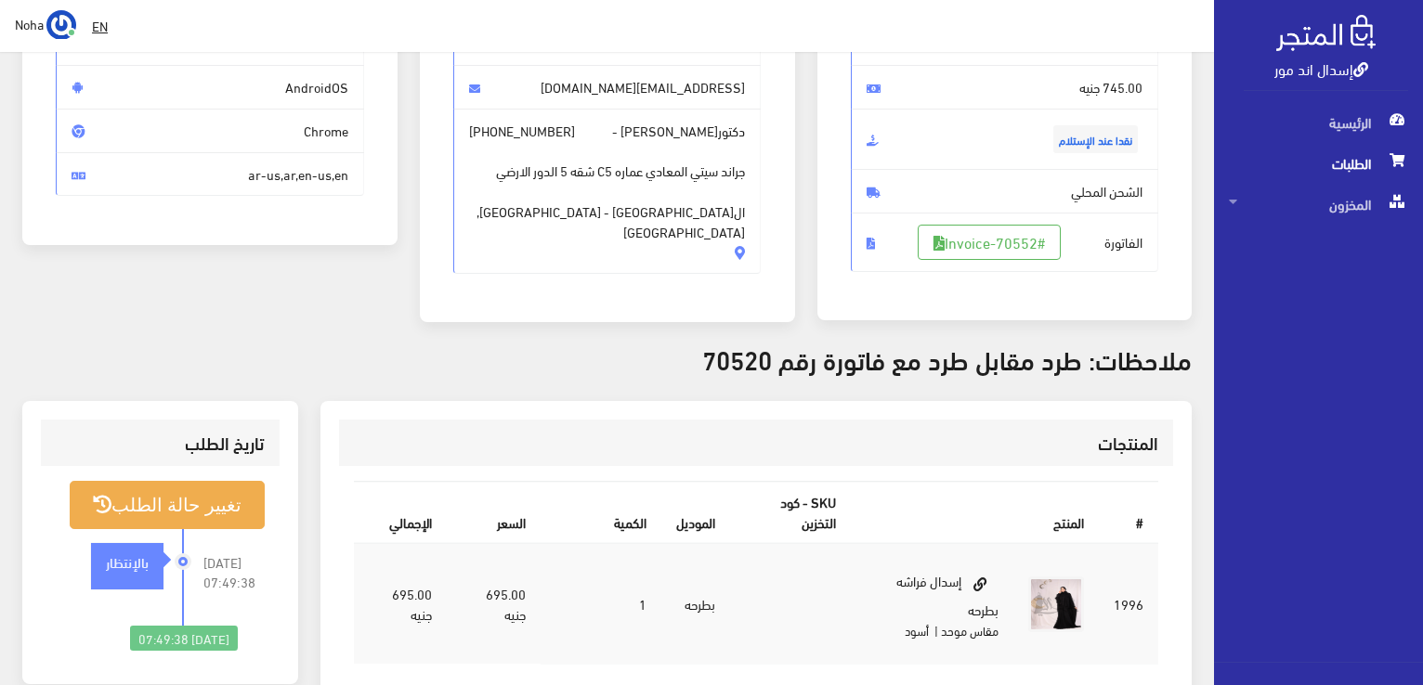
scroll to position [186, 0]
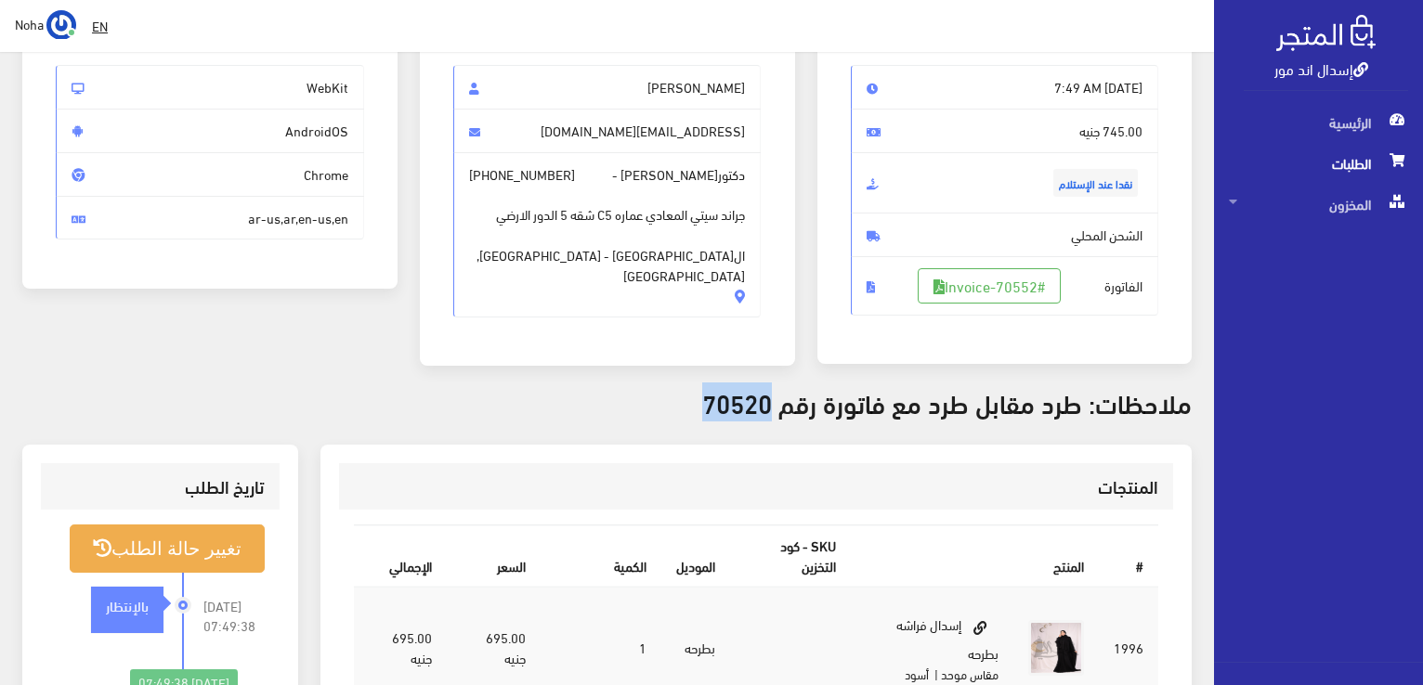
drag, startPoint x: 773, startPoint y: 401, endPoint x: 710, endPoint y: 417, distance: 65.1
click at [710, 417] on div "طلب #70552 تفاصيل الطلب Wed, Sep 10, 2025 7:49 AM نقدا عند الإستلام" at bounding box center [607, 484] width 1214 height 1125
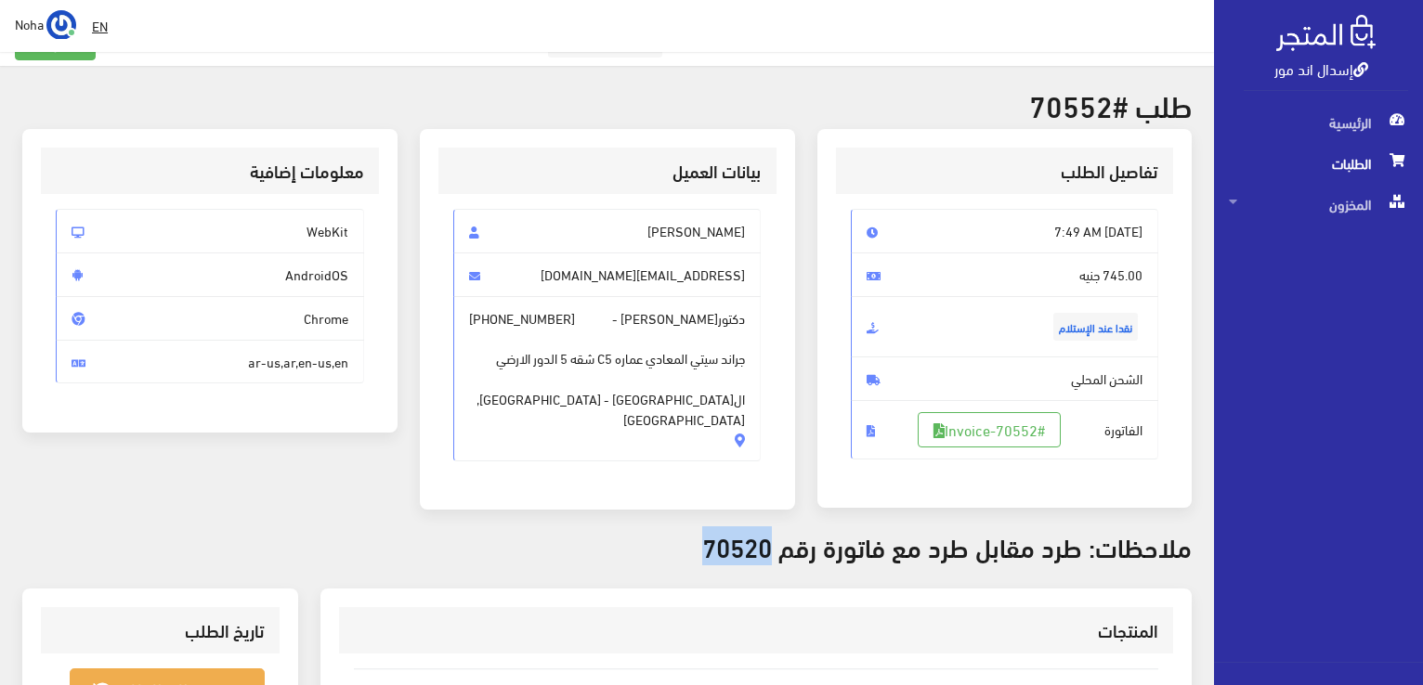
scroll to position [0, 0]
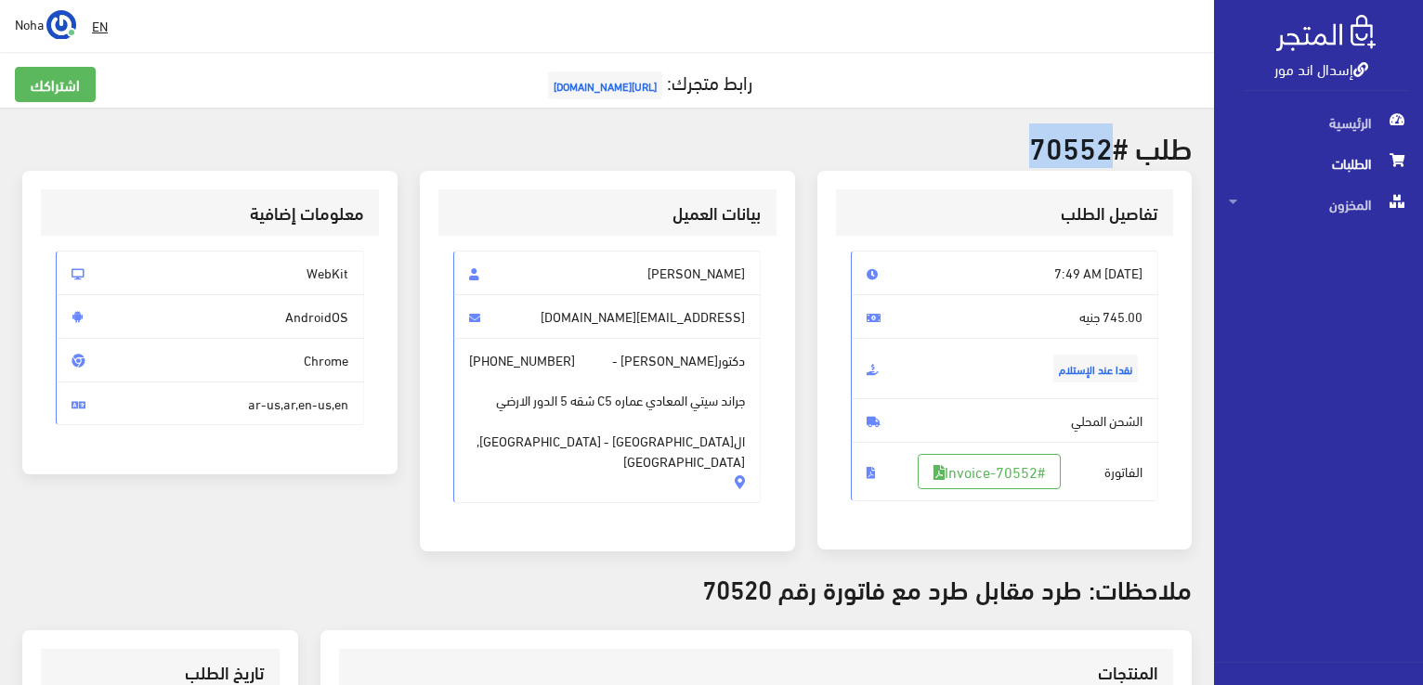
drag, startPoint x: 1106, startPoint y: 152, endPoint x: 1026, endPoint y: 152, distance: 79.9
click at [1026, 152] on h2 "طلب #70552" at bounding box center [606, 146] width 1169 height 33
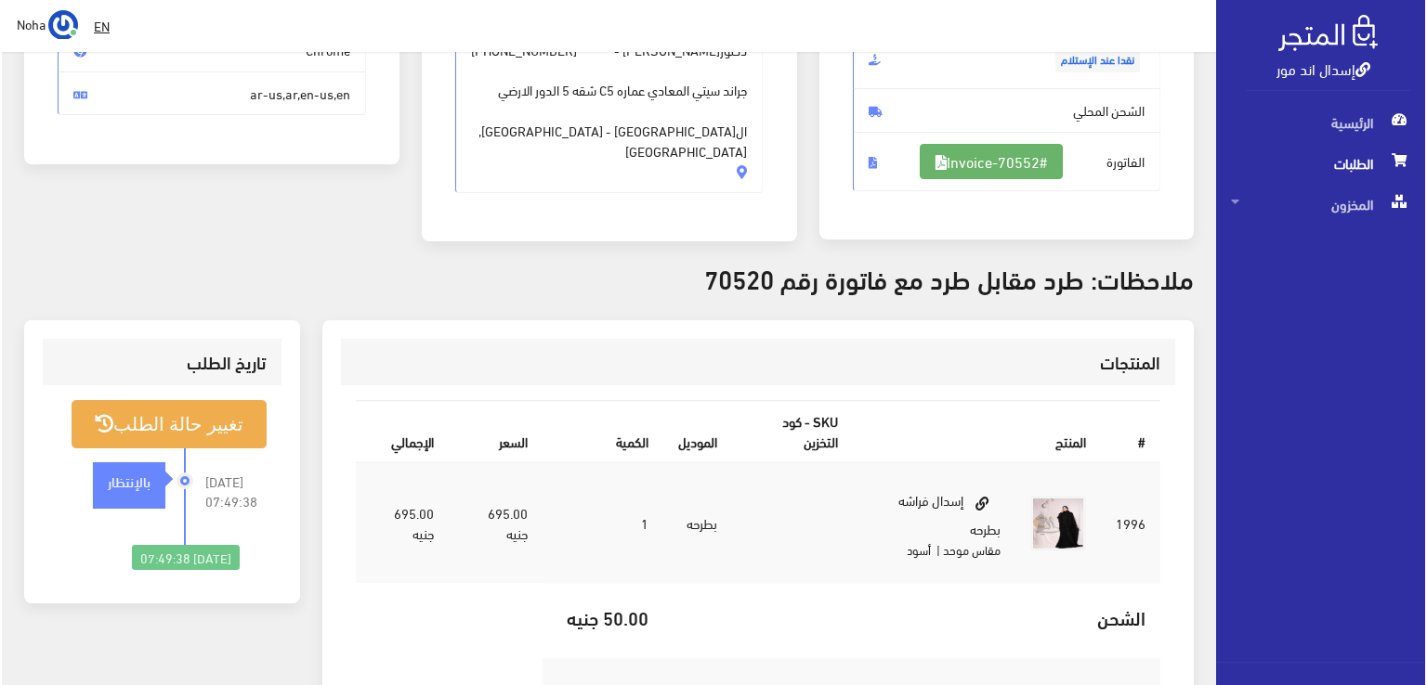
scroll to position [279, 0]
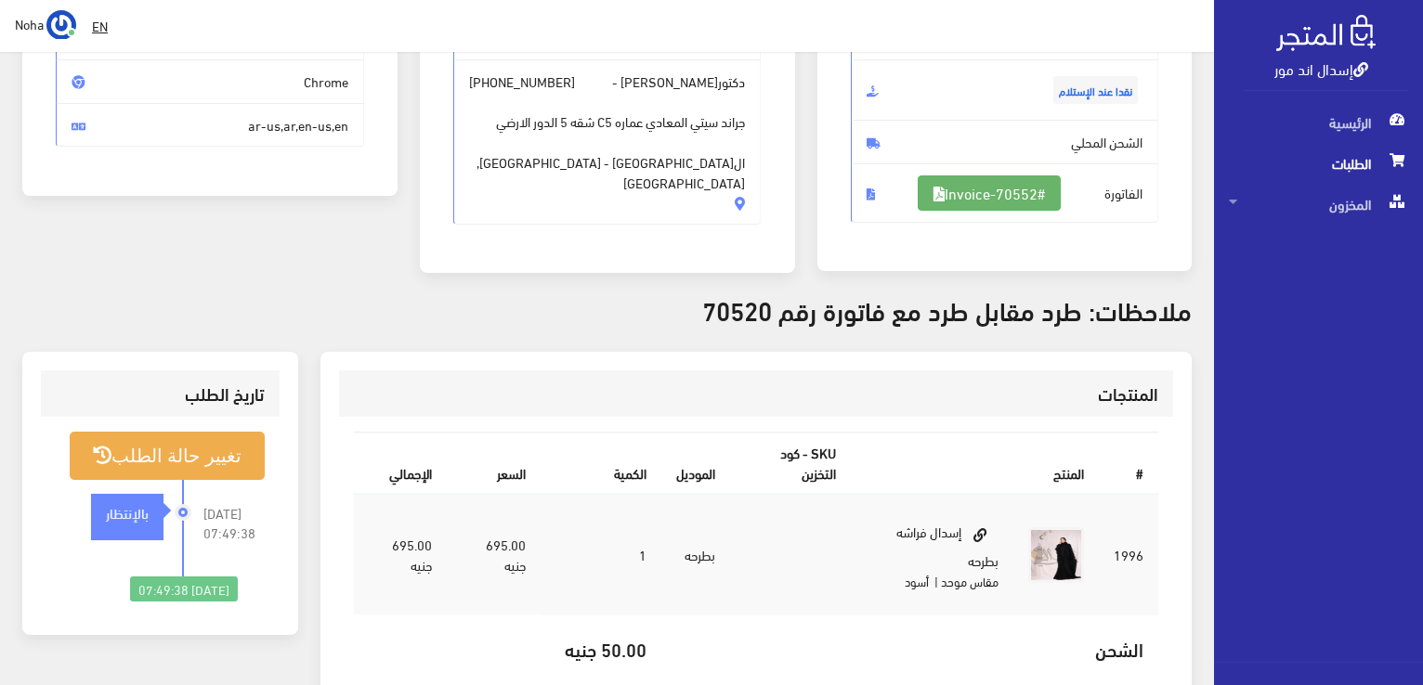
click at [977, 207] on link "#Invoice-70552" at bounding box center [989, 193] width 143 height 35
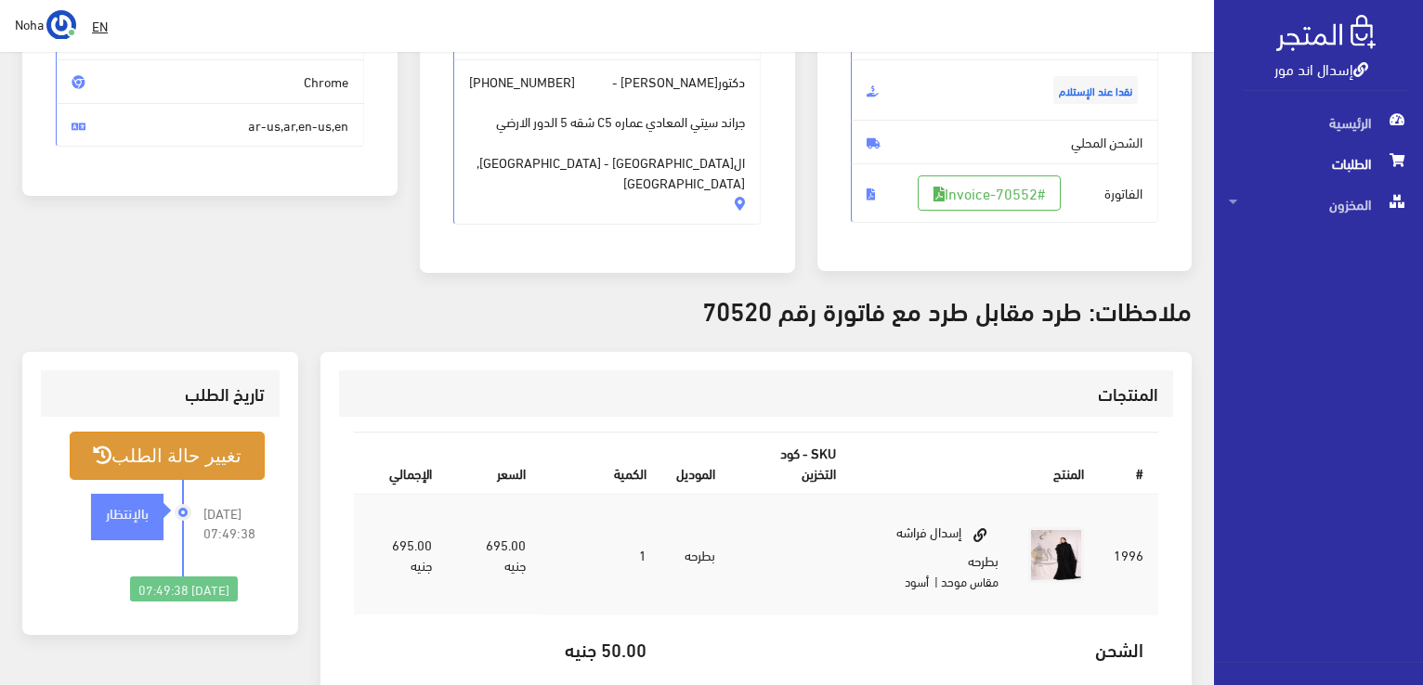
click at [169, 448] on button "تغيير حالة الطلب" at bounding box center [167, 455] width 195 height 47
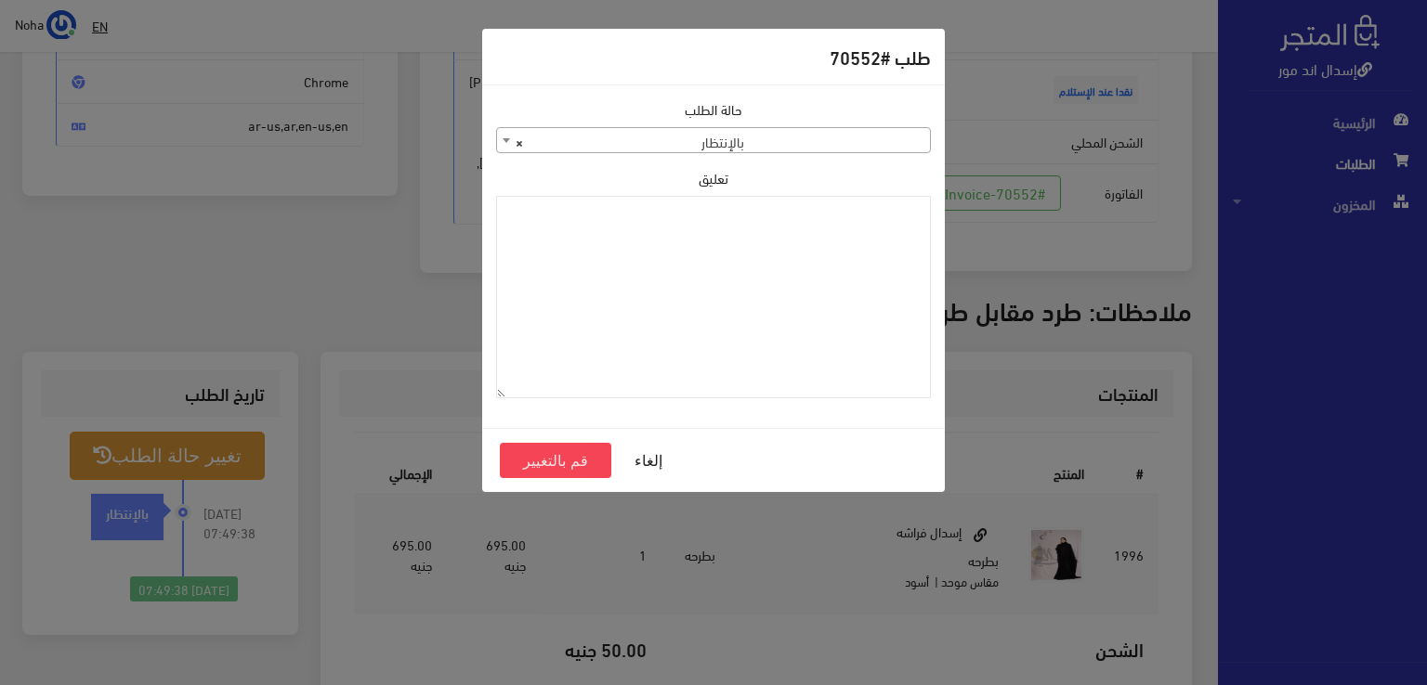
click at [799, 132] on span "× بالإنتظار" at bounding box center [713, 141] width 433 height 26
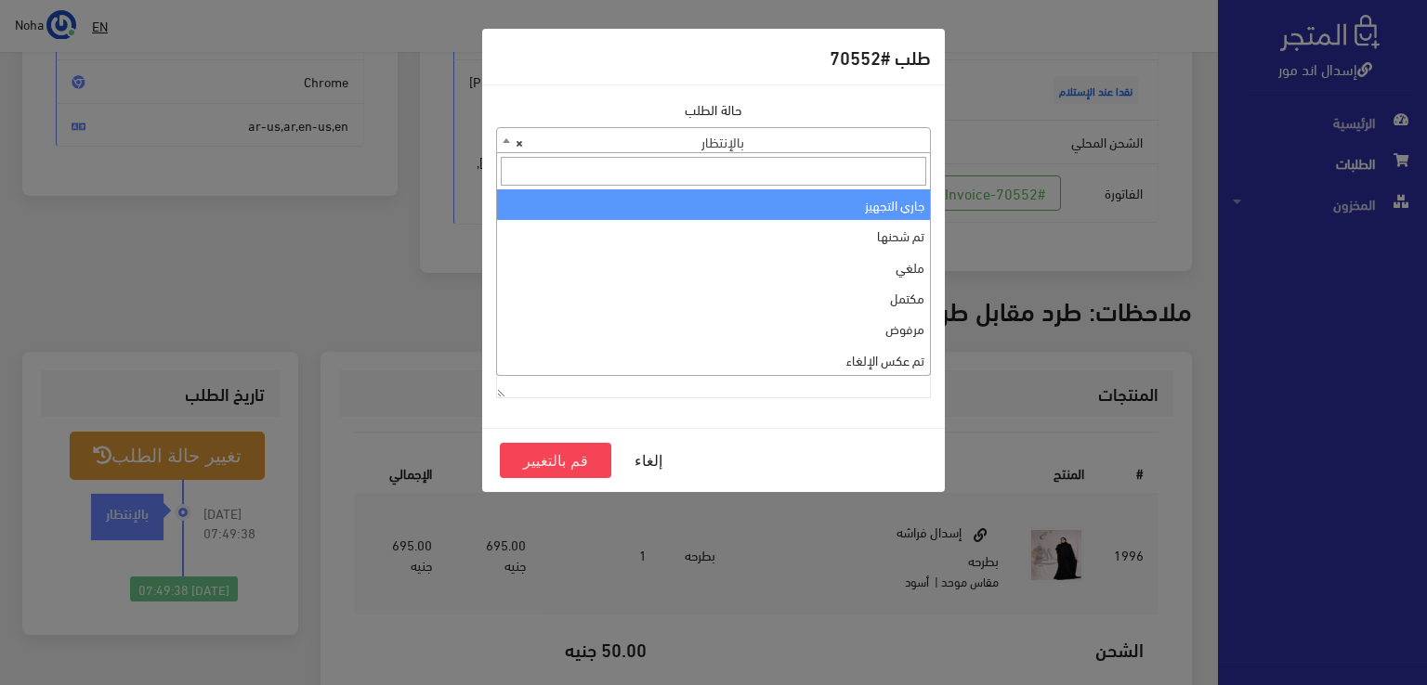
select select "1"
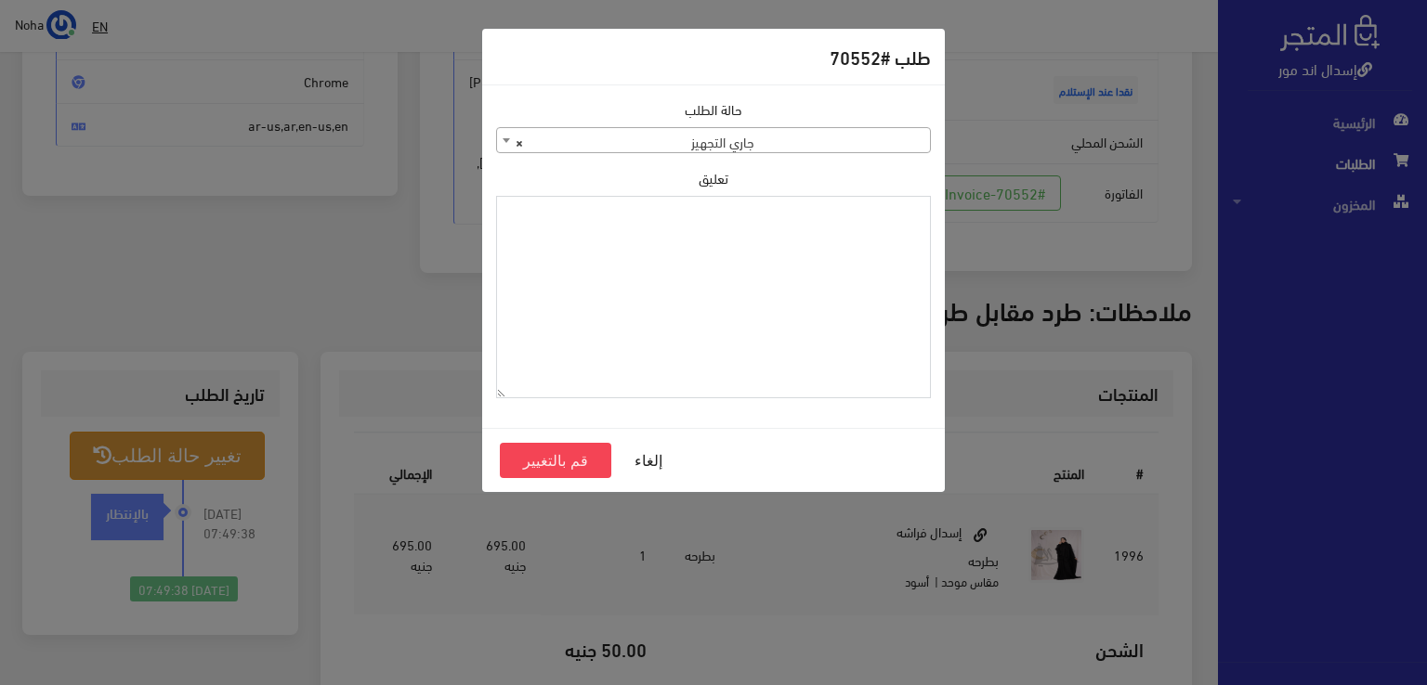
paste textarea "1120863"
type textarea "1120863"
click at [557, 448] on button "قم بالتغيير" at bounding box center [555, 460] width 111 height 35
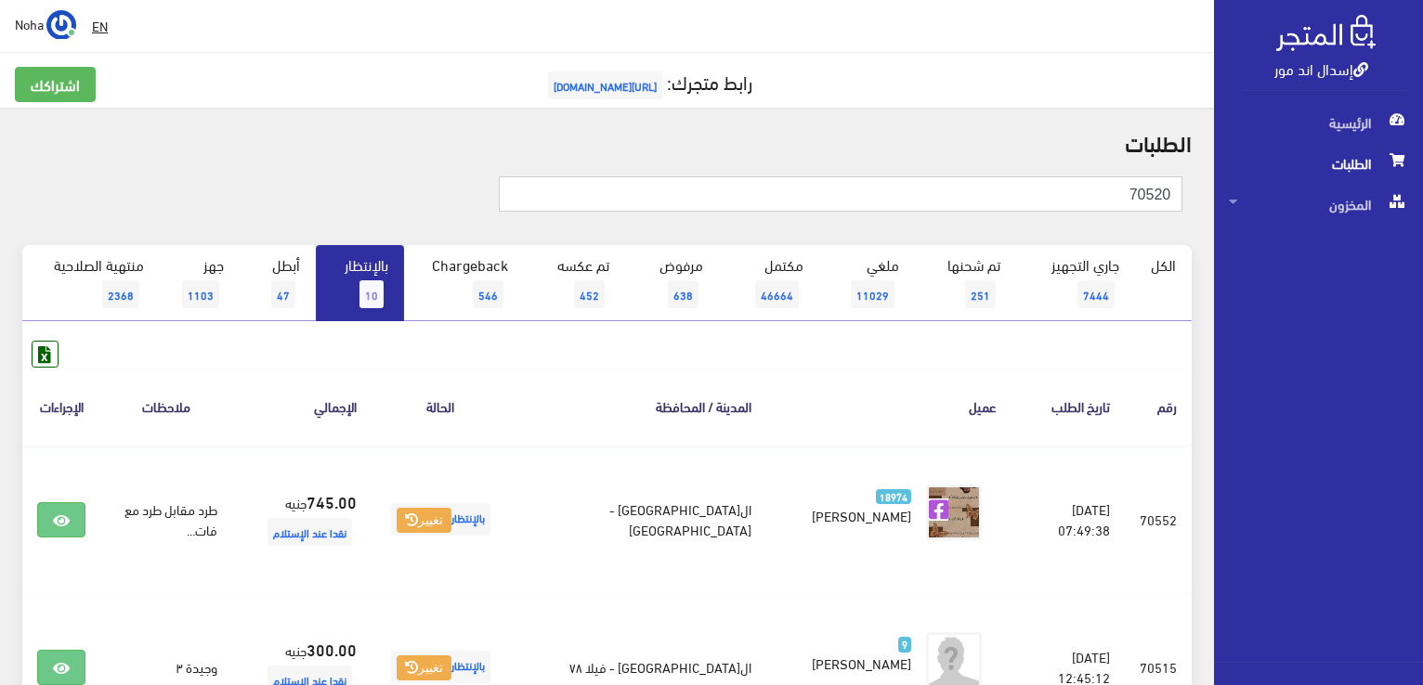
type input "70520"
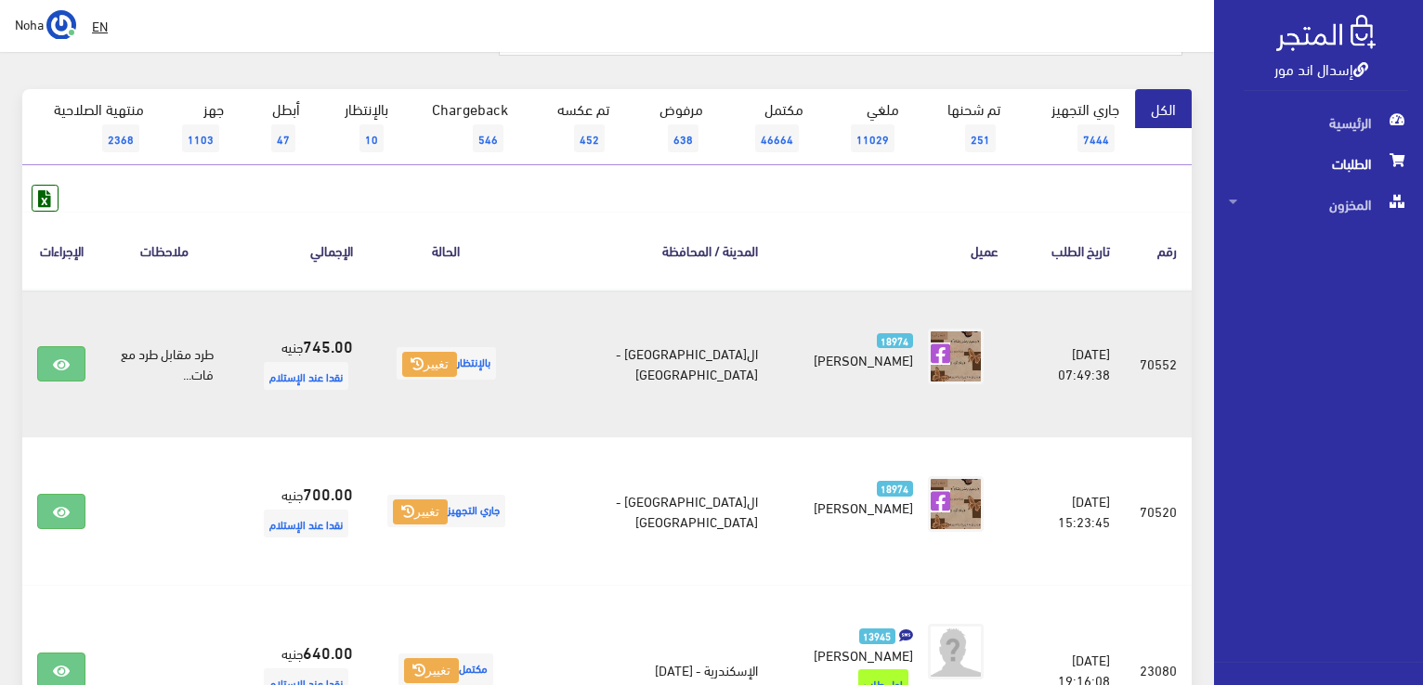
scroll to position [279, 0]
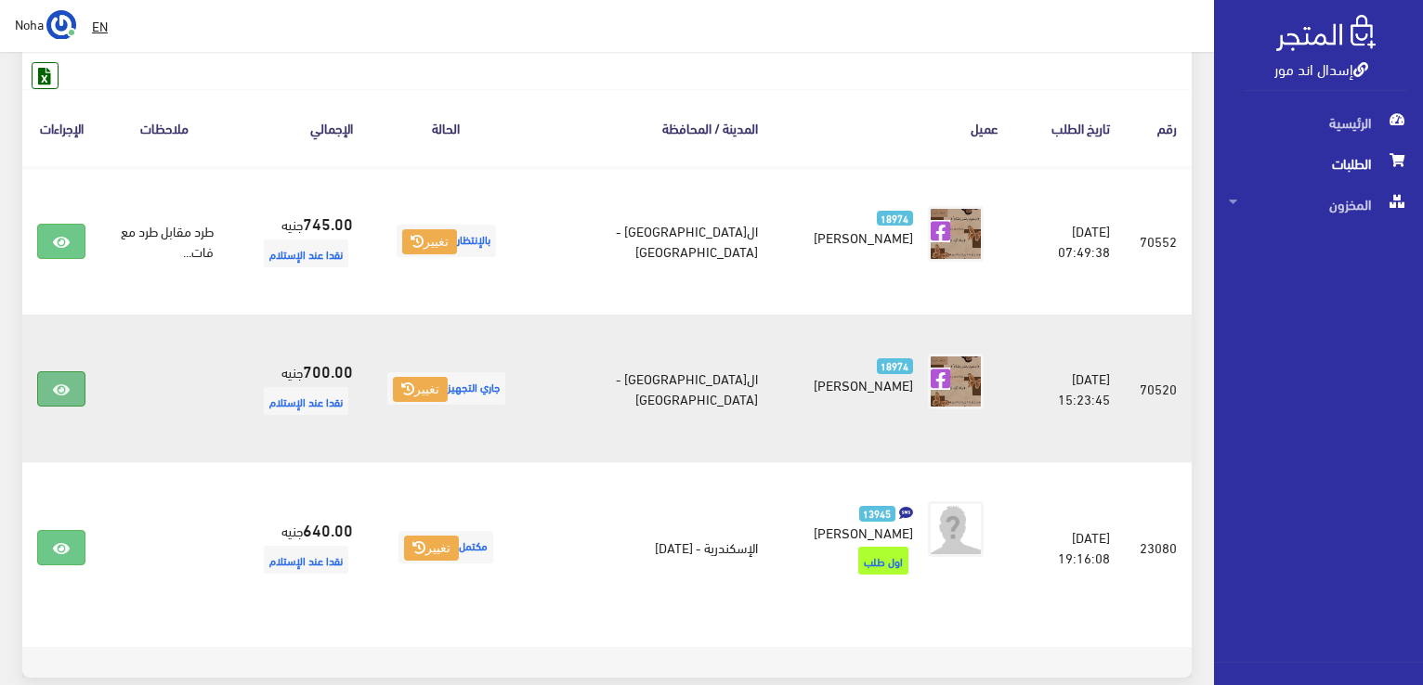
click at [73, 384] on link at bounding box center [61, 389] width 48 height 35
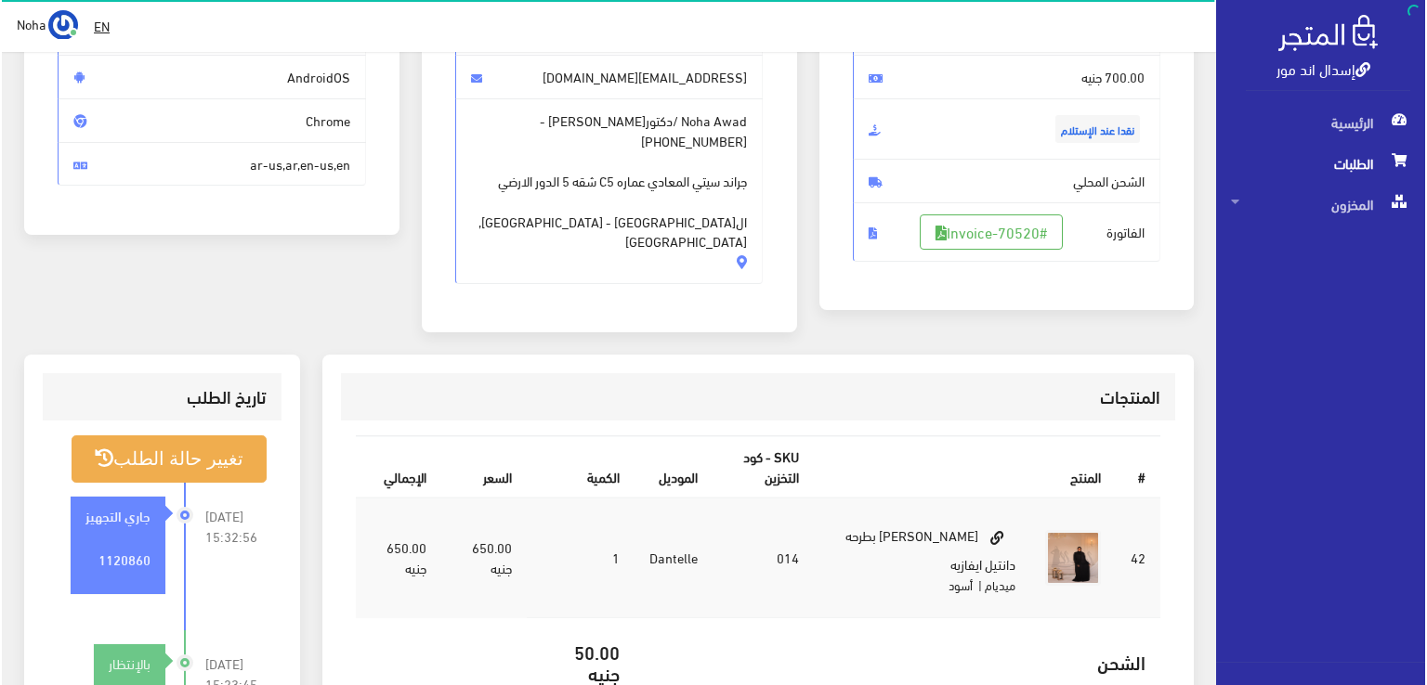
scroll to position [372, 0]
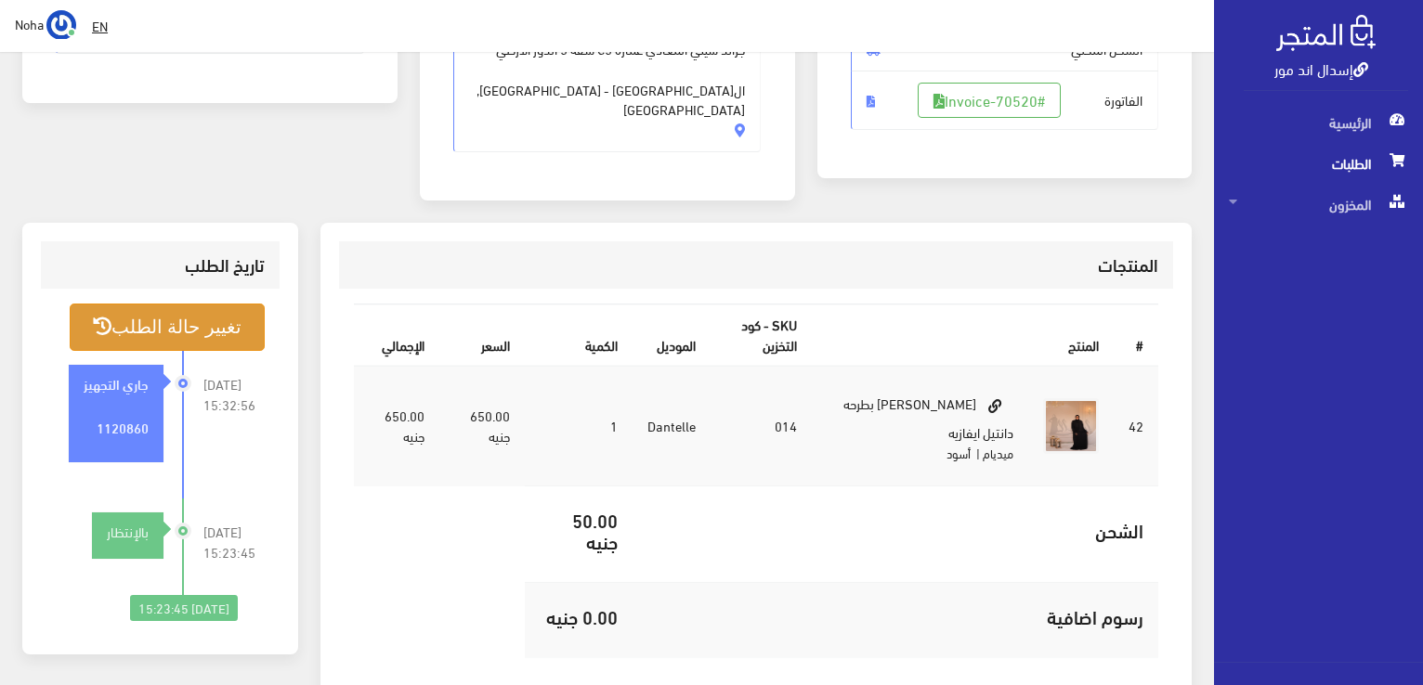
click at [160, 307] on button "تغيير حالة الطلب" at bounding box center [167, 327] width 195 height 47
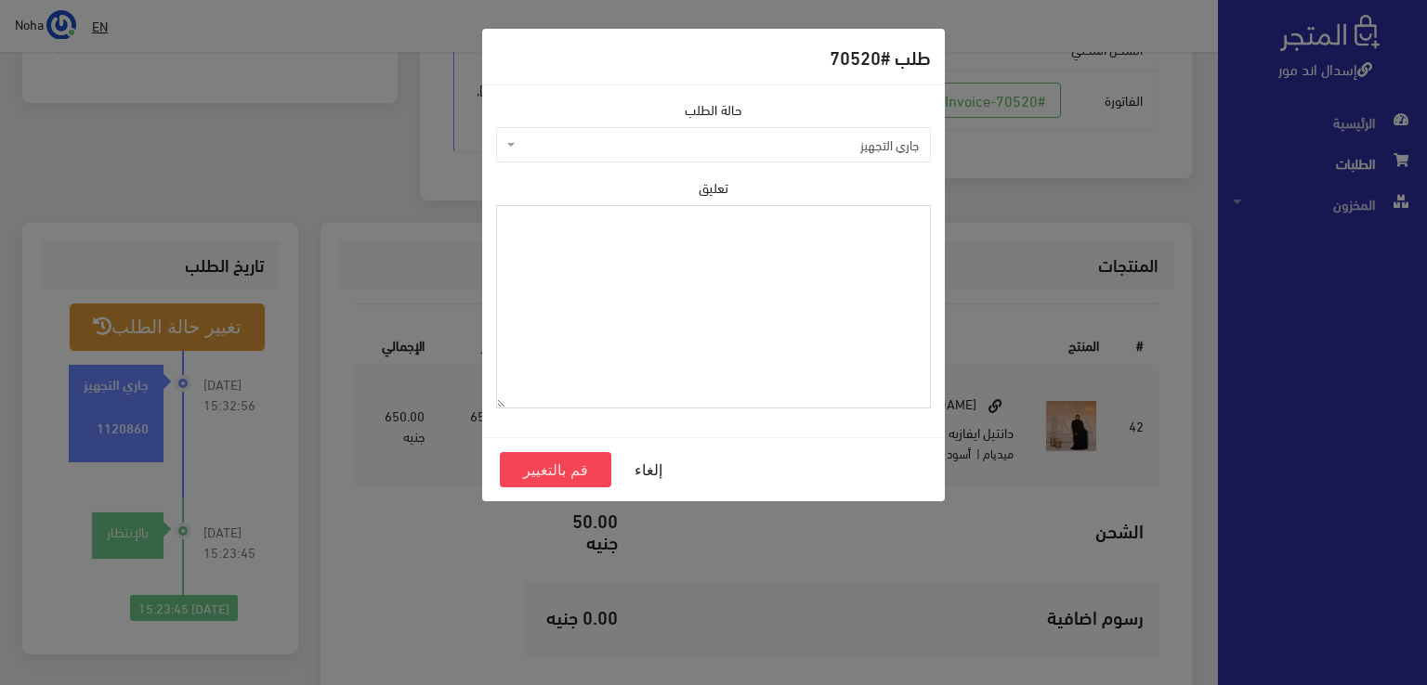
click at [719, 294] on textarea "تعليق" at bounding box center [713, 306] width 435 height 203
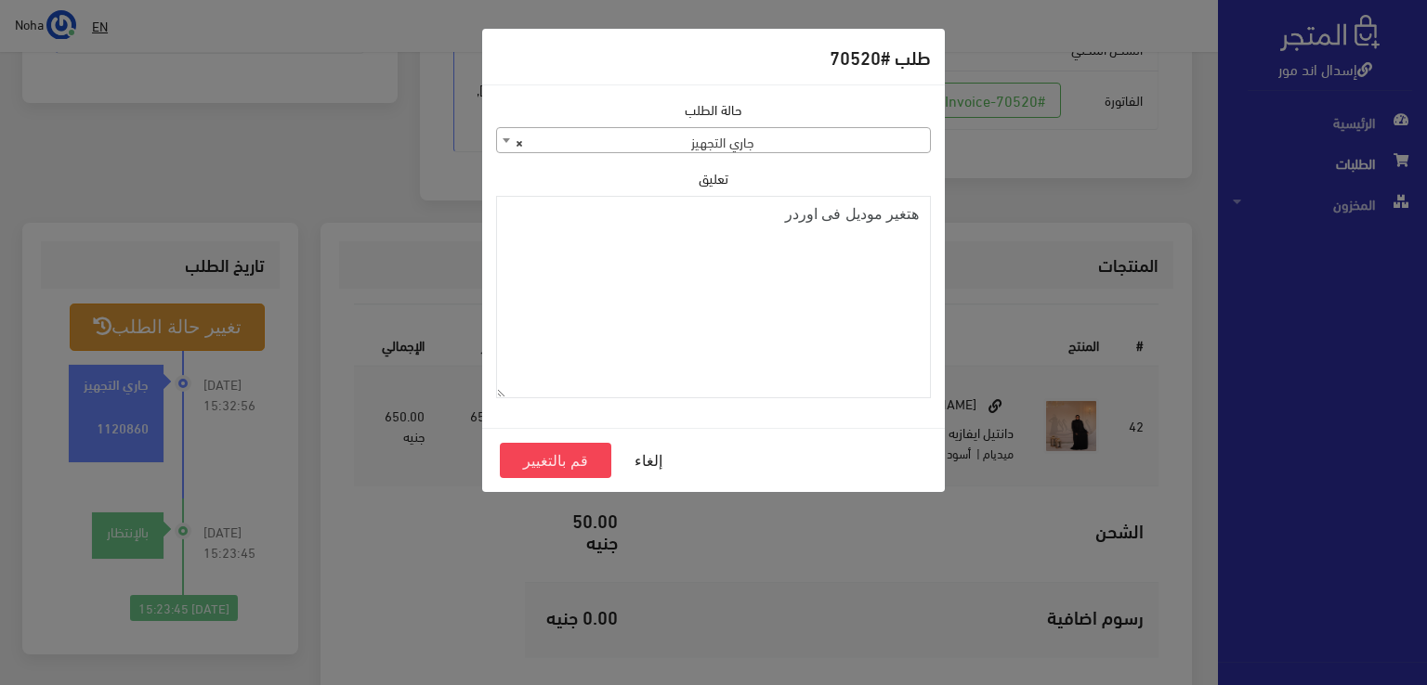
click at [711, 183] on label "تعليق" at bounding box center [713, 178] width 30 height 20
click at [711, 196] on textarea "هتغير موديل فى اوردر" at bounding box center [713, 297] width 435 height 203
type textarea "هتغير موديل فى [GEOGRAPHIC_DATA] 70552"
click at [566, 464] on button "قم بالتغيير" at bounding box center [555, 460] width 111 height 35
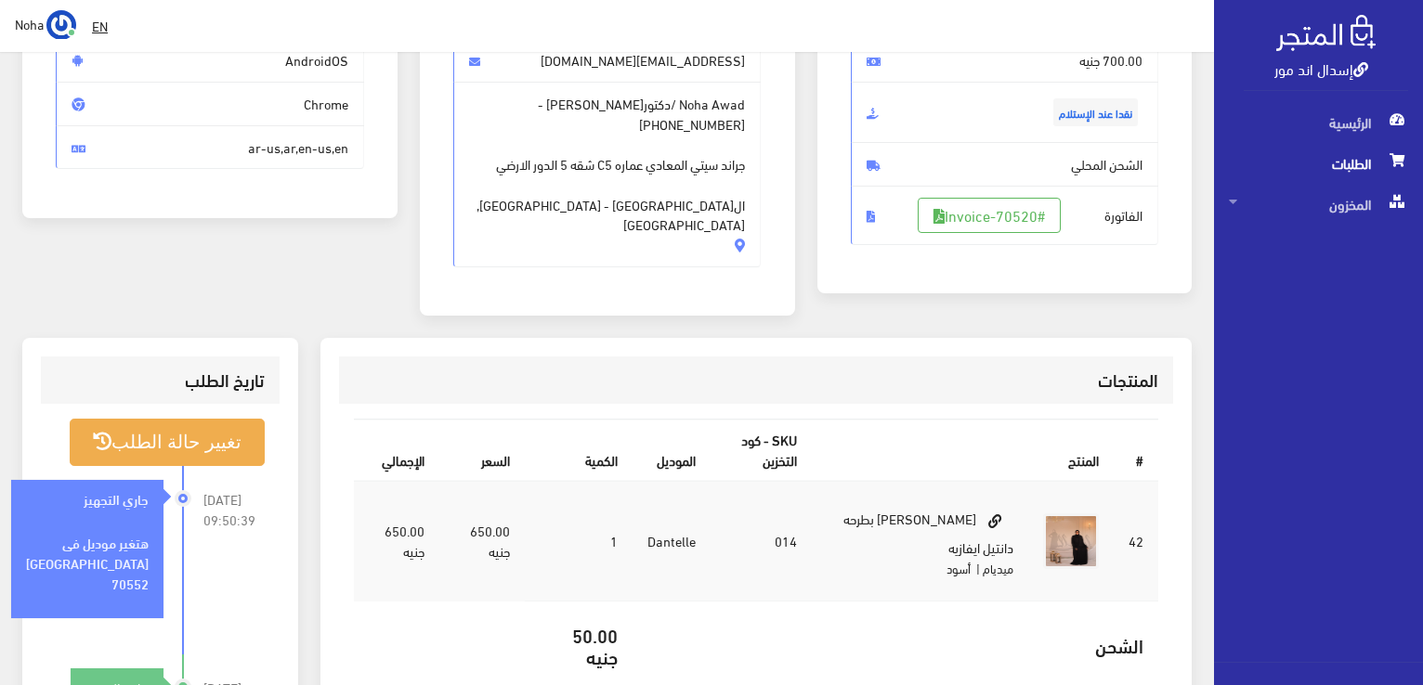
scroll to position [279, 0]
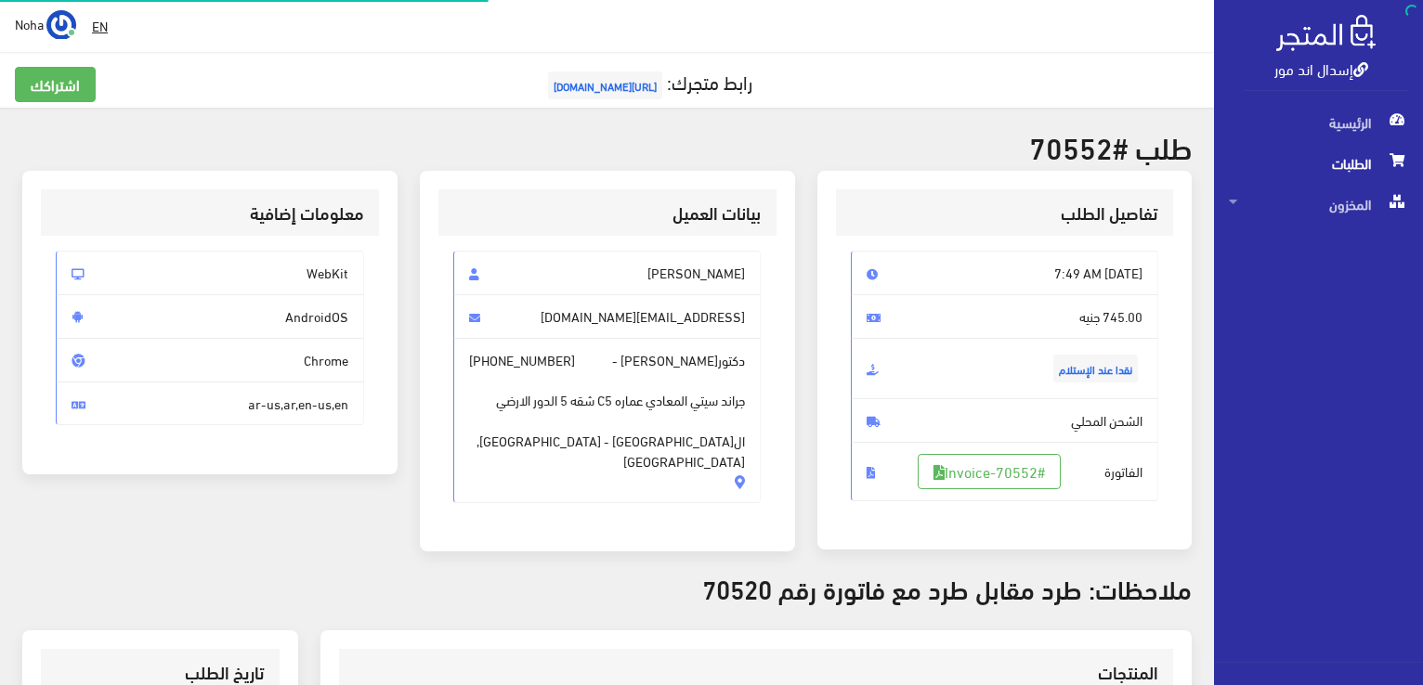
scroll to position [267, 0]
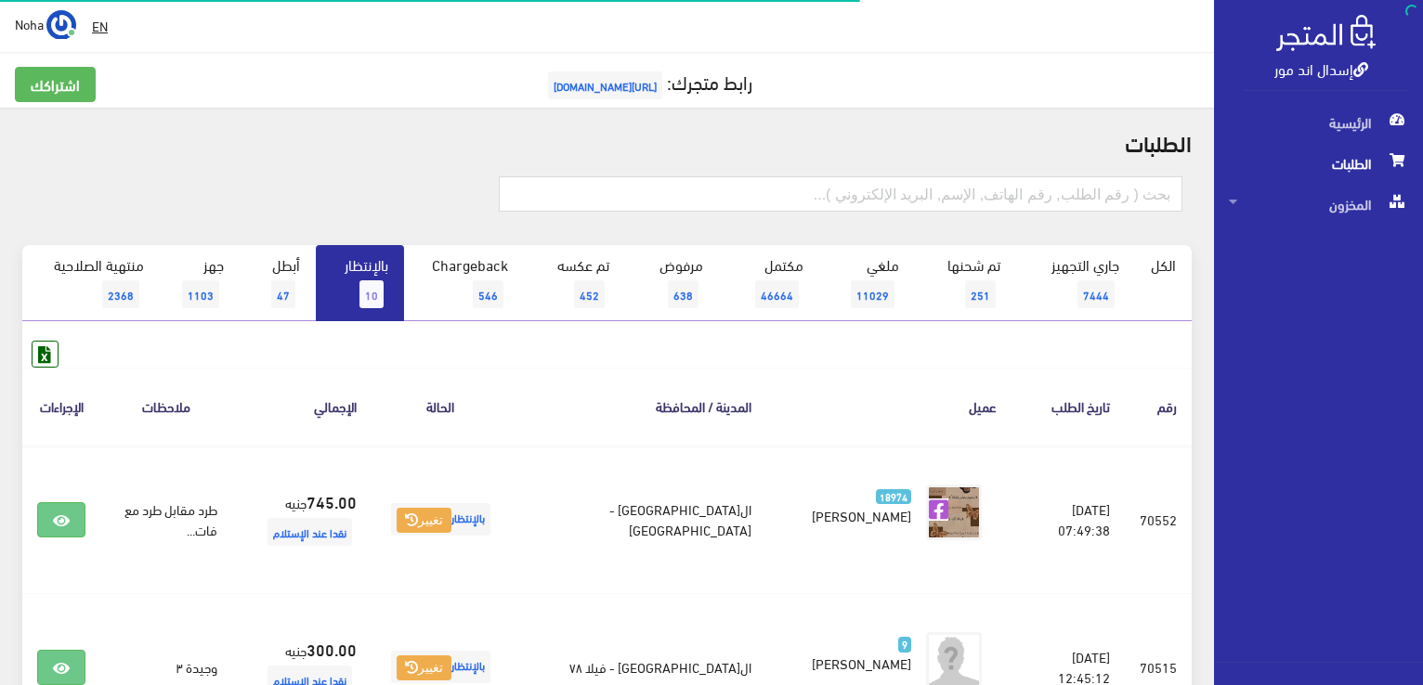
click at [346, 287] on link "بالإنتظار 10" at bounding box center [360, 283] width 88 height 76
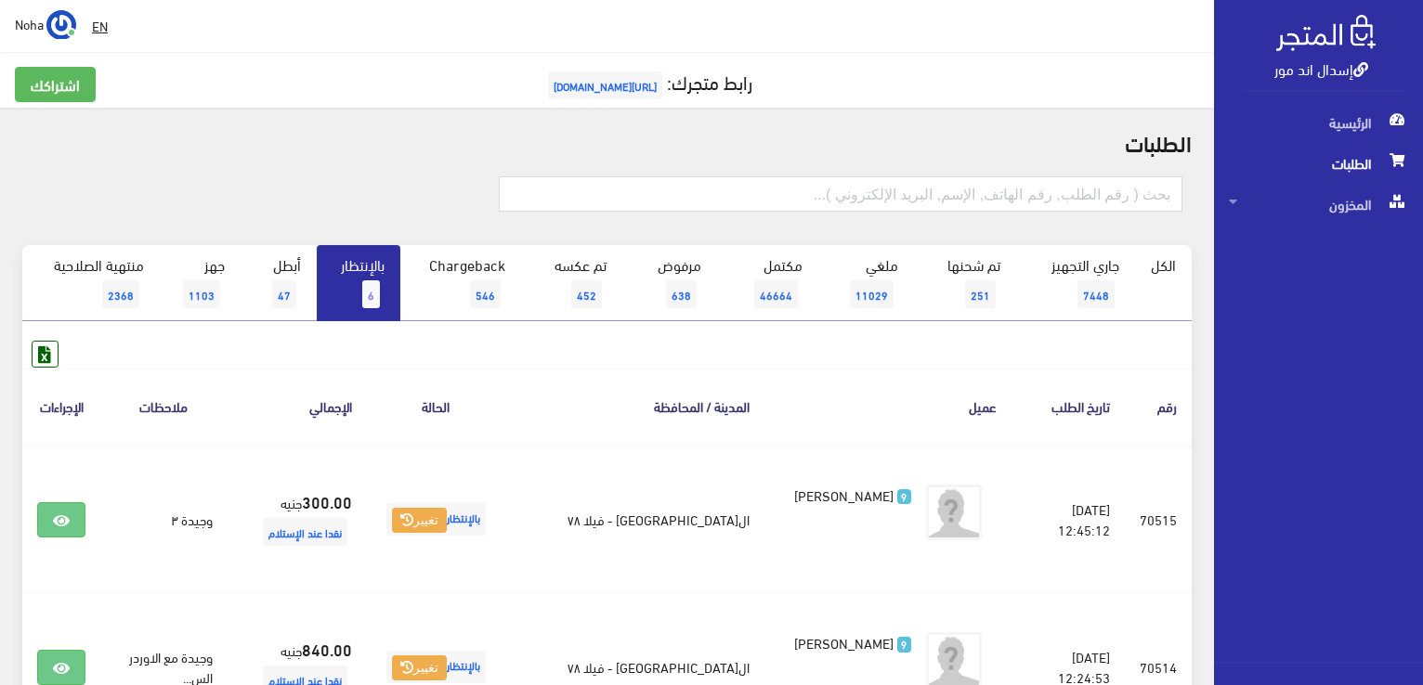
click at [364, 311] on link "بالإنتظار 6" at bounding box center [359, 283] width 84 height 76
click at [367, 293] on span "6" at bounding box center [371, 295] width 18 height 28
click at [346, 286] on link "بالإنتظار 6" at bounding box center [359, 283] width 84 height 76
click at [368, 287] on span "6" at bounding box center [371, 295] width 18 height 28
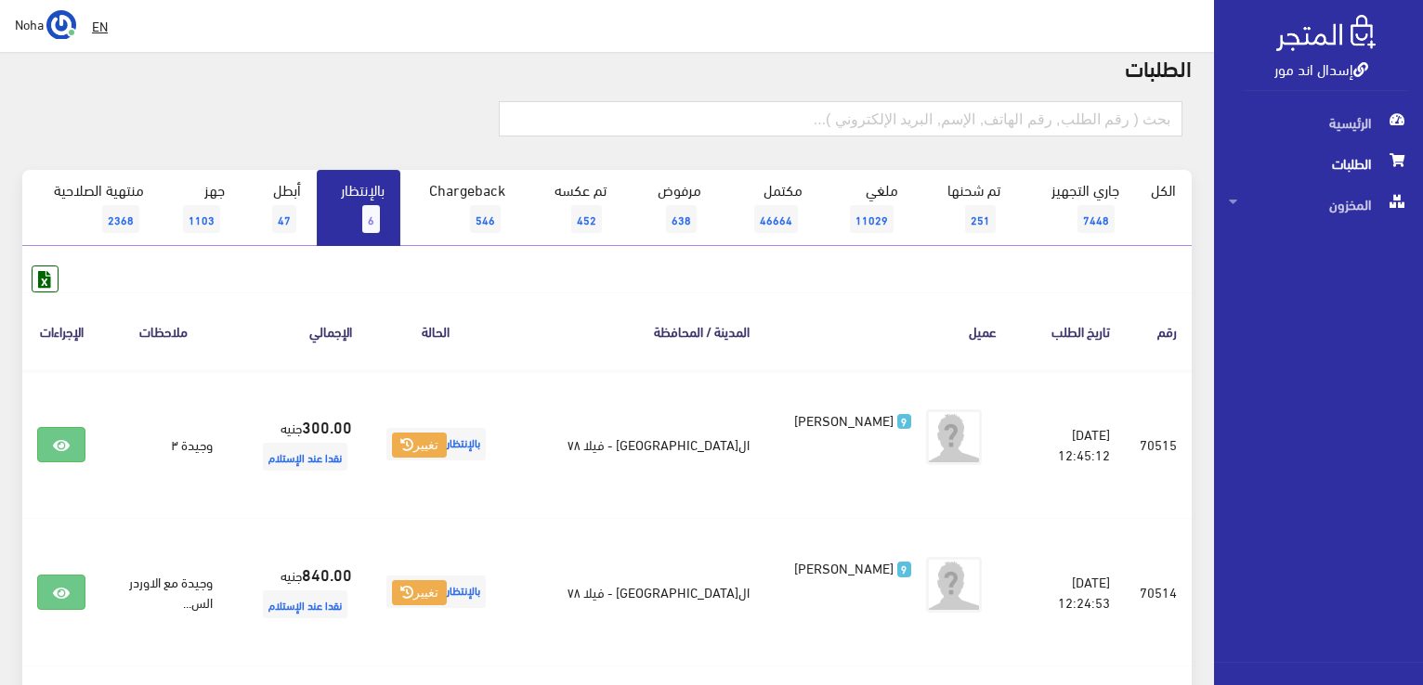
scroll to position [50, 0]
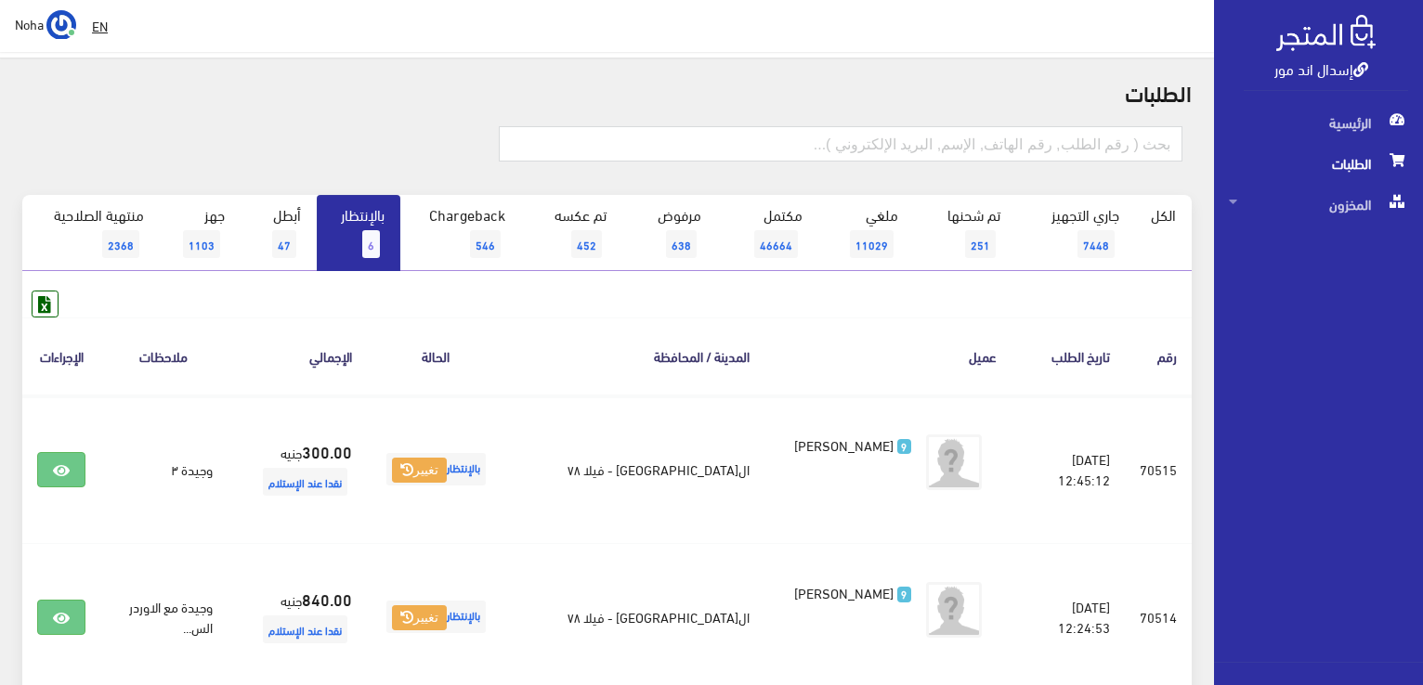
click at [356, 244] on link "بالإنتظار 6" at bounding box center [359, 233] width 84 height 76
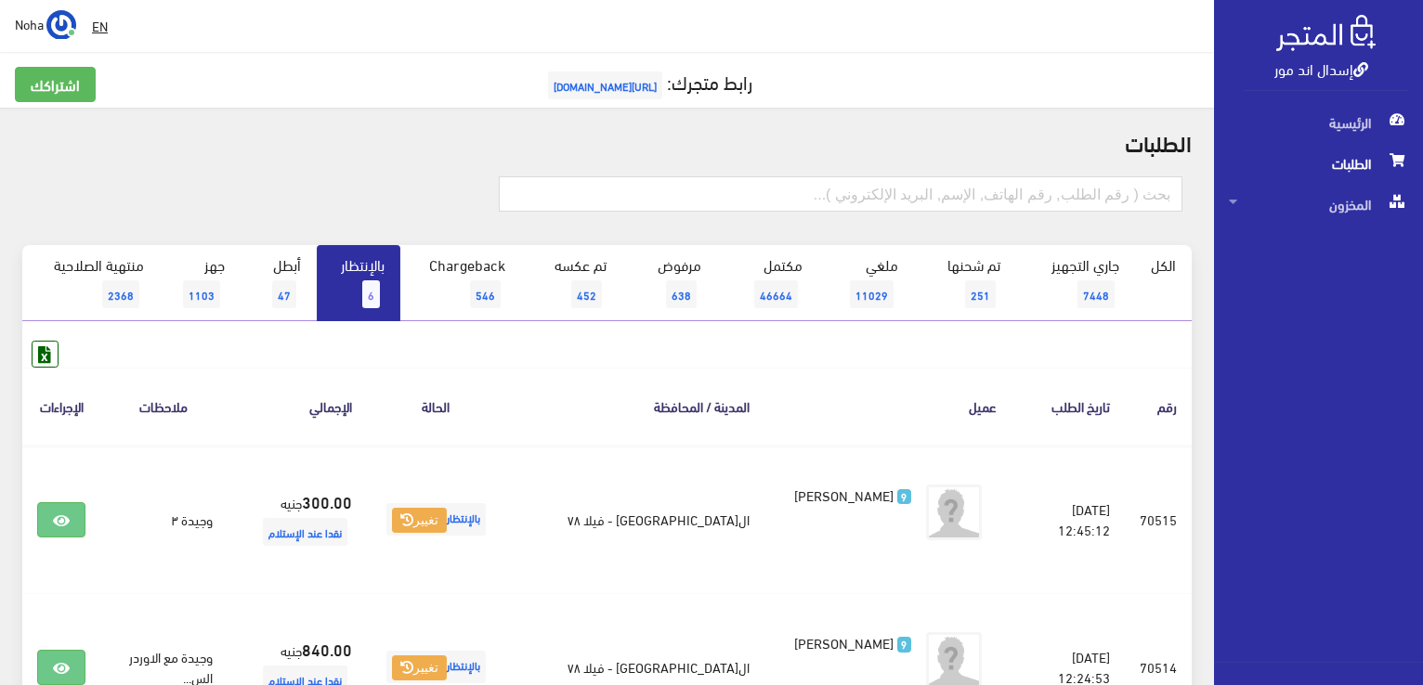
click at [353, 257] on link "بالإنتظار 6" at bounding box center [359, 283] width 84 height 76
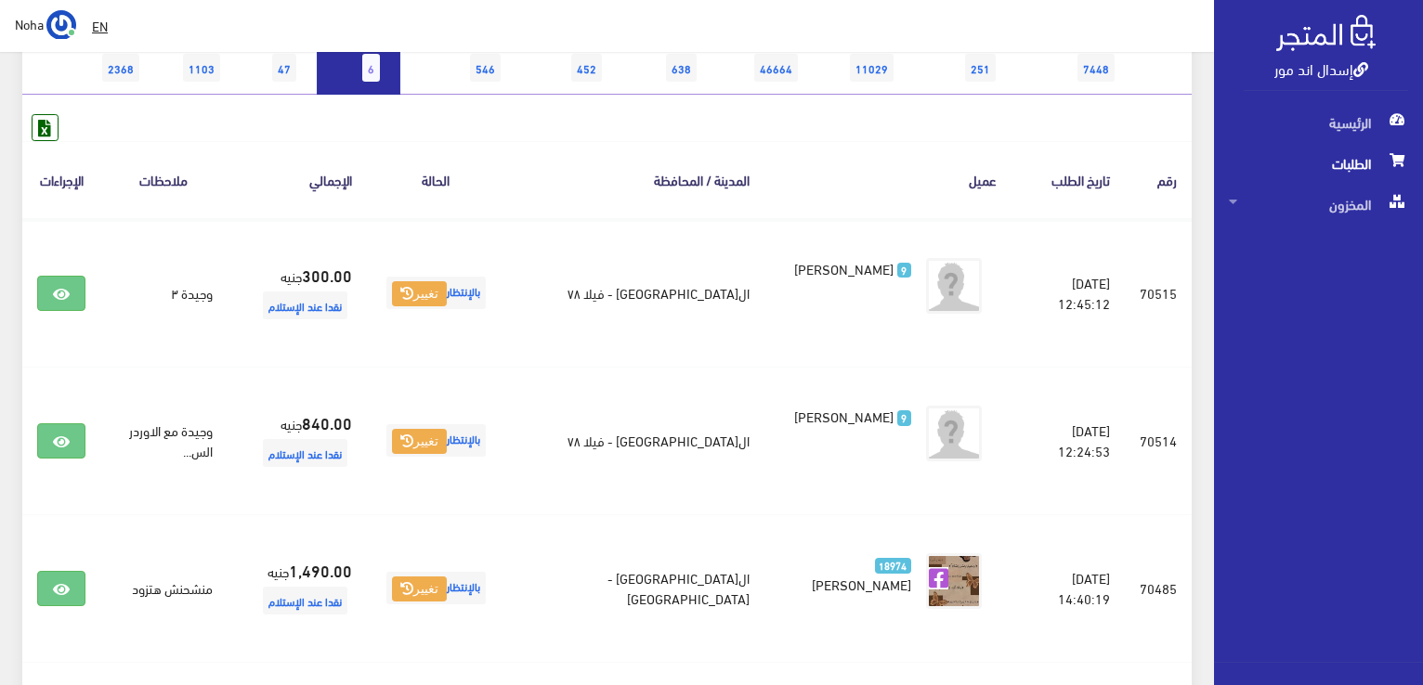
scroll to position [186, 0]
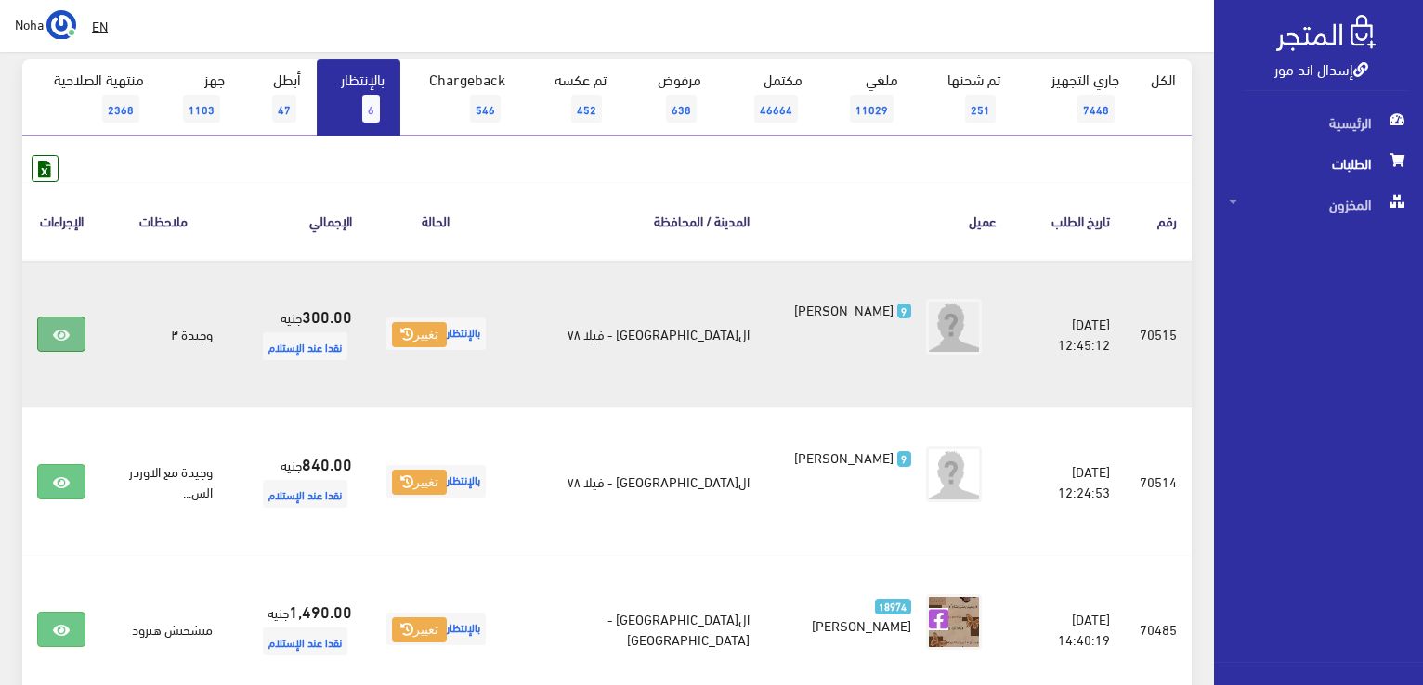
click at [71, 345] on link at bounding box center [61, 334] width 48 height 35
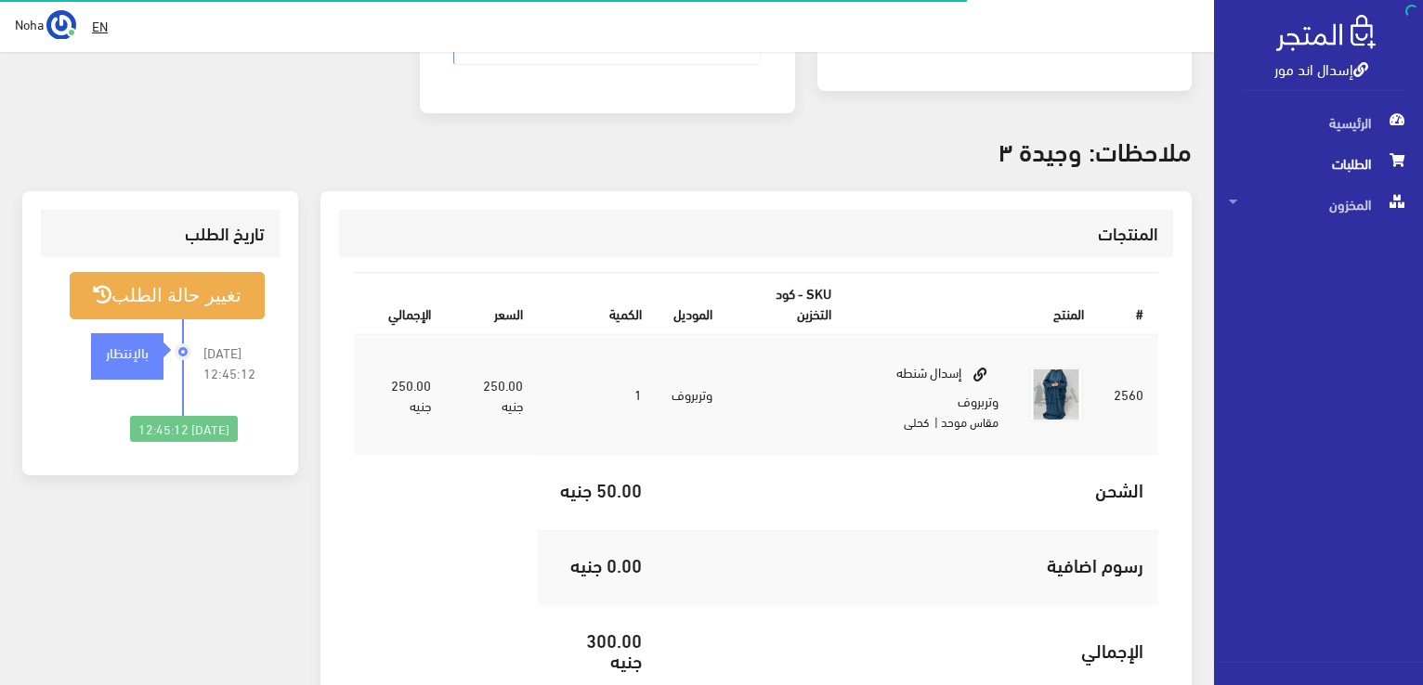
scroll to position [464, 0]
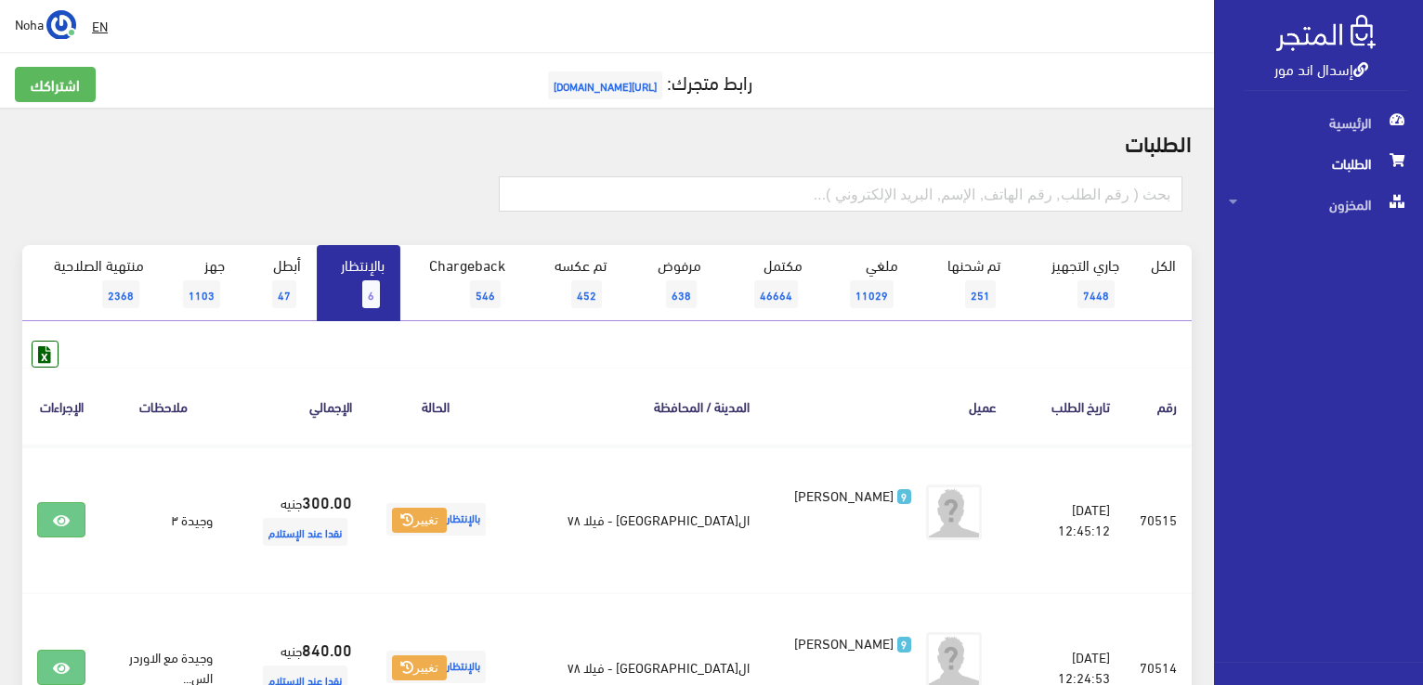
click at [364, 301] on span "6" at bounding box center [371, 295] width 18 height 28
click at [368, 294] on span "6" at bounding box center [371, 295] width 18 height 28
click at [363, 286] on link "بالإنتظار 6" at bounding box center [359, 283] width 84 height 76
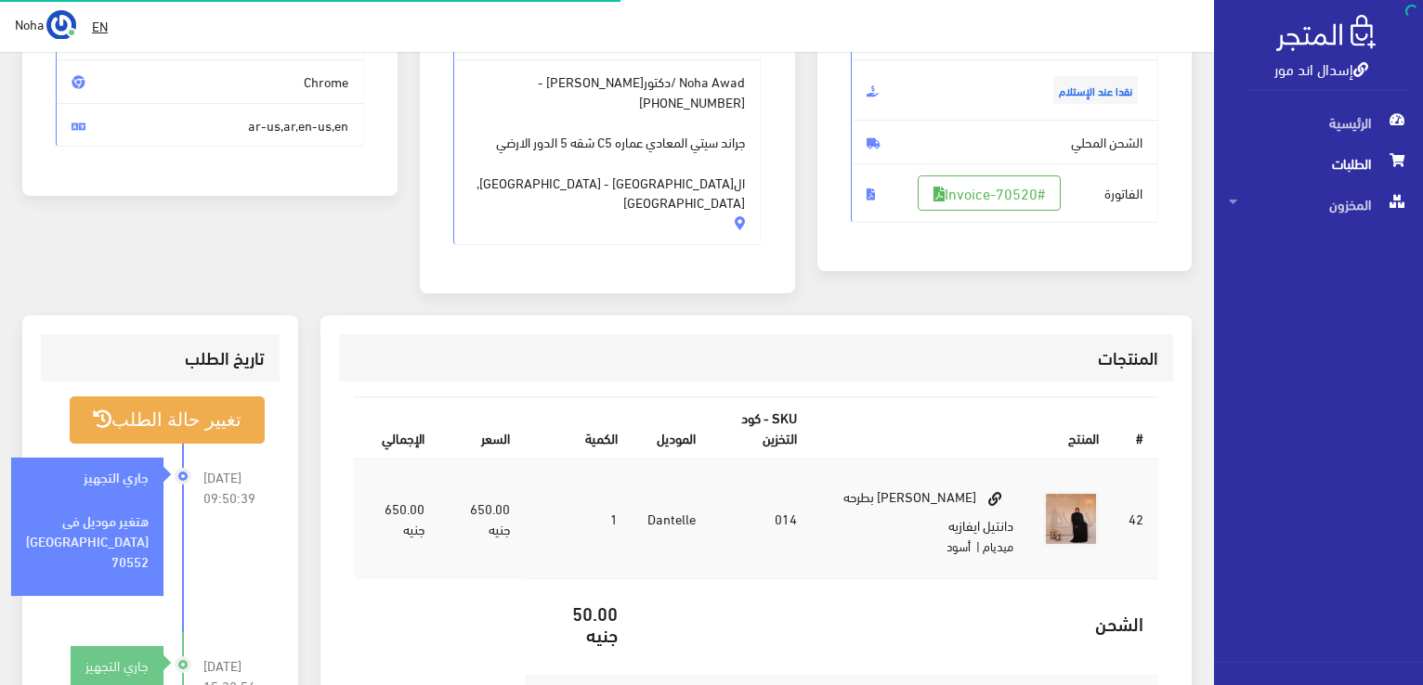
scroll to position [279, 0]
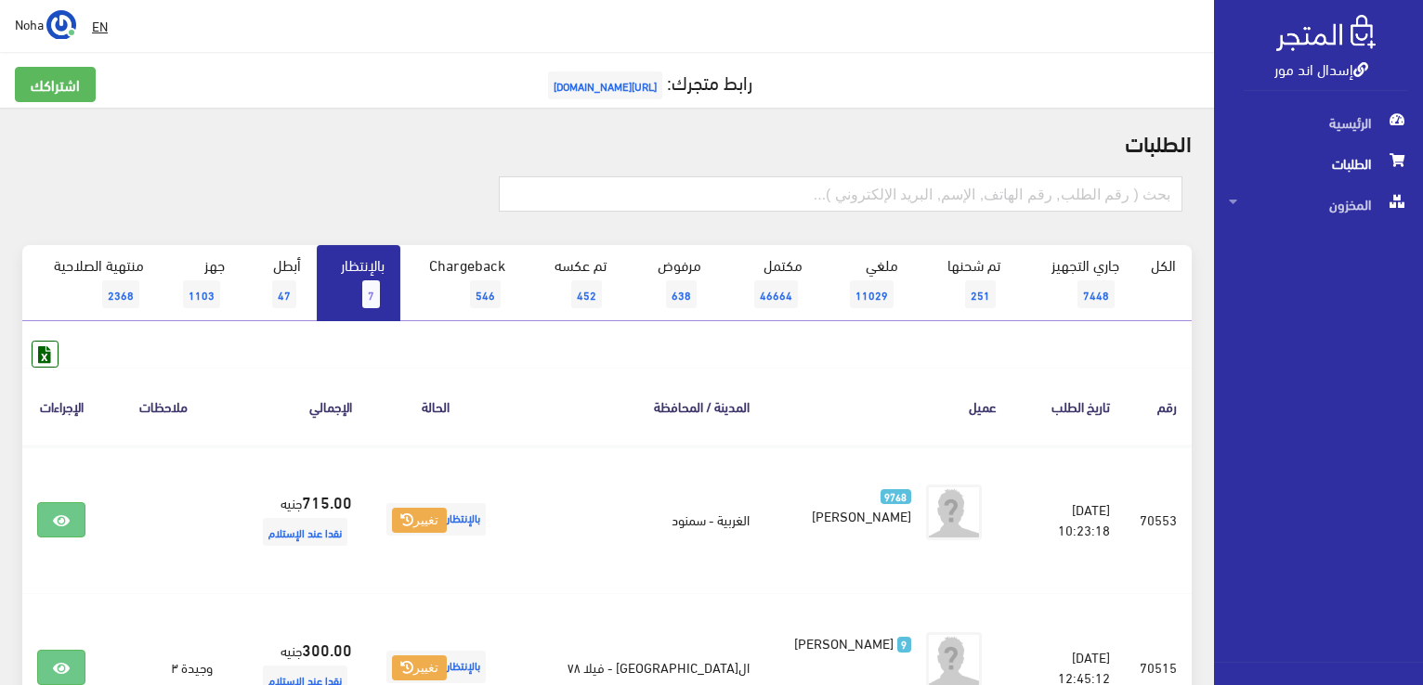
click at [378, 276] on link "بالإنتظار 7" at bounding box center [359, 283] width 84 height 76
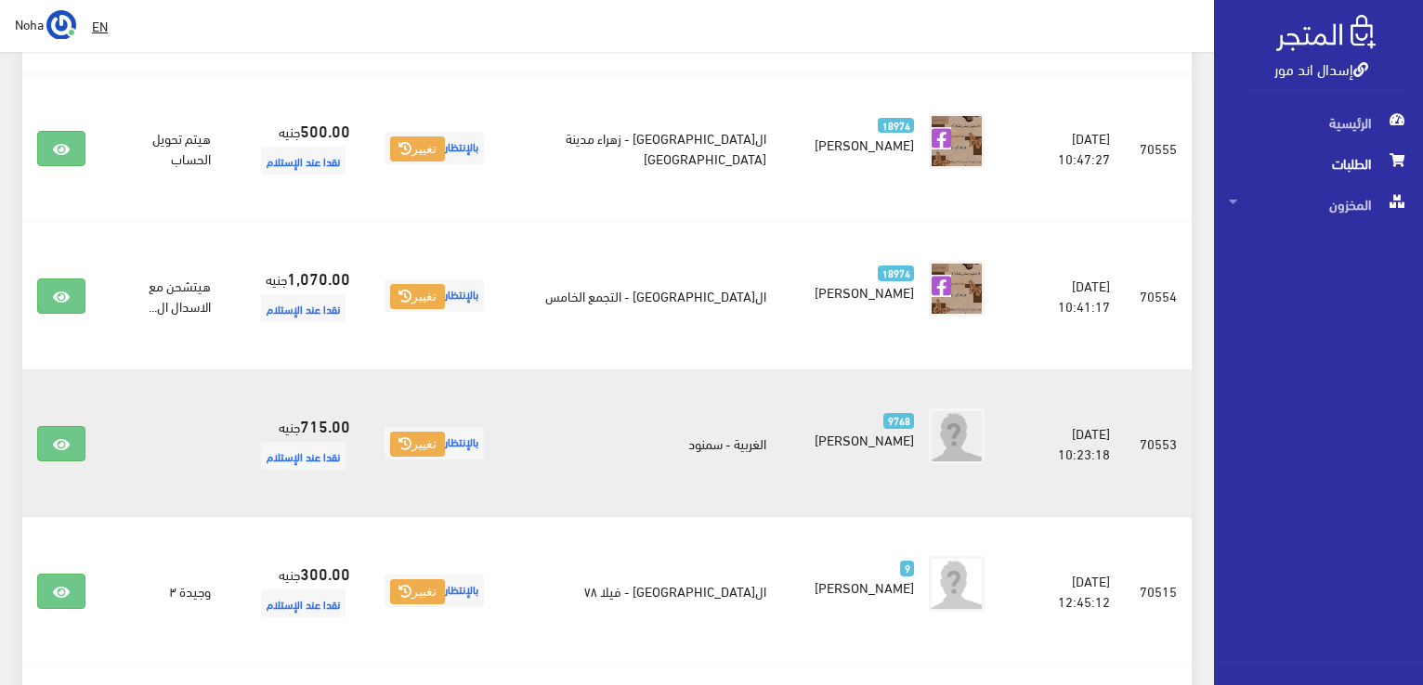
scroll to position [372, 0]
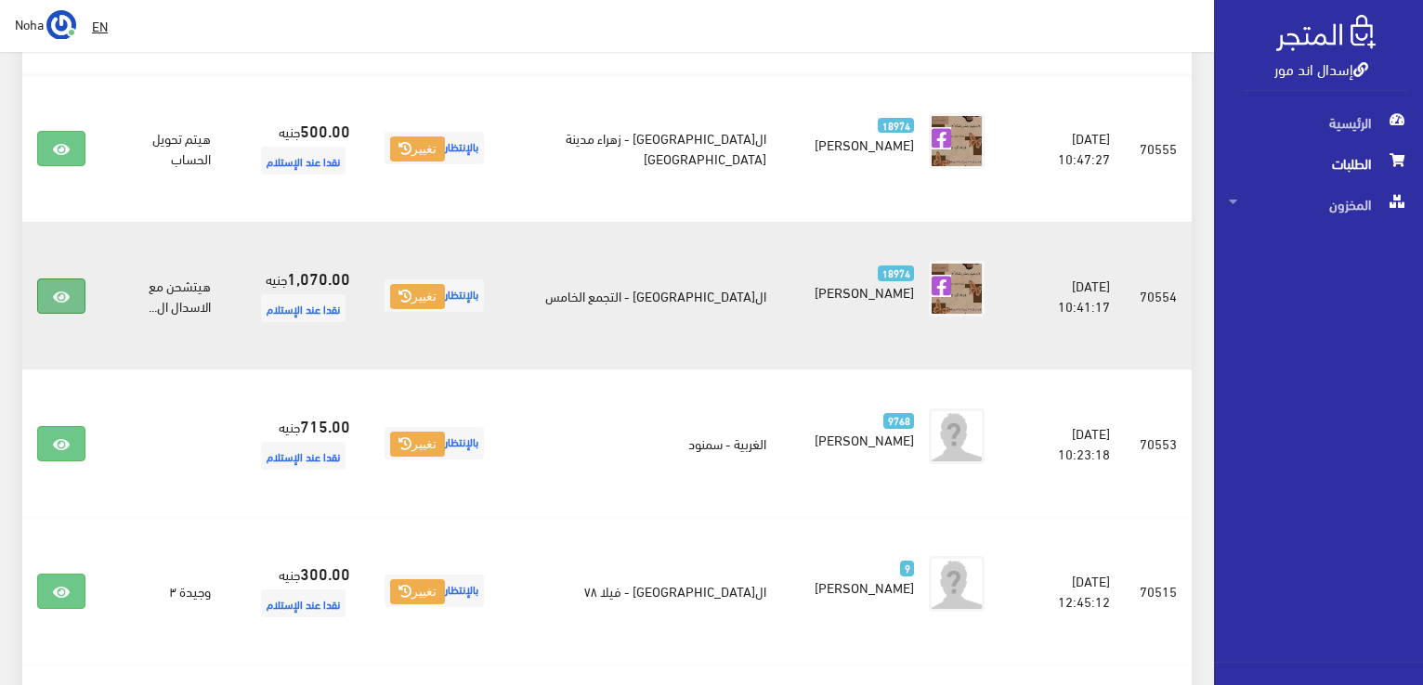
click at [63, 302] on icon at bounding box center [61, 297] width 17 height 15
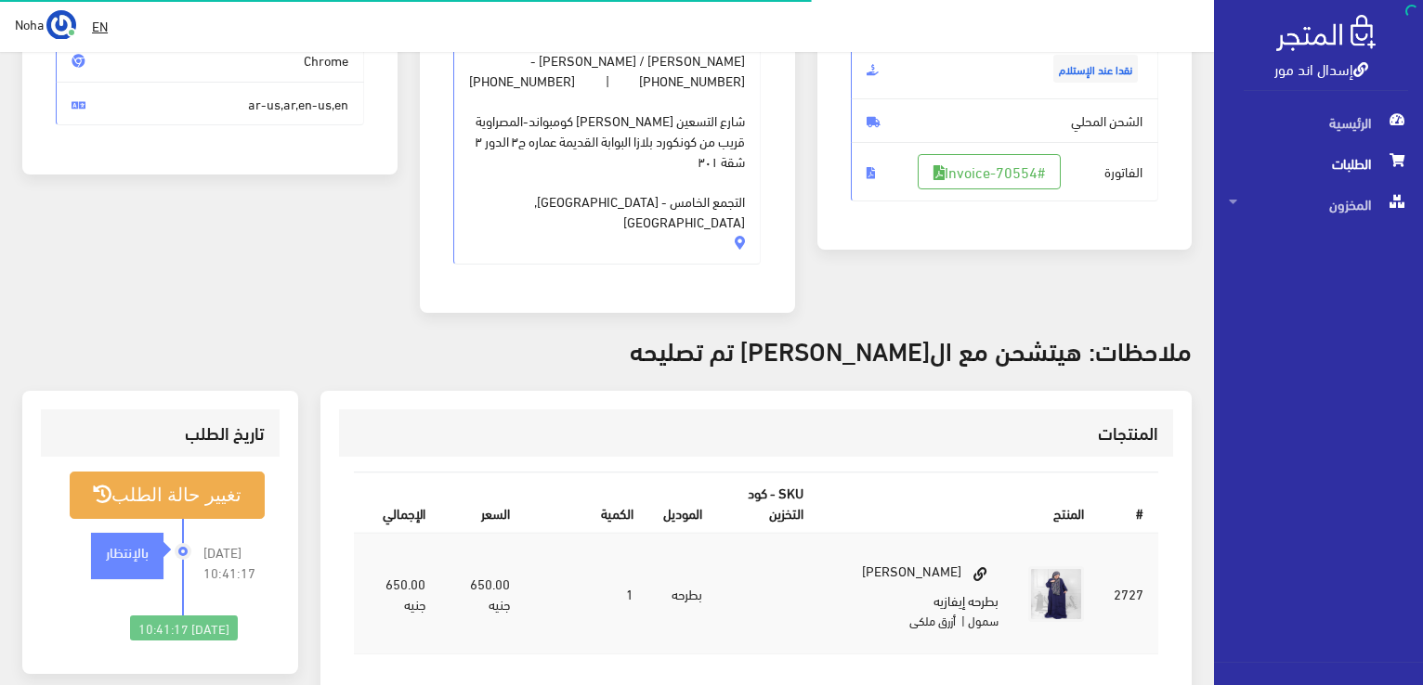
scroll to position [372, 0]
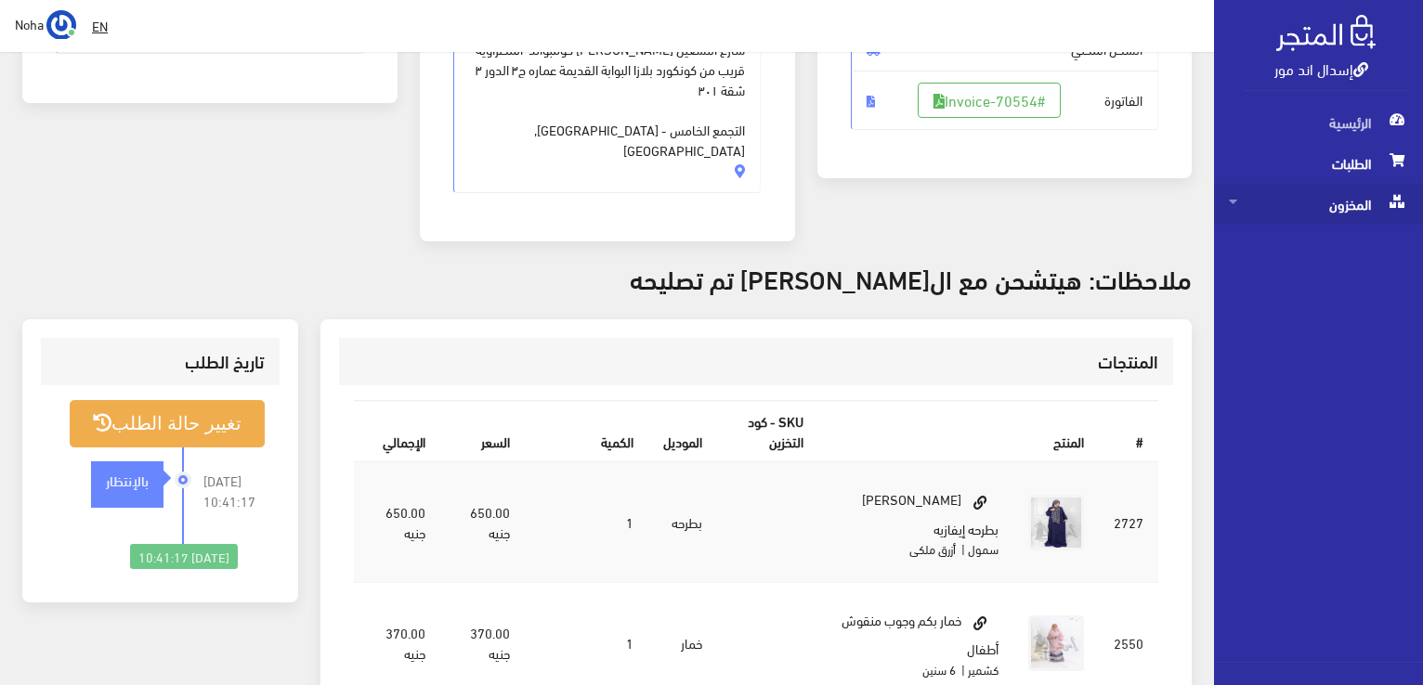
click at [1320, 194] on span "المخزون" at bounding box center [1318, 204] width 179 height 41
click at [1352, 249] on span at bounding box center [1360, 240] width 22 height 30
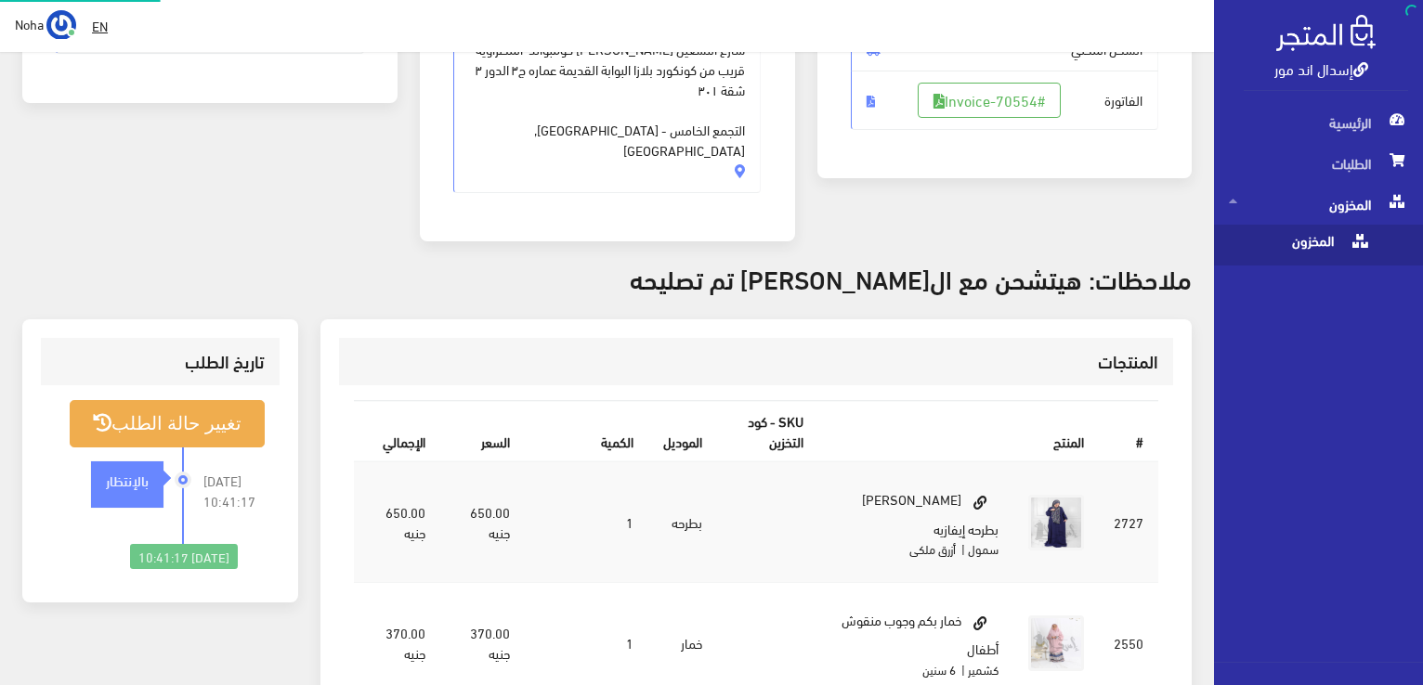
click at [1352, 249] on span at bounding box center [1360, 240] width 22 height 30
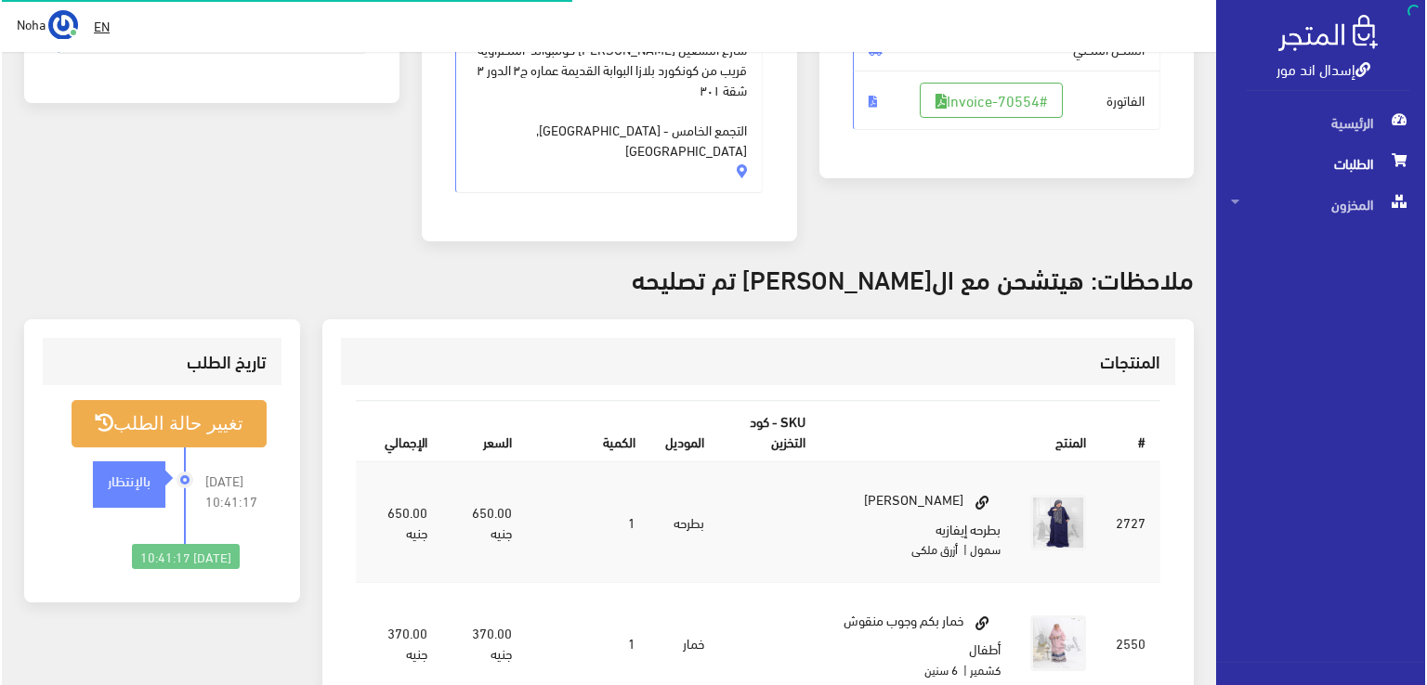
scroll to position [372, 0]
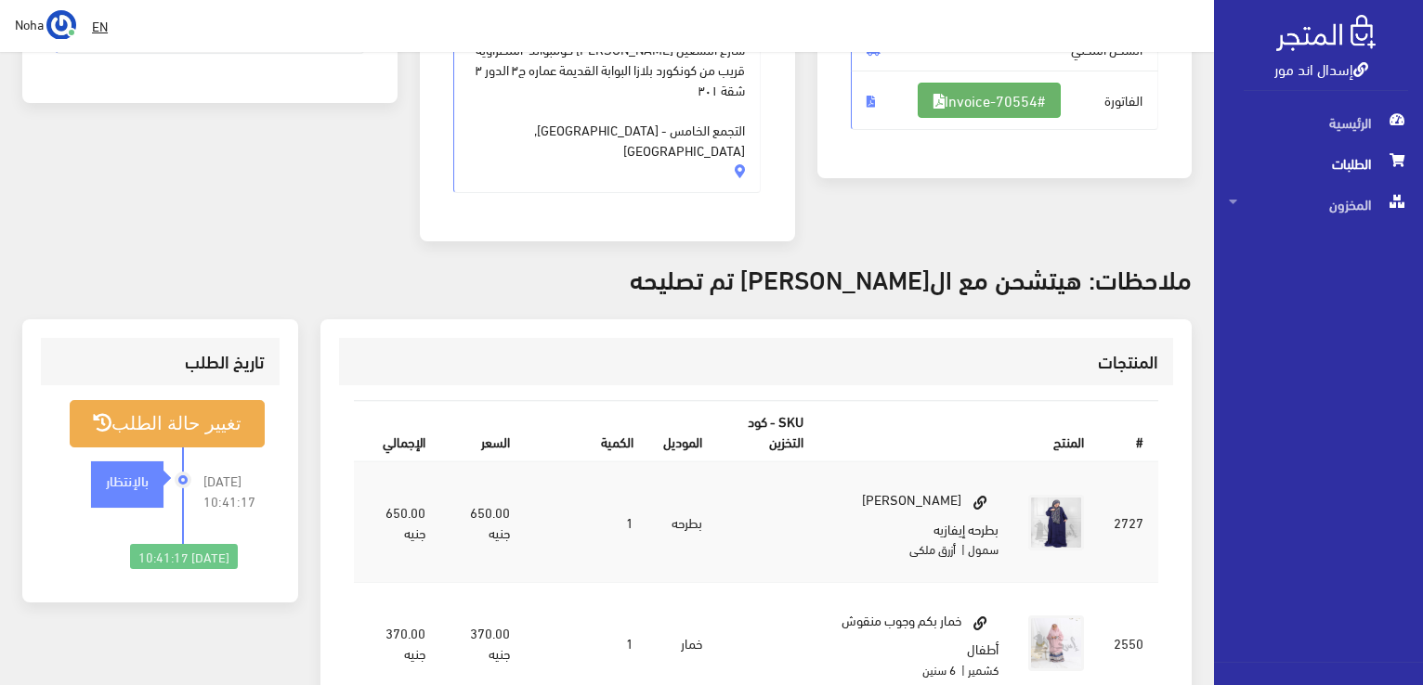
click at [1014, 101] on link "#Invoice-70554" at bounding box center [989, 100] width 143 height 35
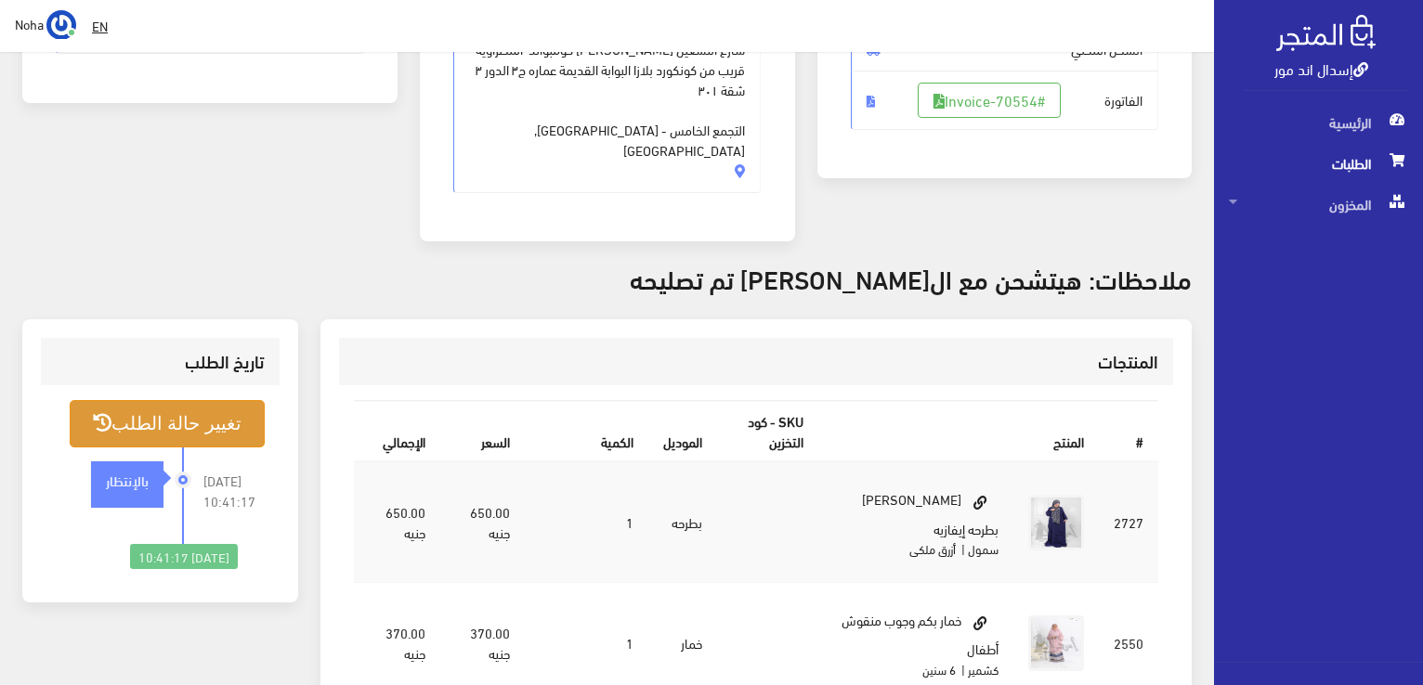
click at [201, 400] on button "تغيير حالة الطلب" at bounding box center [167, 423] width 195 height 47
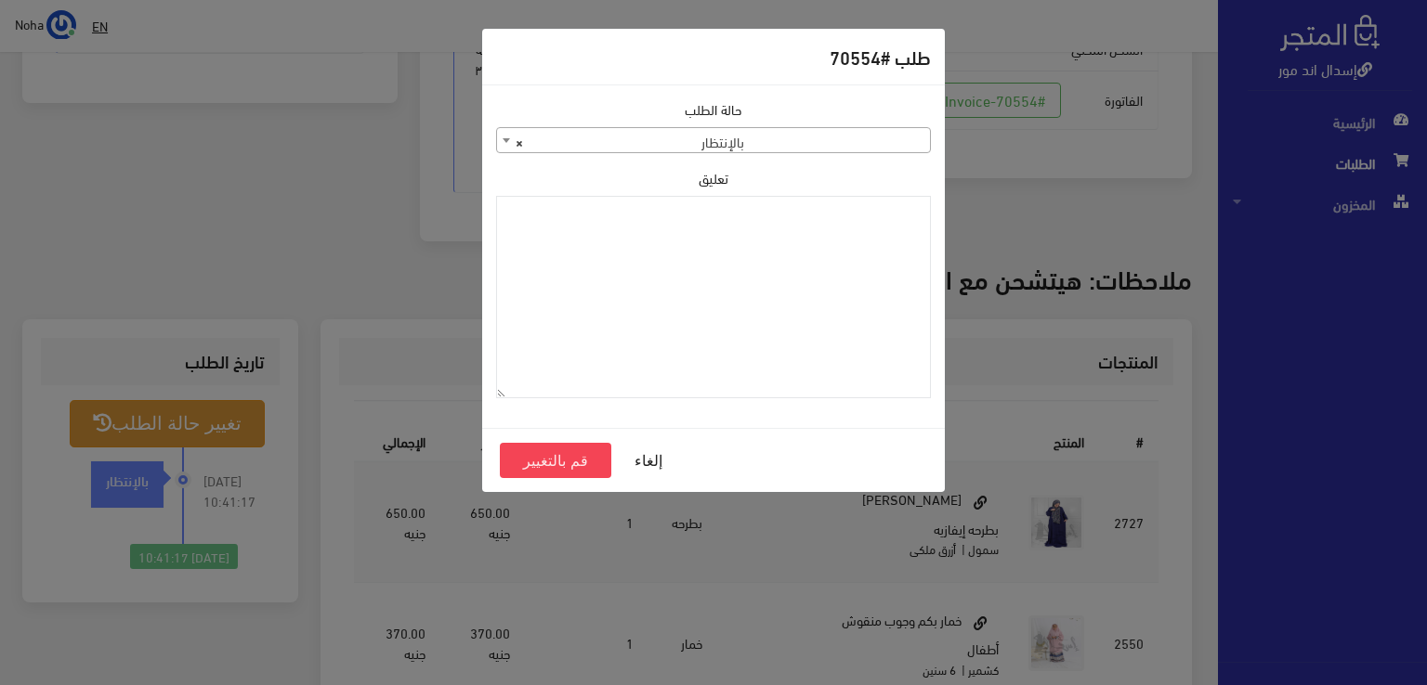
click at [888, 136] on span "× بالإنتظار" at bounding box center [713, 141] width 433 height 26
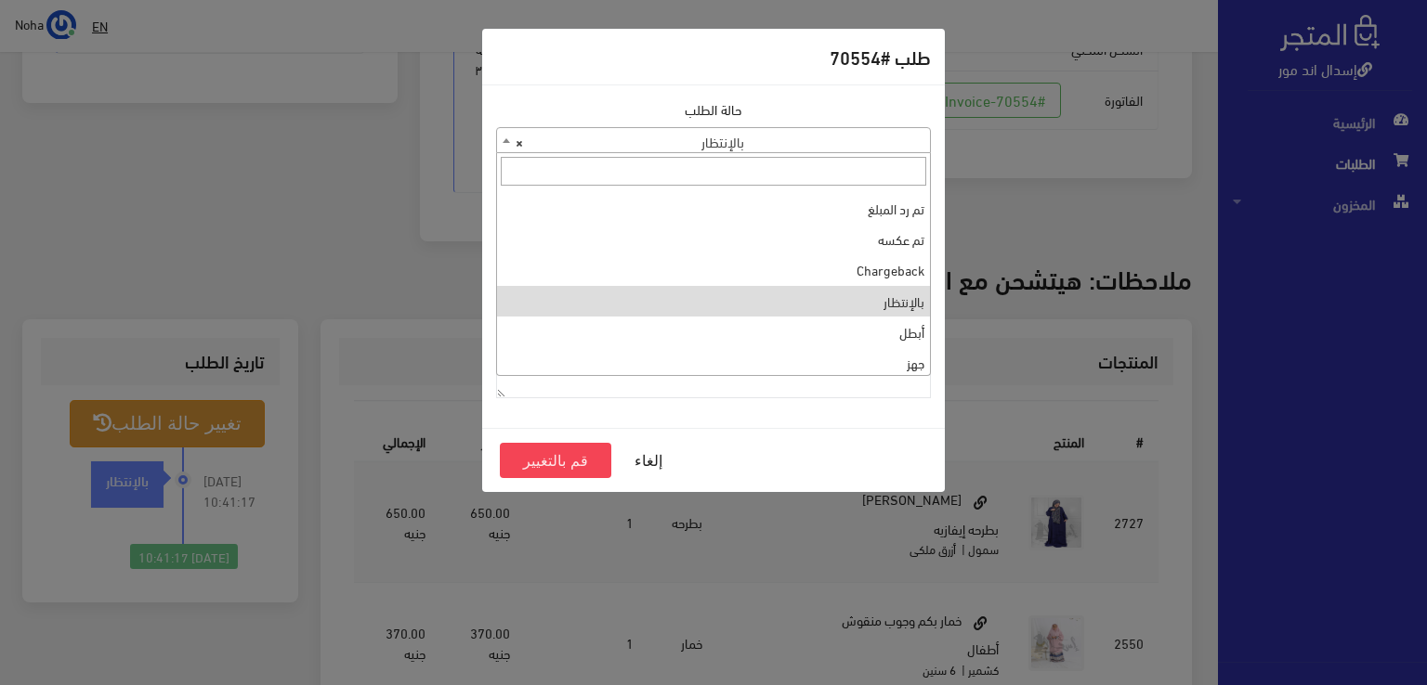
scroll to position [0, 0]
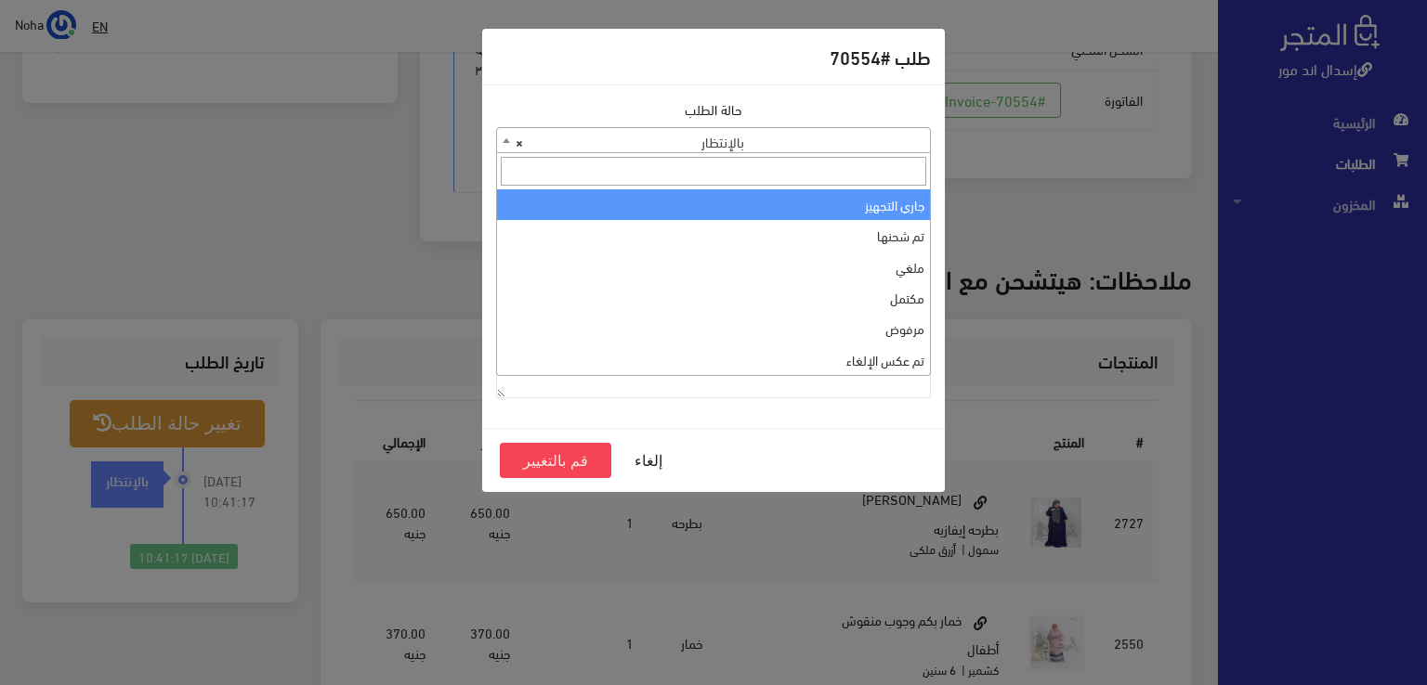
select select "1"
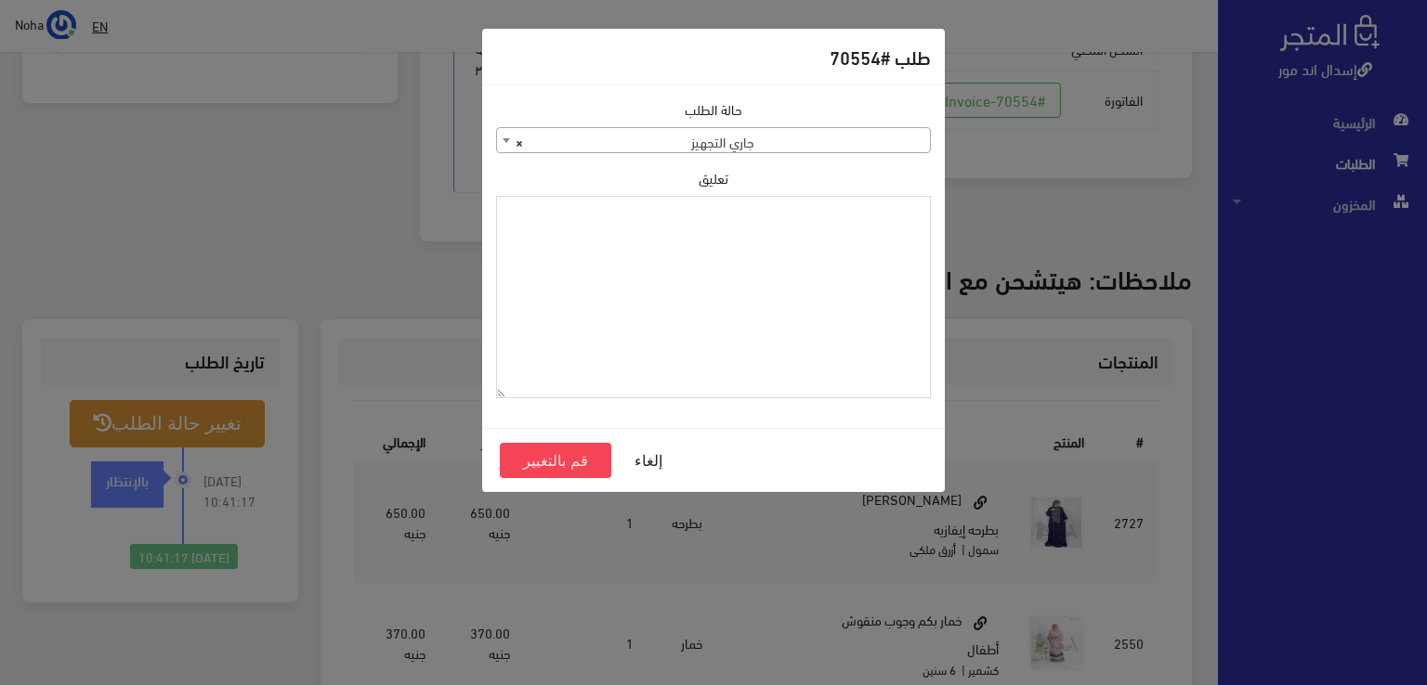
paste textarea "1120863"
type textarea "1120863"
click at [563, 462] on button "قم بالتغيير" at bounding box center [555, 460] width 111 height 35
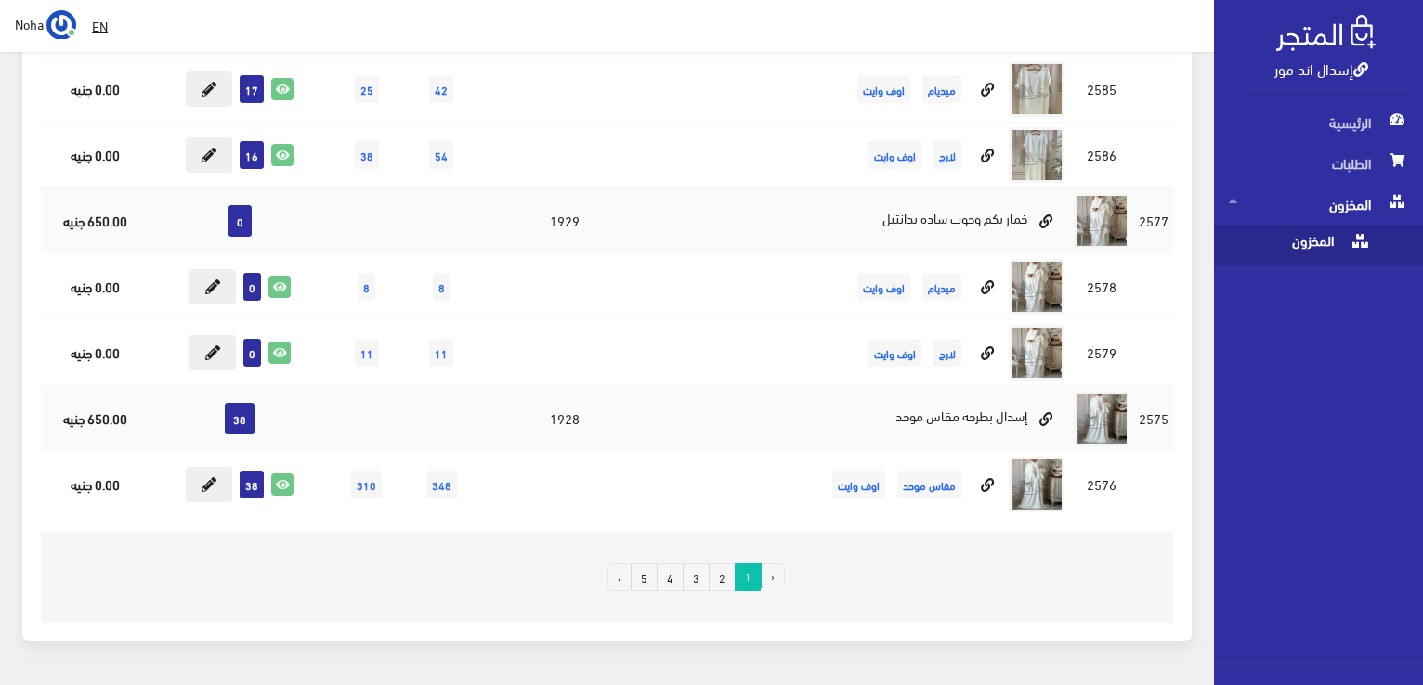
scroll to position [12792, 0]
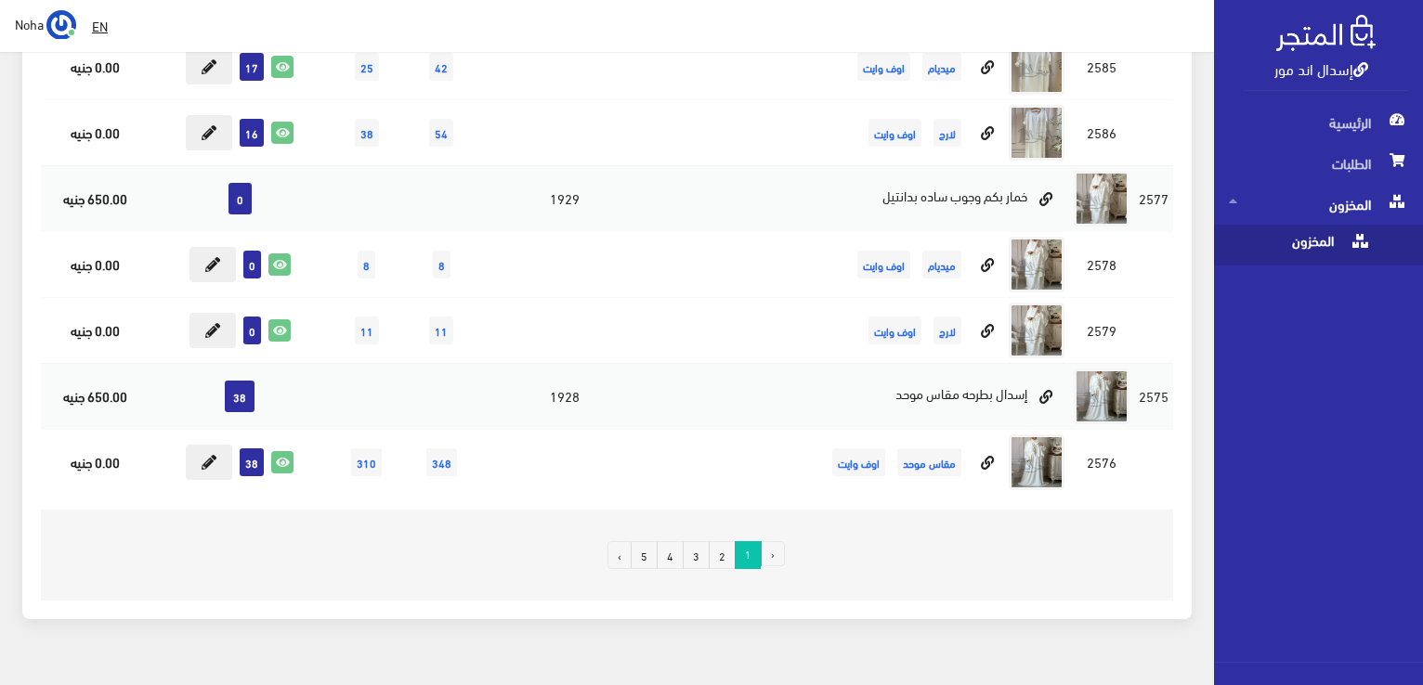
click at [725, 542] on link "2" at bounding box center [722, 556] width 27 height 28
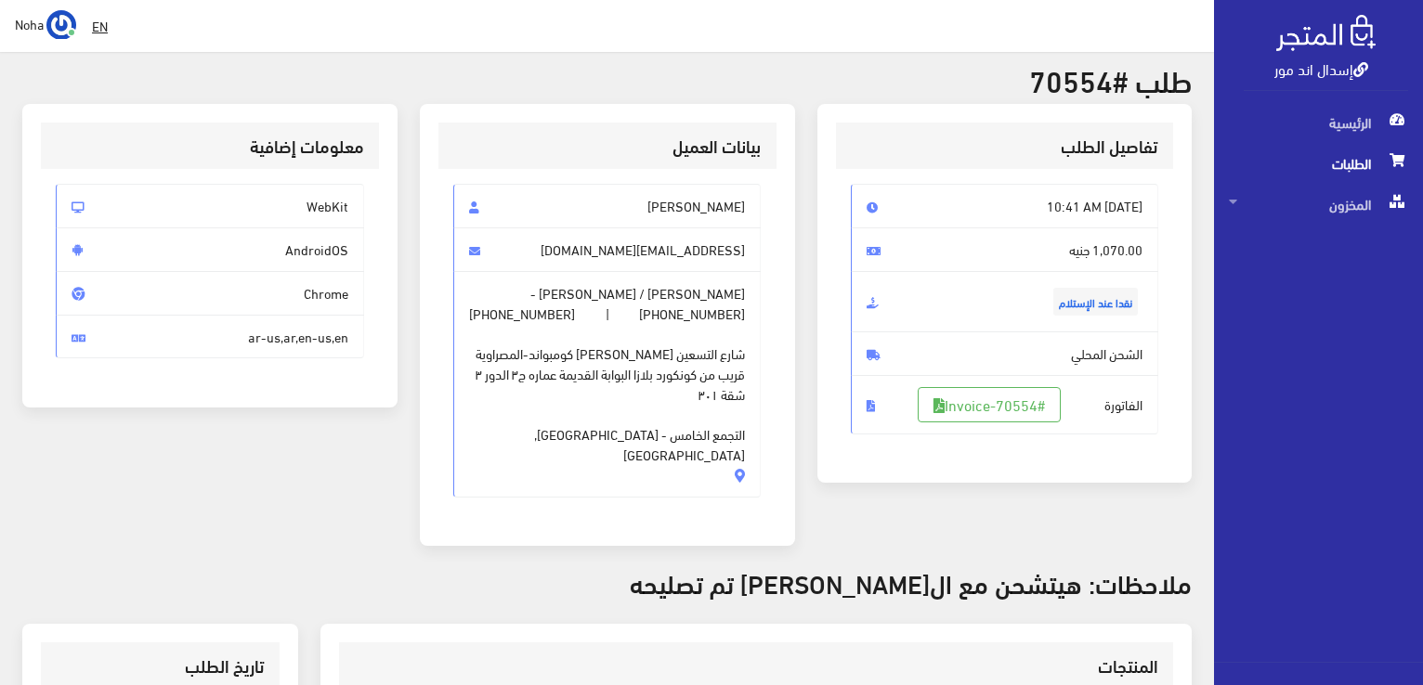
scroll to position [186, 0]
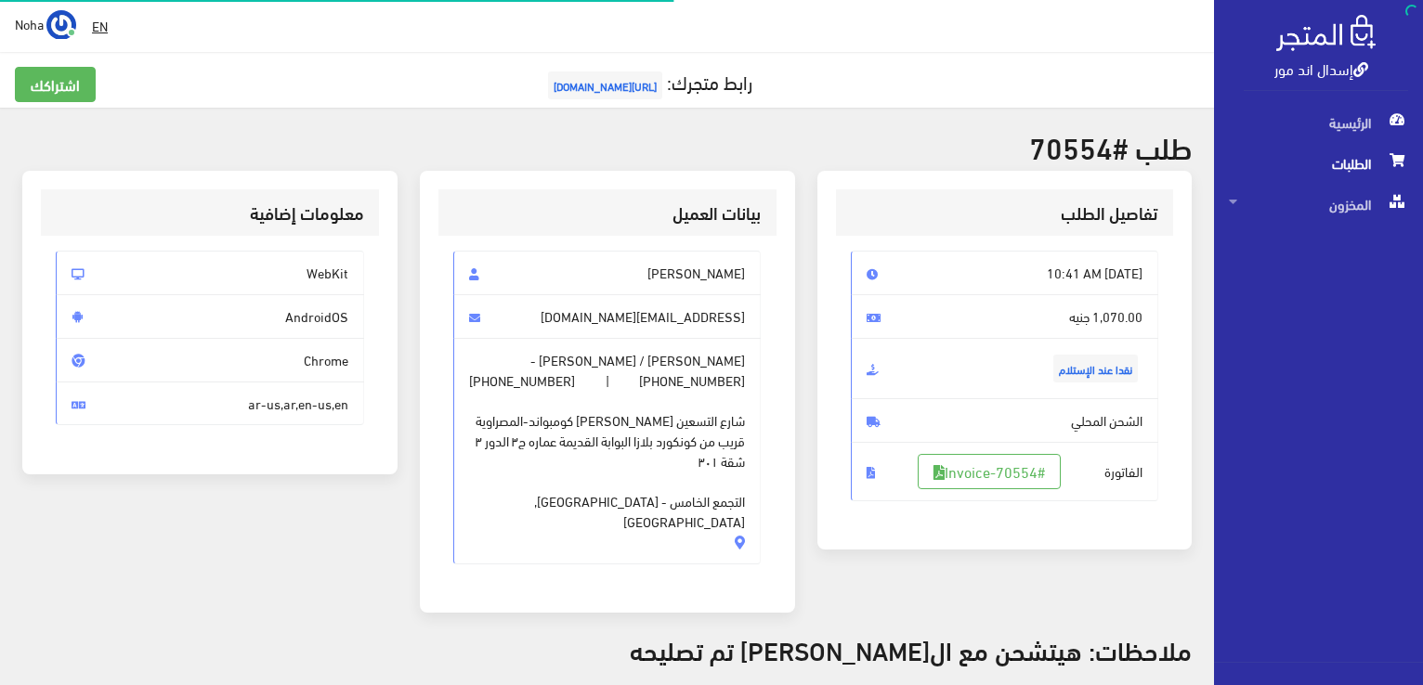
scroll to position [365, 0]
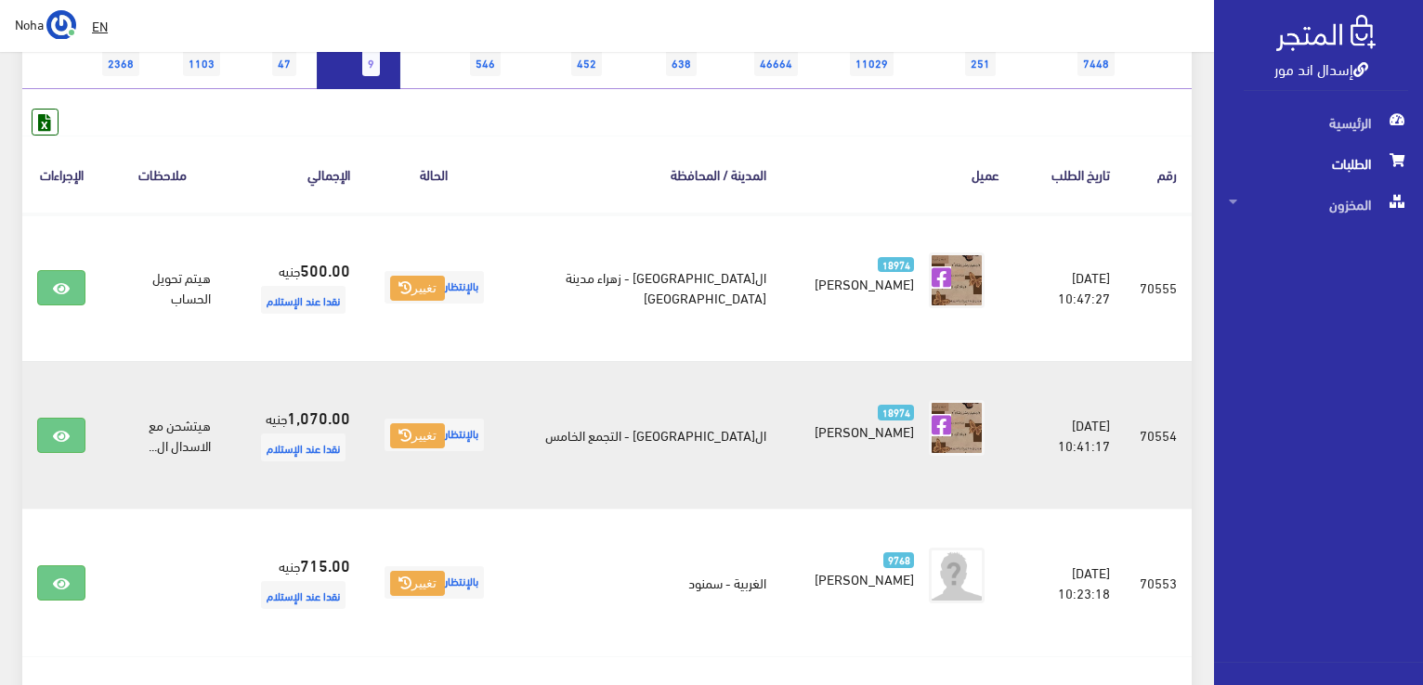
scroll to position [186, 0]
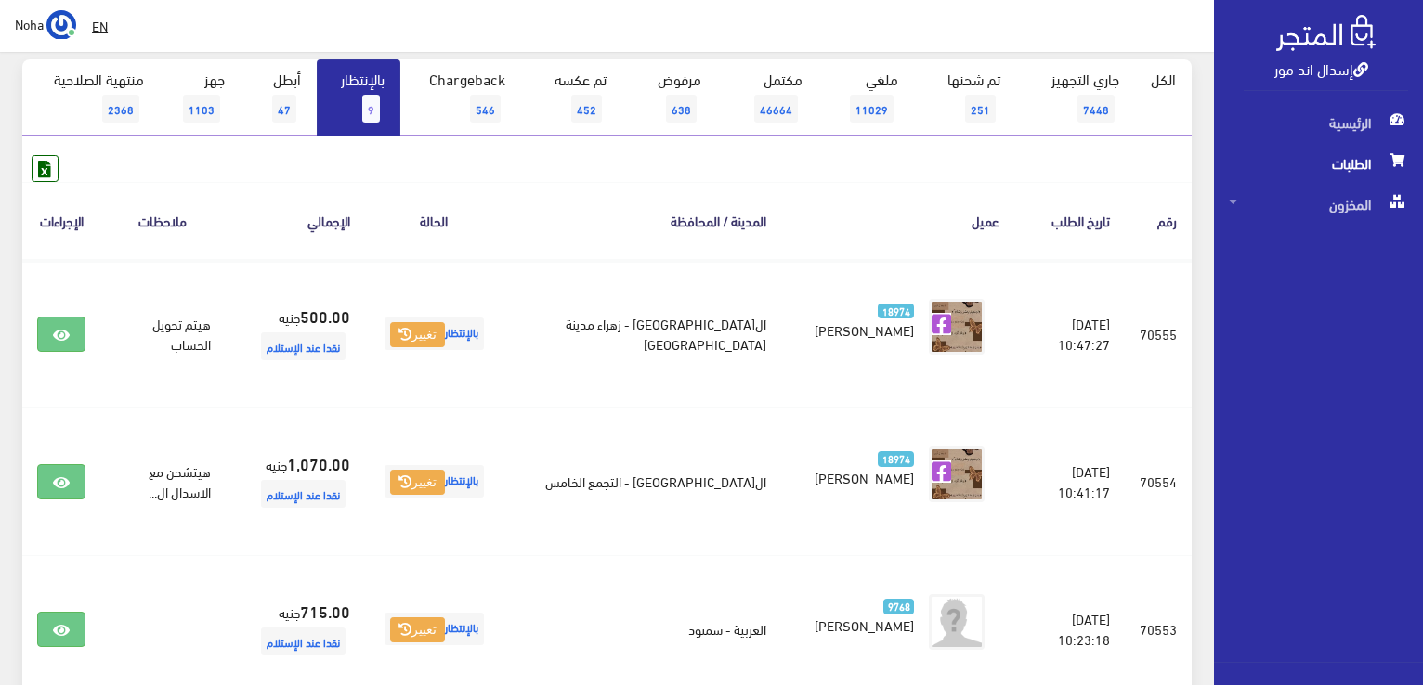
click at [334, 86] on link "بالإنتظار 9" at bounding box center [359, 97] width 84 height 76
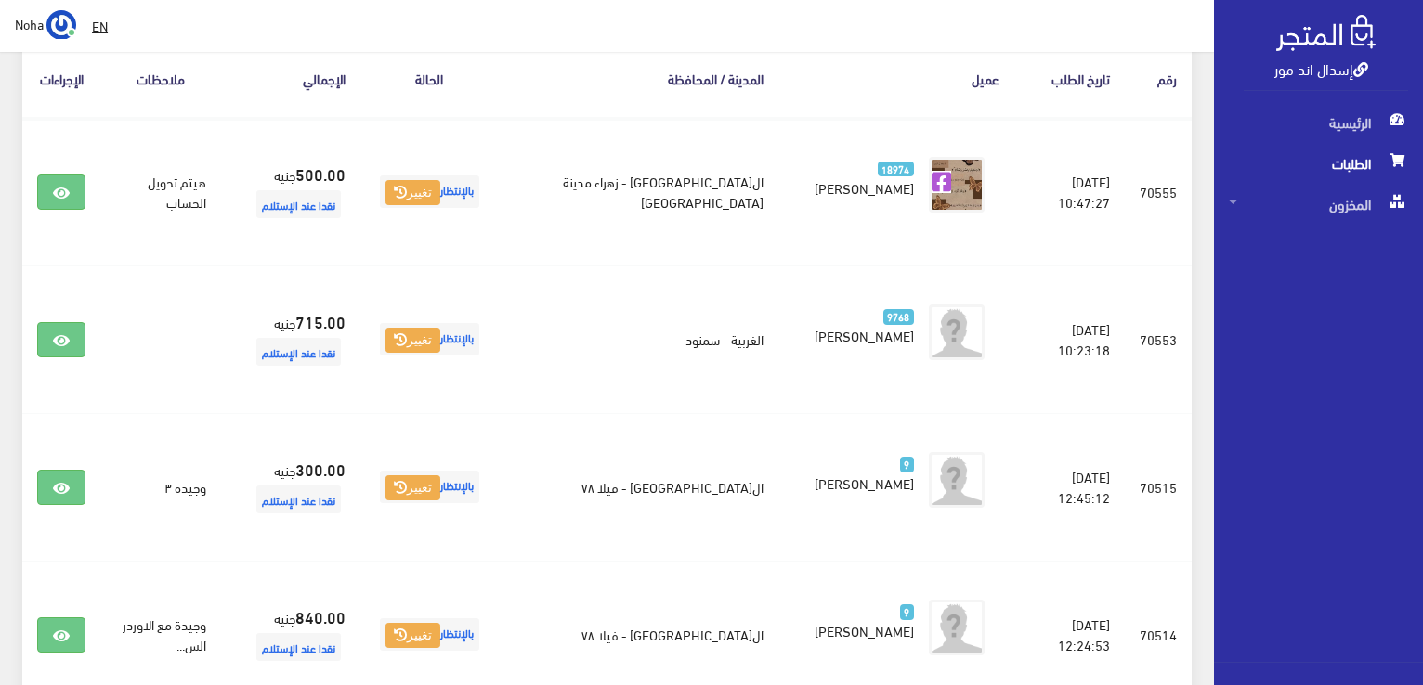
scroll to position [93, 0]
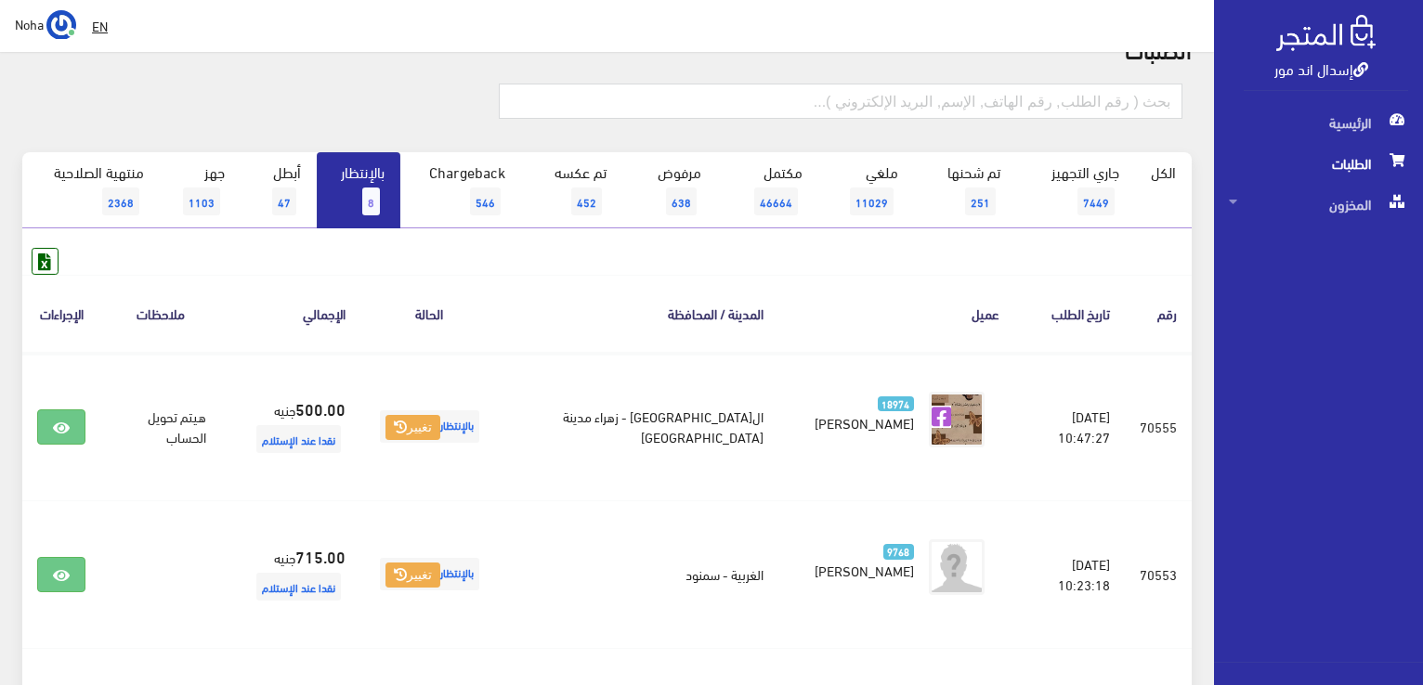
click at [374, 184] on link "بالإنتظار 8" at bounding box center [359, 190] width 84 height 76
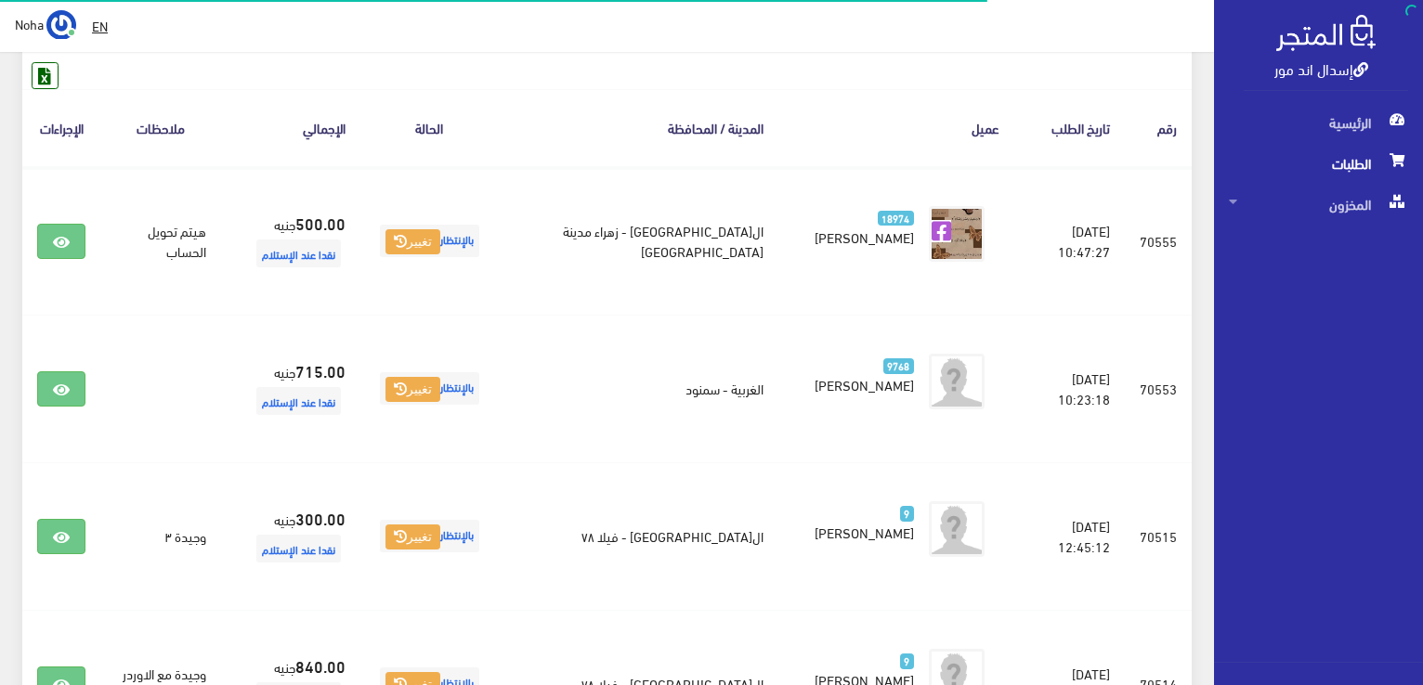
scroll to position [279, 0]
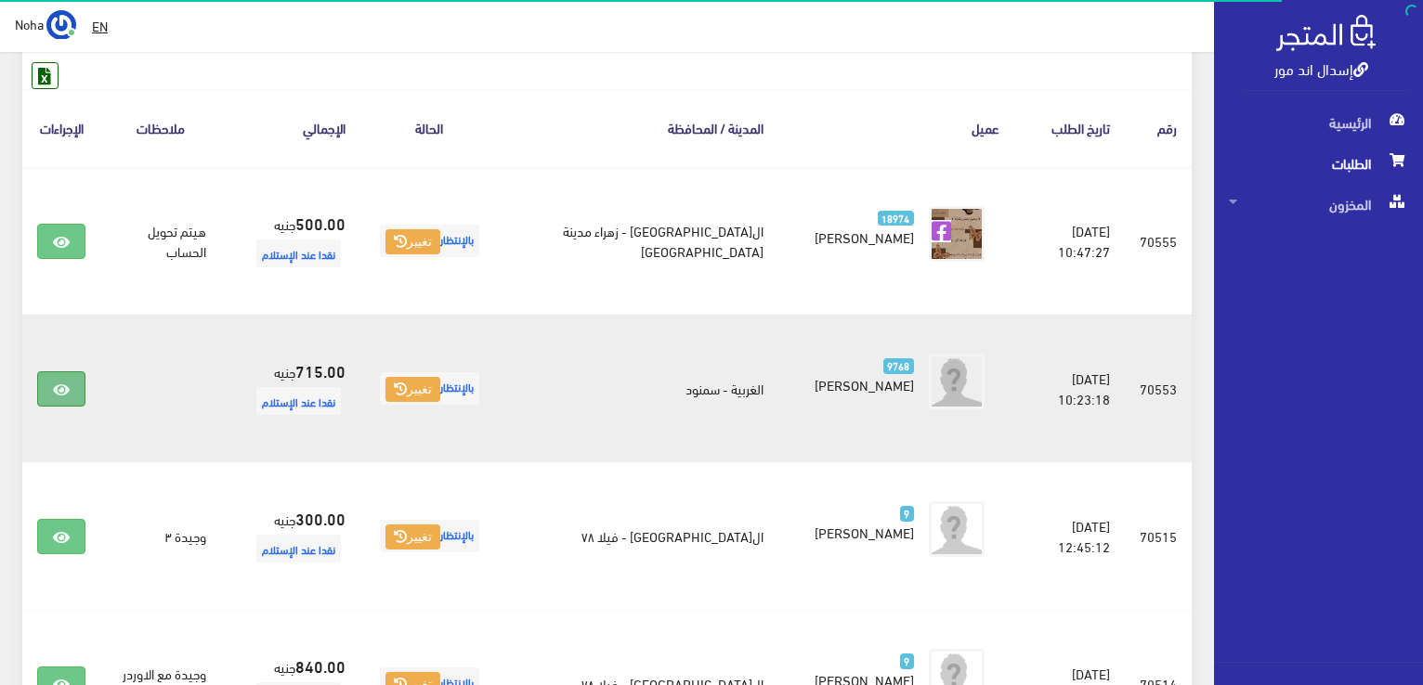
click at [52, 398] on link at bounding box center [61, 389] width 48 height 35
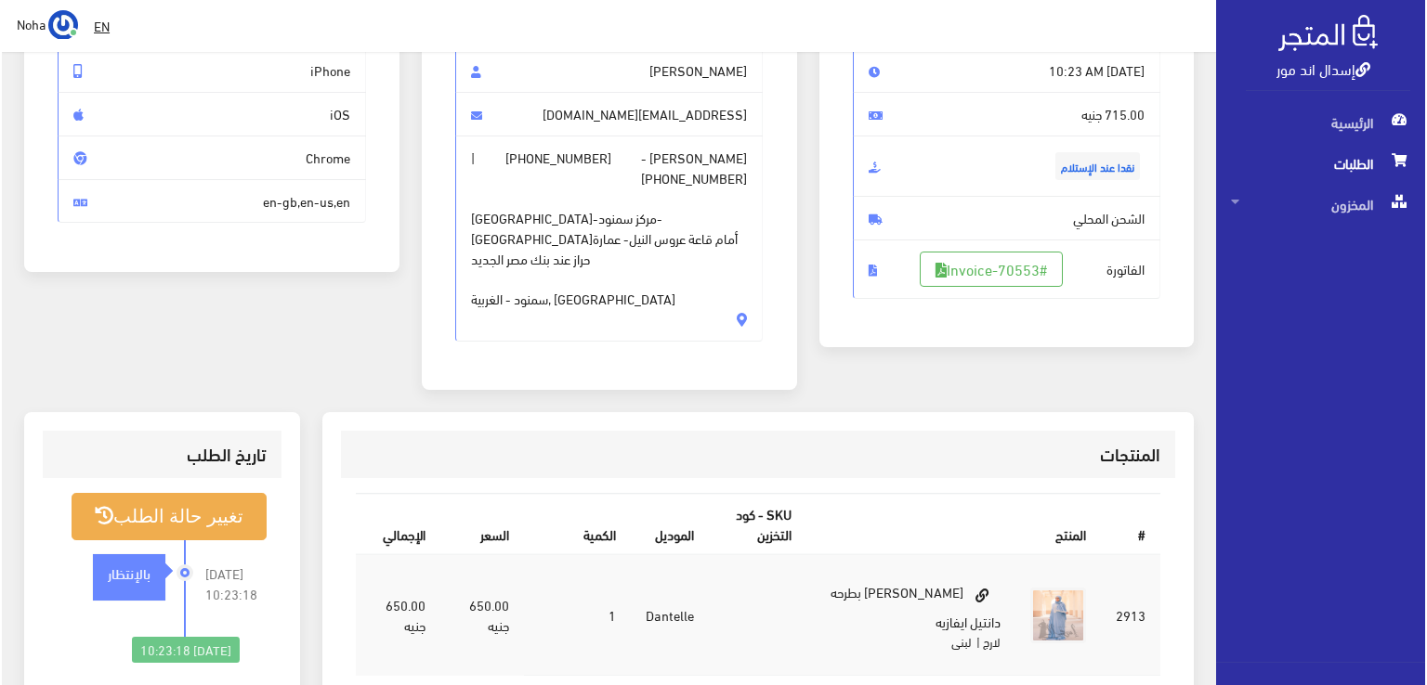
scroll to position [186, 0]
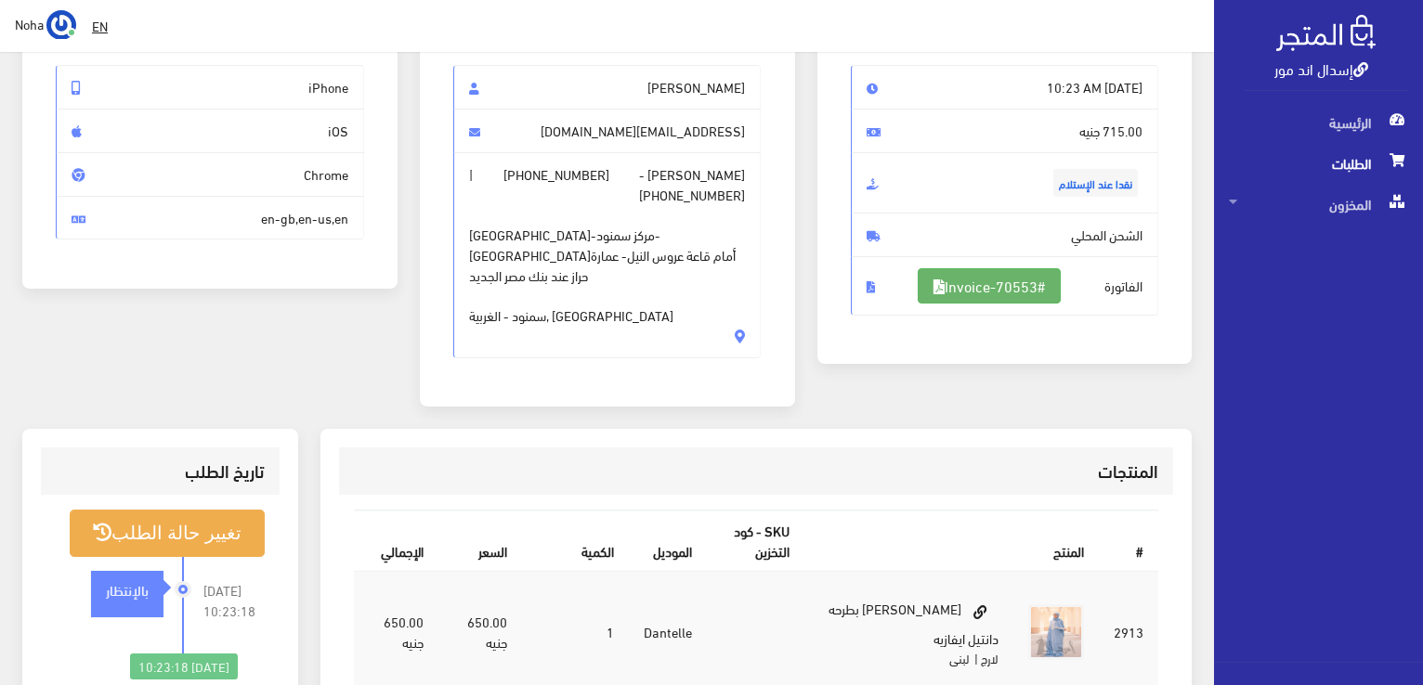
click at [938, 279] on link "#Invoice-70553" at bounding box center [989, 285] width 143 height 35
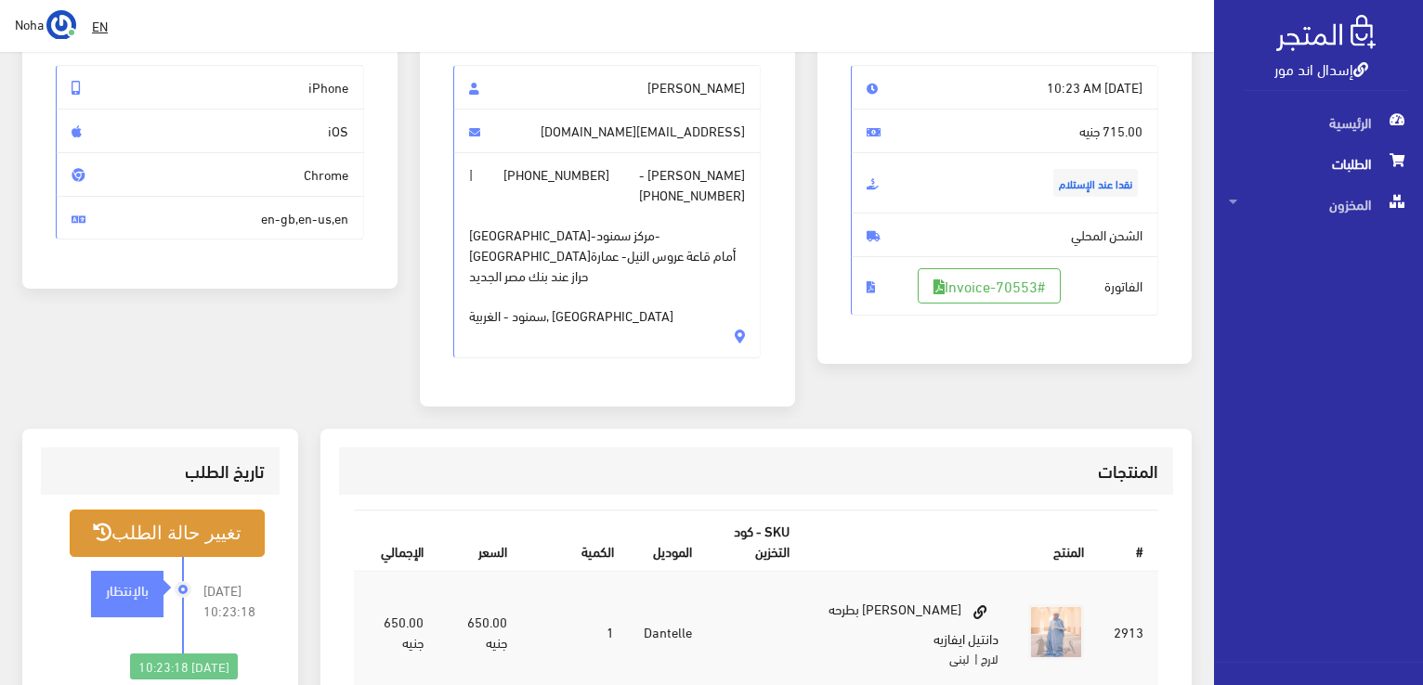
click at [228, 510] on button "تغيير حالة الطلب" at bounding box center [167, 533] width 195 height 47
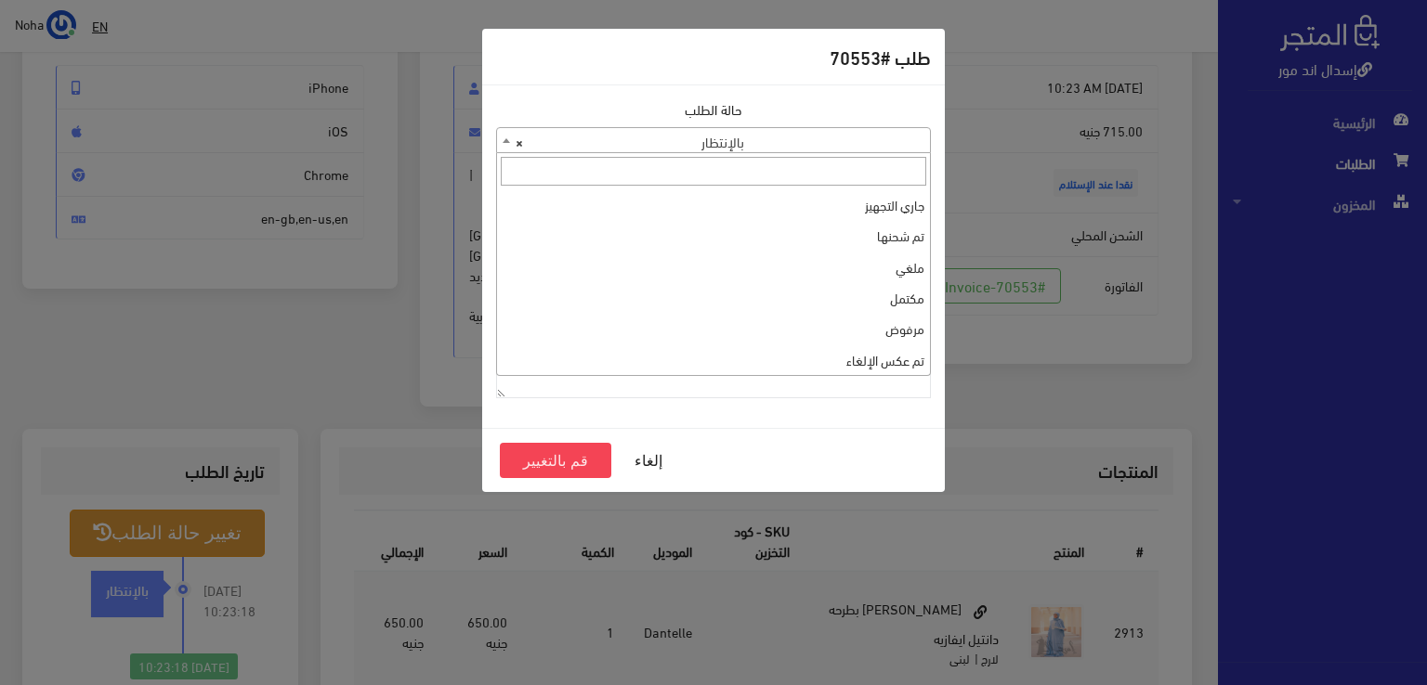
click at [747, 142] on span "× بالإنتظار" at bounding box center [713, 141] width 433 height 26
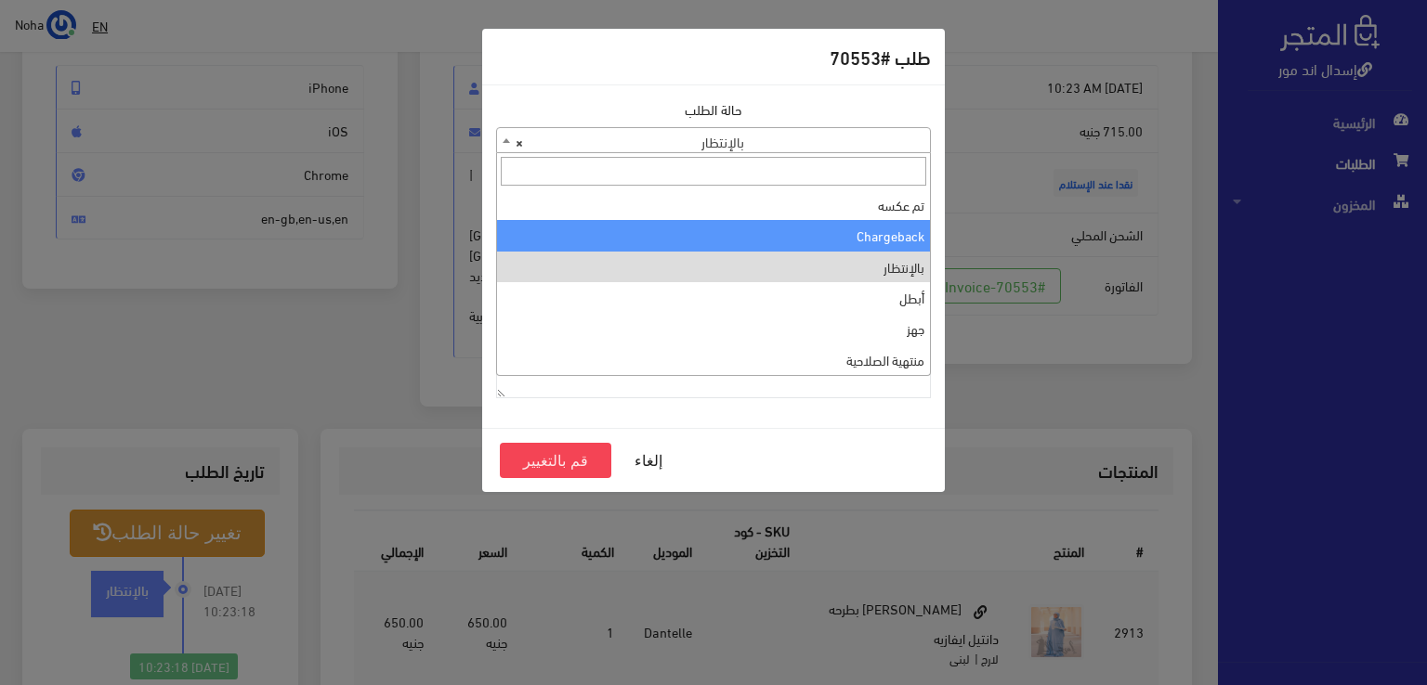
scroll to position [0, 0]
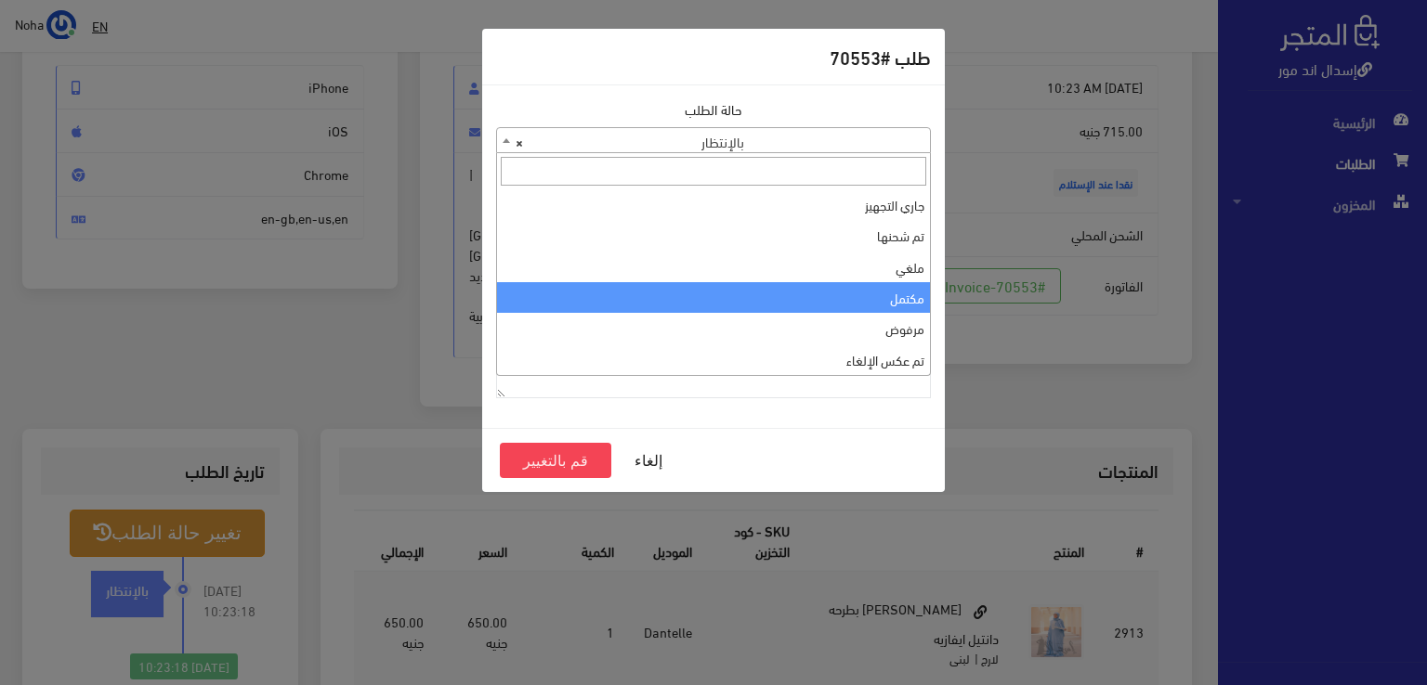
select select "4"
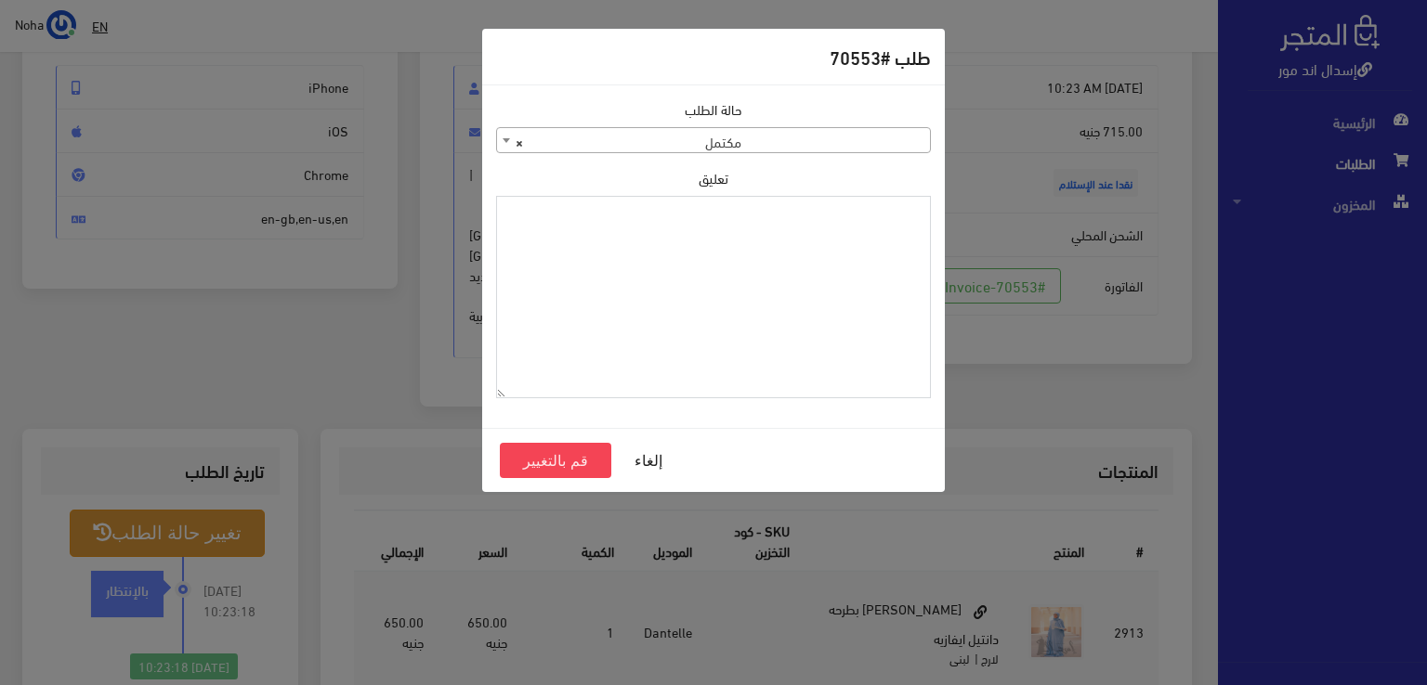
paste textarea "1120863"
type textarea "1120863"
click at [570, 456] on button "قم بالتغيير" at bounding box center [555, 460] width 111 height 35
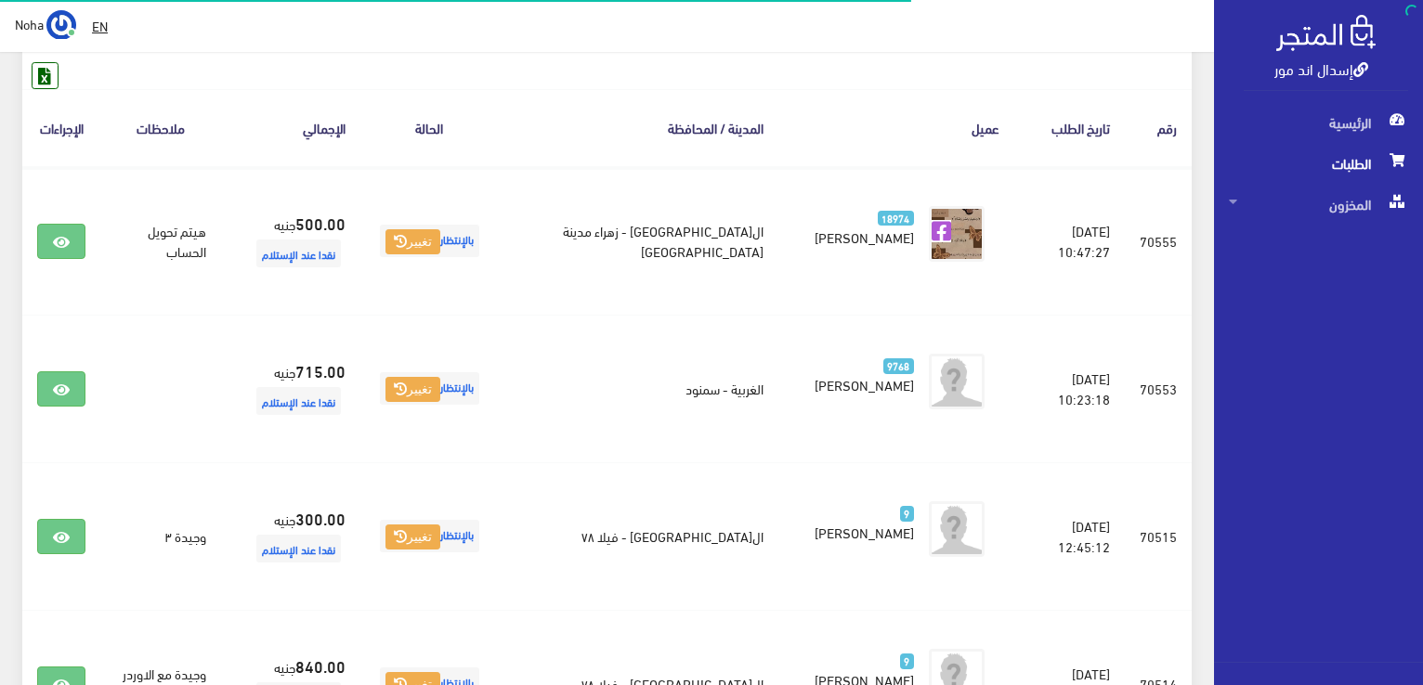
scroll to position [279, 0]
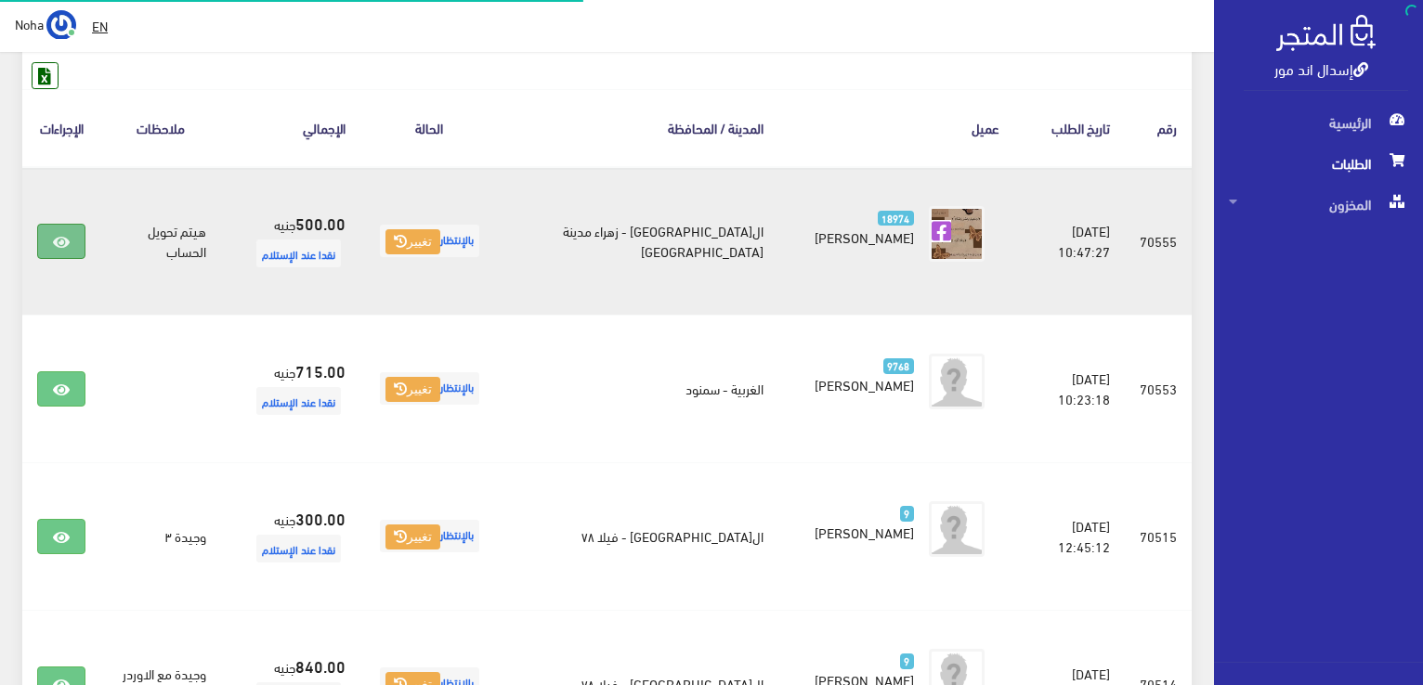
click at [41, 241] on link at bounding box center [61, 241] width 48 height 35
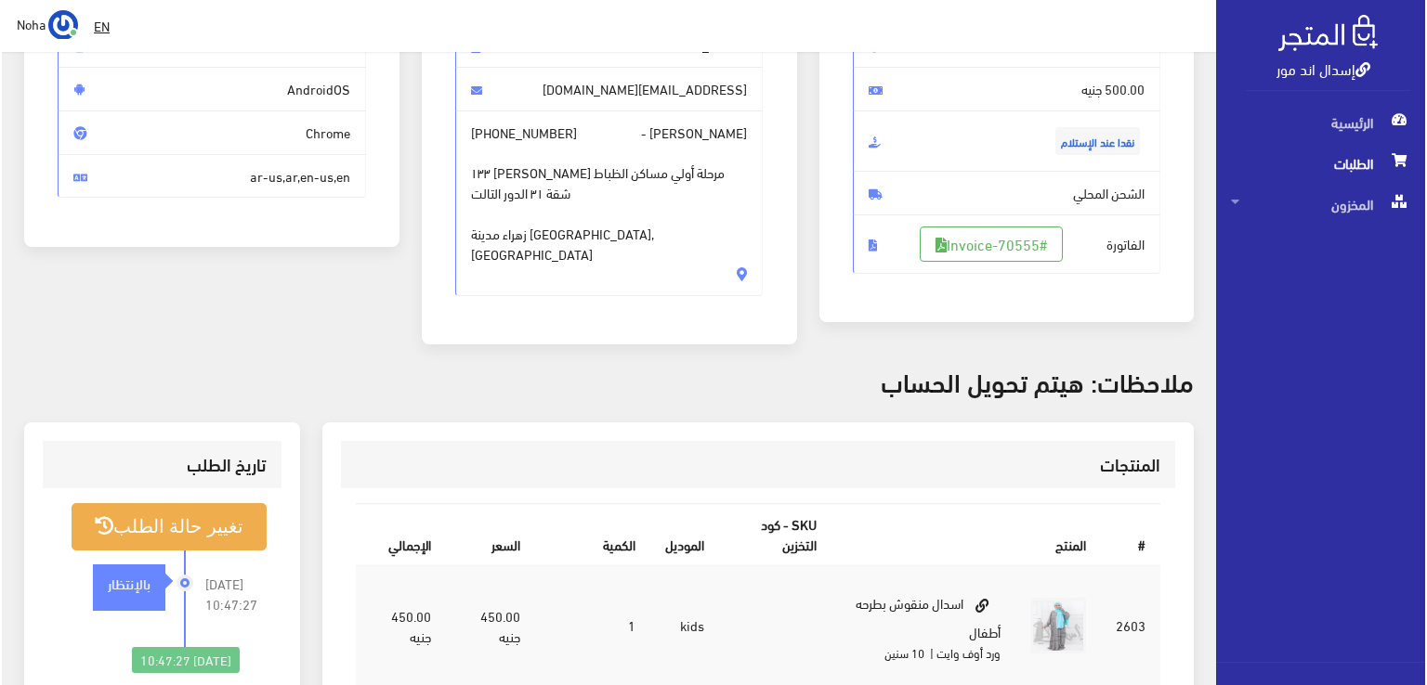
scroll to position [186, 0]
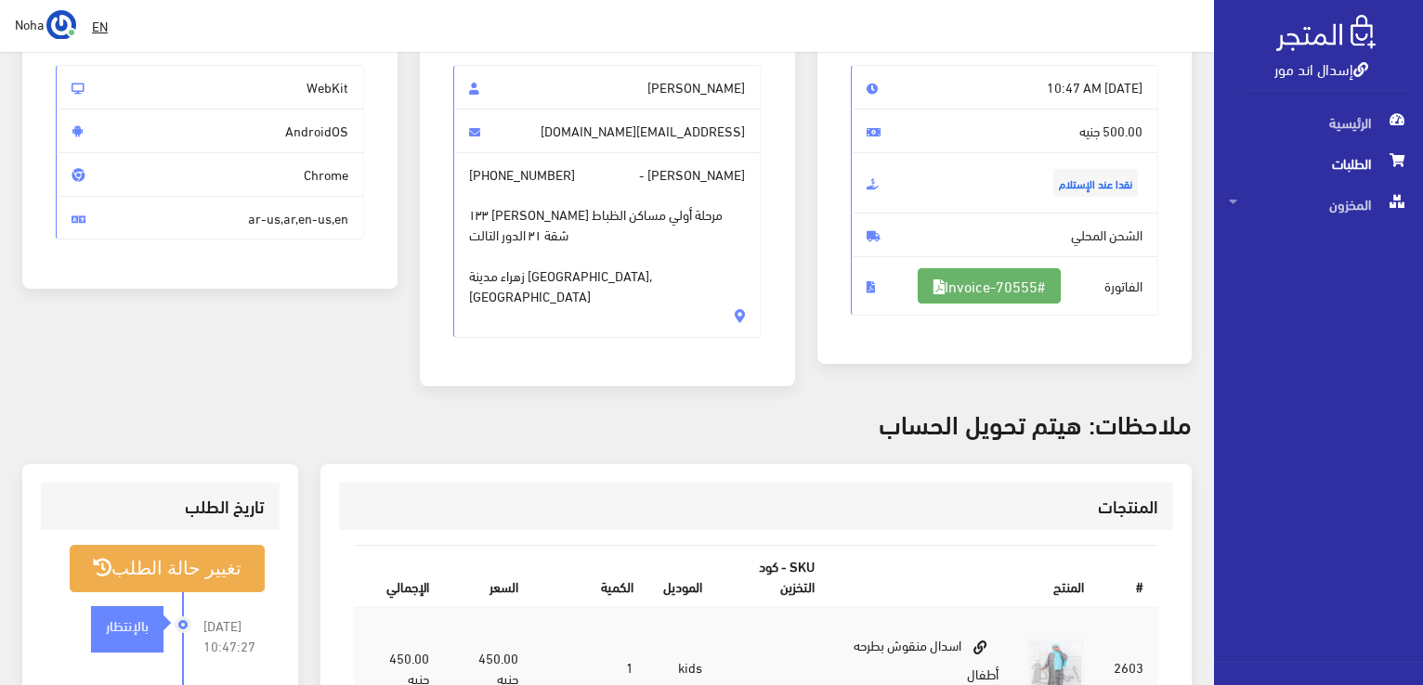
click at [1022, 286] on link "#Invoice-70555" at bounding box center [989, 285] width 143 height 35
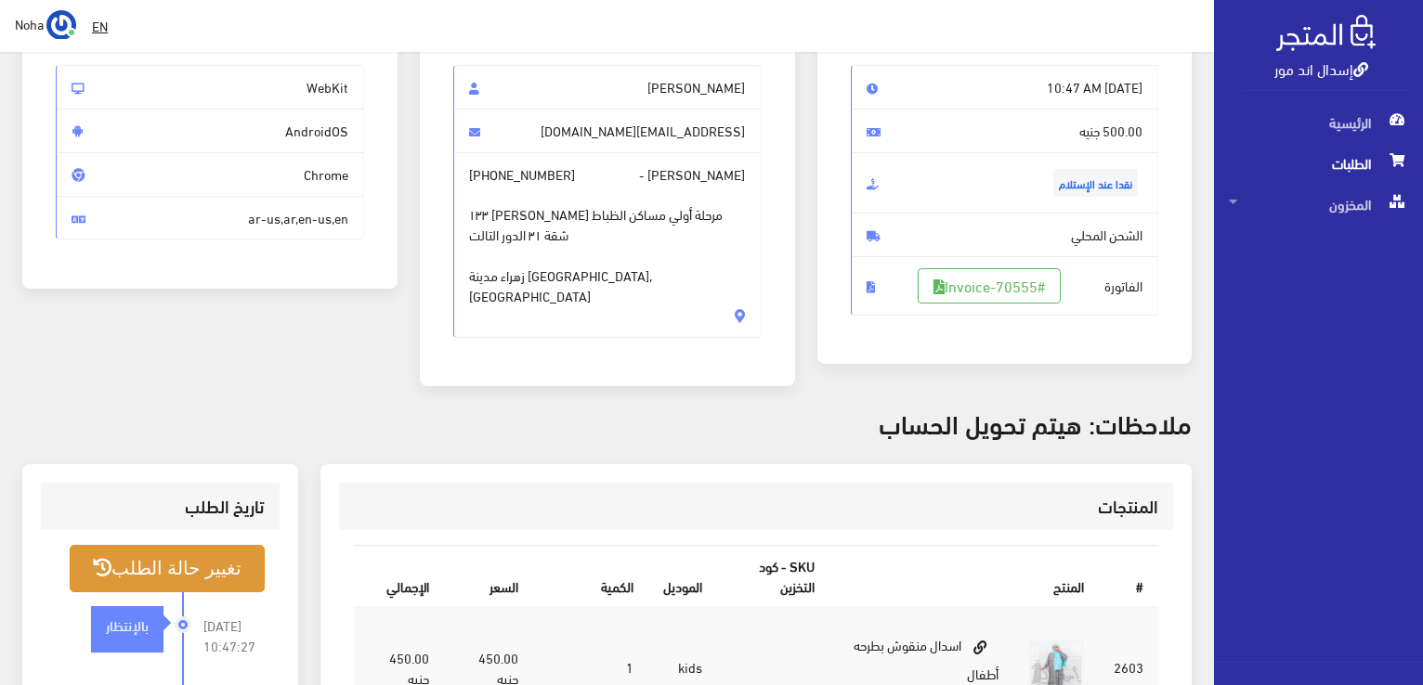
click at [213, 552] on button "تغيير حالة الطلب" at bounding box center [167, 568] width 195 height 47
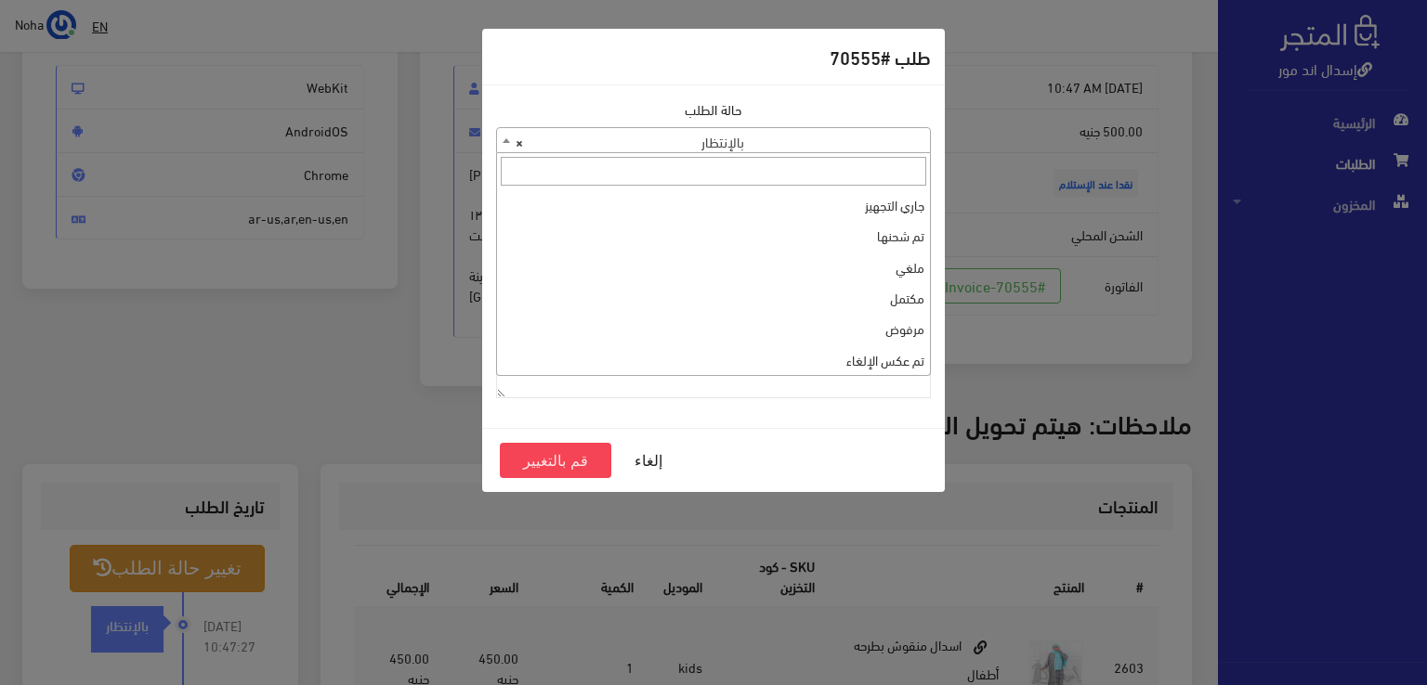
click at [822, 138] on span "× بالإنتظار" at bounding box center [713, 141] width 433 height 26
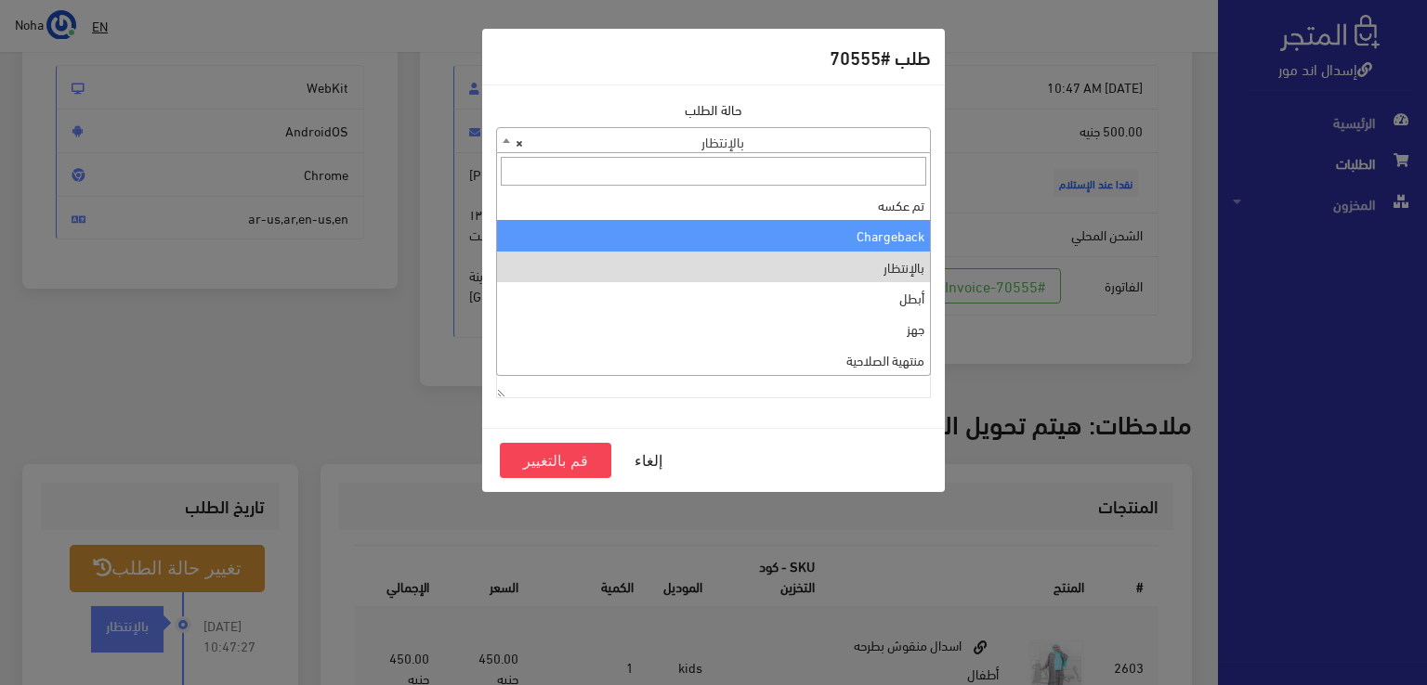
scroll to position [0, 0]
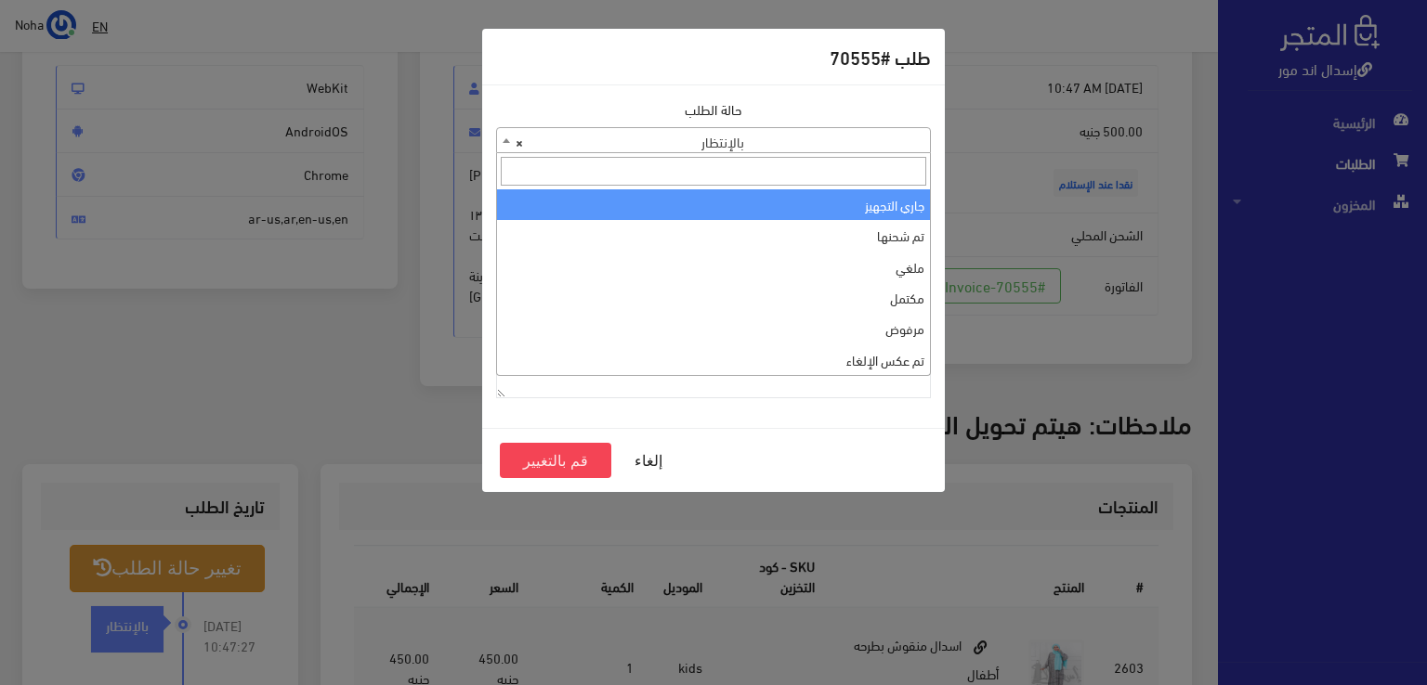
select select "1"
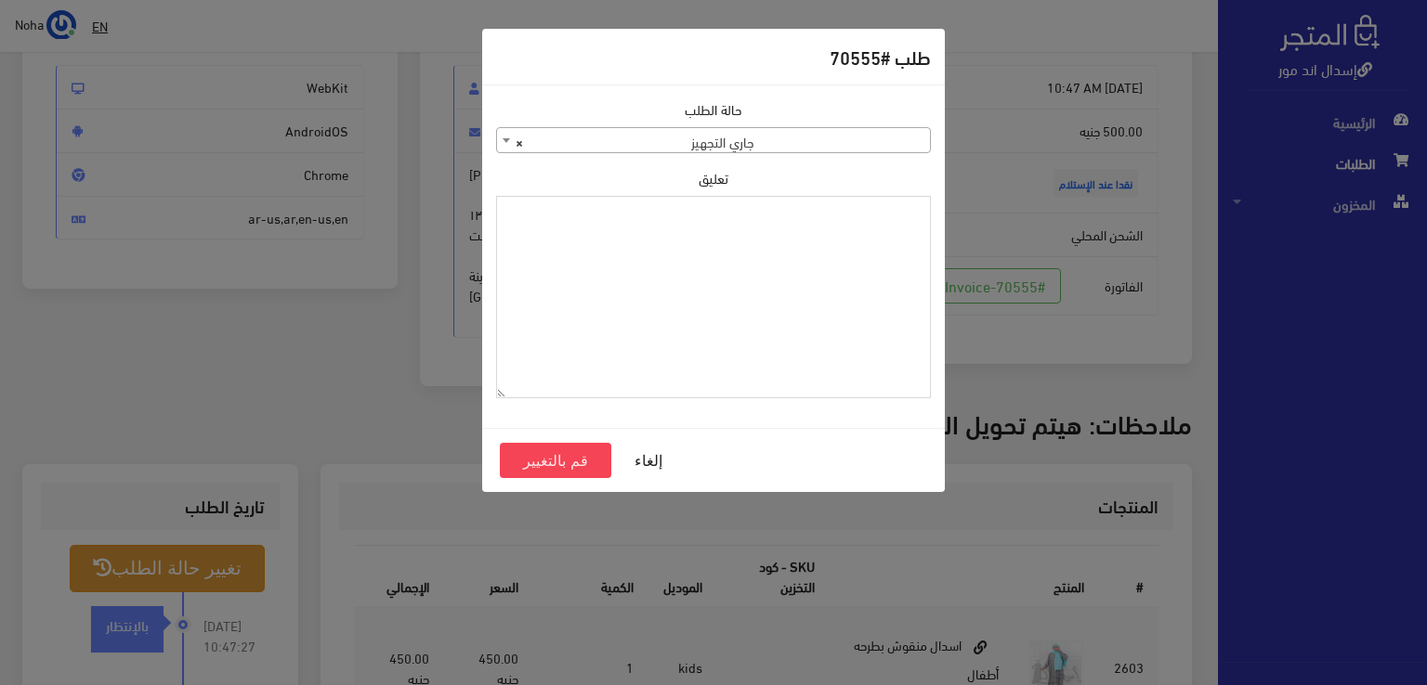
paste textarea "1120863"
type textarea "1120863"
click at [568, 453] on button "قم بالتغيير" at bounding box center [555, 460] width 111 height 35
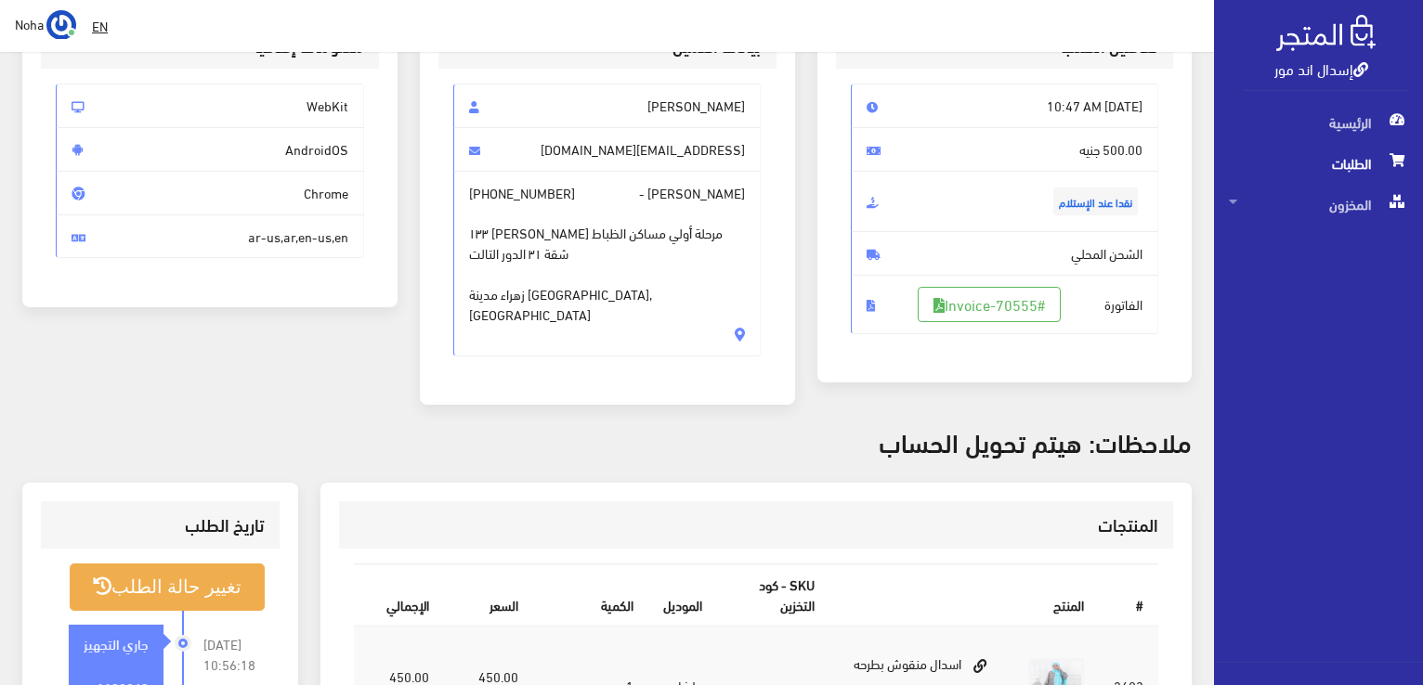
scroll to position [279, 0]
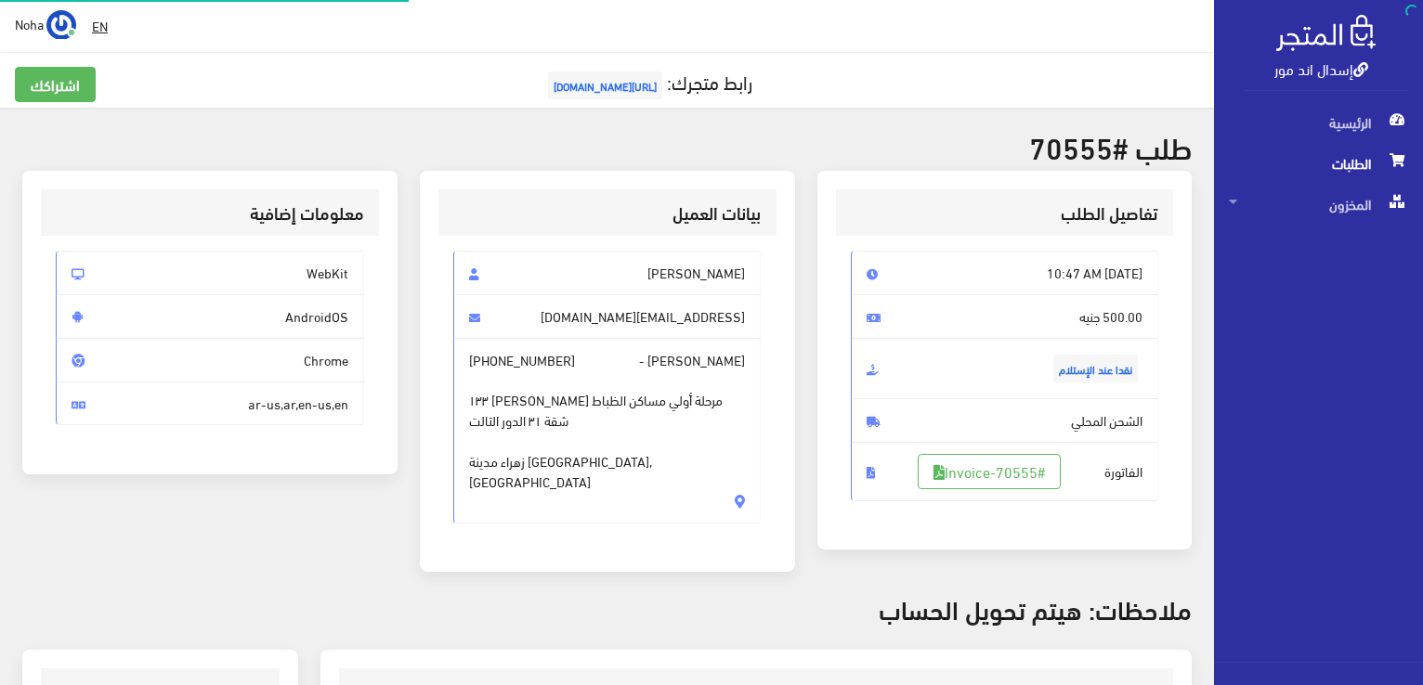
scroll to position [186, 0]
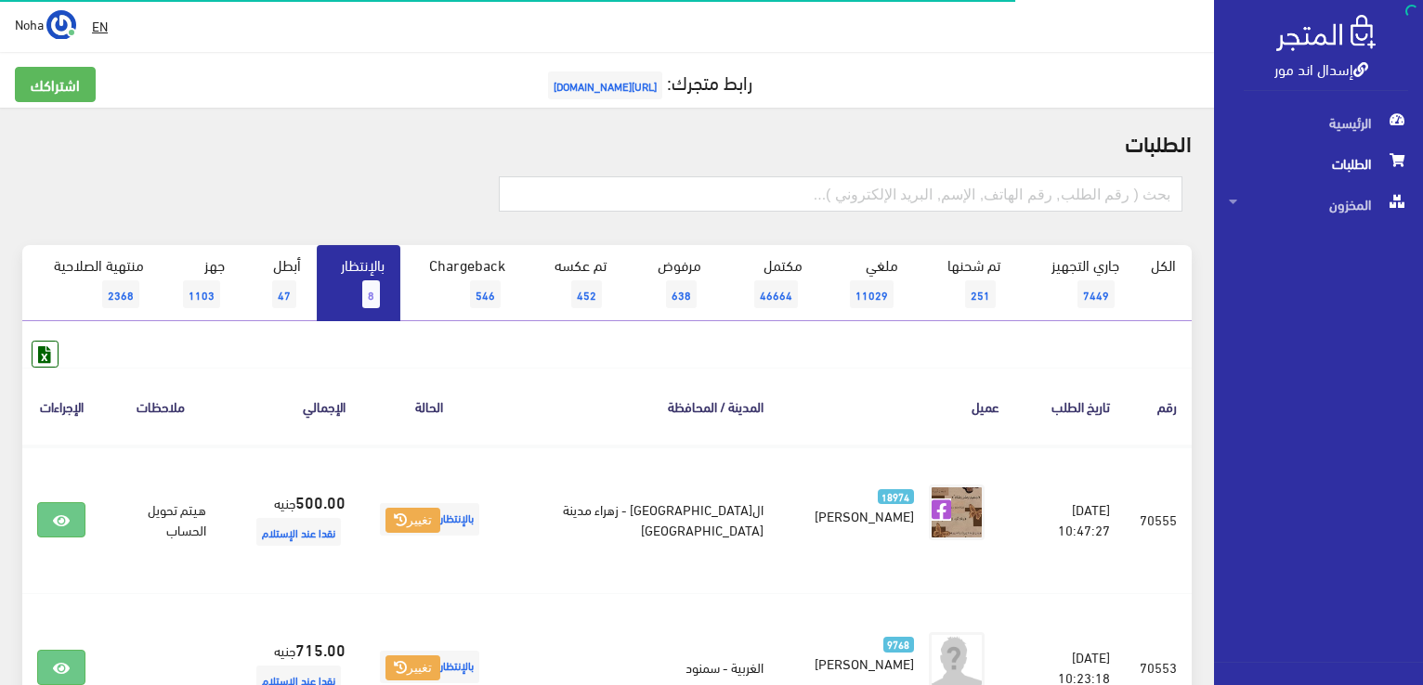
click at [349, 284] on link "بالإنتظار 8" at bounding box center [359, 283] width 84 height 76
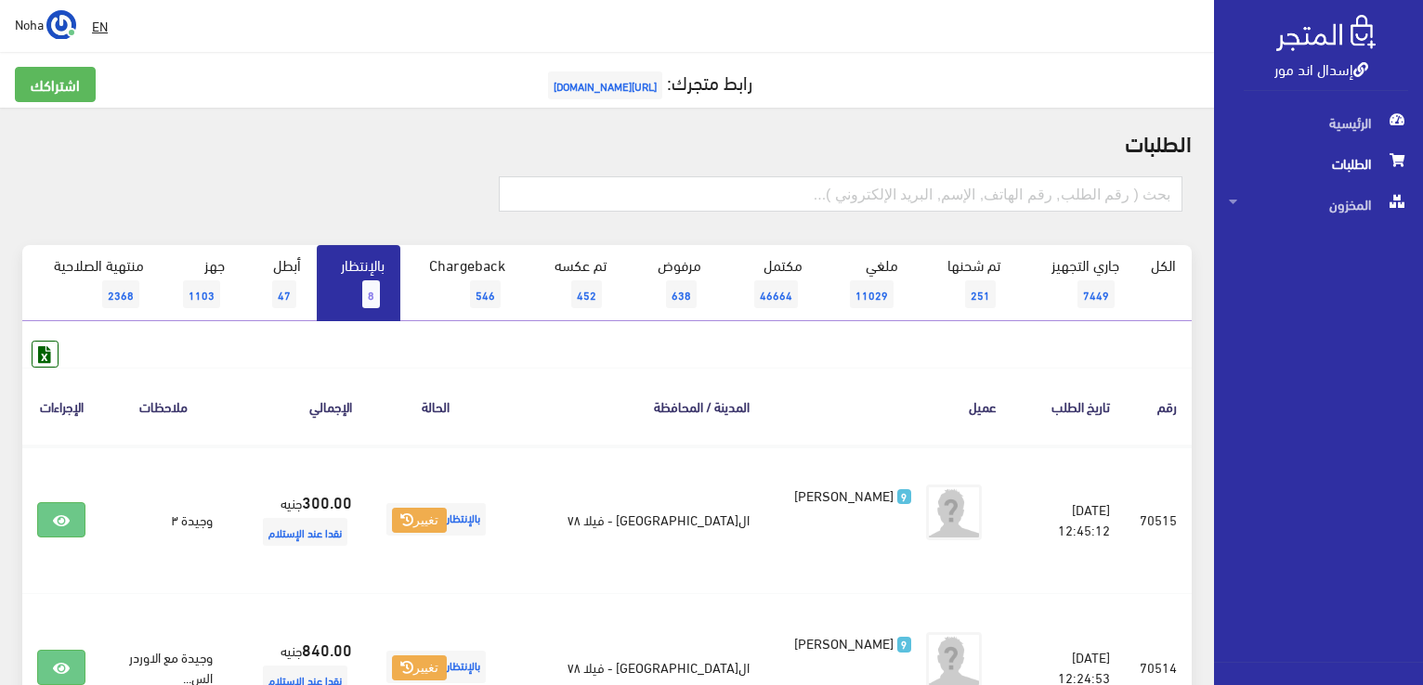
click at [375, 268] on link "بالإنتظار 8" at bounding box center [359, 283] width 84 height 76
click at [372, 281] on span "6" at bounding box center [371, 295] width 18 height 28
click at [333, 282] on link "بالإنتظار 6" at bounding box center [359, 283] width 84 height 76
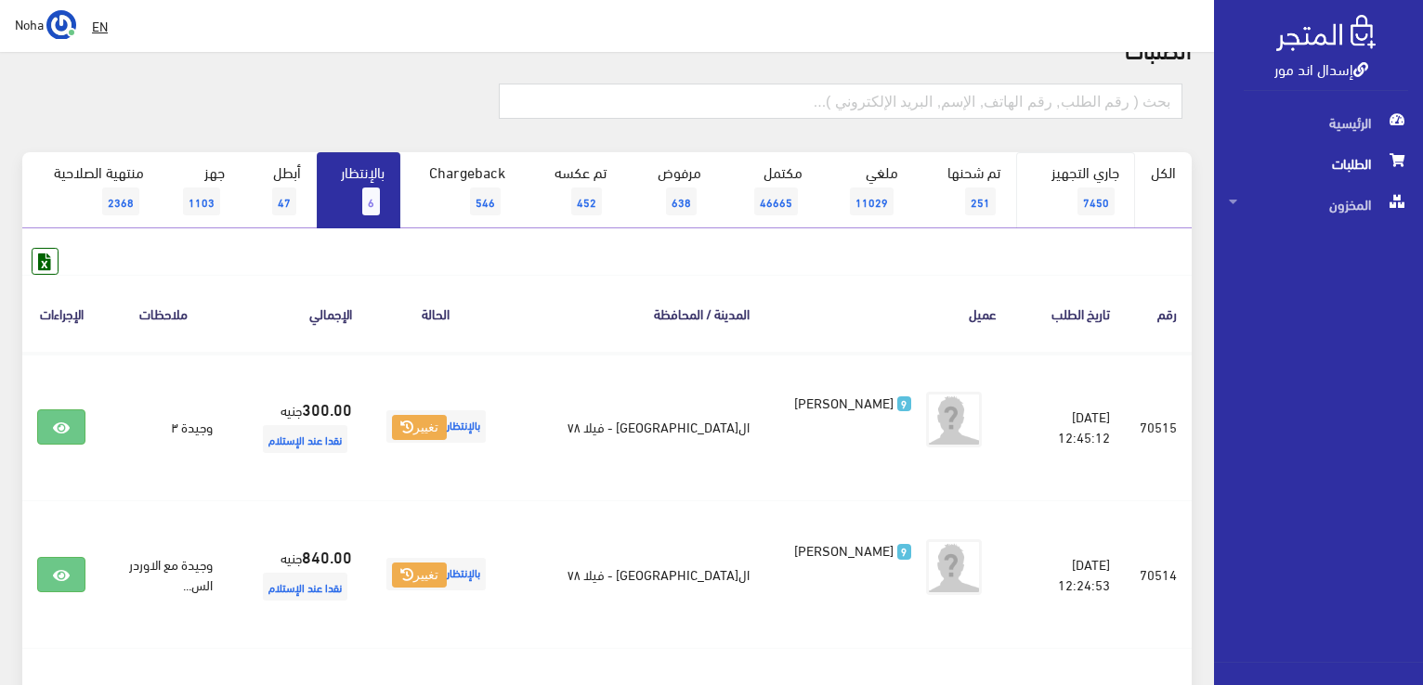
click at [1063, 188] on link "جاري التجهيز 7450" at bounding box center [1076, 190] width 120 height 76
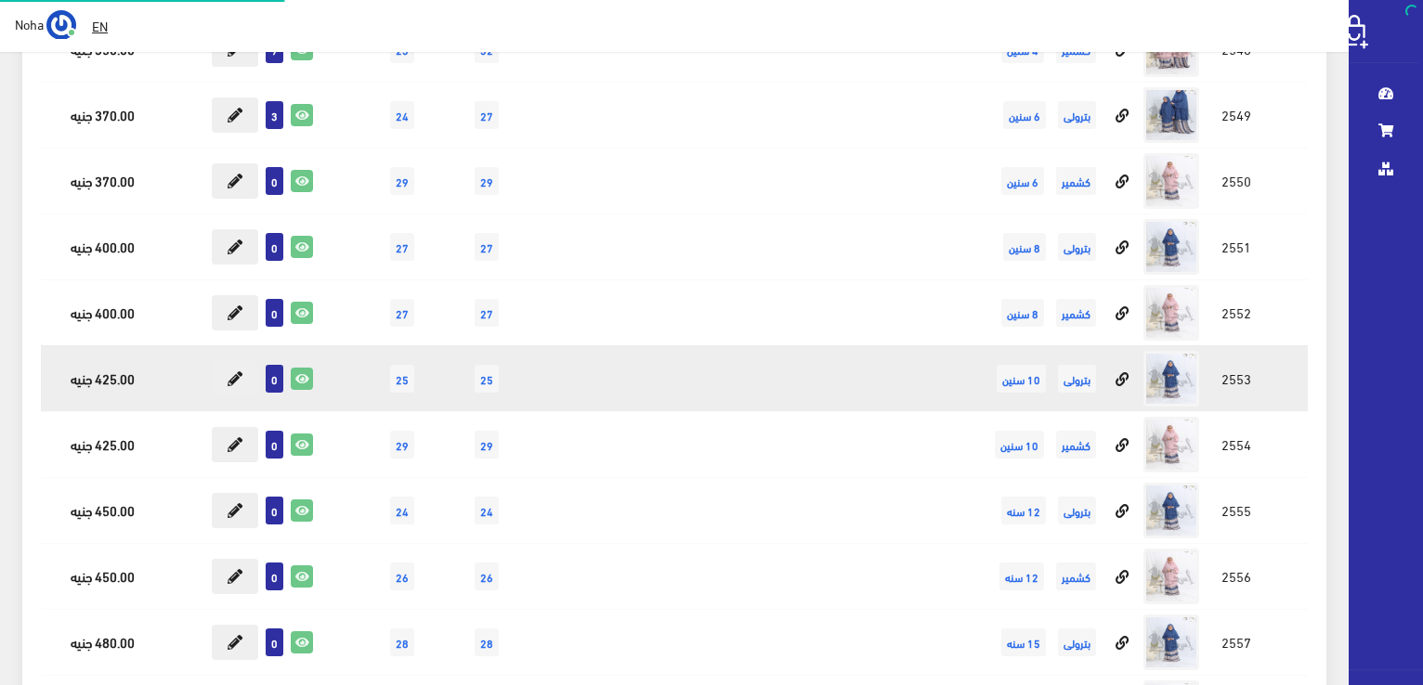
scroll to position [1576, 0]
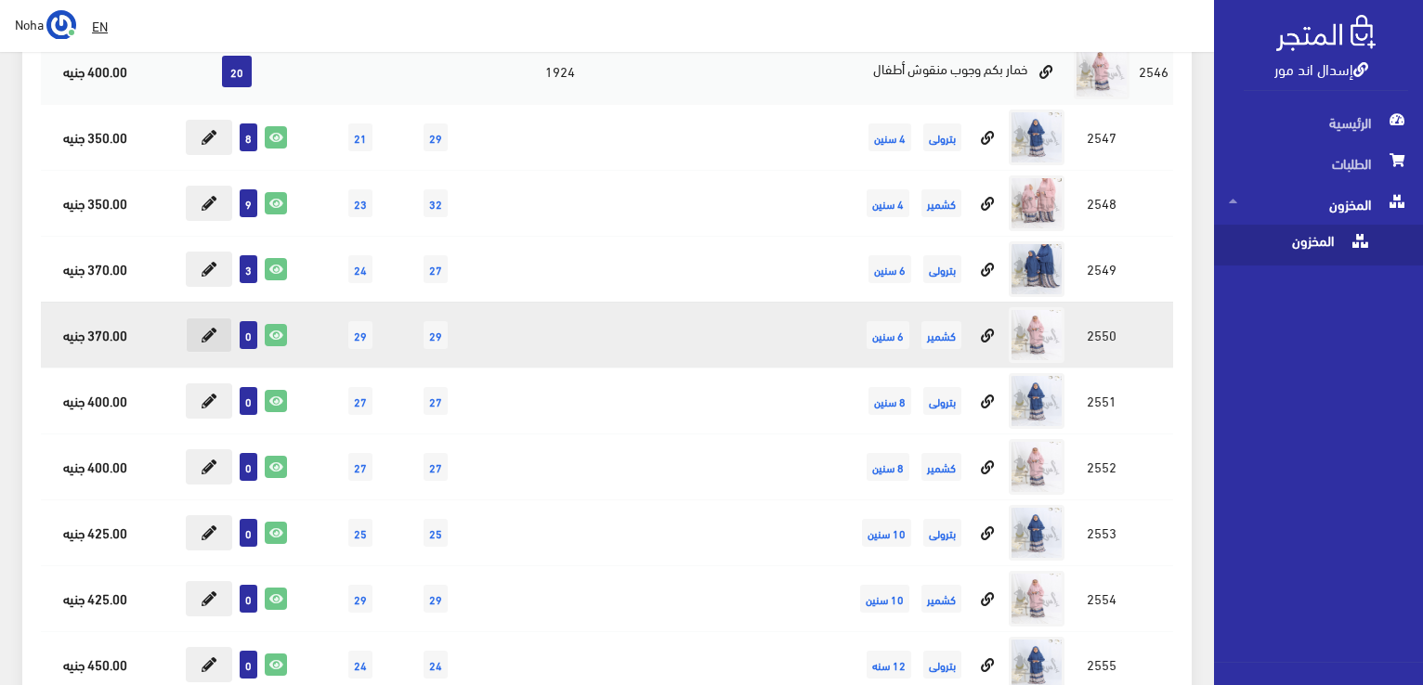
click at [222, 331] on button at bounding box center [209, 335] width 46 height 35
type input "0"
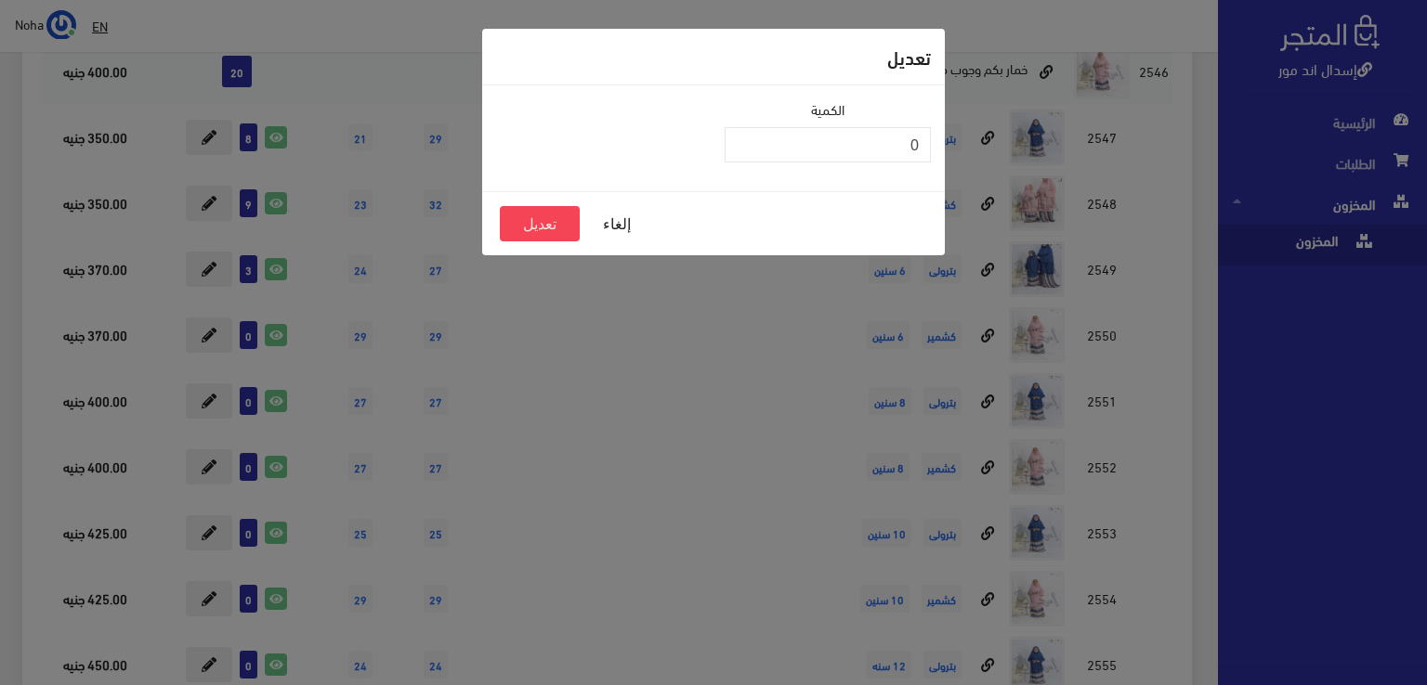
click at [587, 307] on div "تعديل الكمية 0 إلغاء تعديل" at bounding box center [713, 342] width 1427 height 685
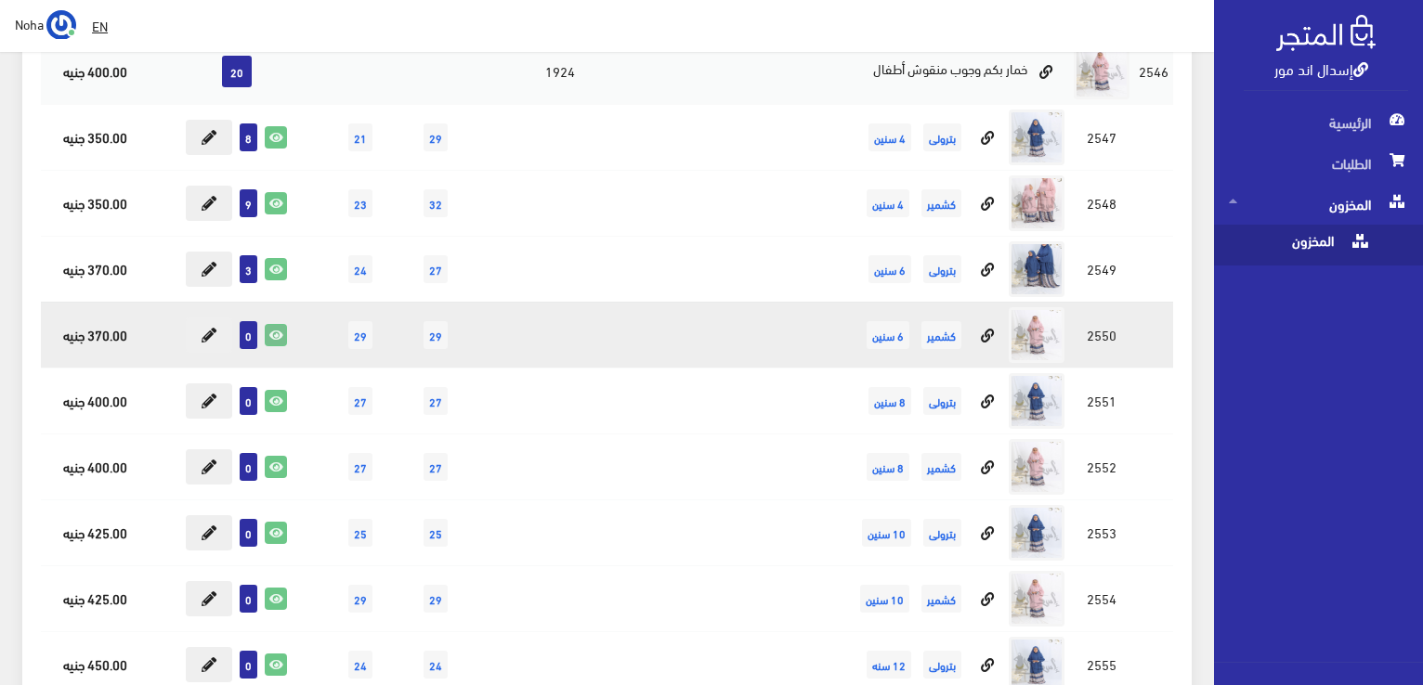
click at [281, 328] on icon at bounding box center [276, 335] width 20 height 20
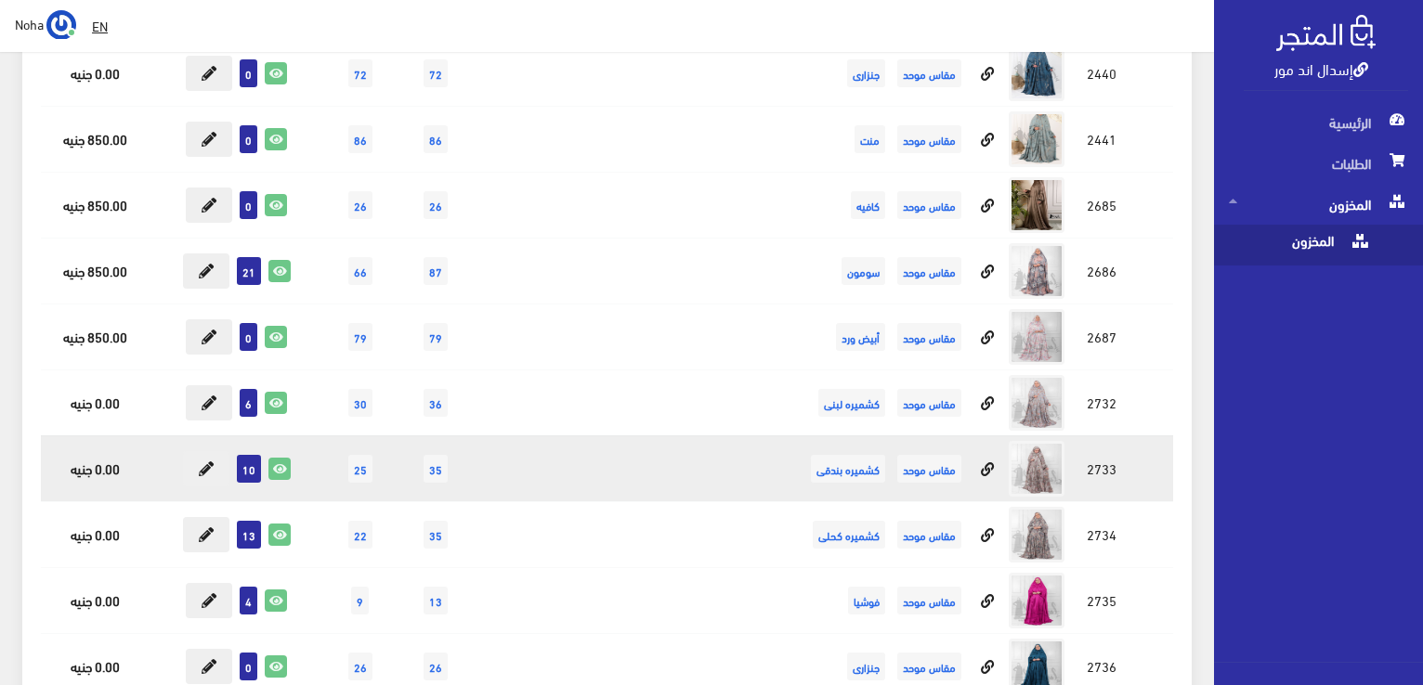
scroll to position [17592, 0]
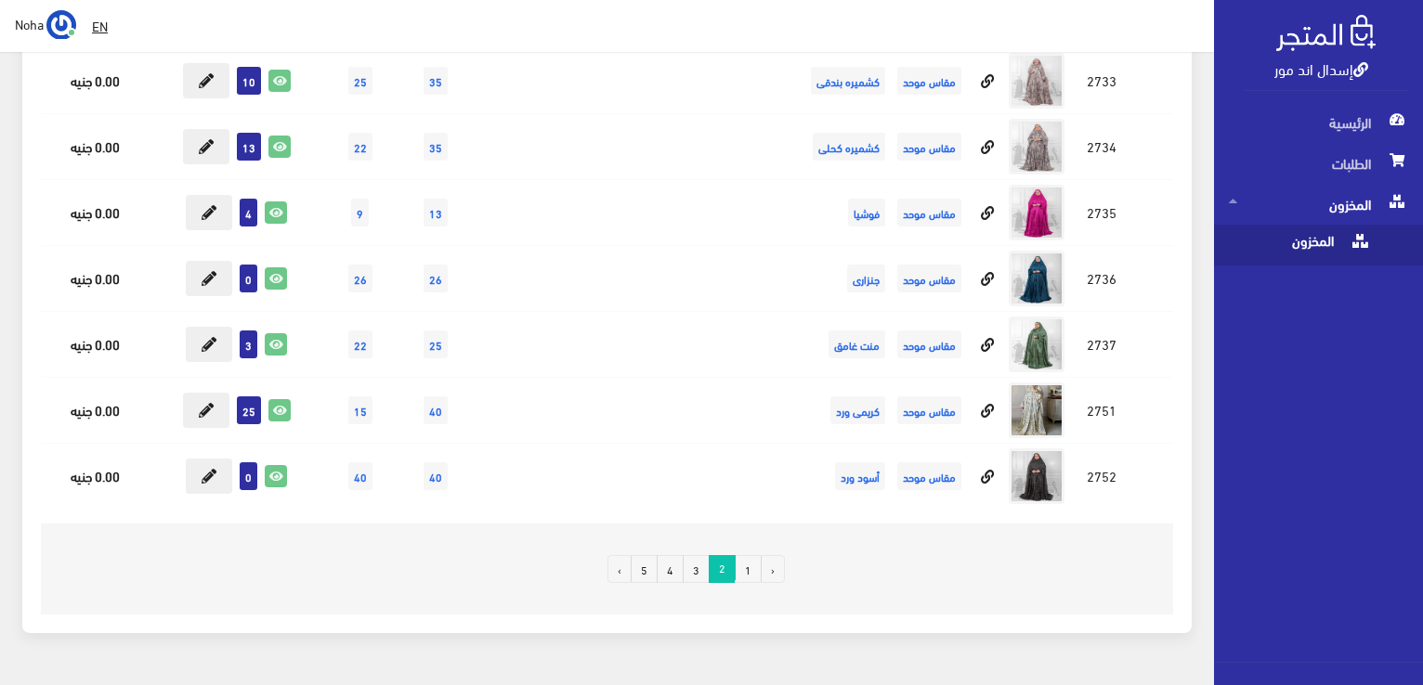
click at [750, 555] on link "1" at bounding box center [748, 569] width 27 height 28
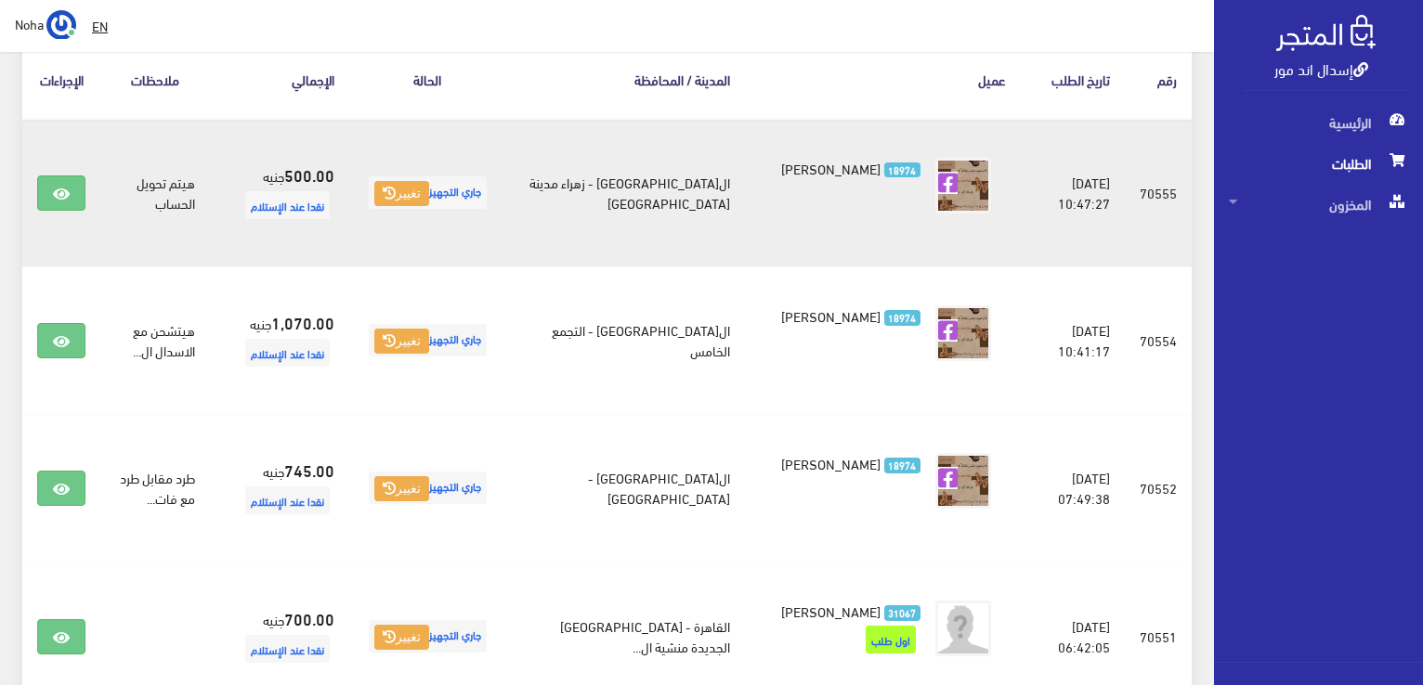
scroll to position [372, 0]
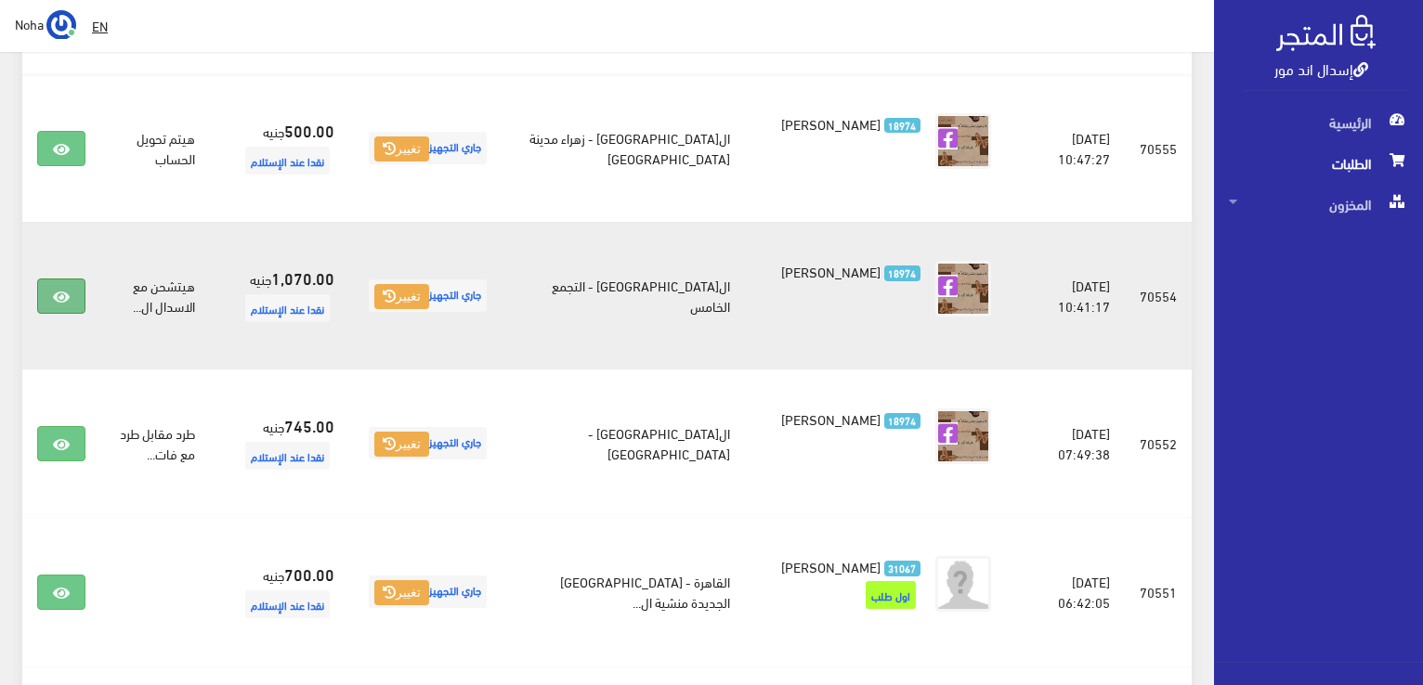
click at [65, 294] on icon at bounding box center [61, 297] width 17 height 15
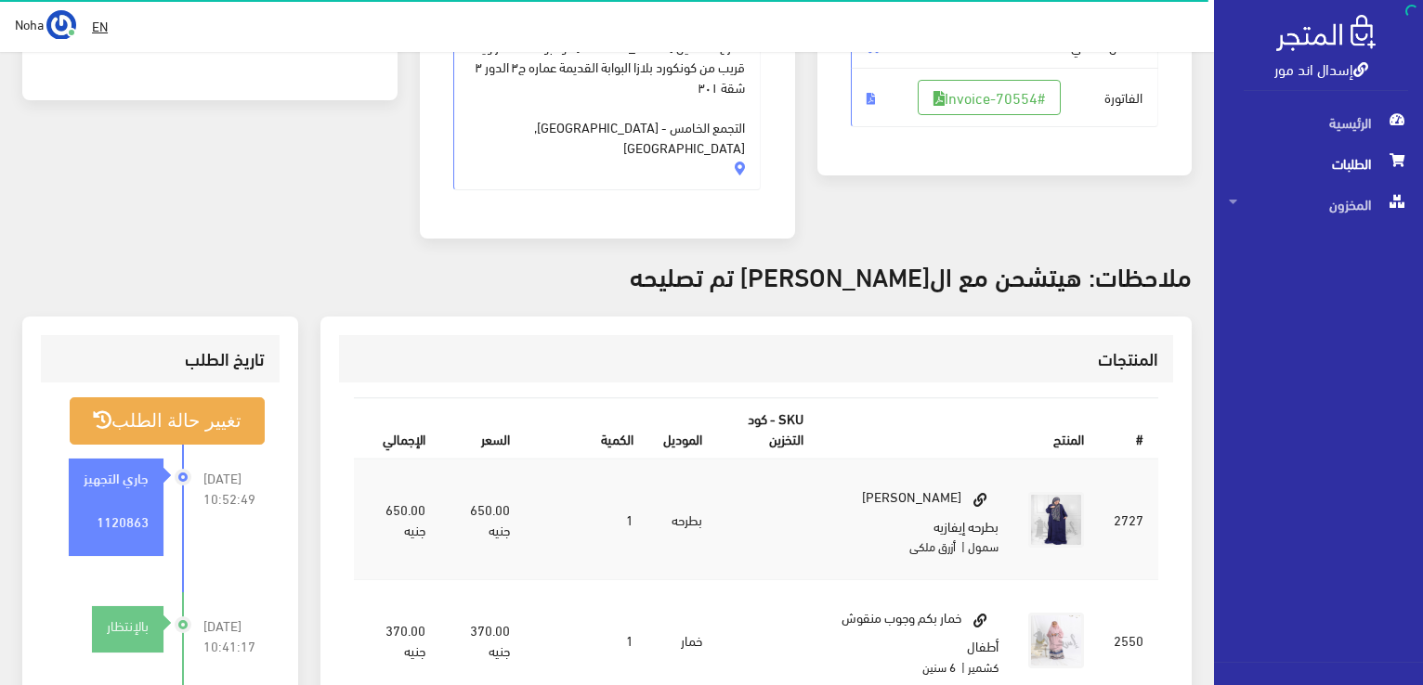
scroll to position [372, 0]
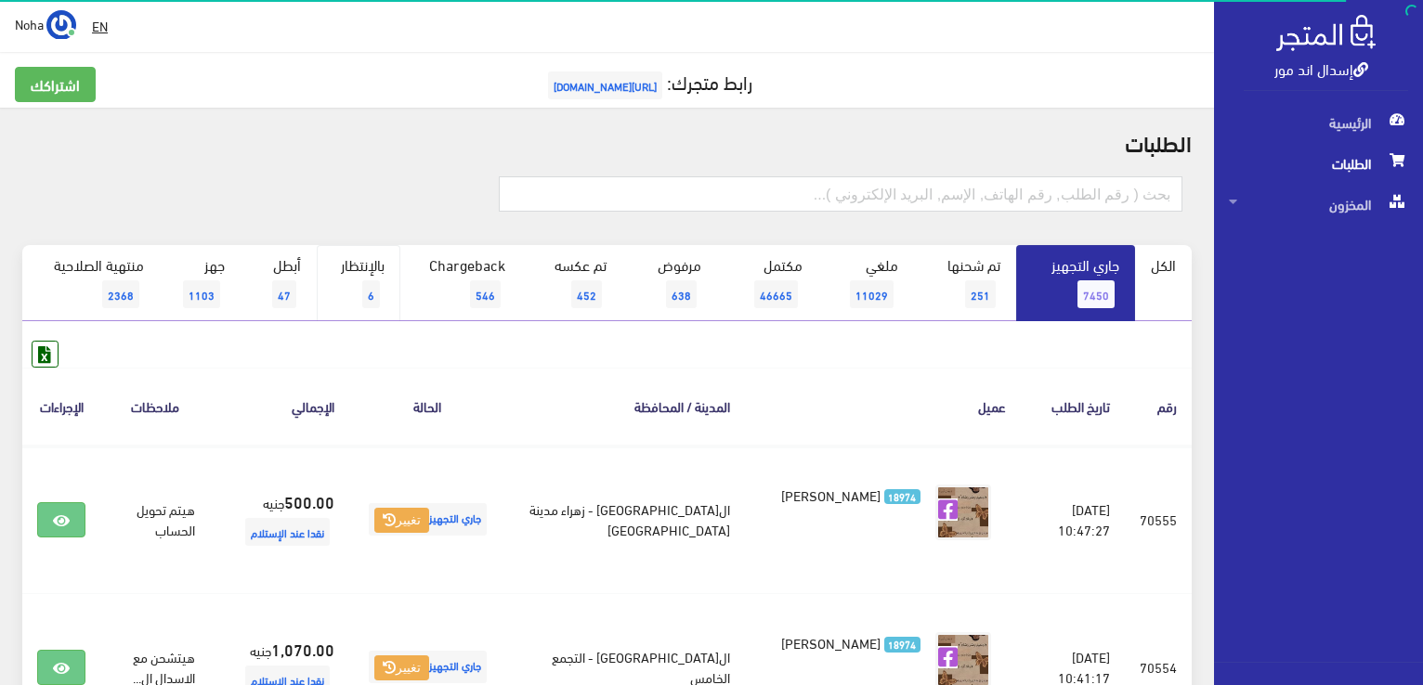
click at [365, 283] on span "6" at bounding box center [371, 295] width 18 height 28
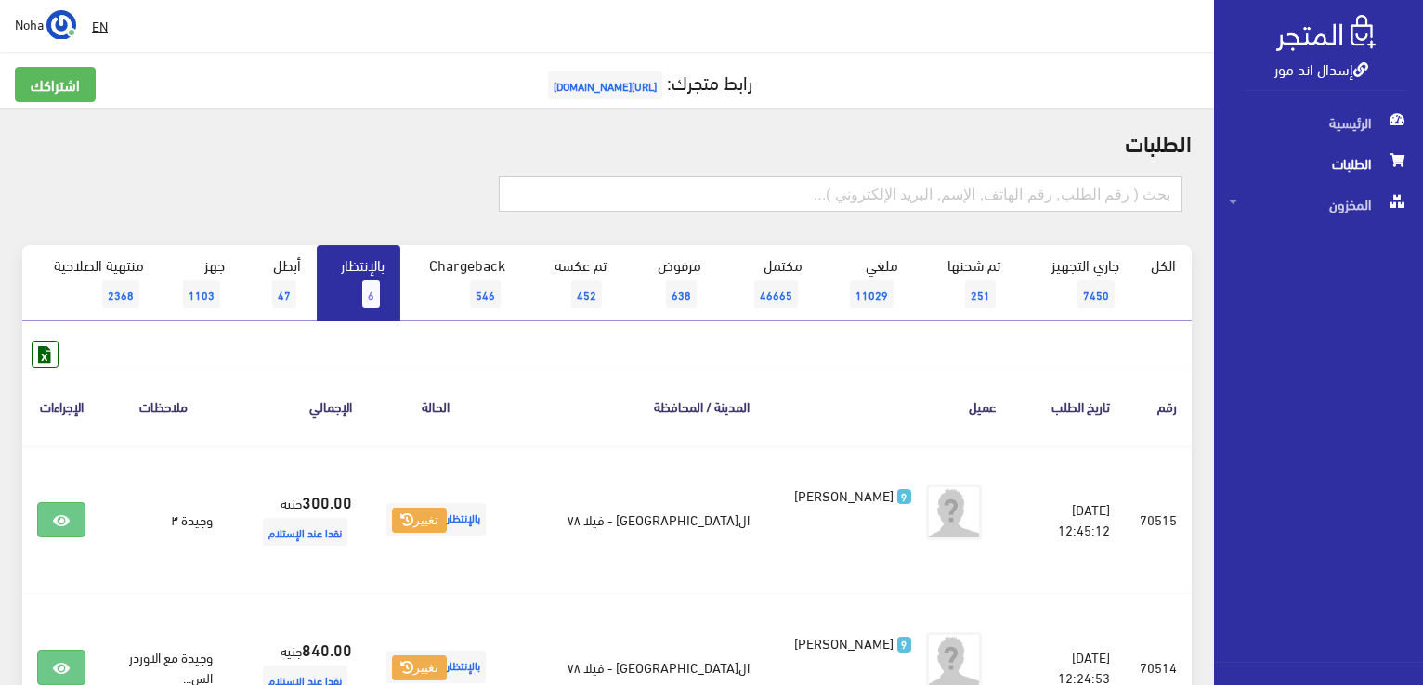
click at [1077, 209] on input "text" at bounding box center [841, 193] width 684 height 35
type input "70533"
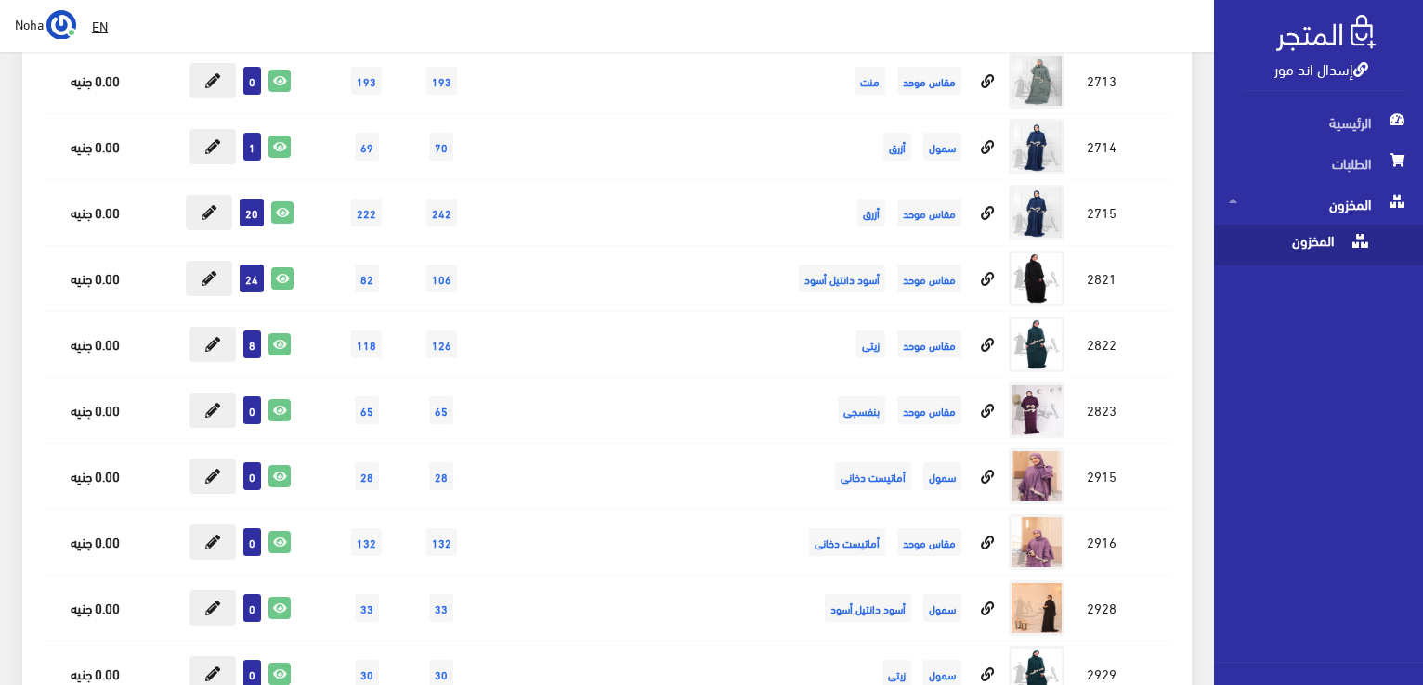
scroll to position [8545, 0]
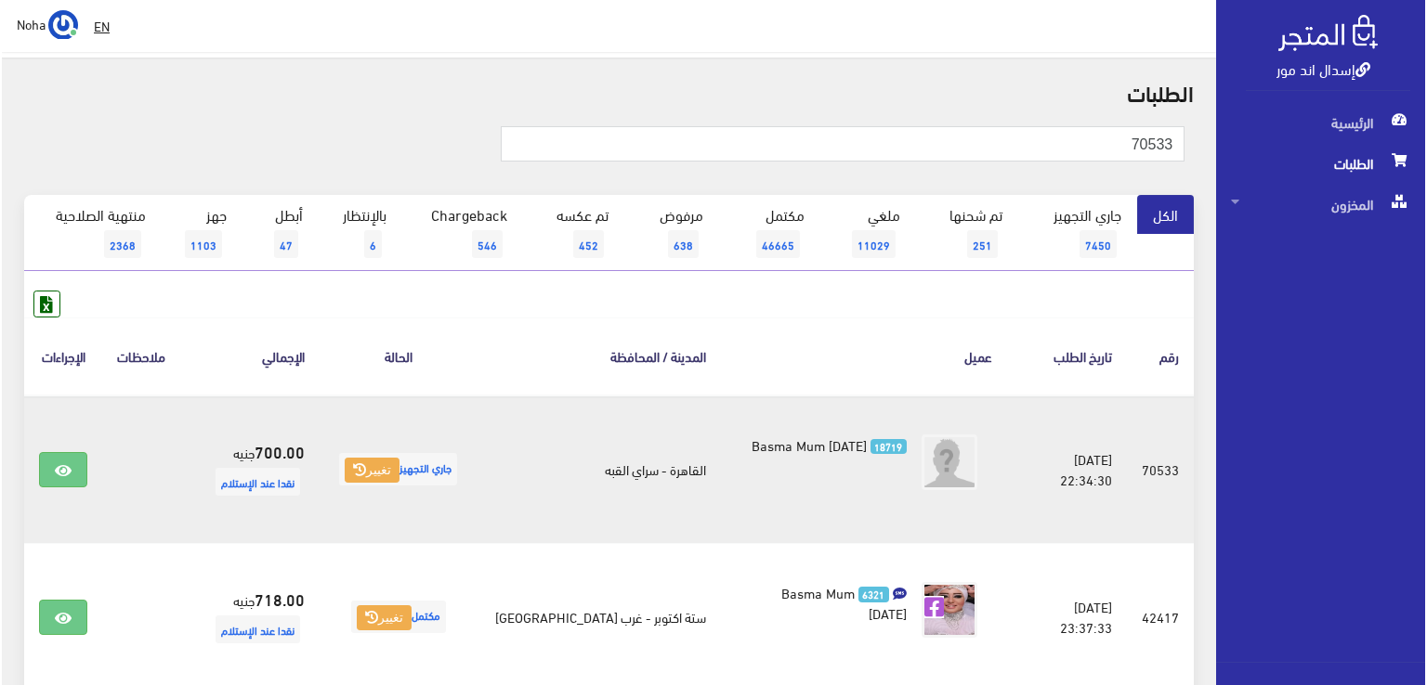
scroll to position [93, 0]
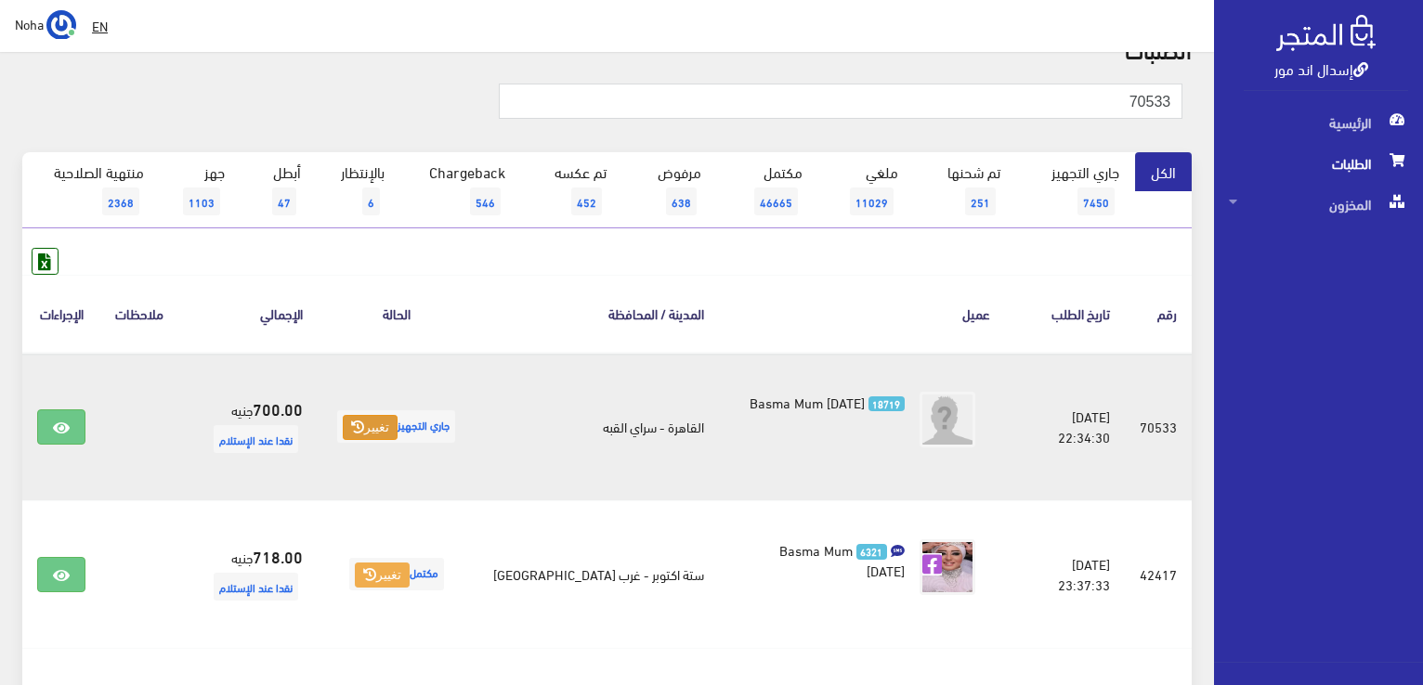
click at [379, 417] on button "تغيير" at bounding box center [370, 428] width 55 height 26
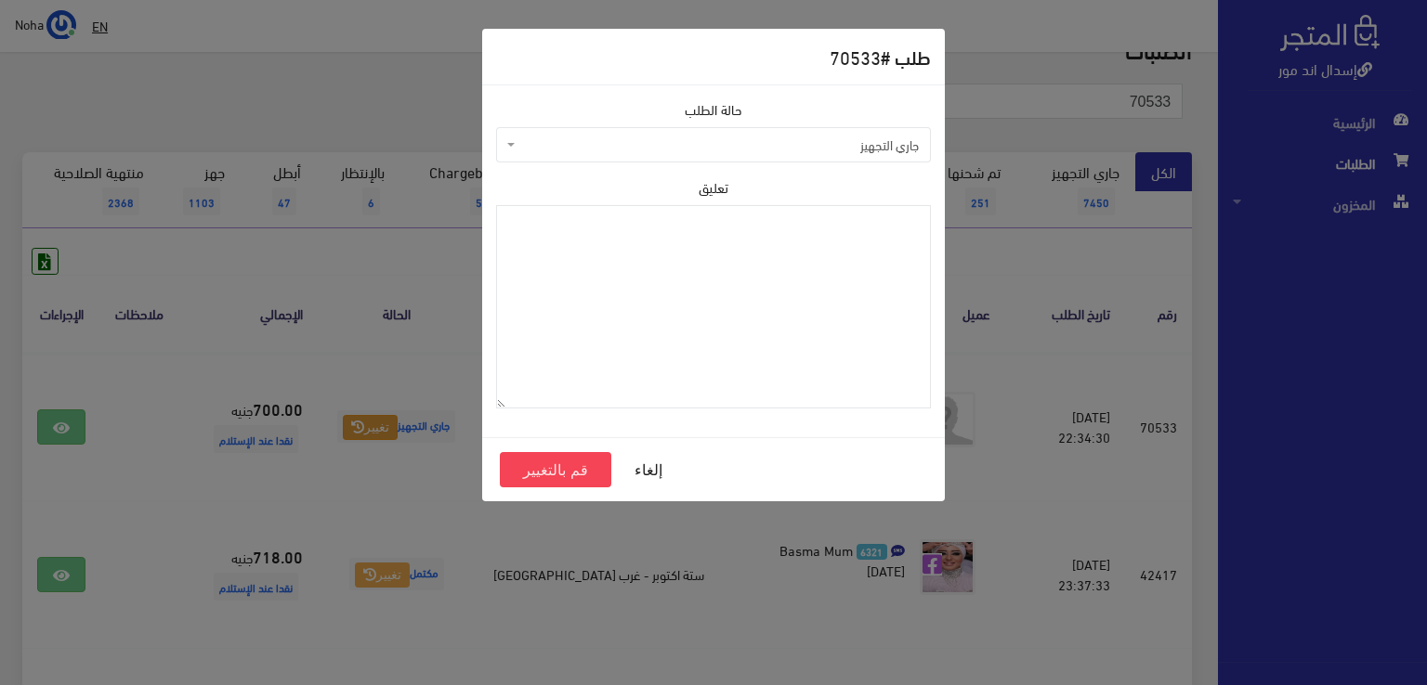
click at [881, 137] on span "جاري التجهيز" at bounding box center [718, 145] width 399 height 19
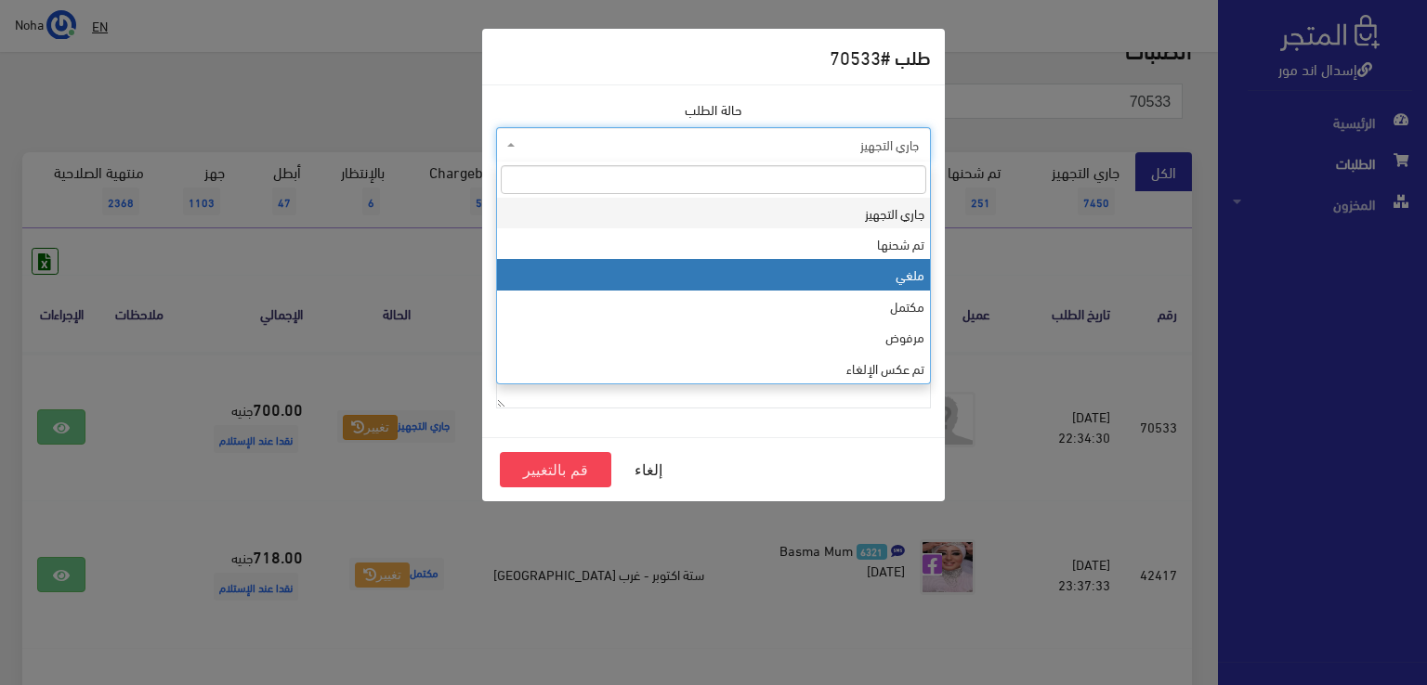
select select "3"
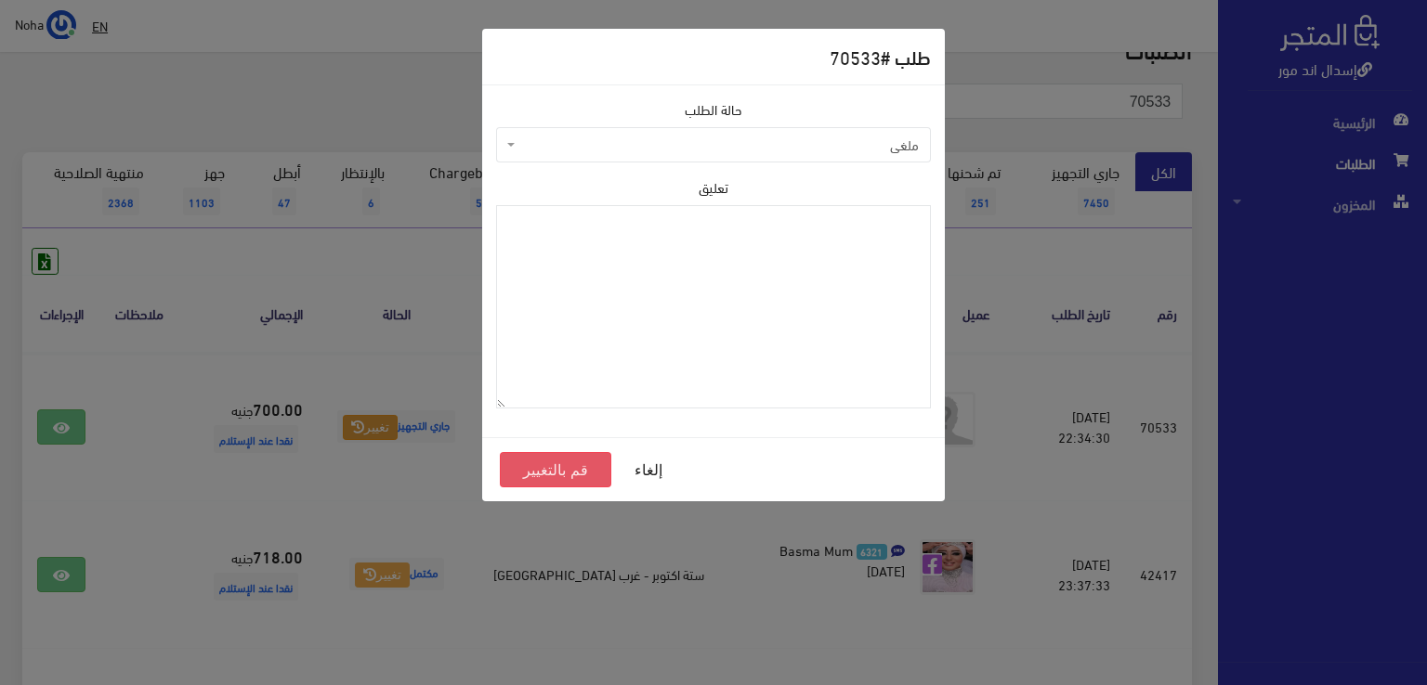
click at [554, 466] on button "قم بالتغيير" at bounding box center [555, 469] width 111 height 35
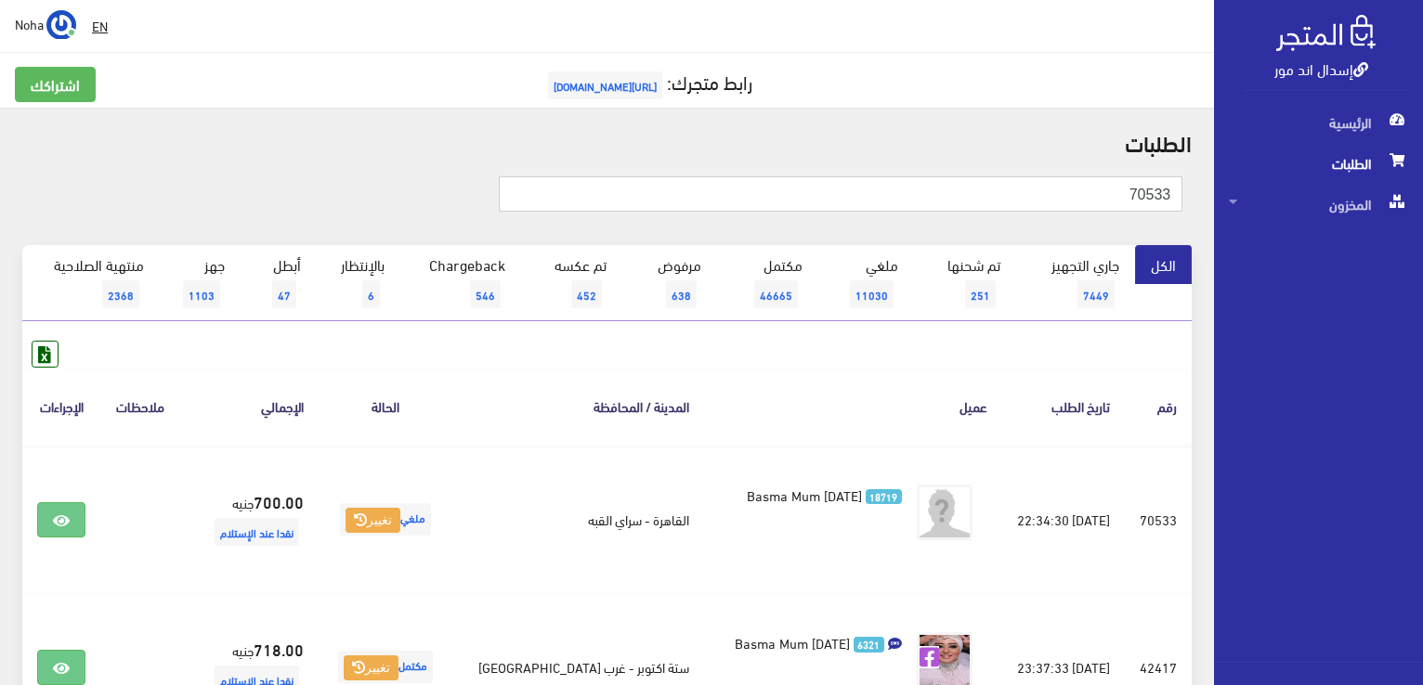
drag, startPoint x: 1055, startPoint y: 194, endPoint x: 1426, endPoint y: 153, distance: 372.9
click at [1422, 153] on html "إسدال اند مور الرئيسية الطلبات" at bounding box center [711, 342] width 1423 height 685
type input "01118040801"
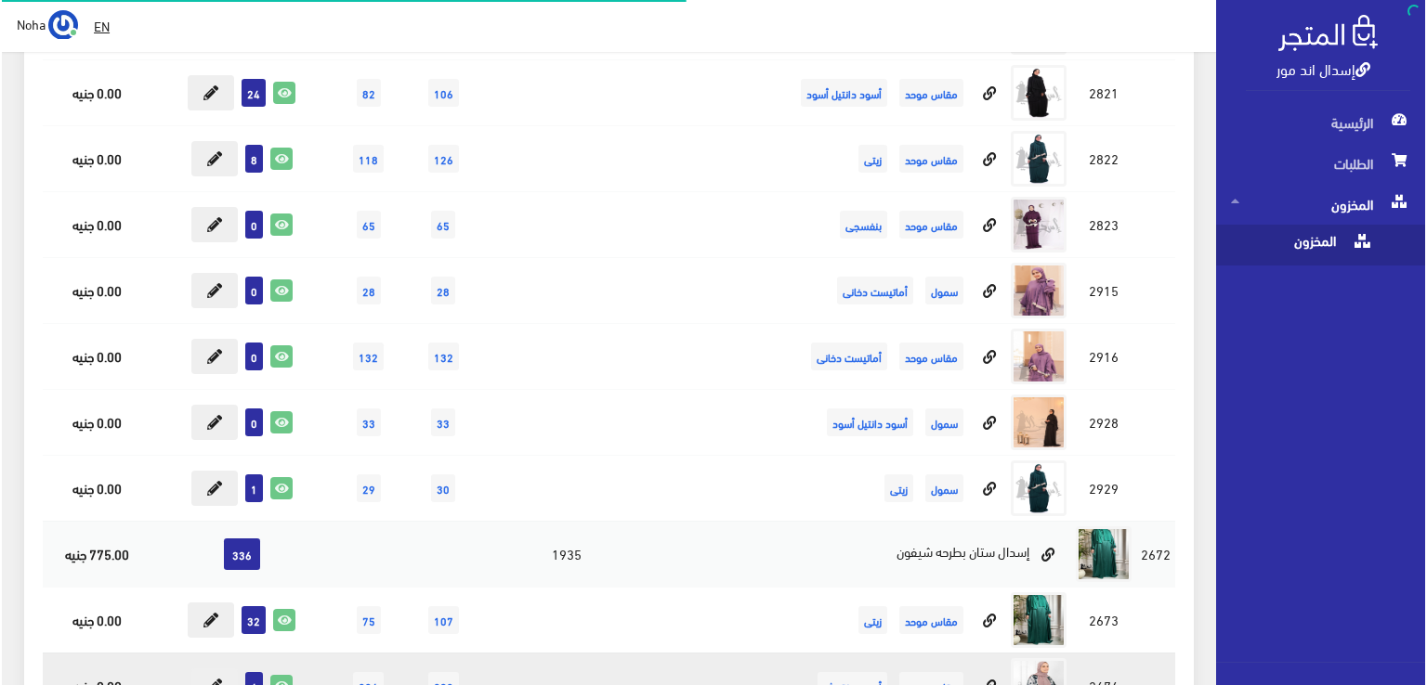
scroll to position [8545, 0]
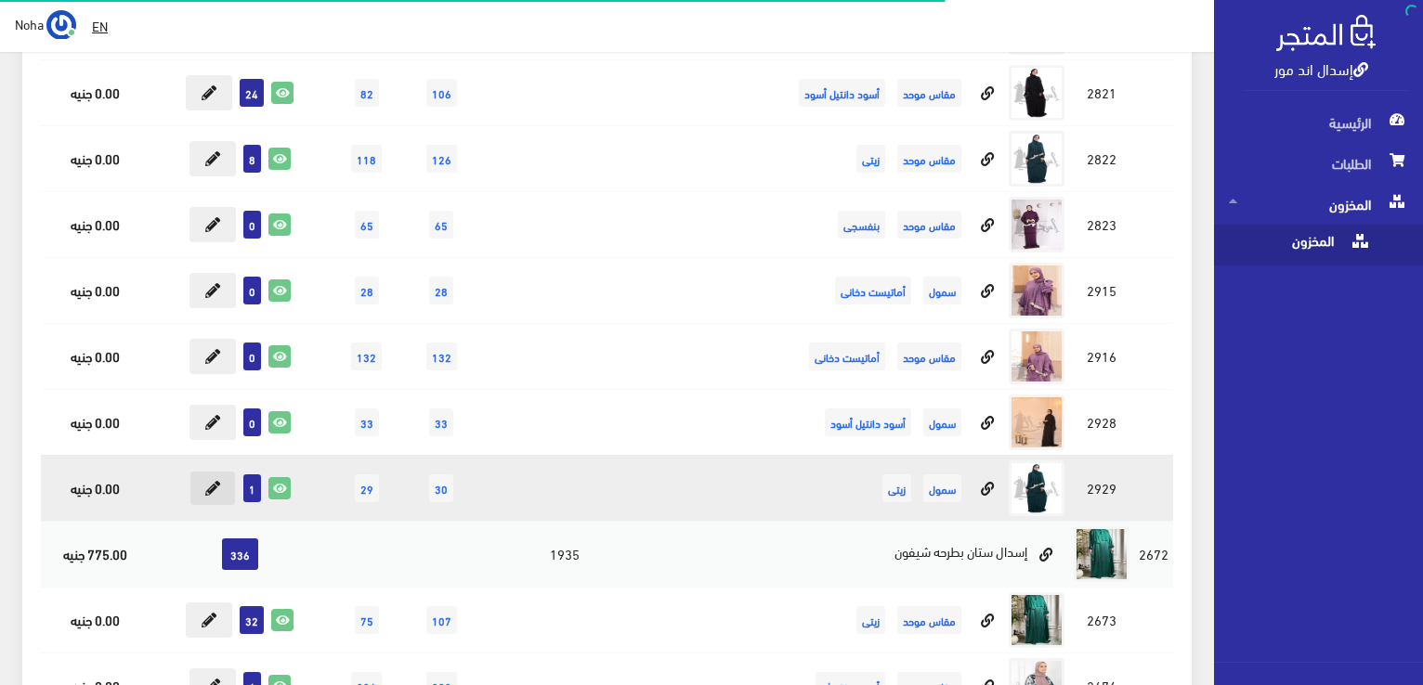
click at [215, 481] on icon at bounding box center [212, 488] width 15 height 15
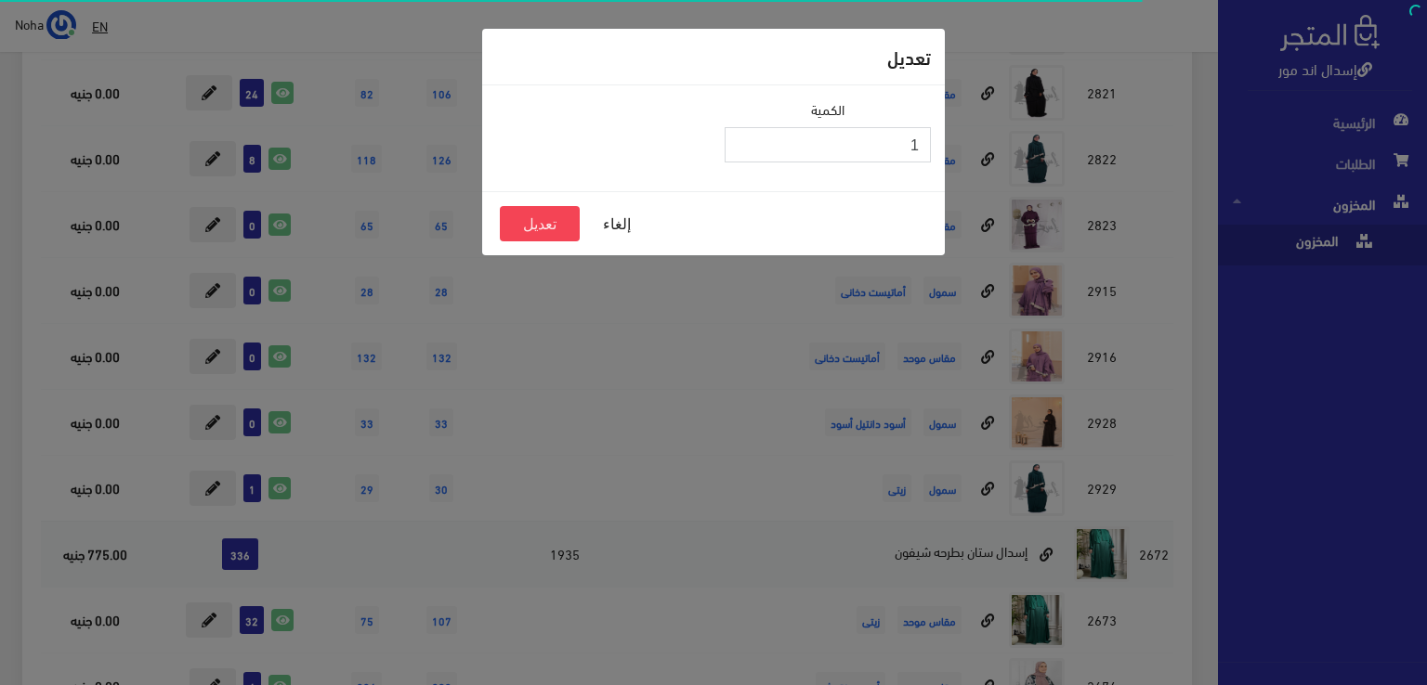
type input "0"
click at [742, 146] on input "0" at bounding box center [828, 144] width 206 height 35
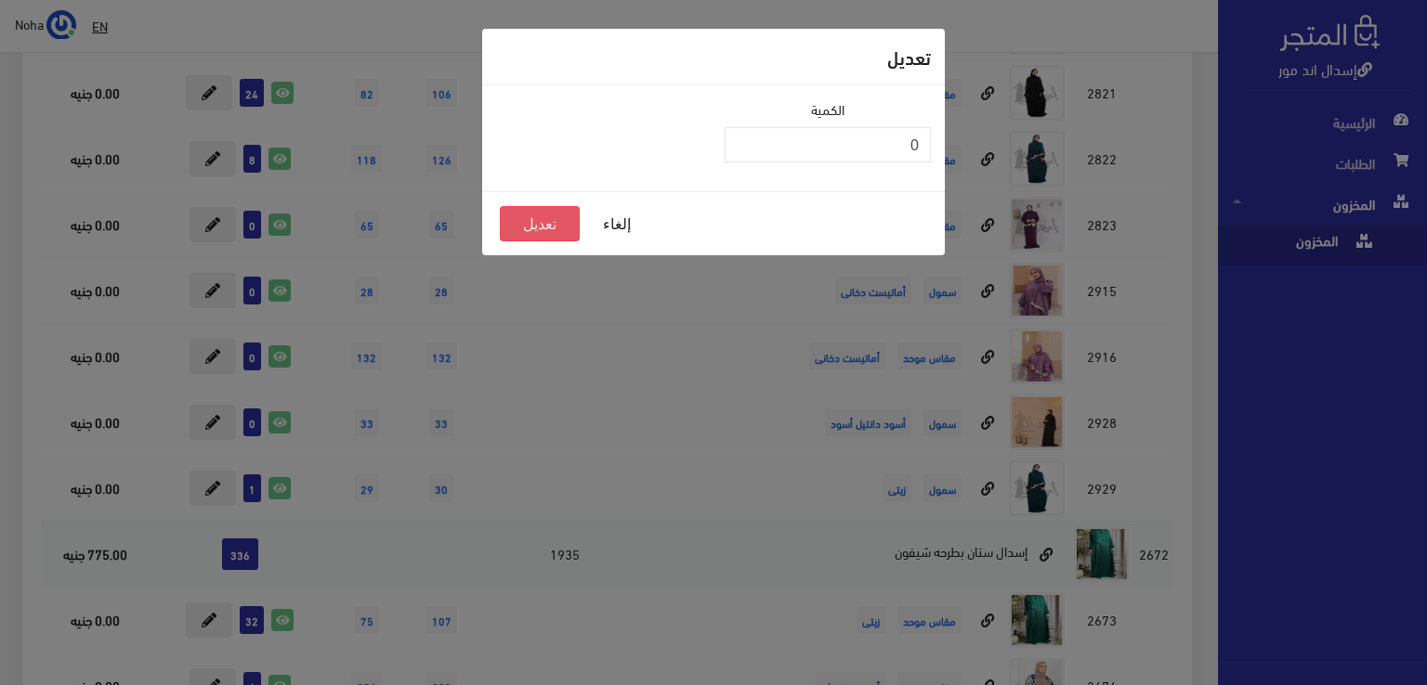
click at [557, 220] on button "تعديل" at bounding box center [540, 223] width 80 height 35
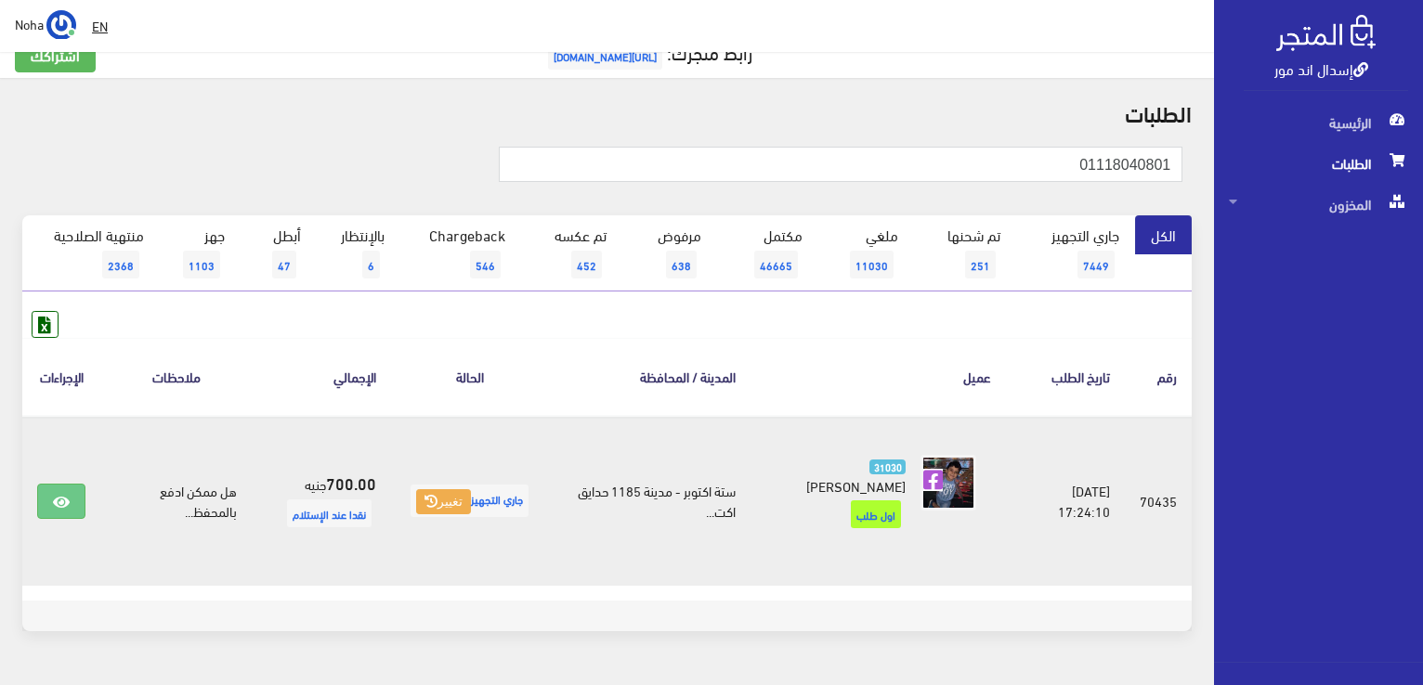
scroll to position [78, 0]
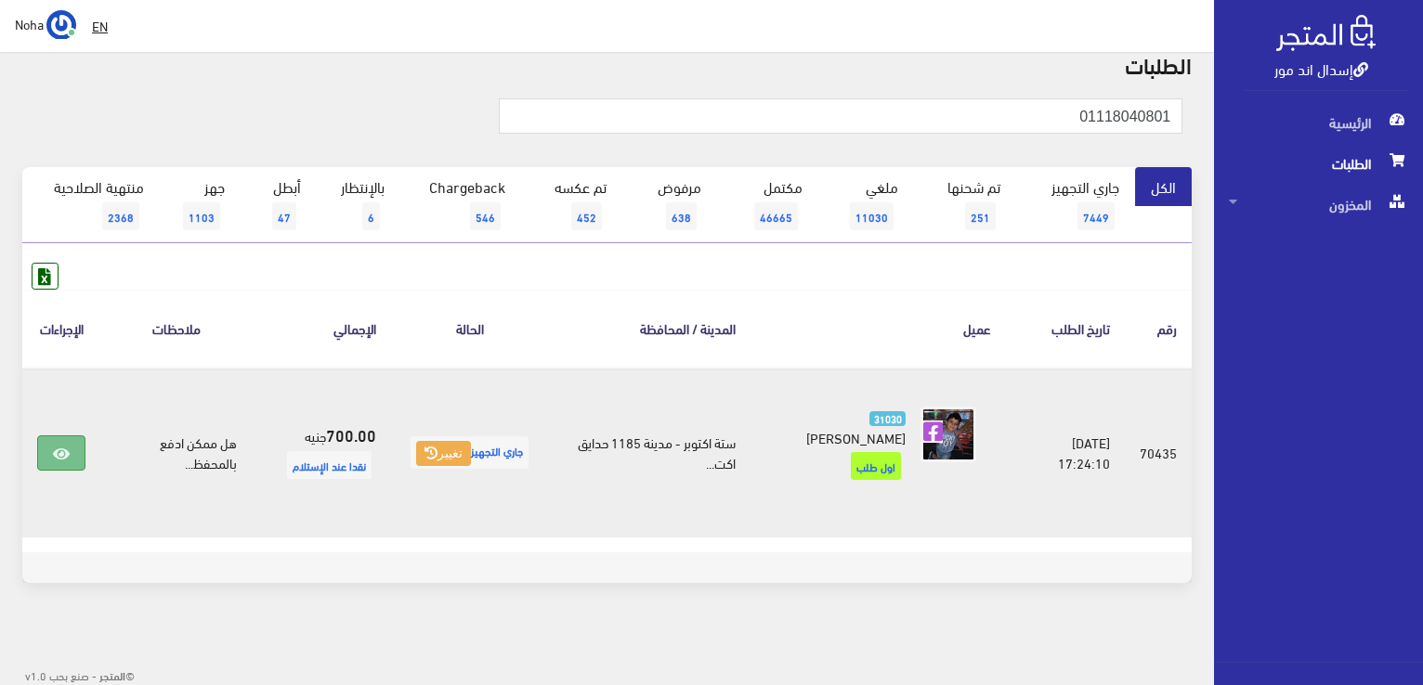
click at [58, 454] on icon at bounding box center [61, 454] width 17 height 15
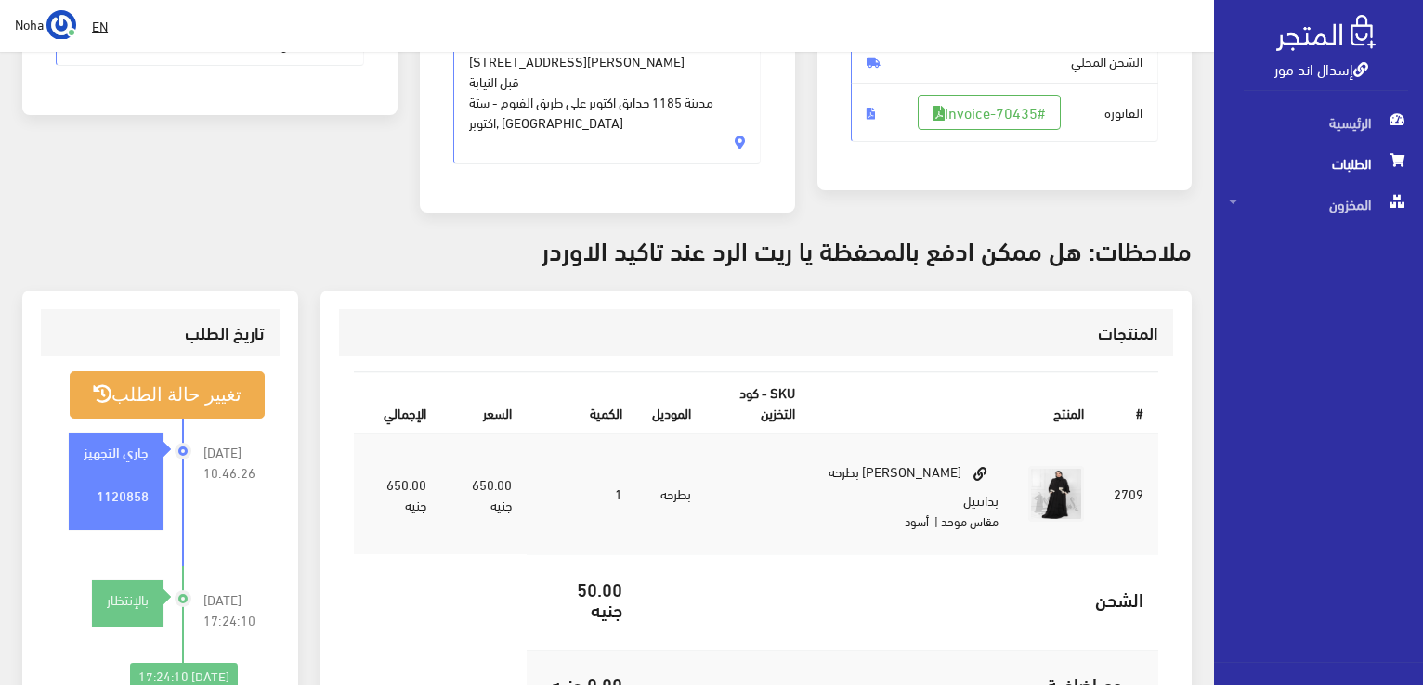
scroll to position [372, 0]
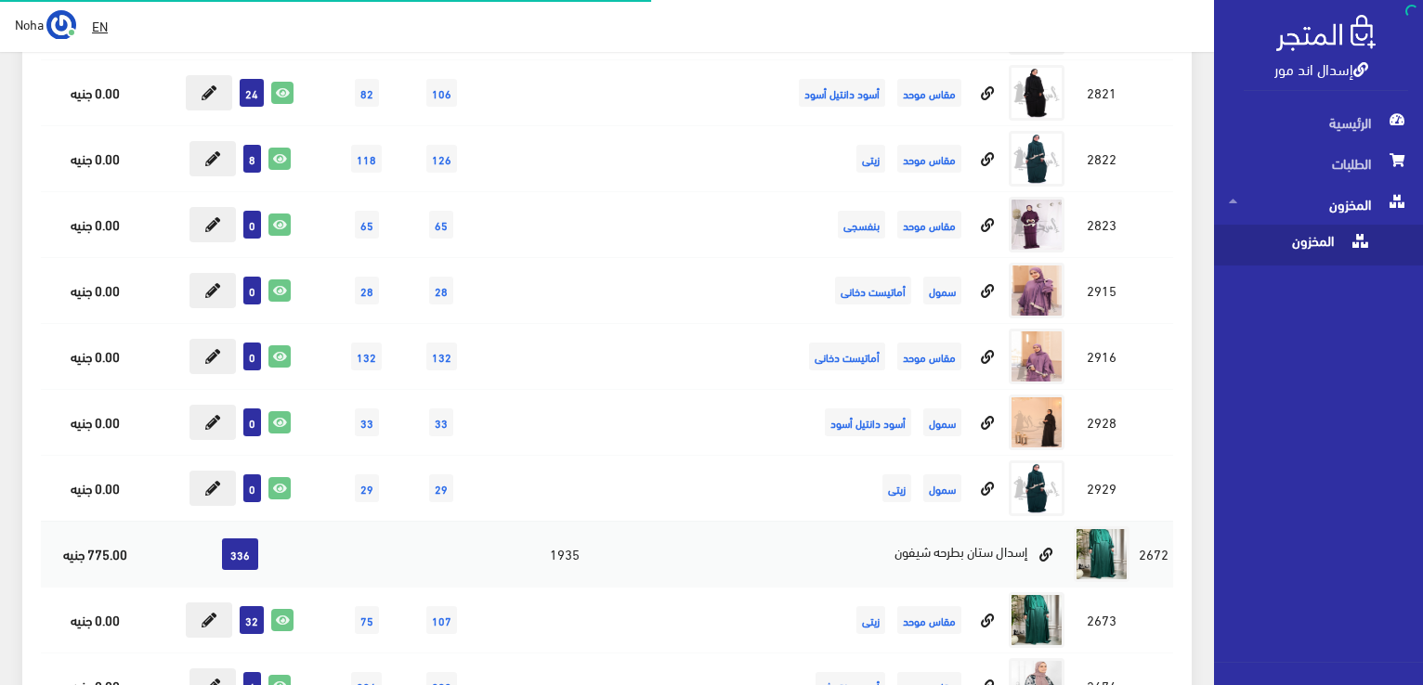
scroll to position [8545, 0]
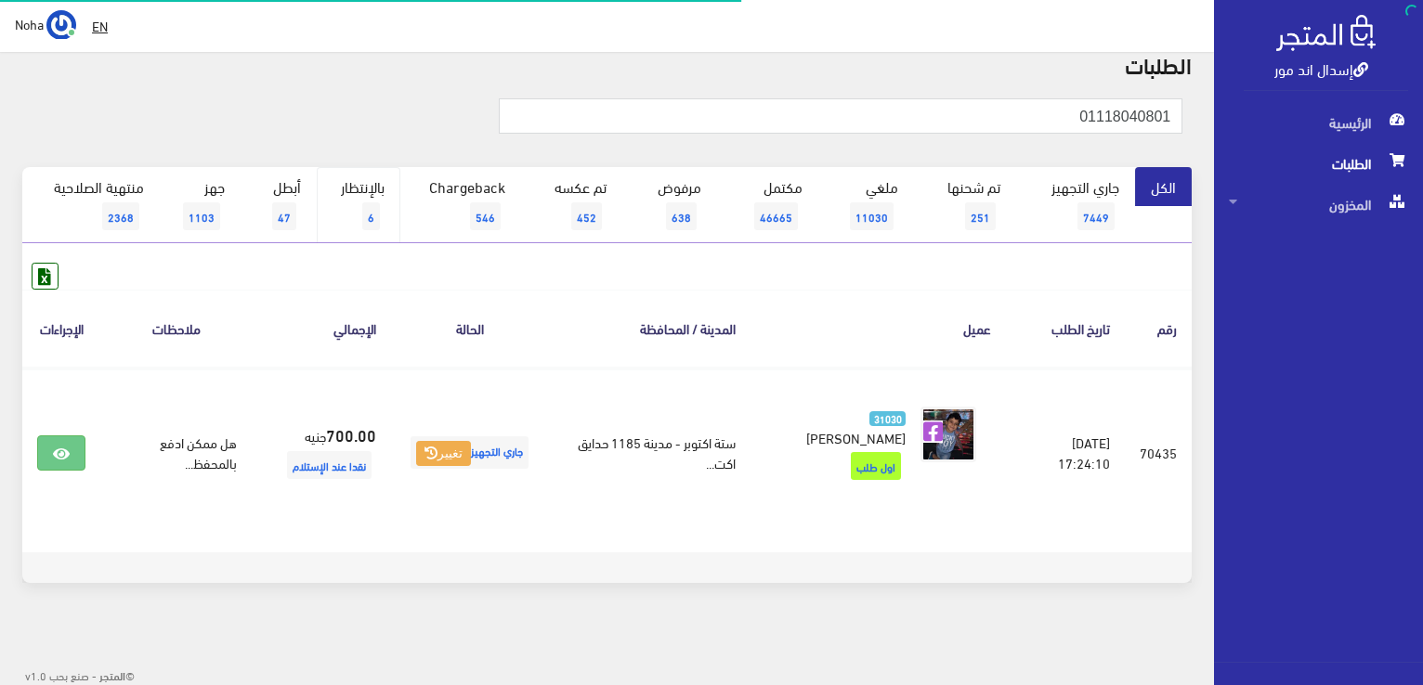
scroll to position [78, 0]
click at [380, 213] on span "6" at bounding box center [371, 216] width 18 height 28
